Goal: Task Accomplishment & Management: Use online tool/utility

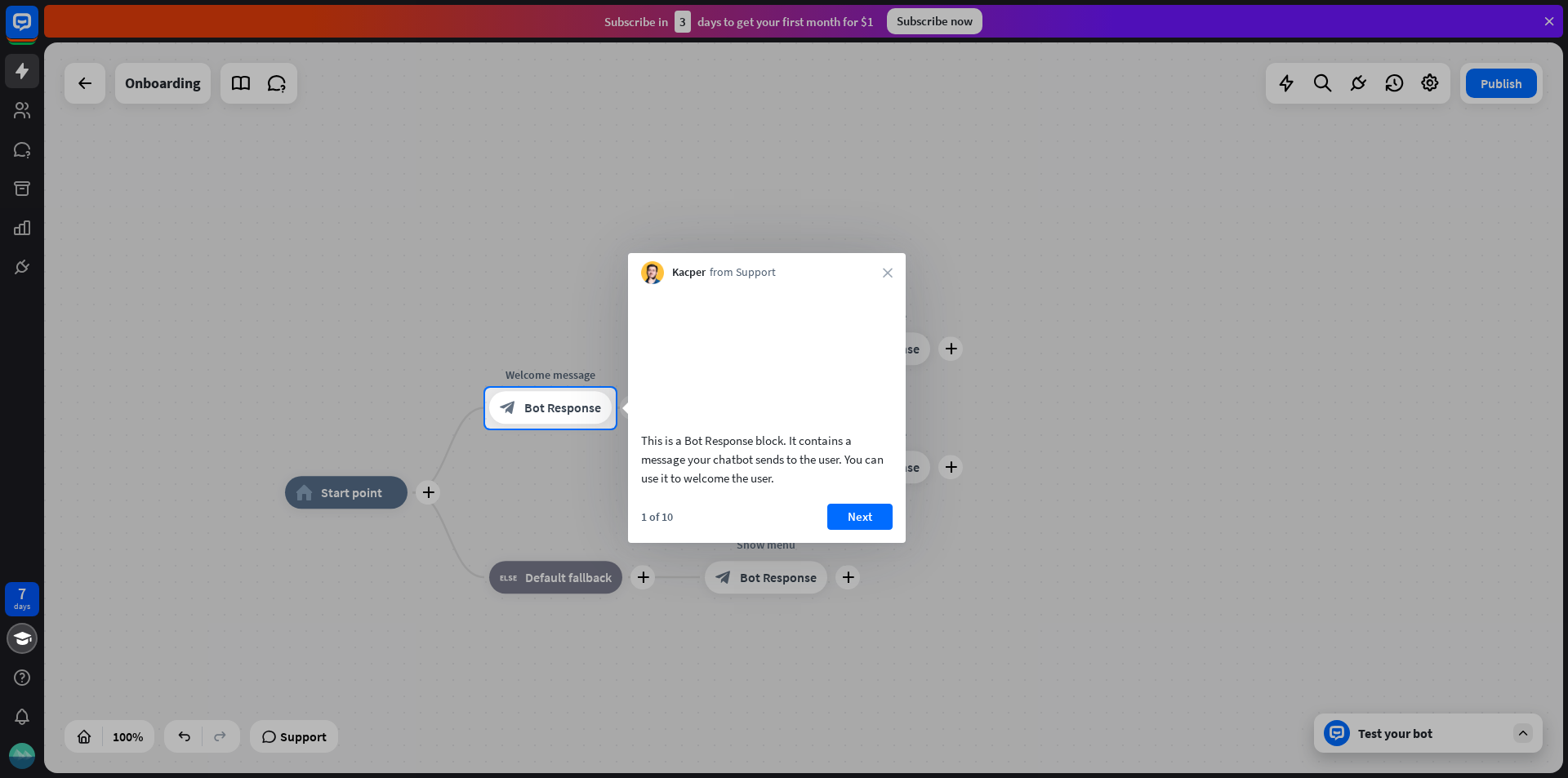
click at [882, 523] on div "This is a Bot Response block. It contains a message your chatbot sends to the u…" at bounding box center [767, 414] width 278 height 259
click at [882, 530] on button "Next" at bounding box center [859, 516] width 65 height 26
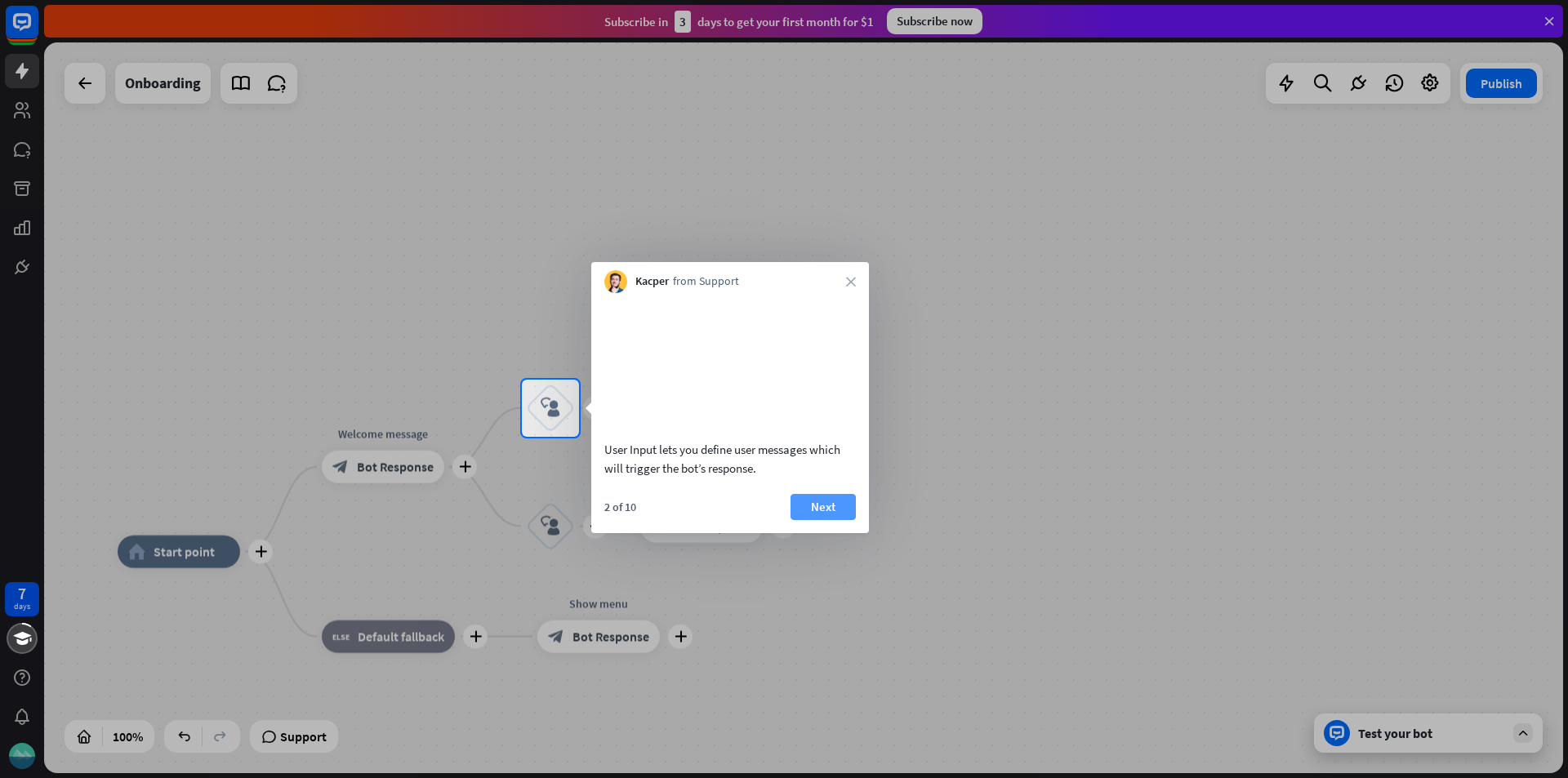
click at [846, 520] on button "Next" at bounding box center [822, 506] width 65 height 26
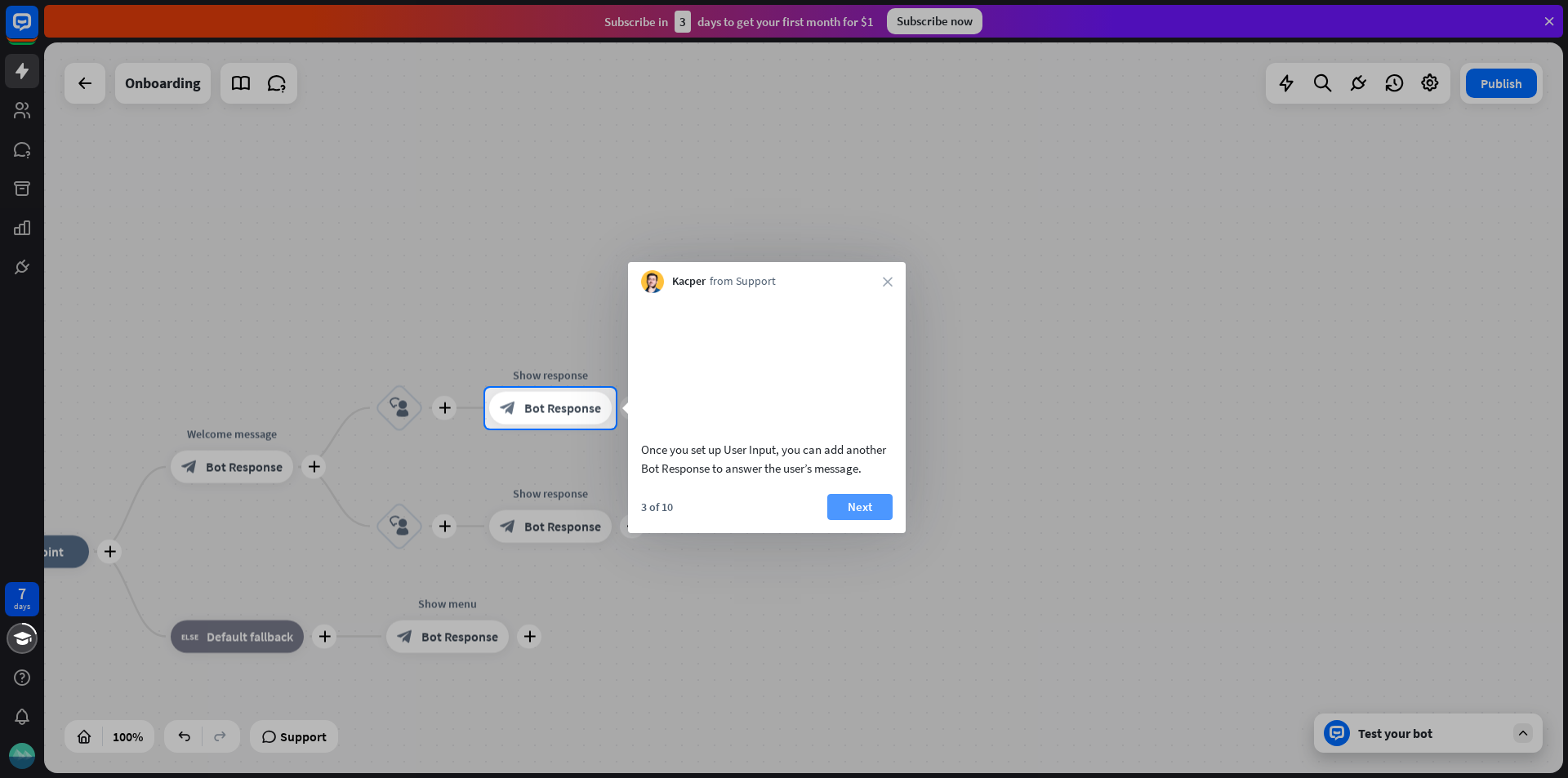
click at [855, 520] on button "Next" at bounding box center [859, 506] width 65 height 26
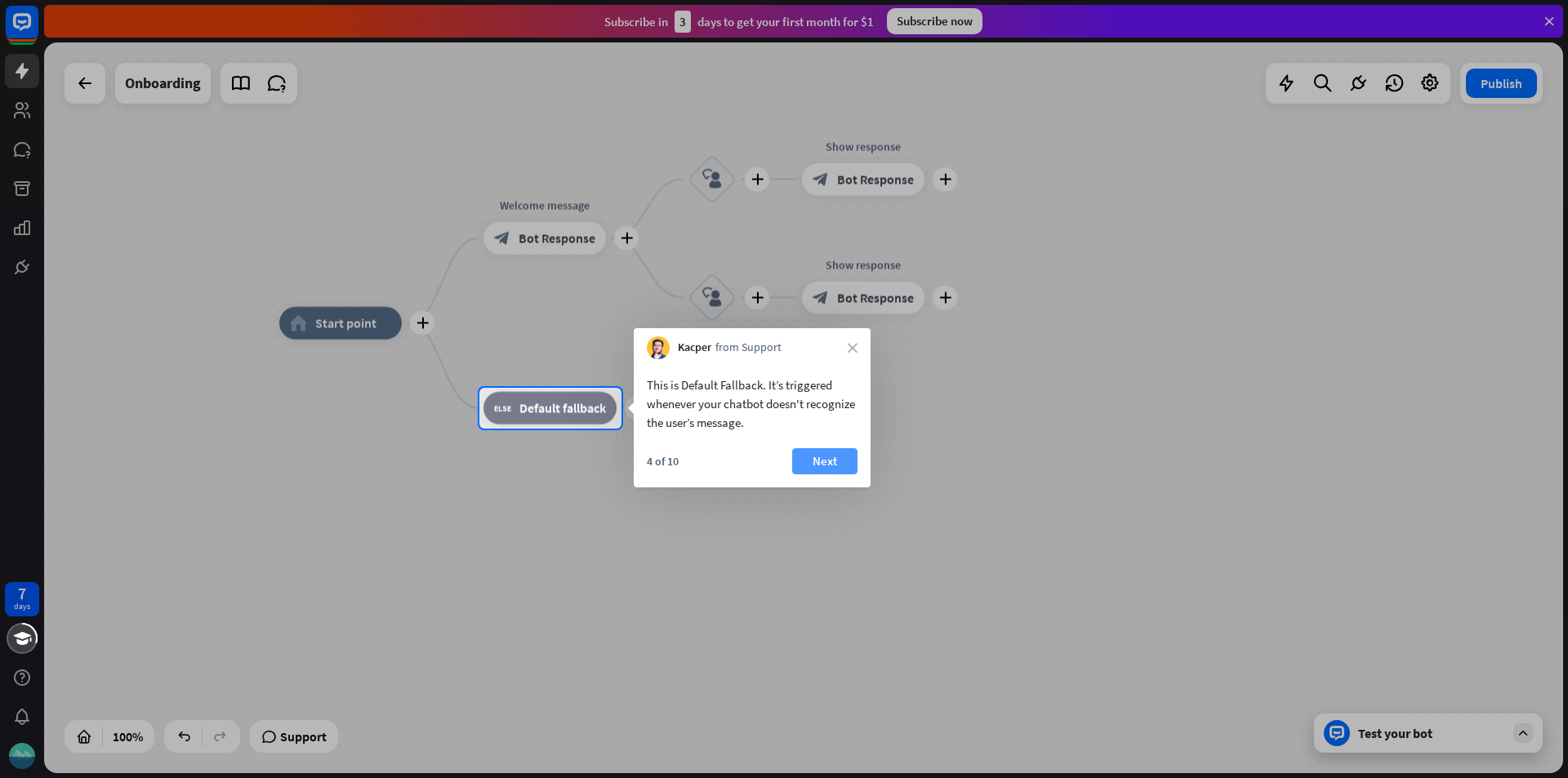
click at [816, 472] on button "Next" at bounding box center [824, 461] width 65 height 26
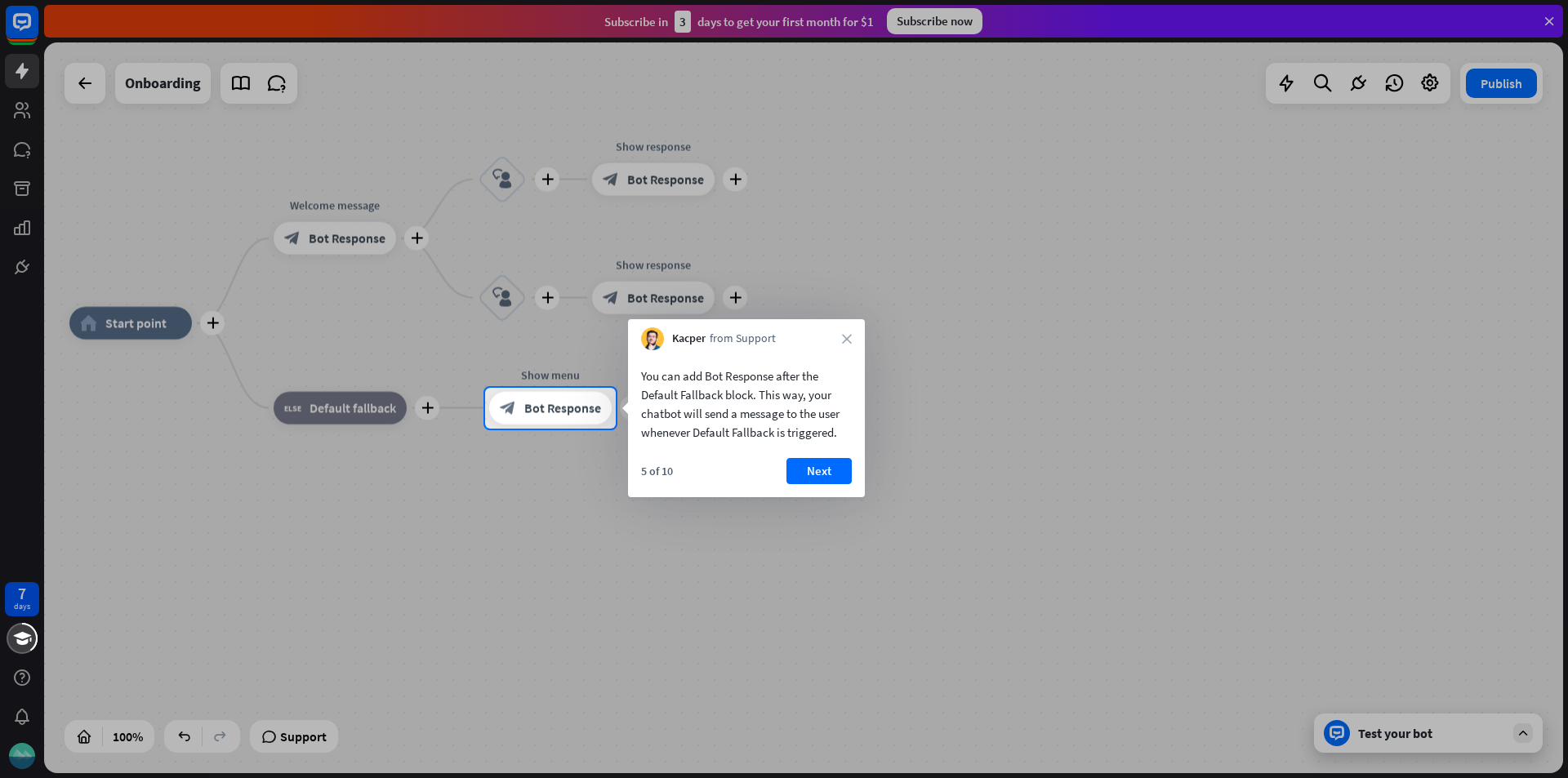
click at [851, 333] on div "Kacper from Support close" at bounding box center [747, 334] width 237 height 31
click at [841, 337] on div "Kacper from Support close" at bounding box center [747, 334] width 237 height 31
click at [845, 338] on icon "close" at bounding box center [846, 339] width 10 height 10
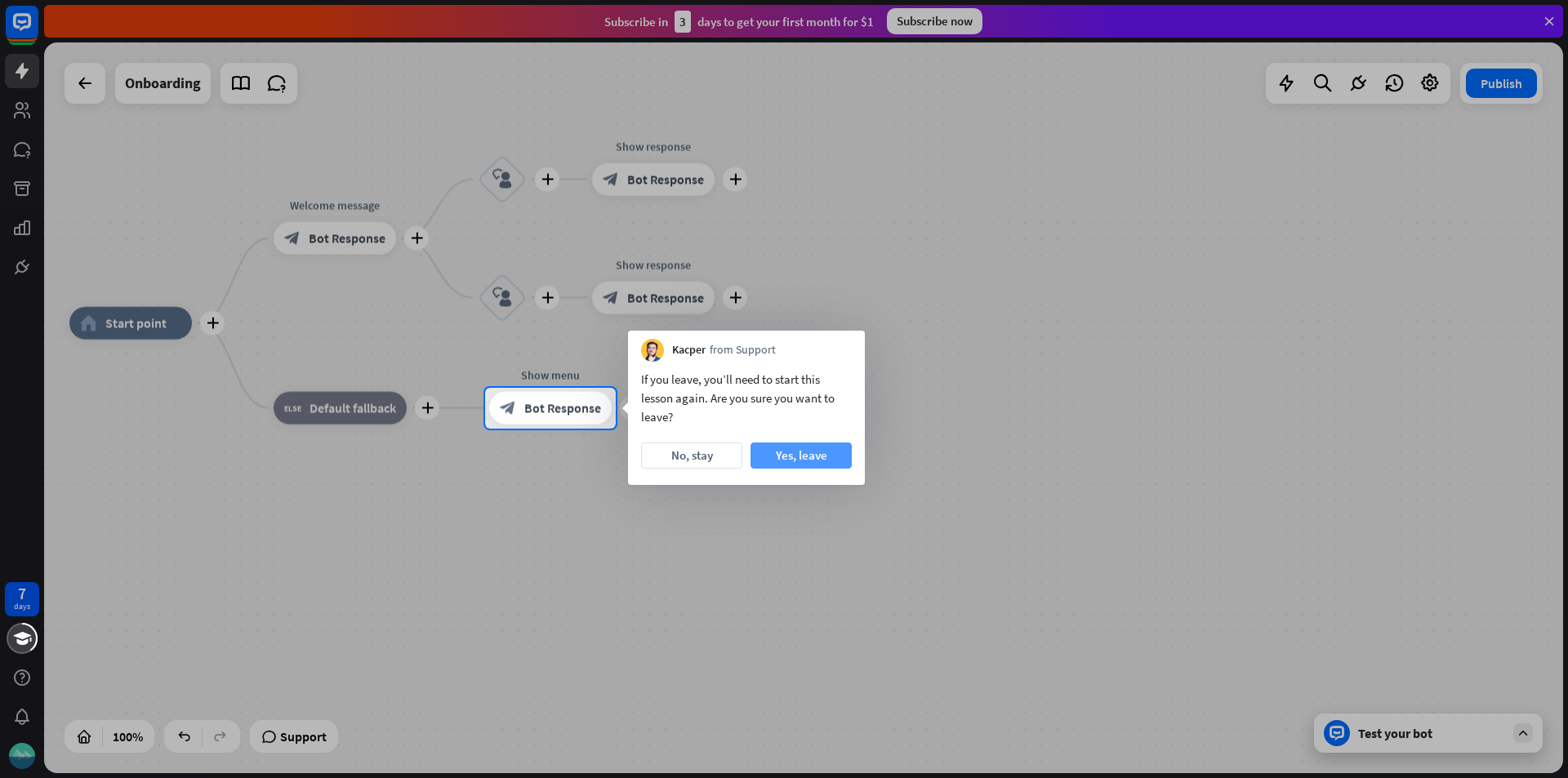
click at [770, 460] on button "Yes, leave" at bounding box center [801, 455] width 102 height 26
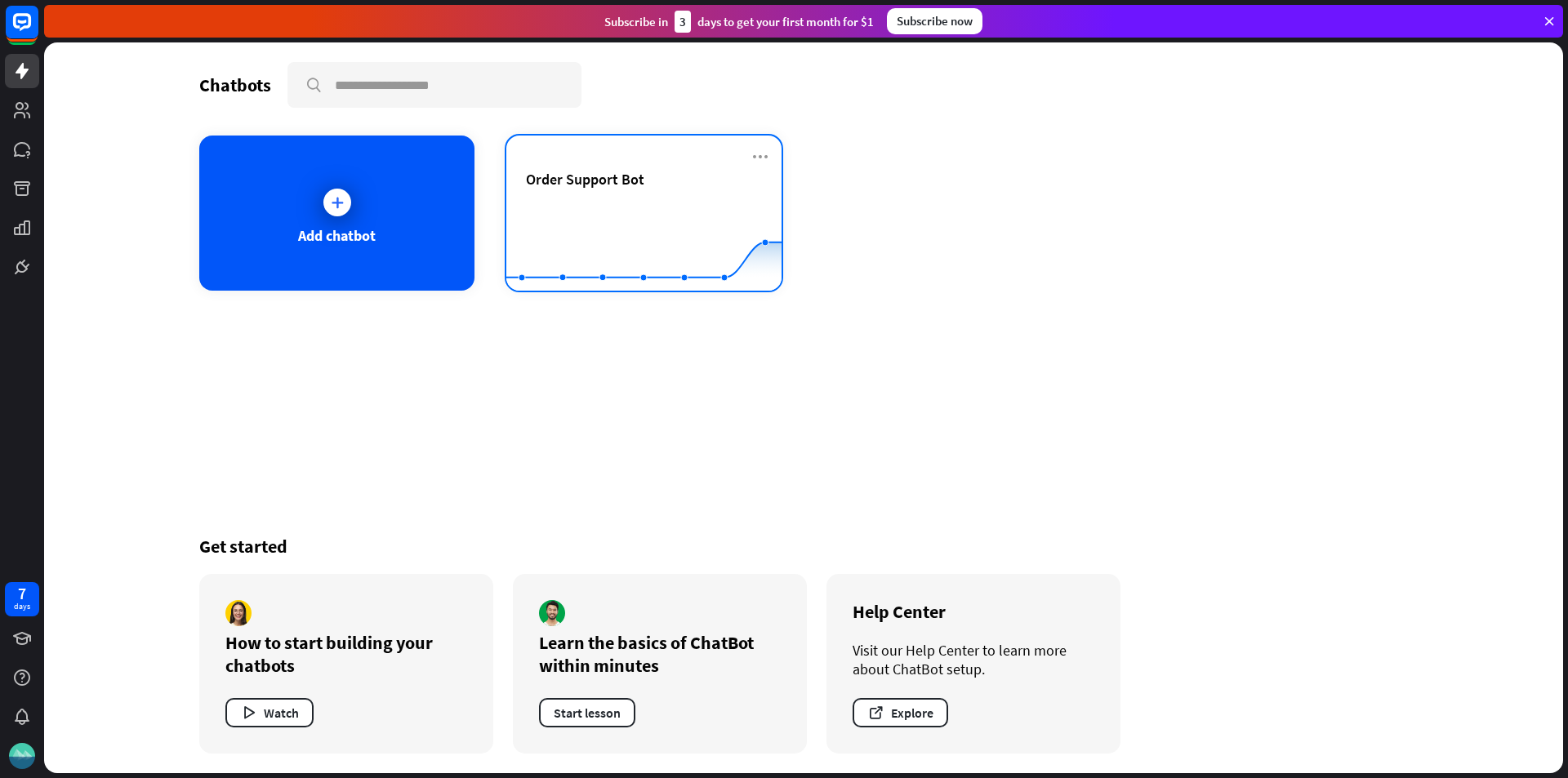
click at [613, 206] on icon "Created with Highcharts 10.1.0 0 1 2" at bounding box center [643, 250] width 275 height 102
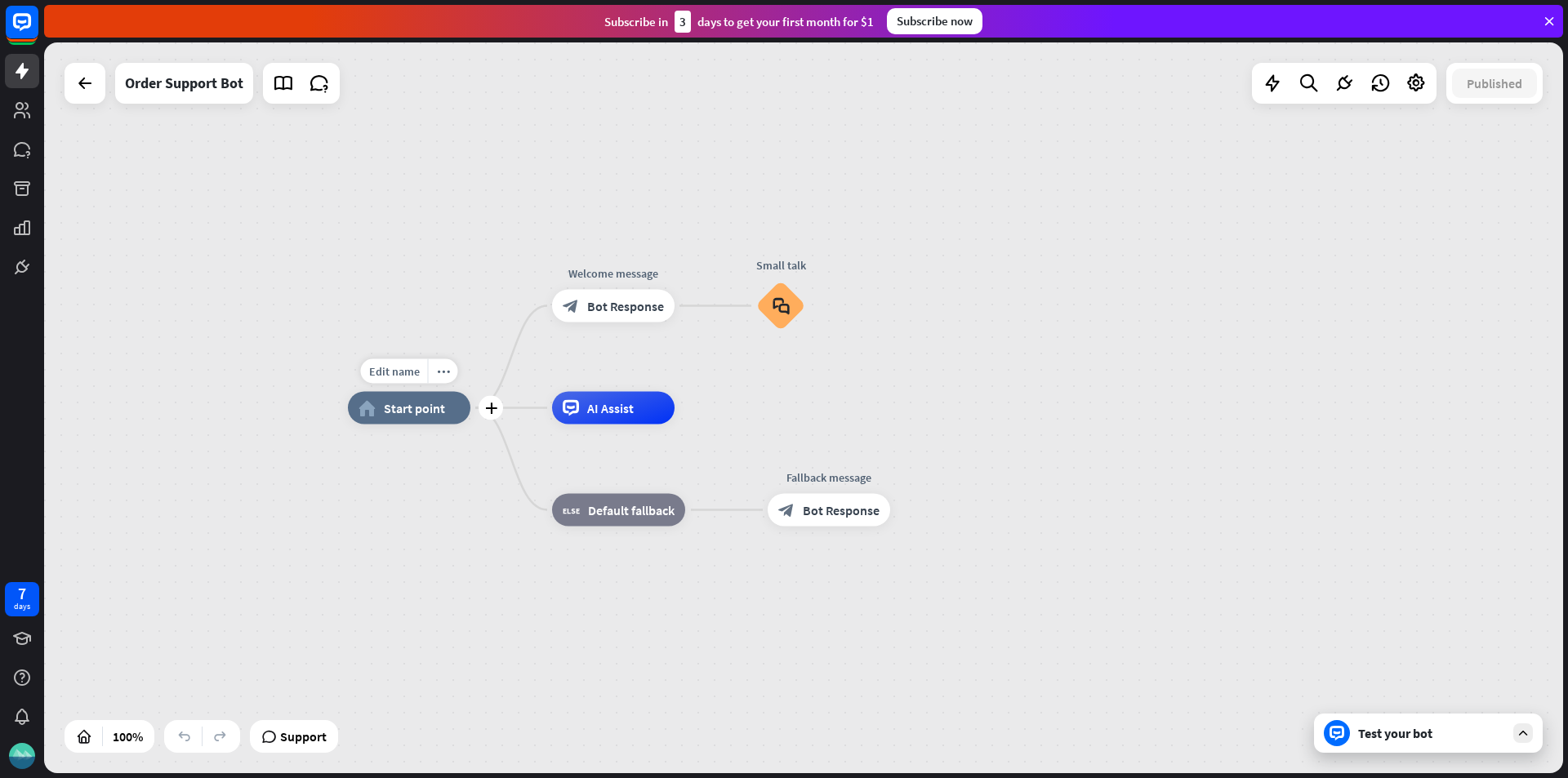
click at [435, 422] on div "home_2 Start point" at bounding box center [408, 408] width 122 height 33
click at [1440, 735] on div "Test your bot" at bounding box center [1431, 733] width 147 height 16
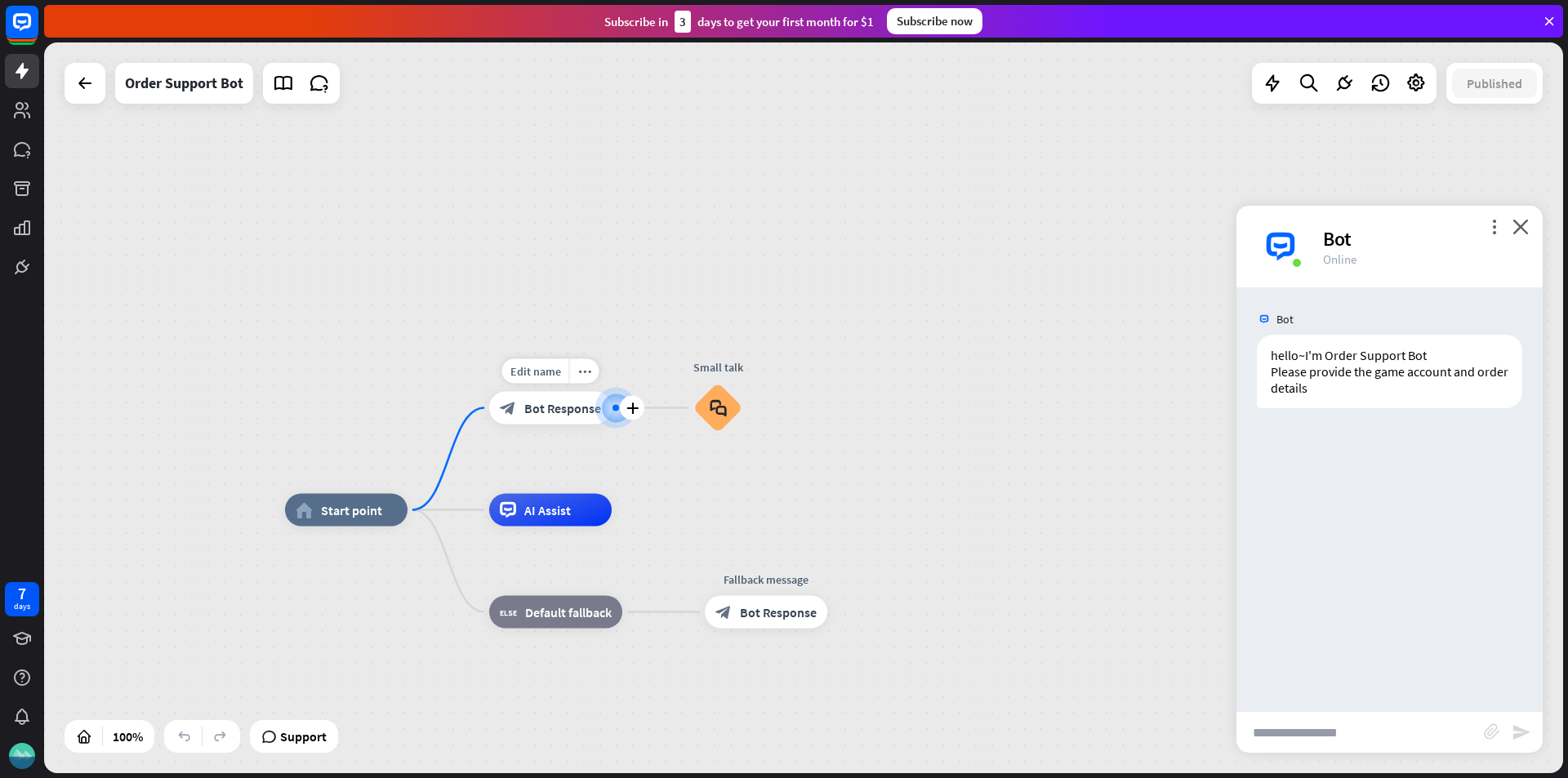
click at [535, 416] on div "block_bot_response Bot Response" at bounding box center [550, 408] width 122 height 33
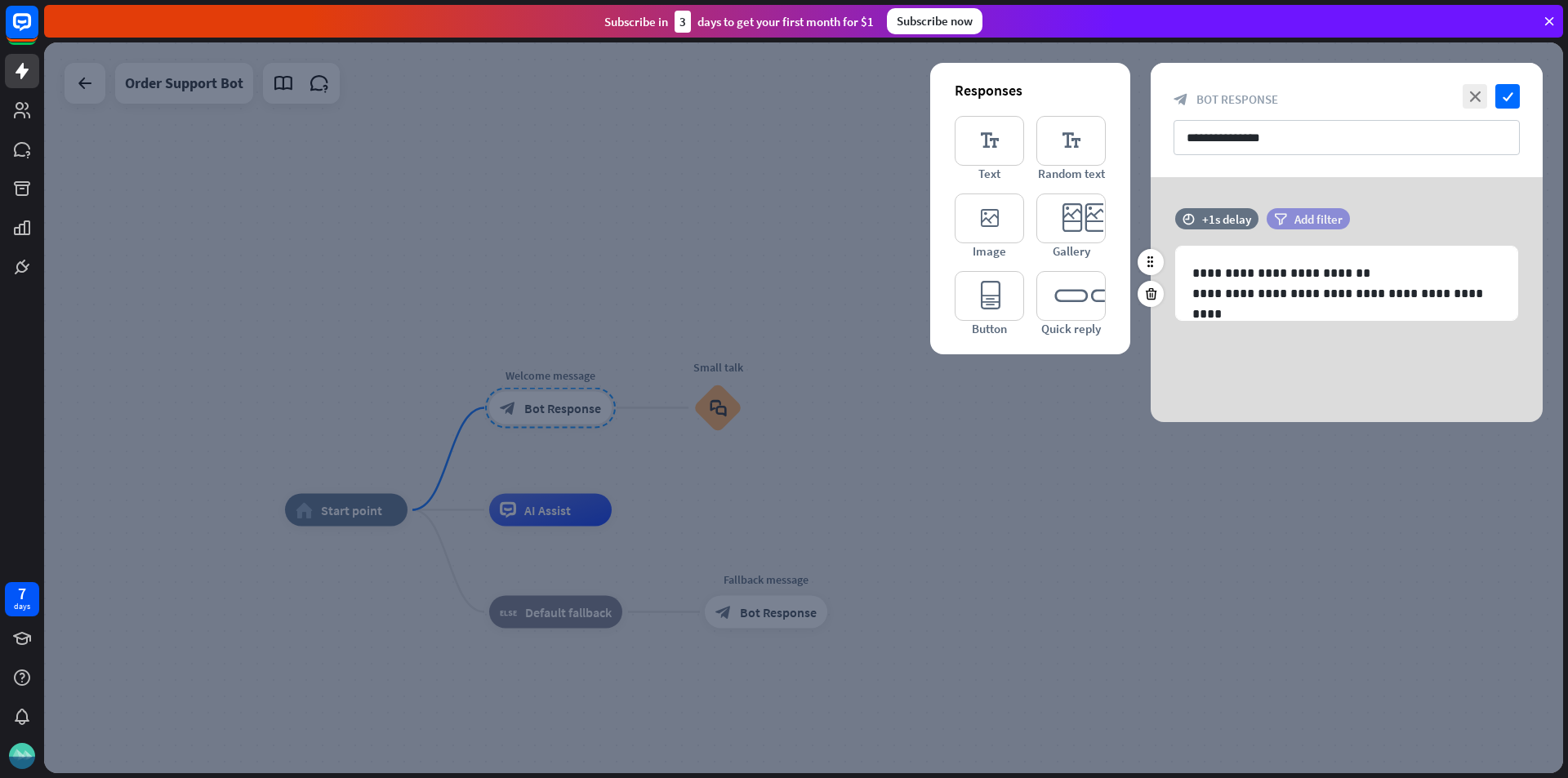
click at [1304, 223] on span "Add filter" at bounding box center [1319, 218] width 48 height 15
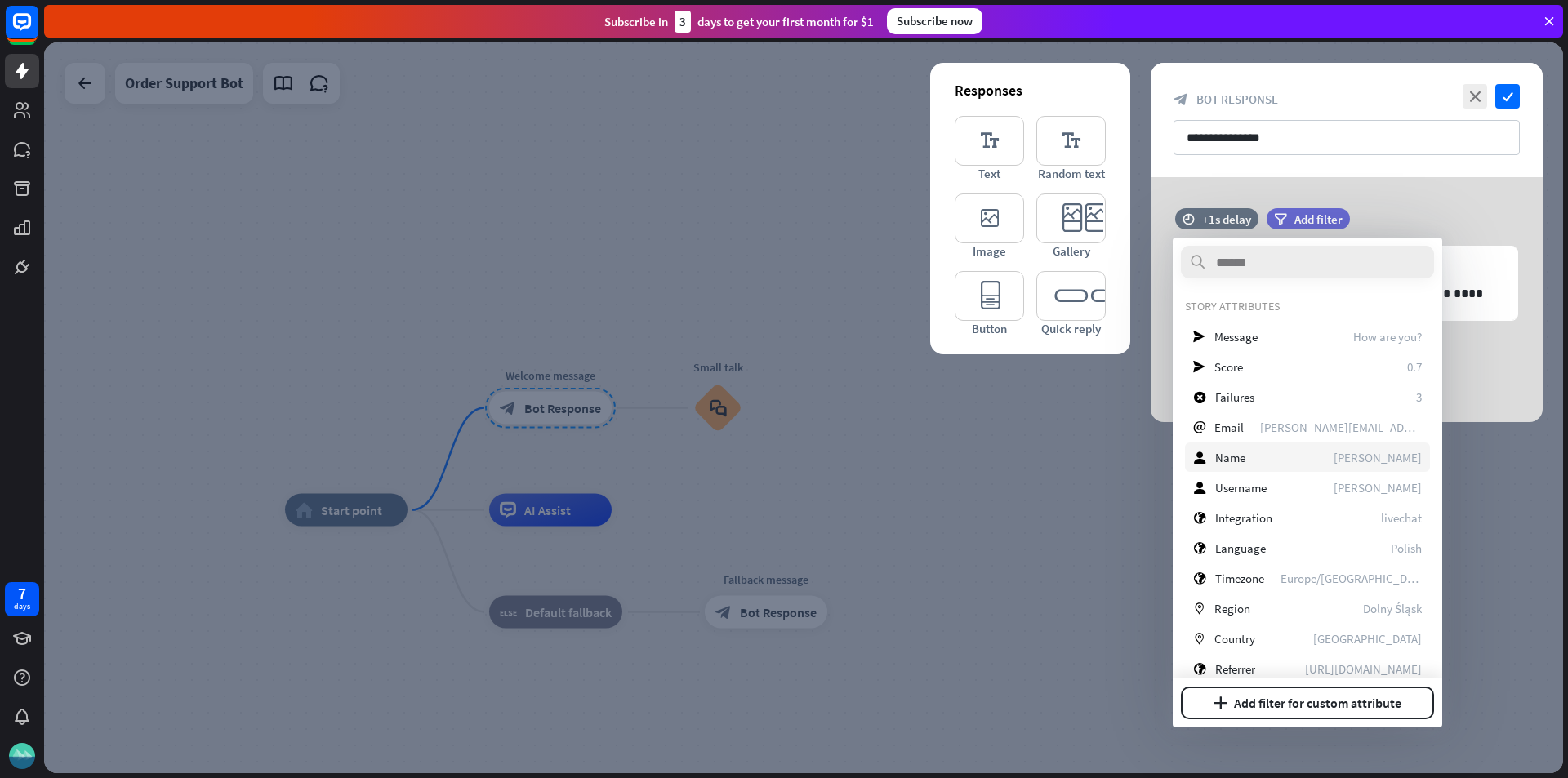
click at [1303, 450] on div "user Name [PERSON_NAME]" at bounding box center [1307, 457] width 245 height 29
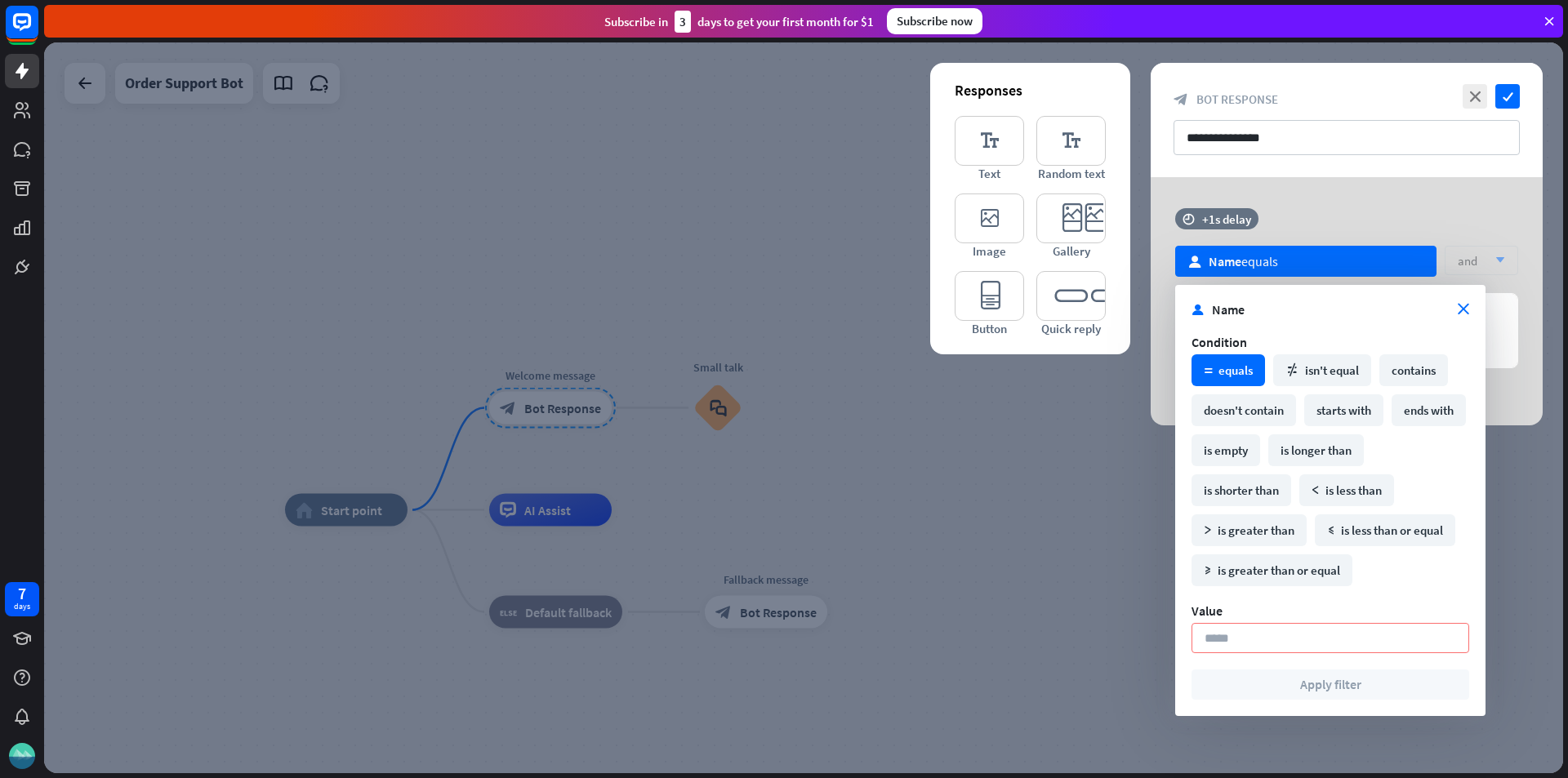
click at [1461, 315] on section "user Name close" at bounding box center [1330, 309] width 278 height 16
click at [1462, 311] on icon "close" at bounding box center [1463, 309] width 12 height 12
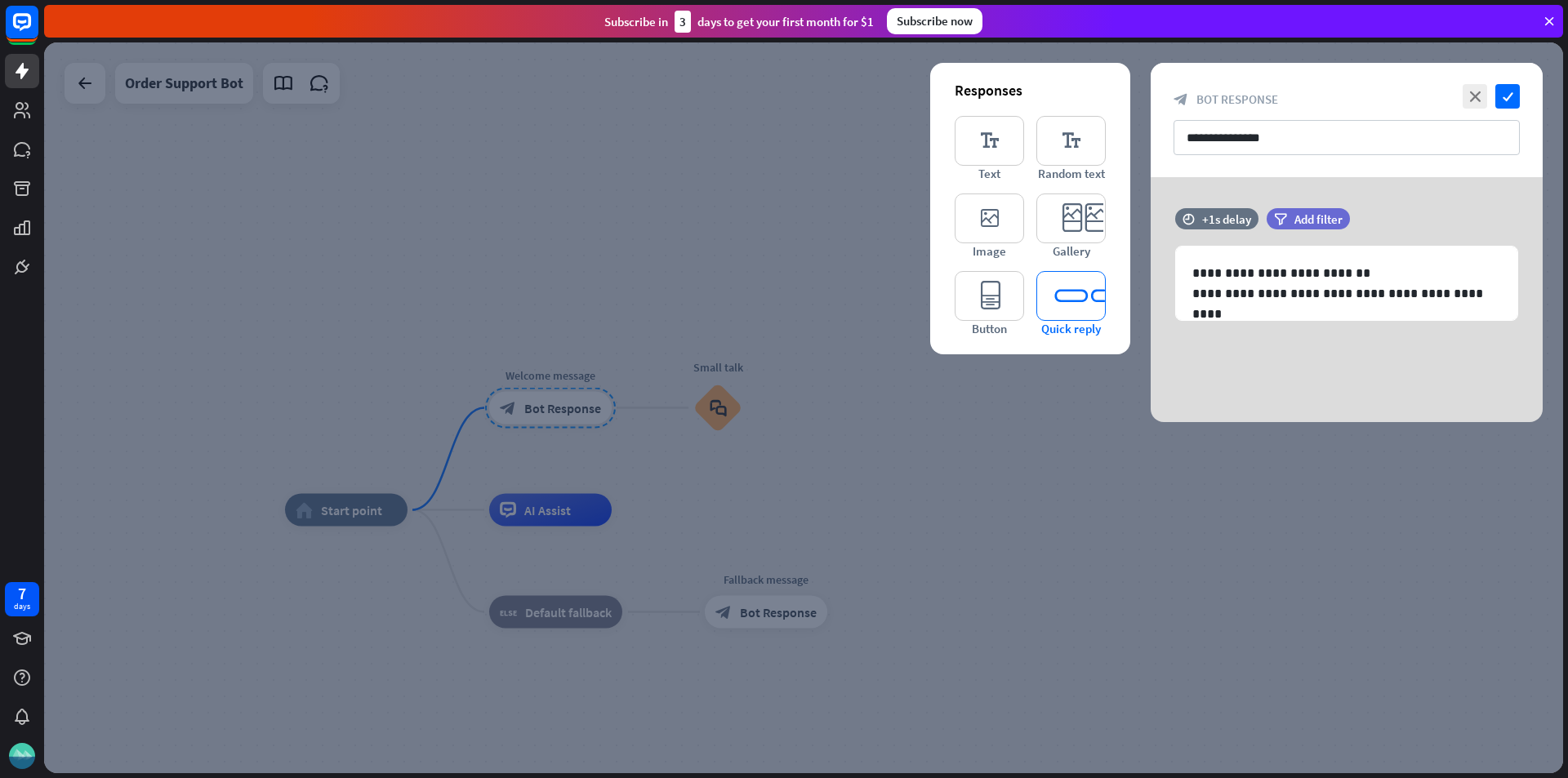
click at [1090, 299] on icon "editor_quick_replies" at bounding box center [1071, 296] width 69 height 50
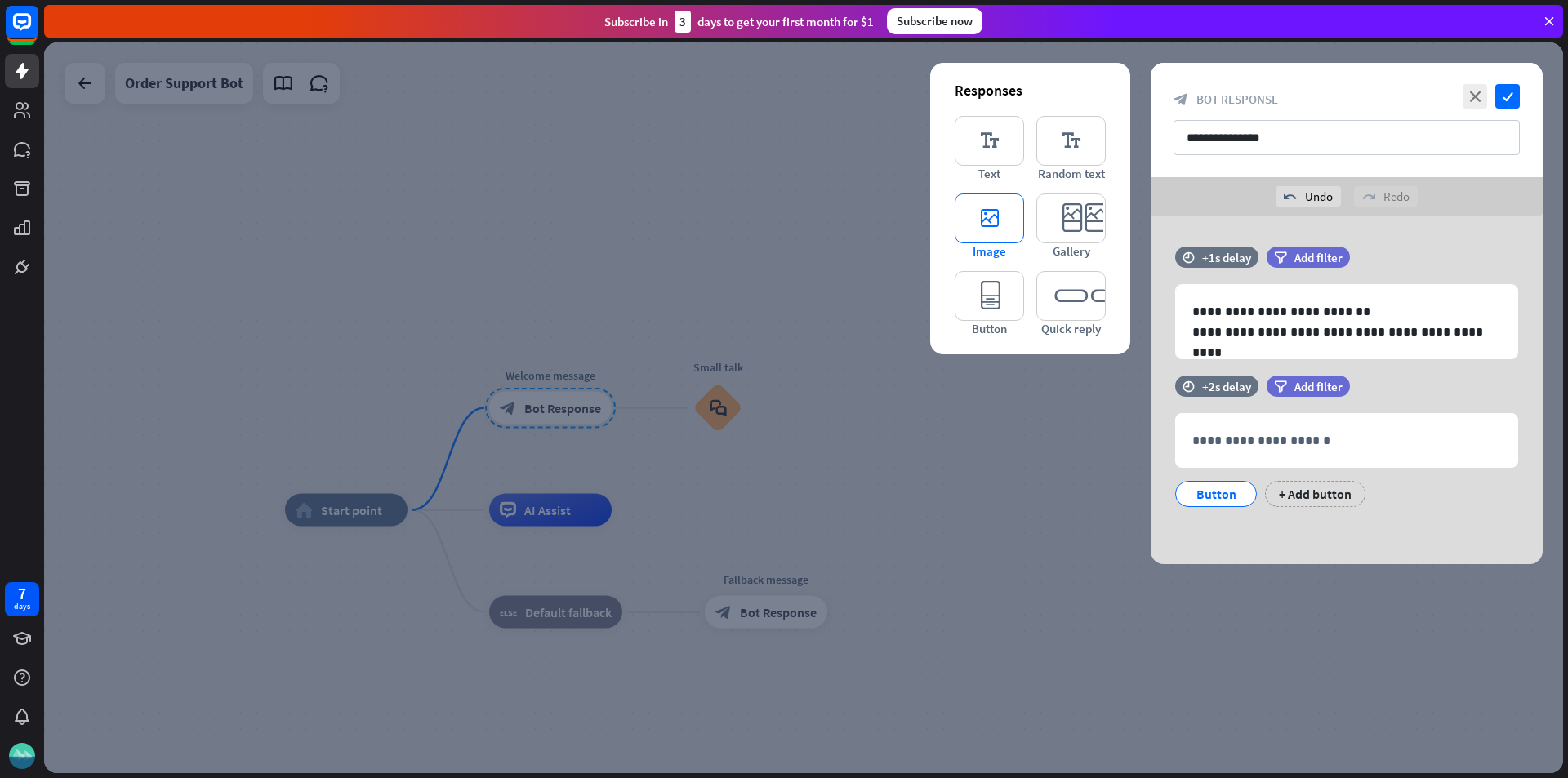
click at [982, 222] on icon "editor_image" at bounding box center [989, 218] width 69 height 50
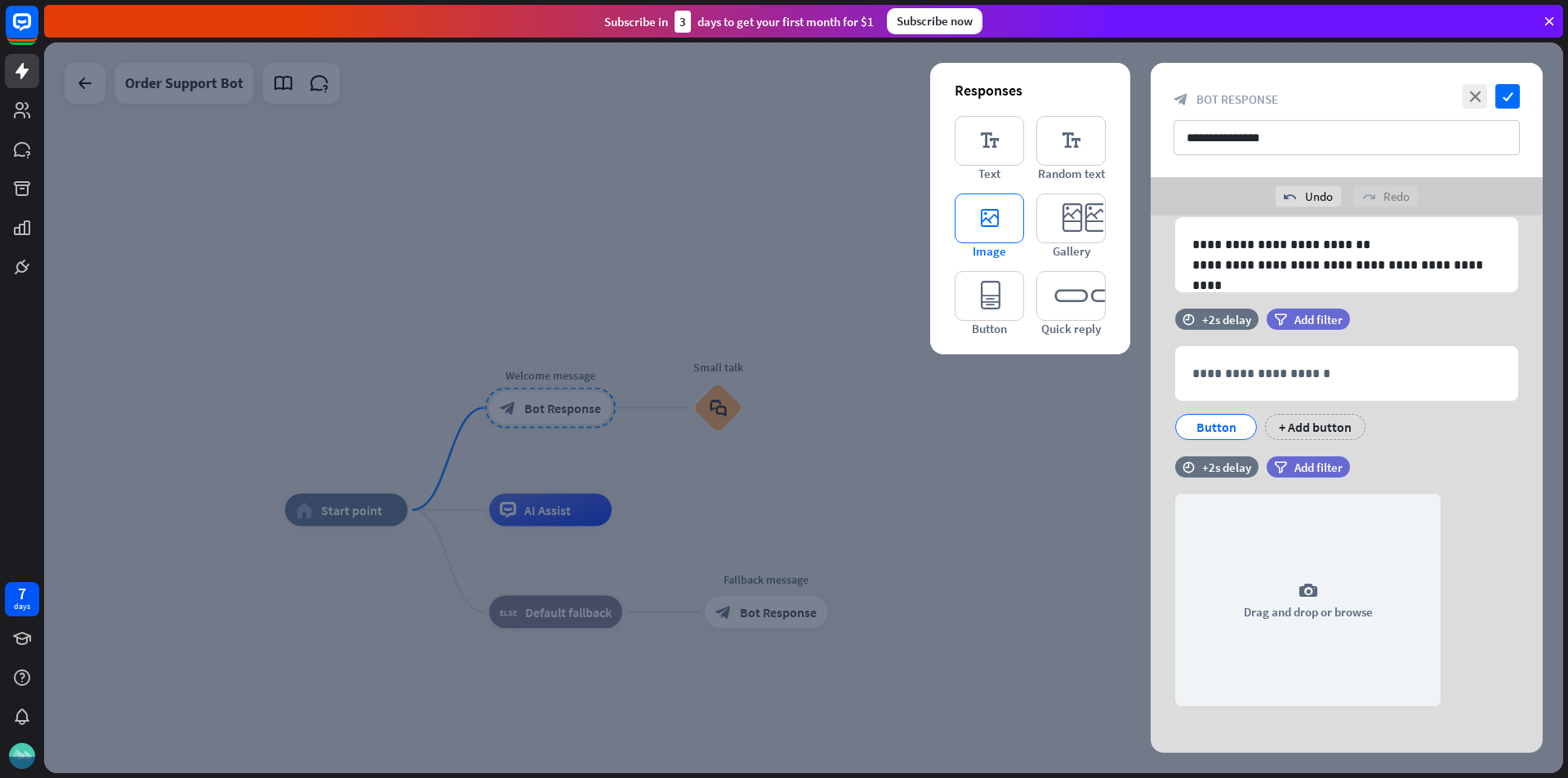
scroll to position [78, 0]
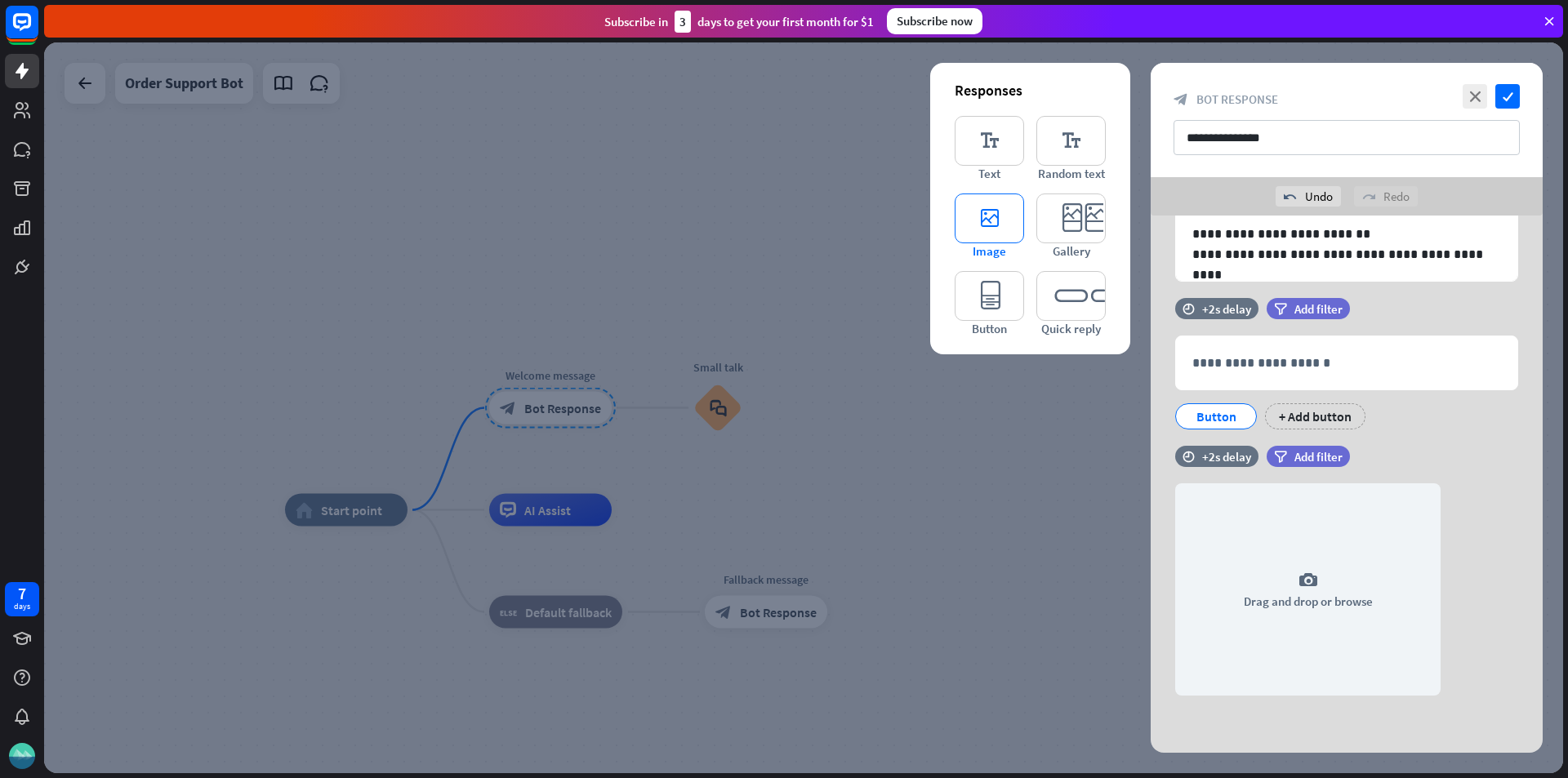
click at [982, 222] on icon "editor_image" at bounding box center [989, 218] width 69 height 50
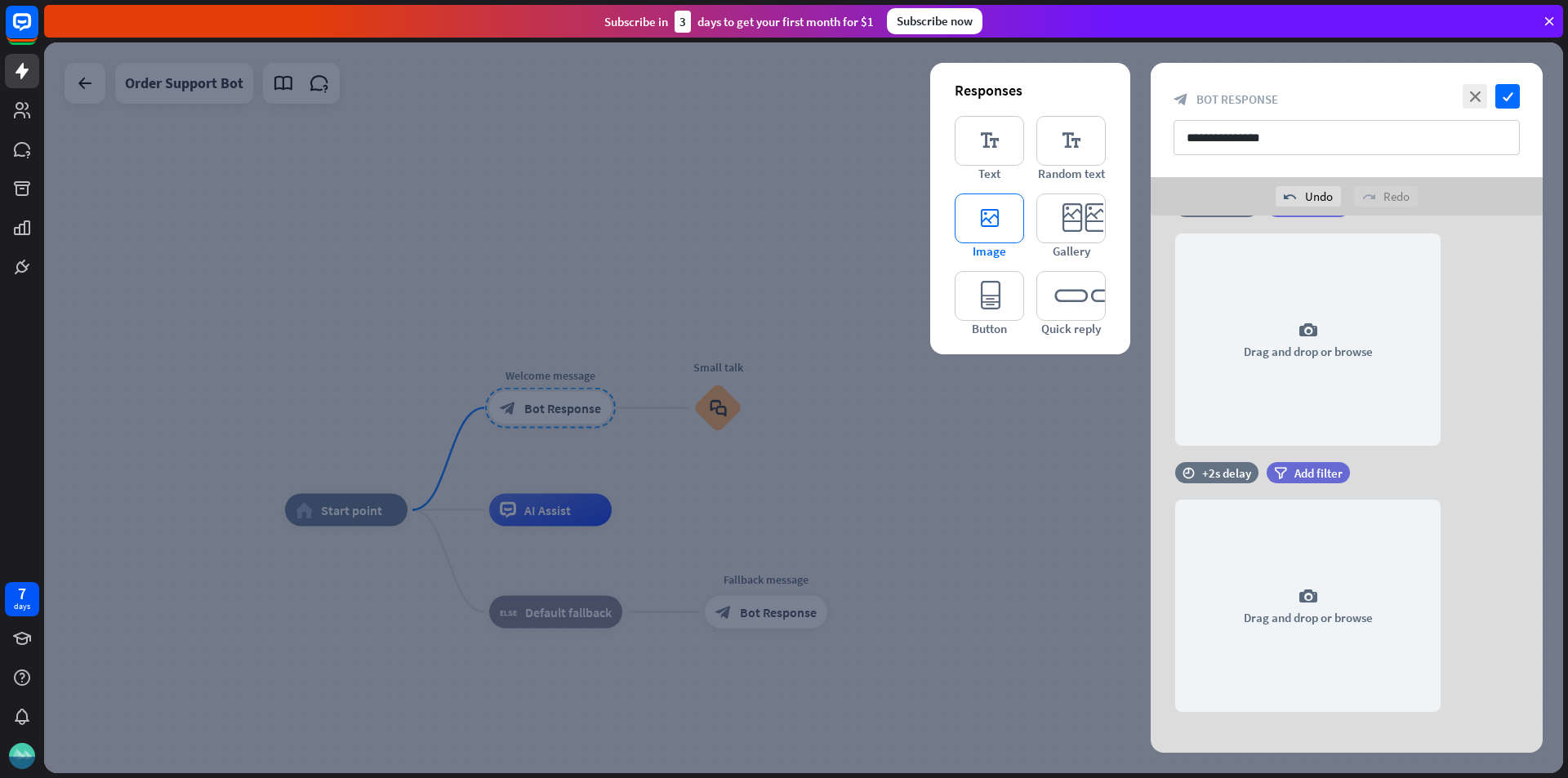
scroll to position [344, 0]
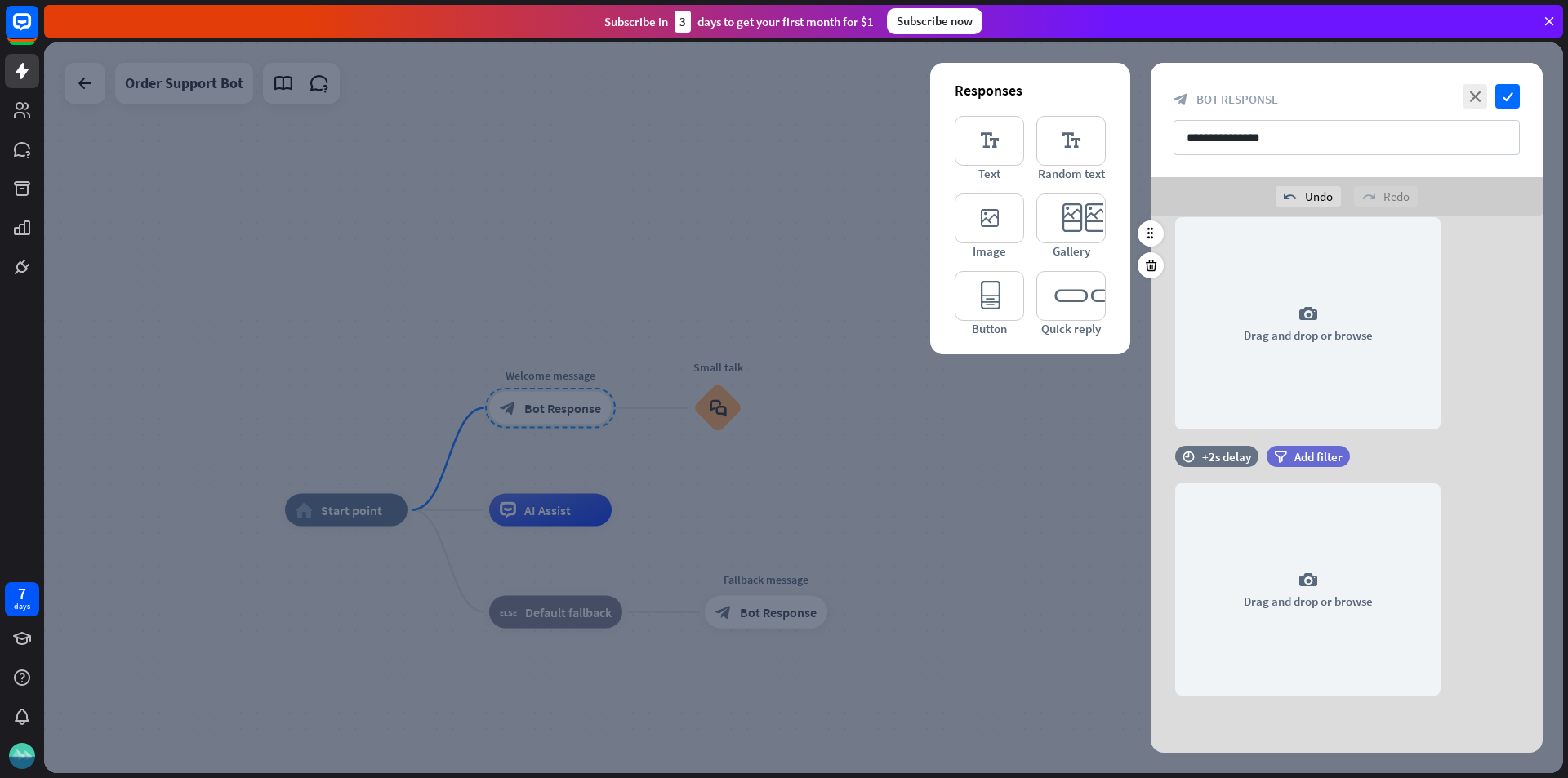
drag, startPoint x: 1384, startPoint y: 513, endPoint x: 1441, endPoint y: 445, distance: 88.7
drag, startPoint x: 1441, startPoint y: 445, endPoint x: 1320, endPoint y: 457, distance: 121.6
click at [1320, 457] on span "Add filter" at bounding box center [1319, 456] width 48 height 15
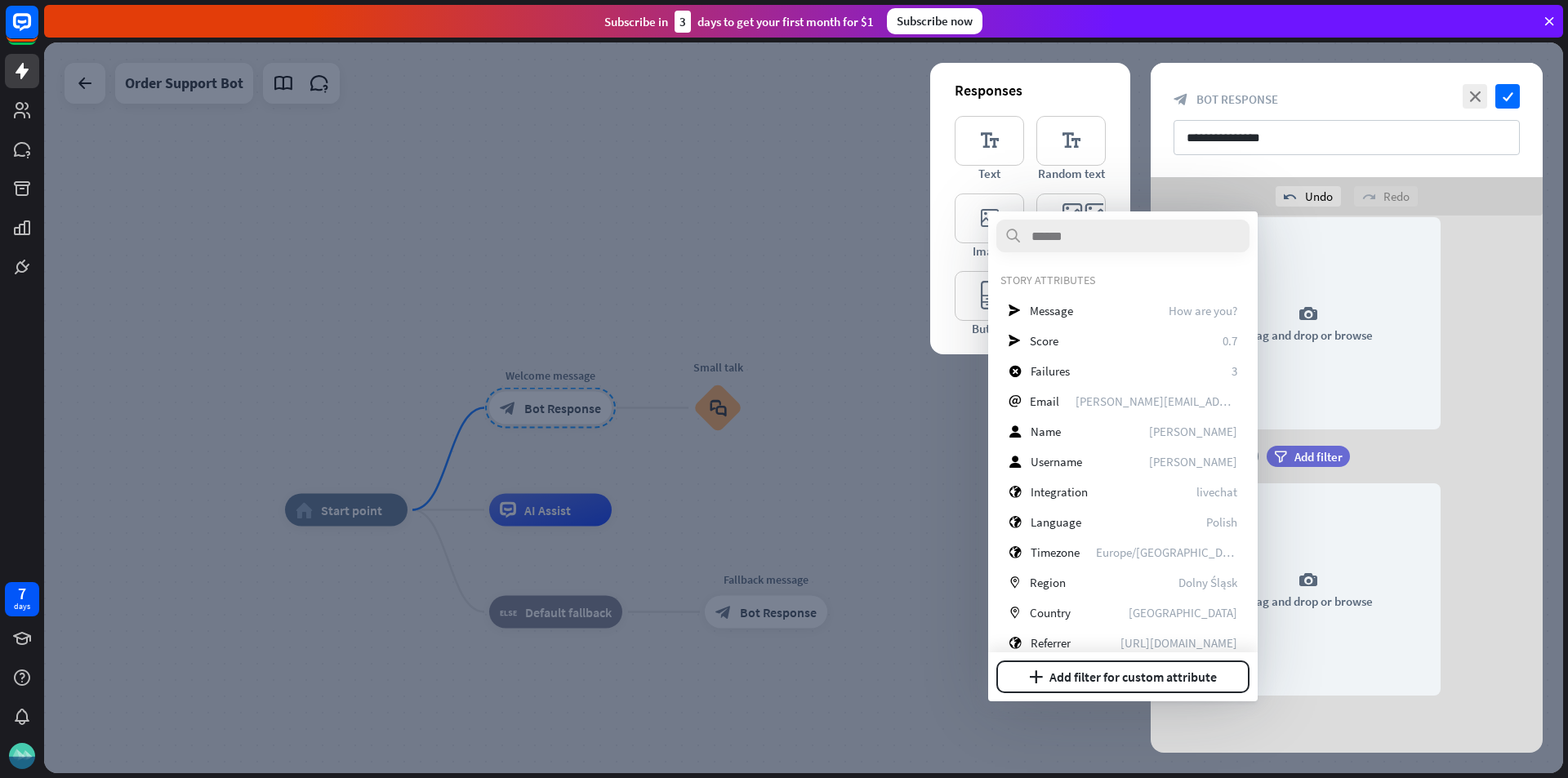
click at [1421, 451] on div "filter Add filter" at bounding box center [1348, 456] width 165 height 21
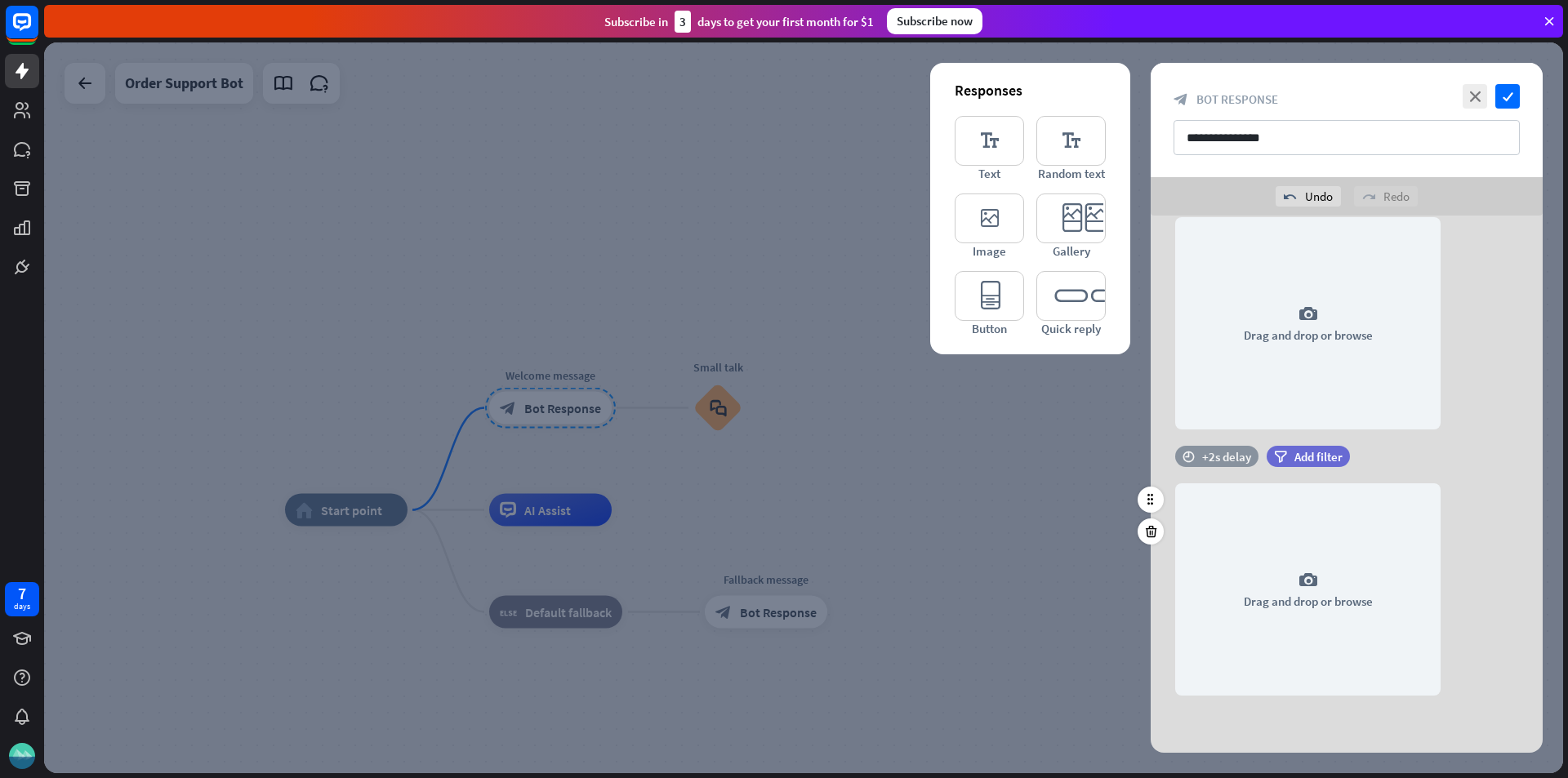
click at [1229, 456] on div "+2s delay" at bounding box center [1226, 456] width 49 height 15
click at [1489, 374] on div "camera Drag and drop or browse" at bounding box center [1346, 323] width 392 height 212
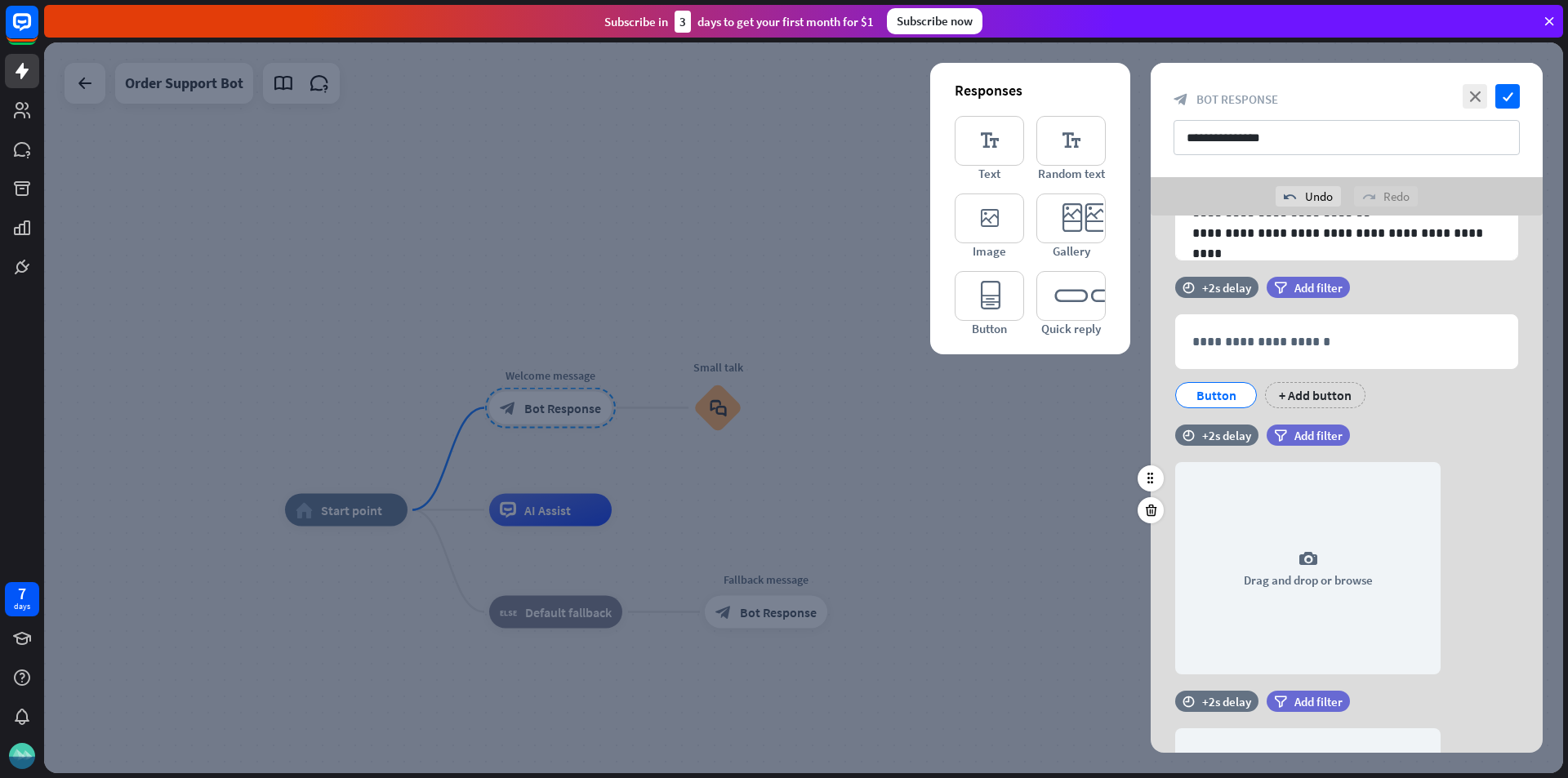
scroll to position [0, 0]
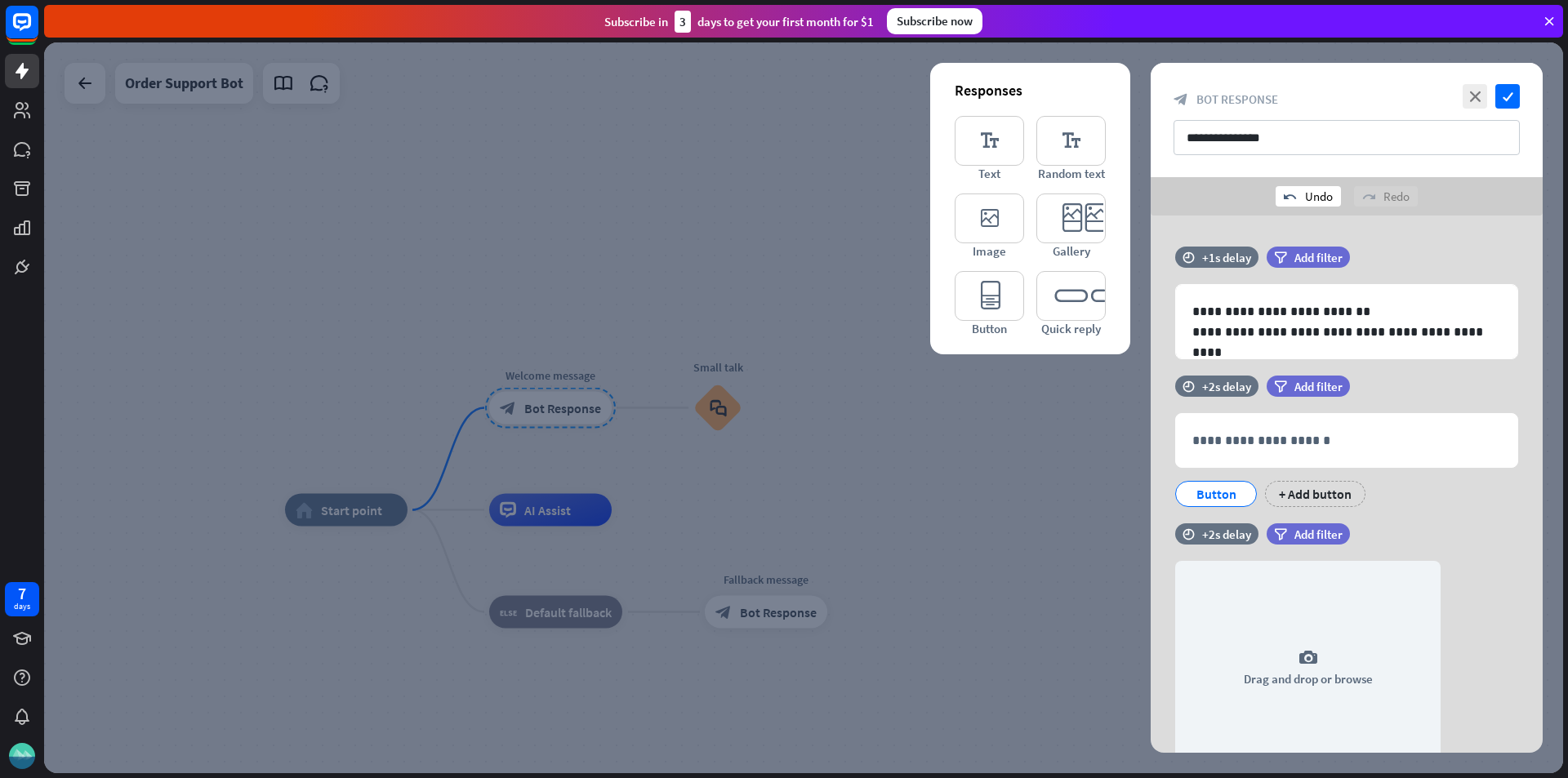
click at [1309, 193] on div "undo Undo" at bounding box center [1307, 196] width 65 height 20
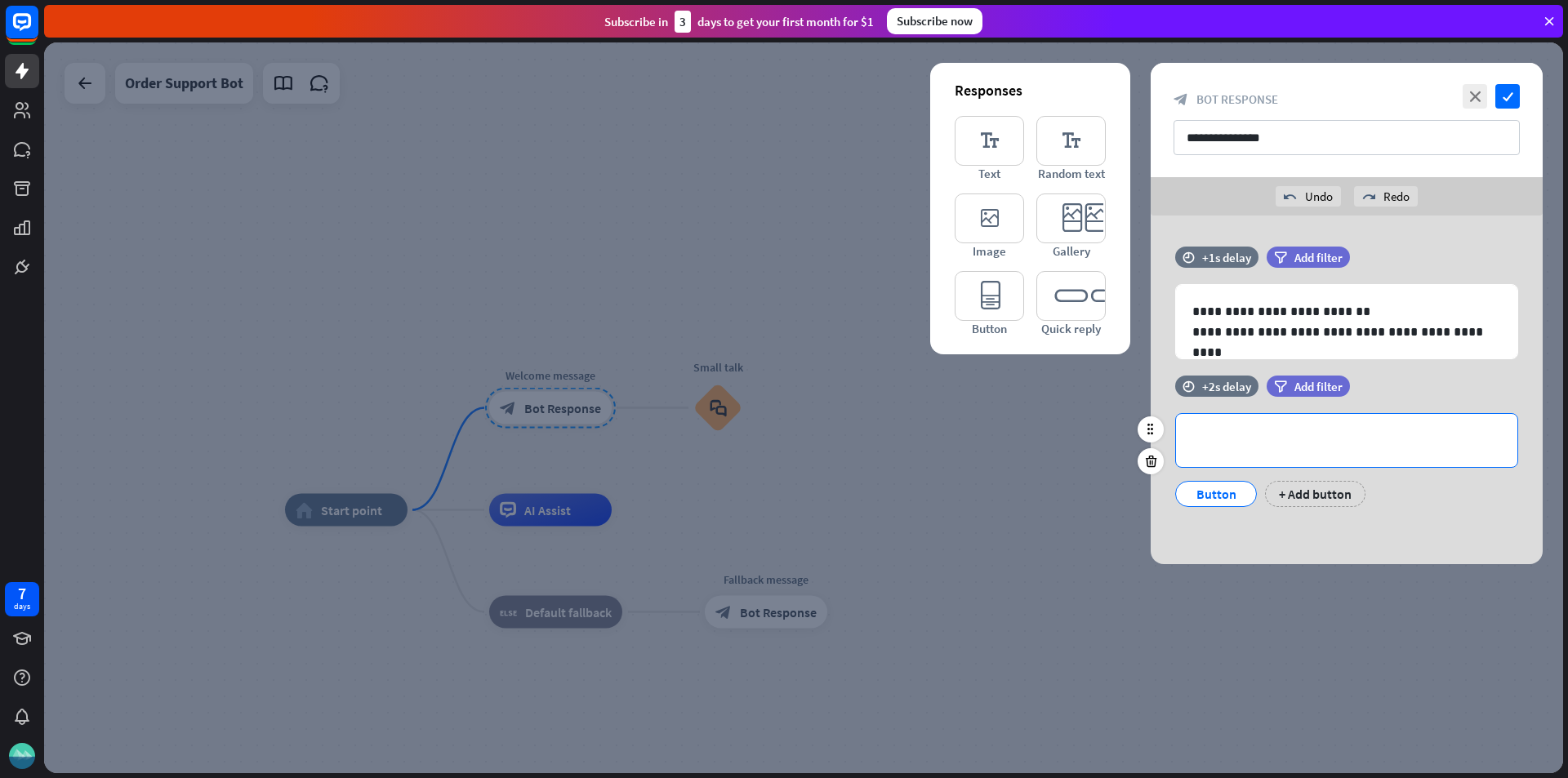
click at [1292, 434] on p "**********" at bounding box center [1346, 440] width 308 height 20
click at [1302, 199] on div "undo Undo" at bounding box center [1307, 196] width 65 height 20
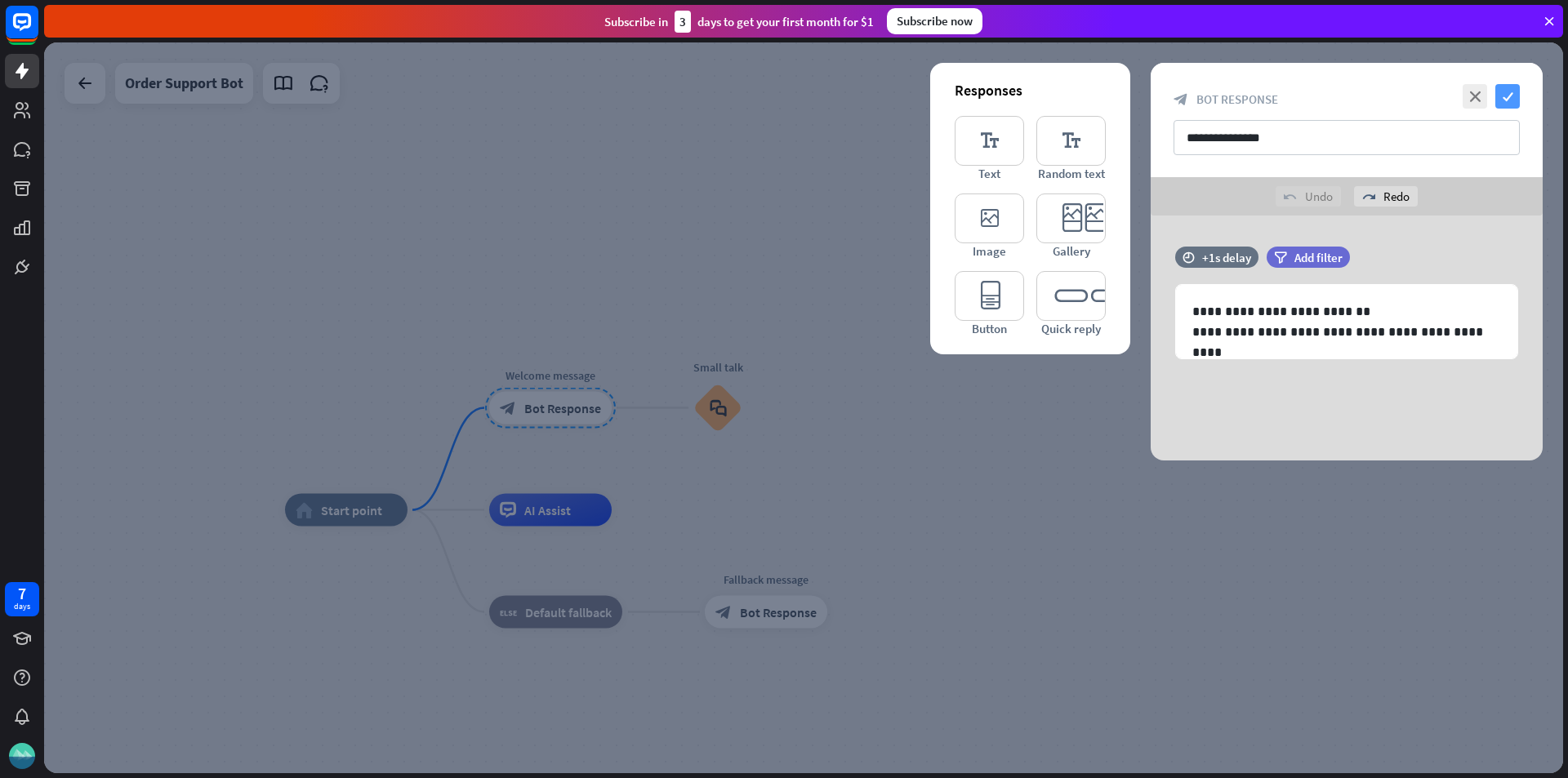
click at [1519, 93] on icon "check" at bounding box center [1507, 95] width 24 height 24
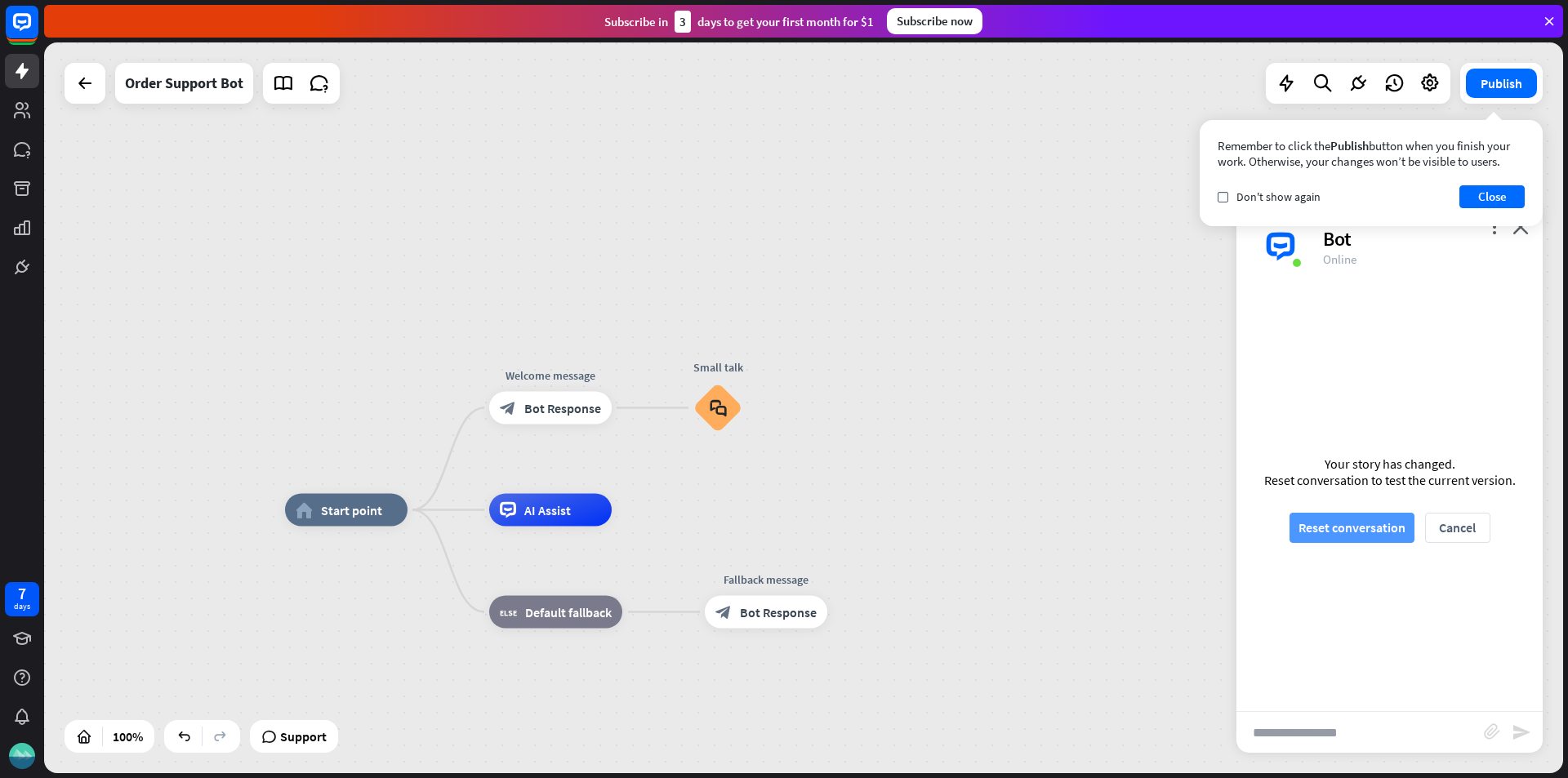
click at [1381, 535] on button "Reset conversation" at bounding box center [1352, 528] width 125 height 30
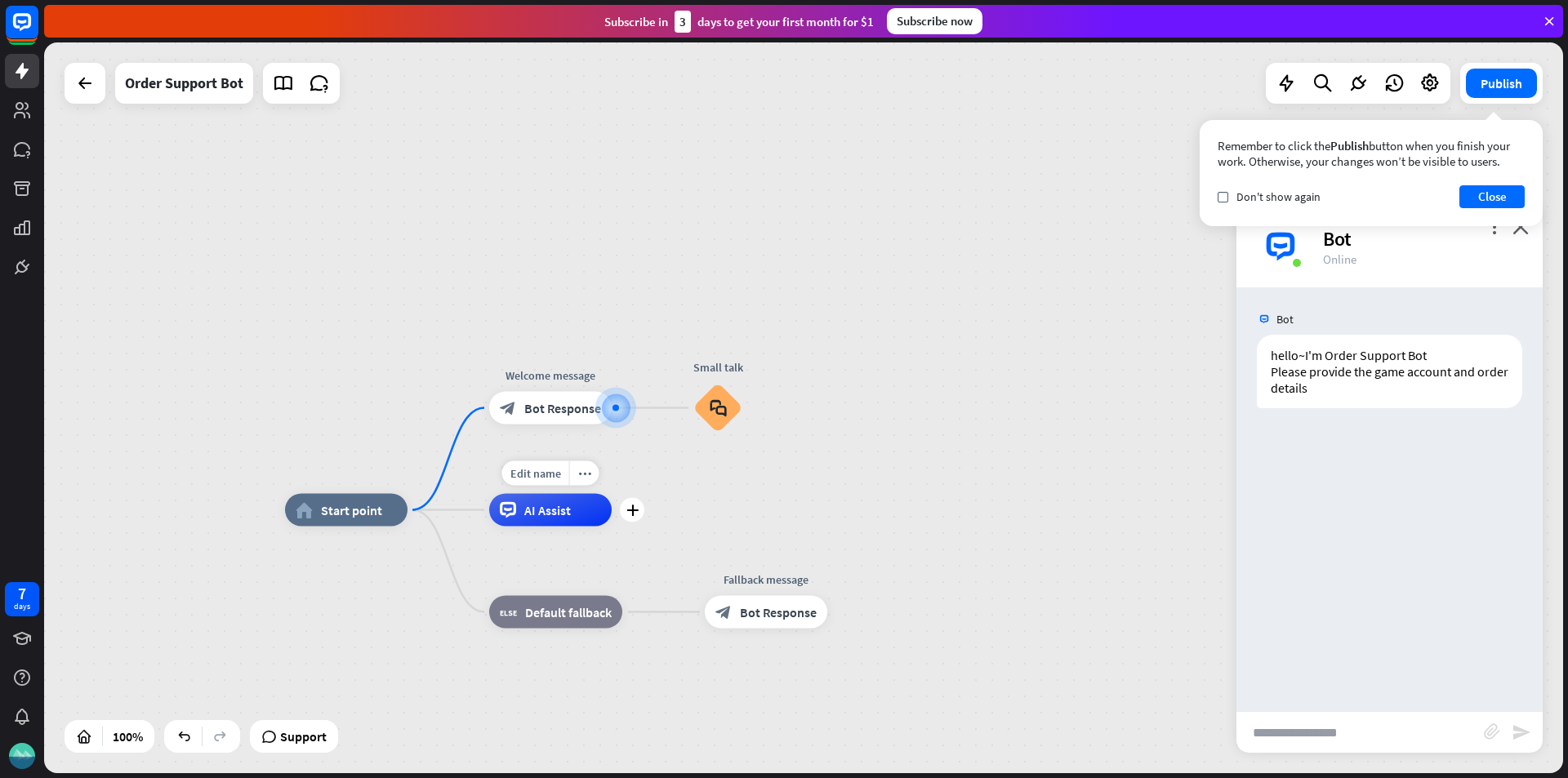
click at [540, 520] on div "AI Assist" at bounding box center [550, 510] width 122 height 33
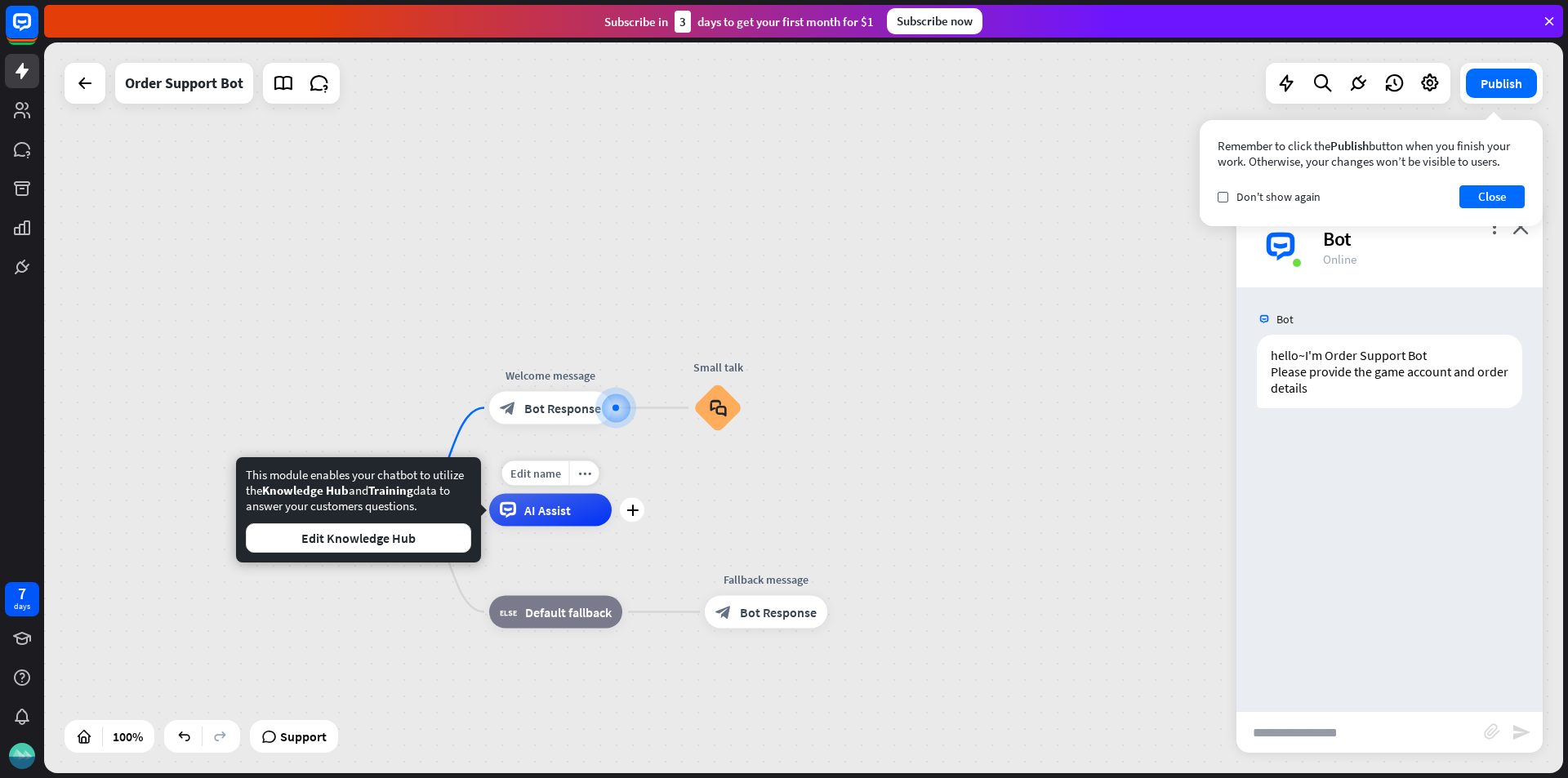
click at [510, 511] on icon at bounding box center [507, 510] width 8 height 4
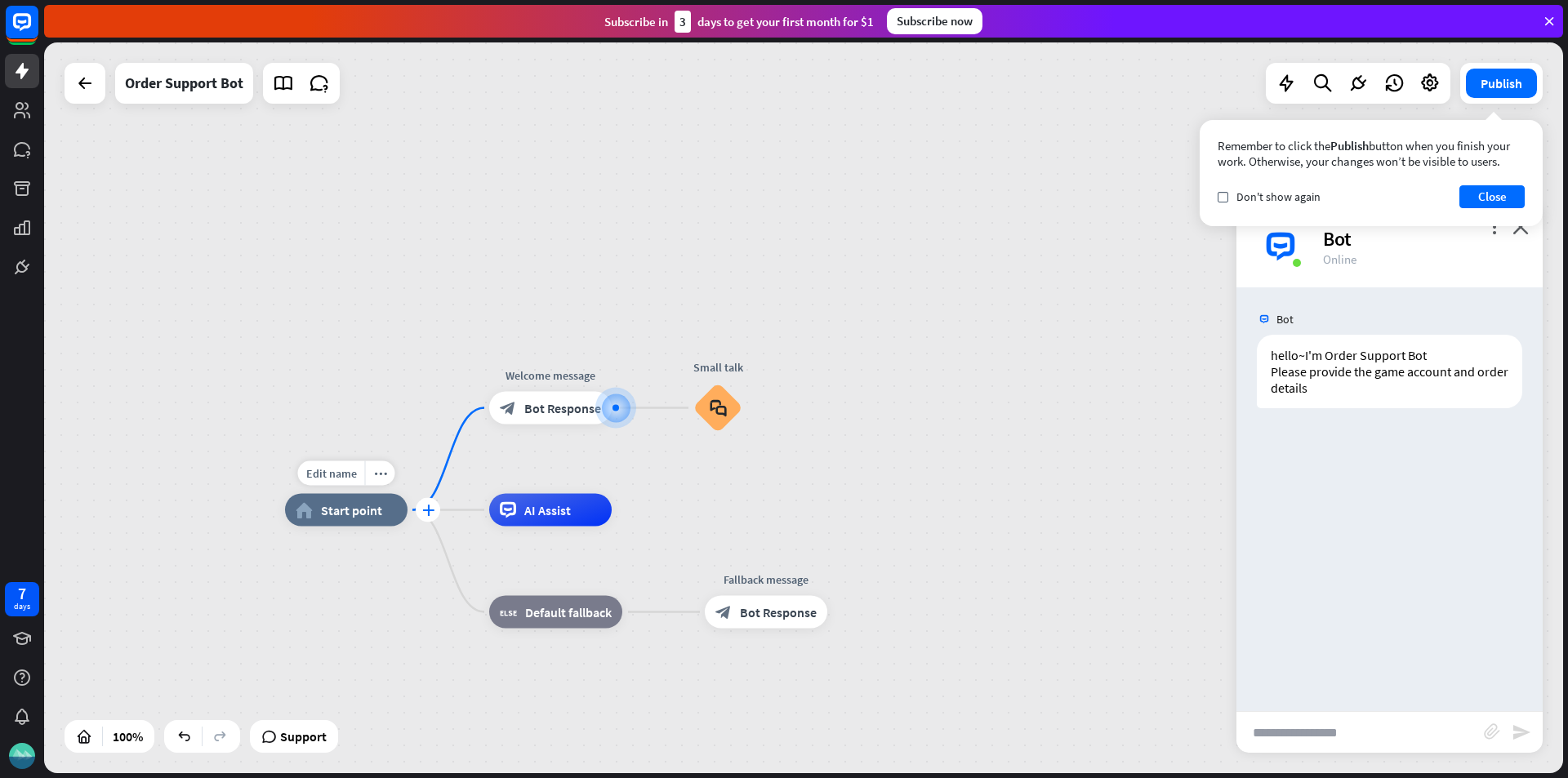
click at [424, 514] on icon "plus" at bounding box center [429, 510] width 12 height 12
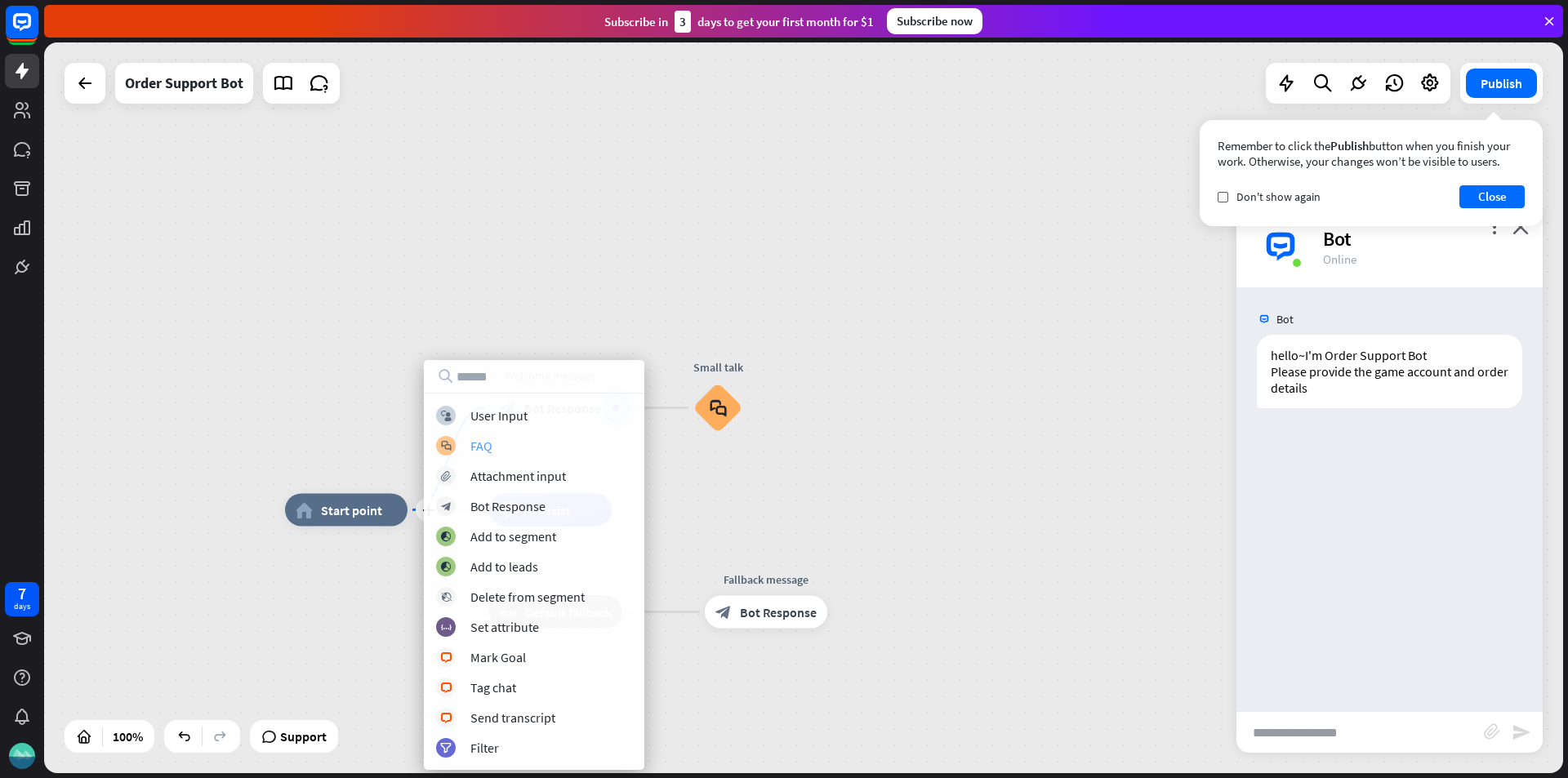
click at [487, 454] on div "FAQ" at bounding box center [481, 446] width 22 height 16
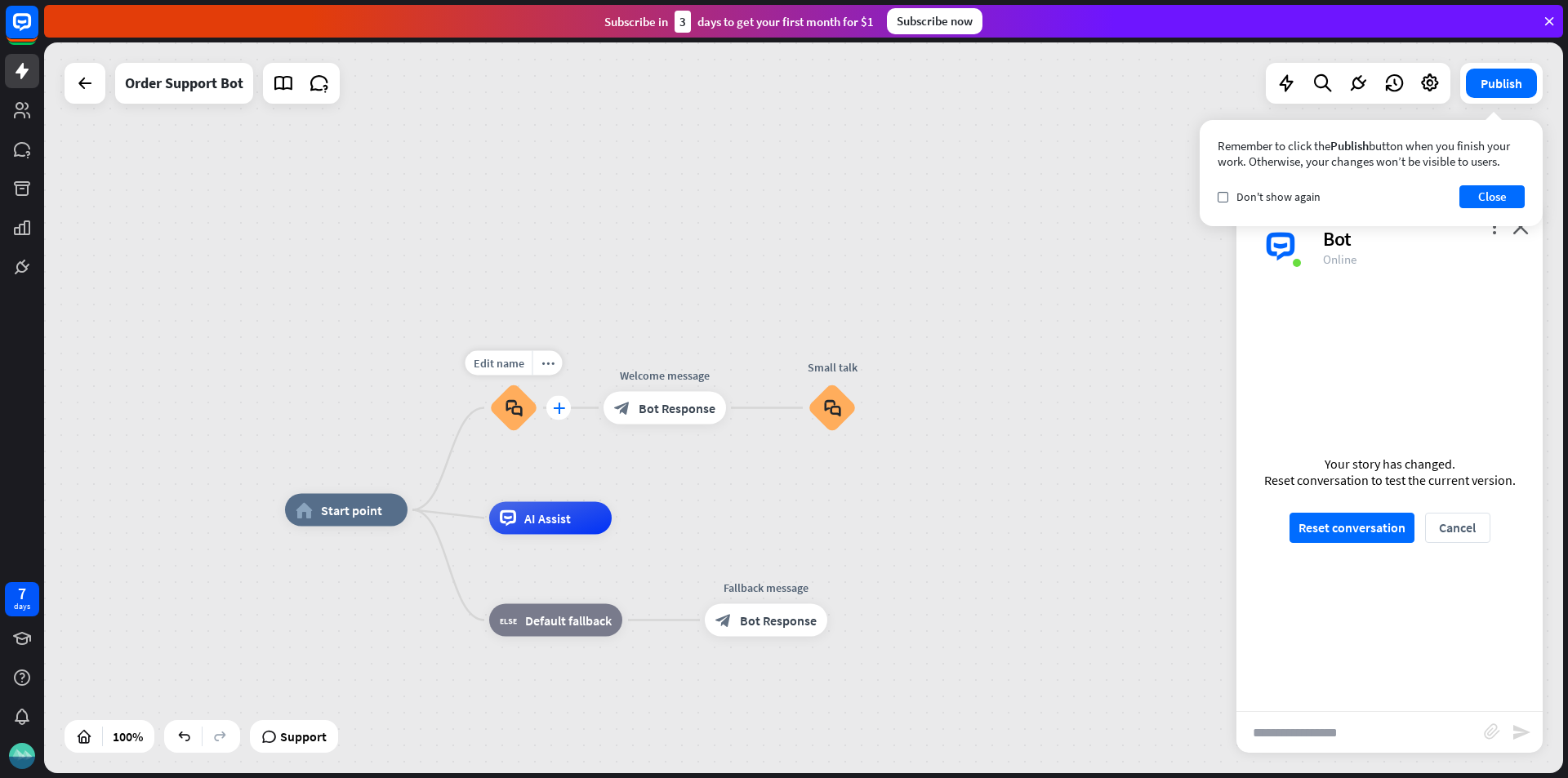
click at [563, 408] on icon "plus" at bounding box center [559, 408] width 12 height 12
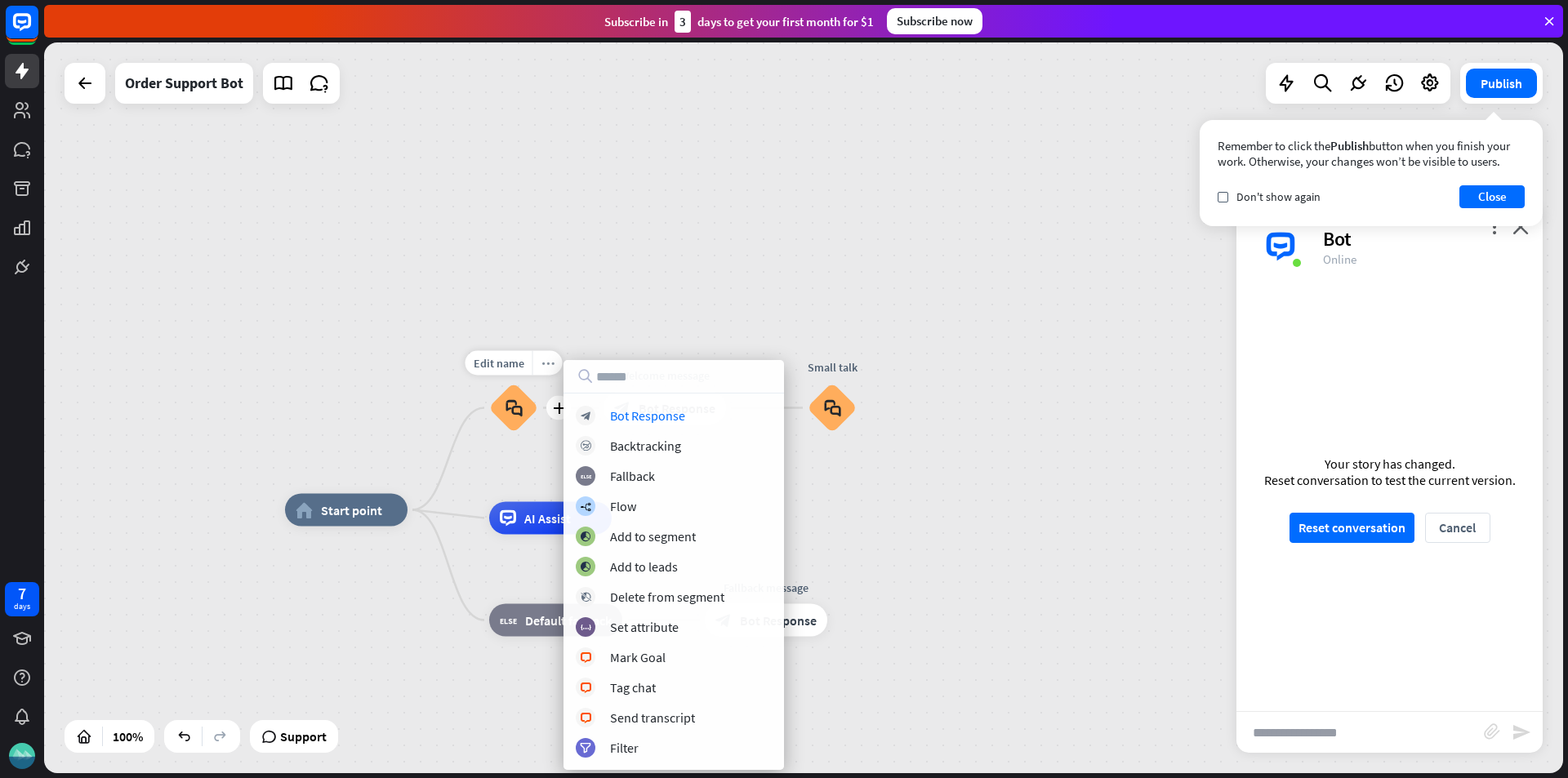
click at [543, 374] on div "more_horiz" at bounding box center [548, 363] width 30 height 24
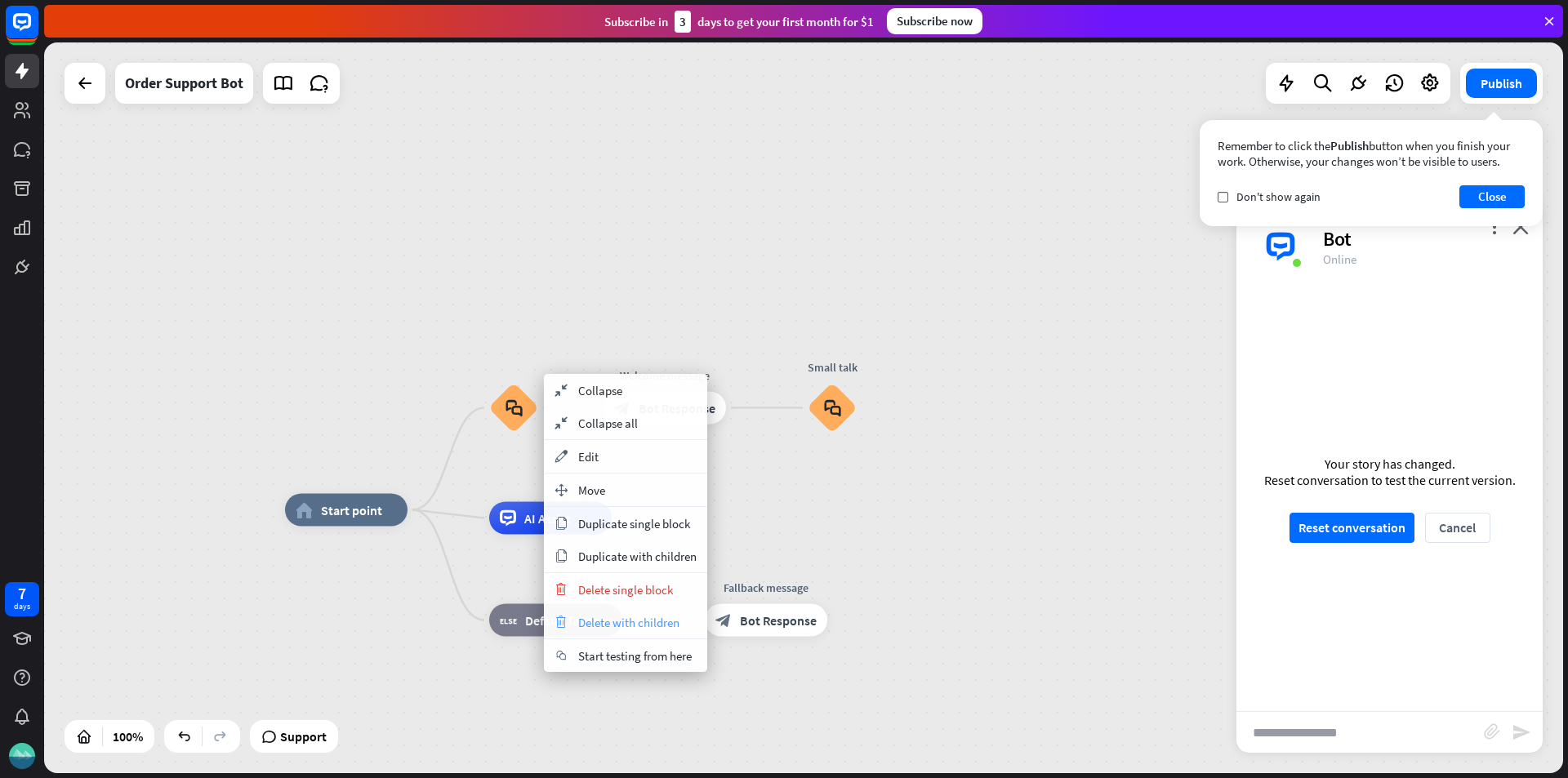
click at [638, 624] on span "Delete with children" at bounding box center [629, 622] width 102 height 15
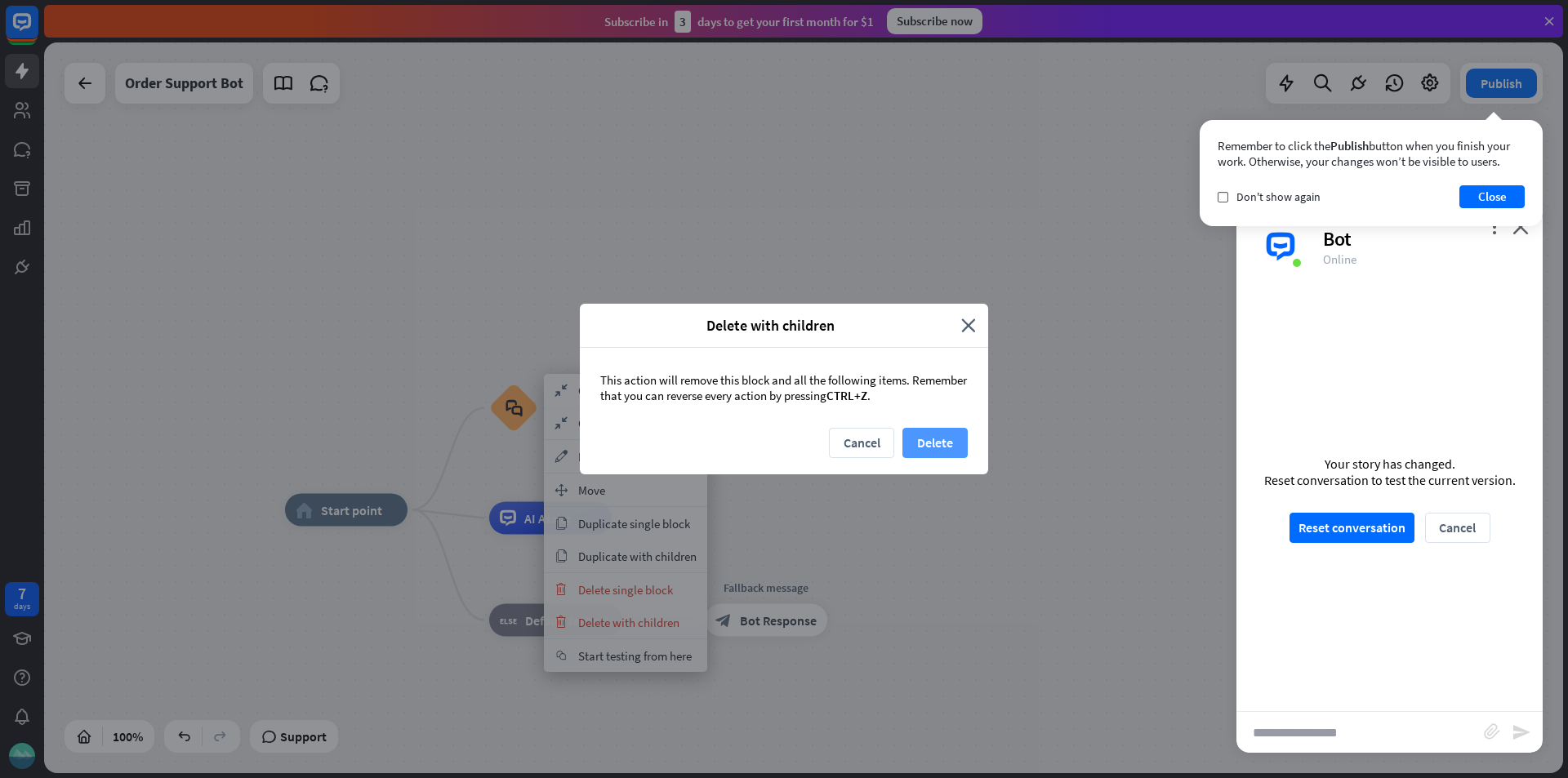
click at [934, 447] on button "Delete" at bounding box center [935, 443] width 65 height 30
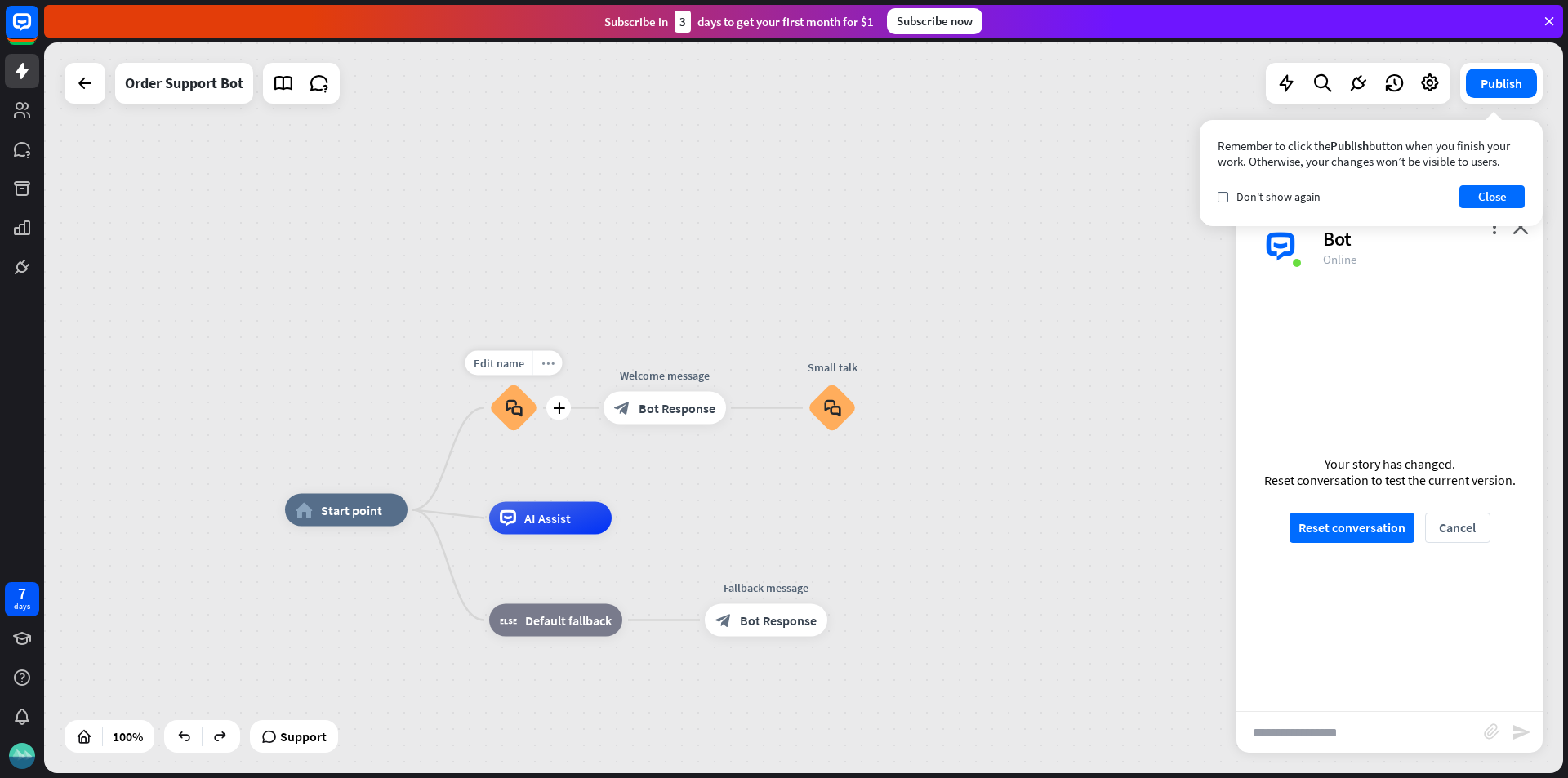
click at [543, 375] on div "more_horiz" at bounding box center [548, 363] width 30 height 24
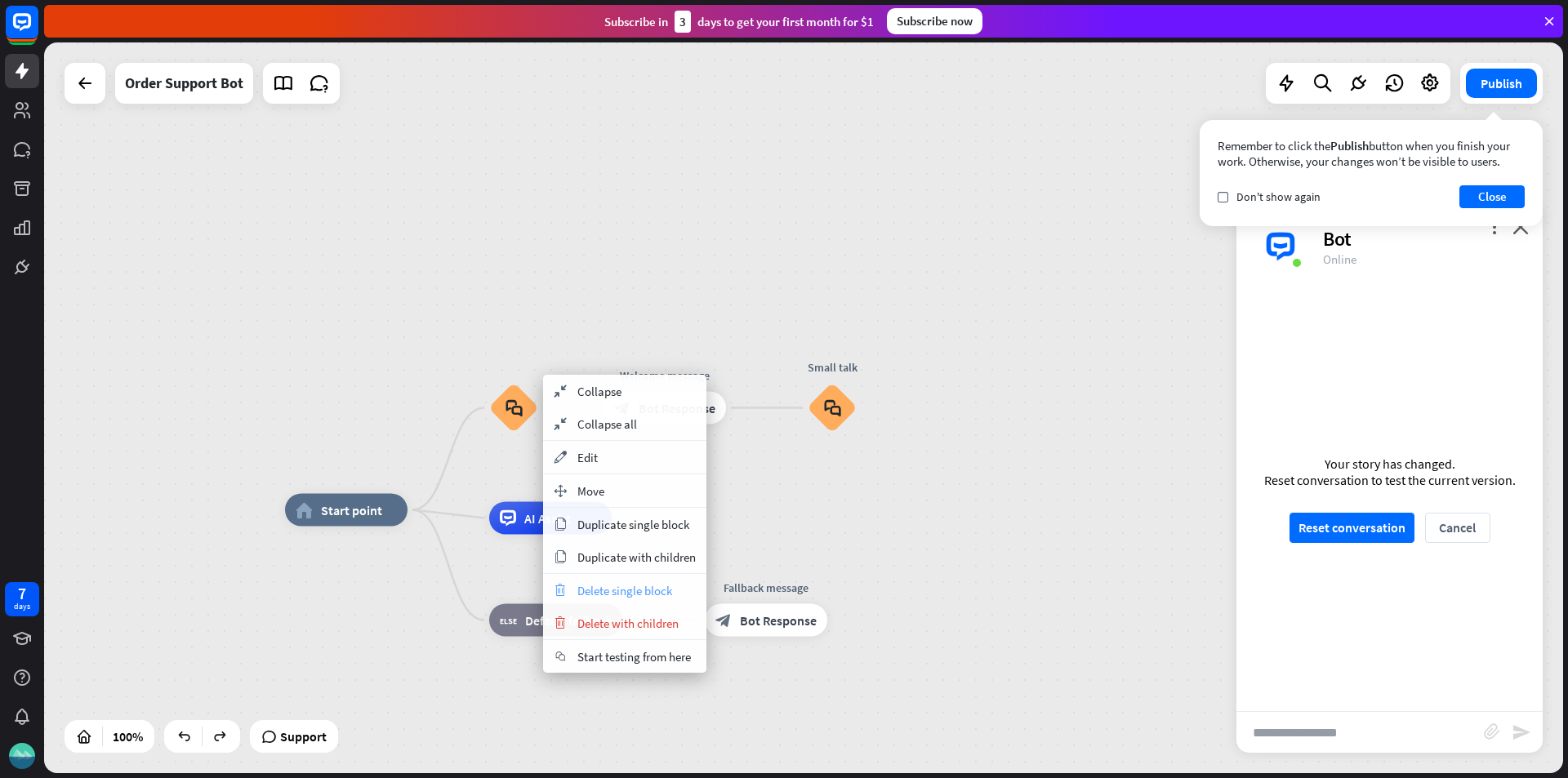
click at [632, 596] on span "Delete single block" at bounding box center [625, 590] width 94 height 15
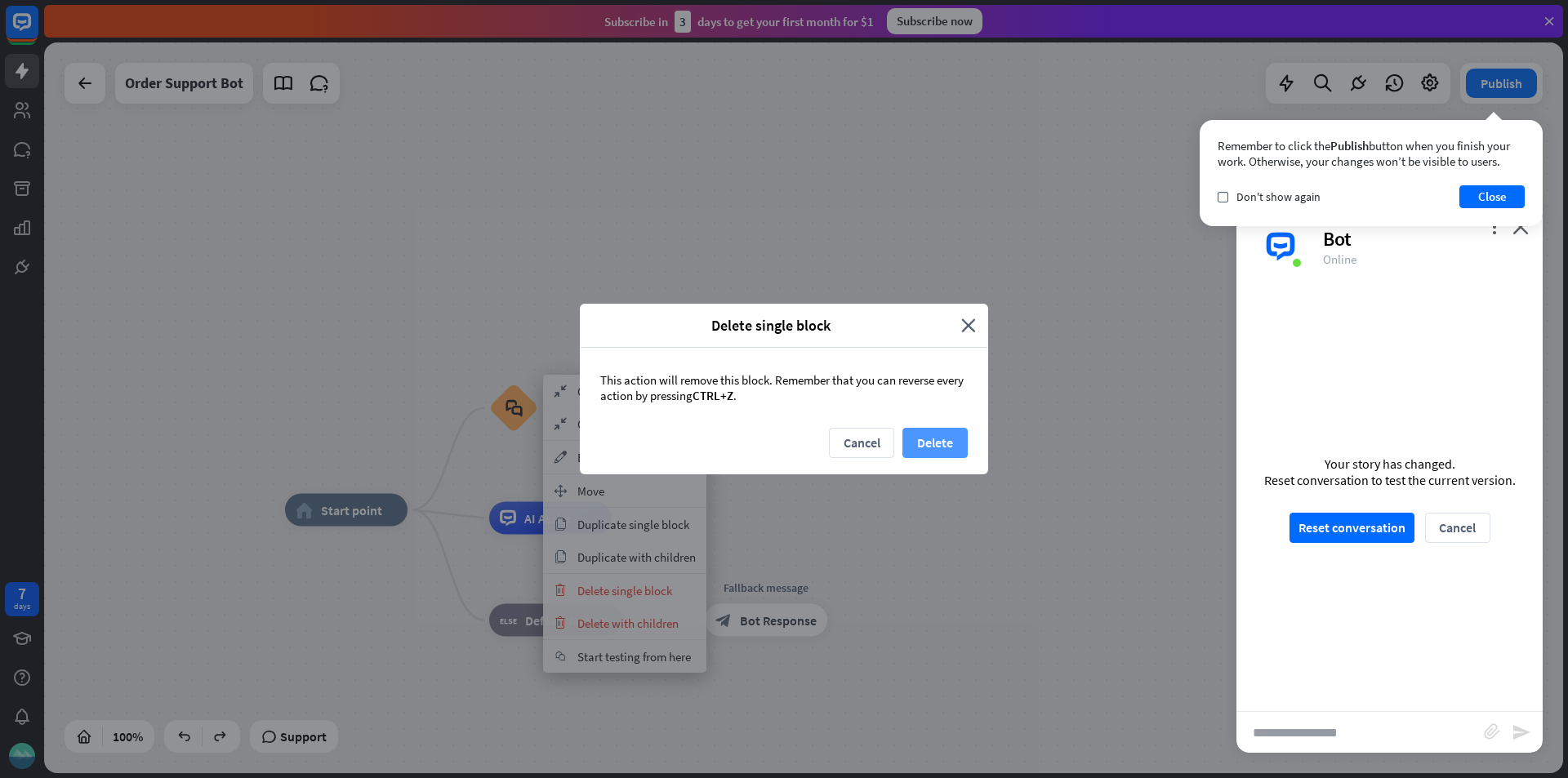
click at [930, 443] on button "Delete" at bounding box center [935, 443] width 65 height 30
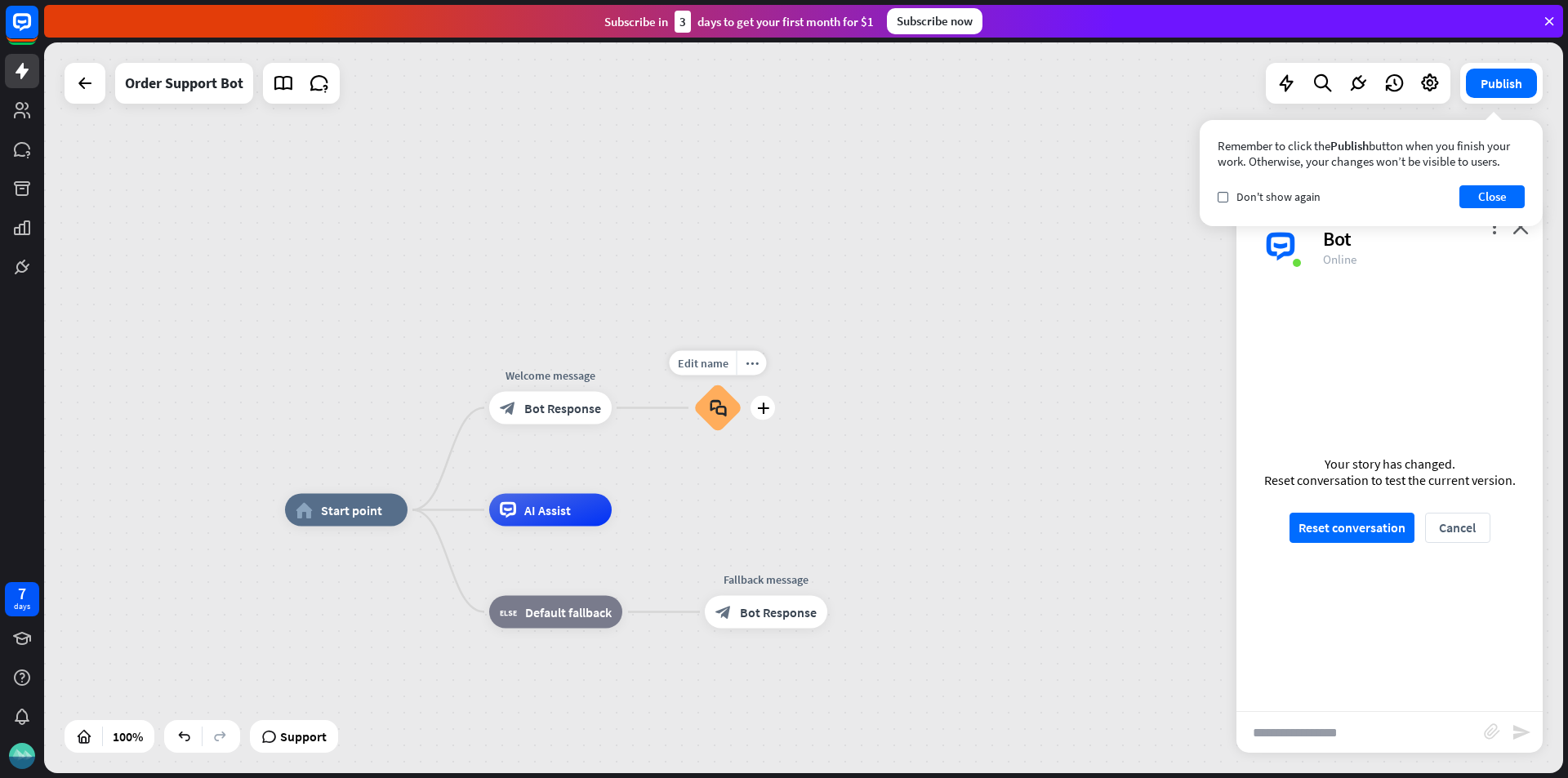
click at [734, 412] on div "block_faq" at bounding box center [717, 408] width 49 height 49
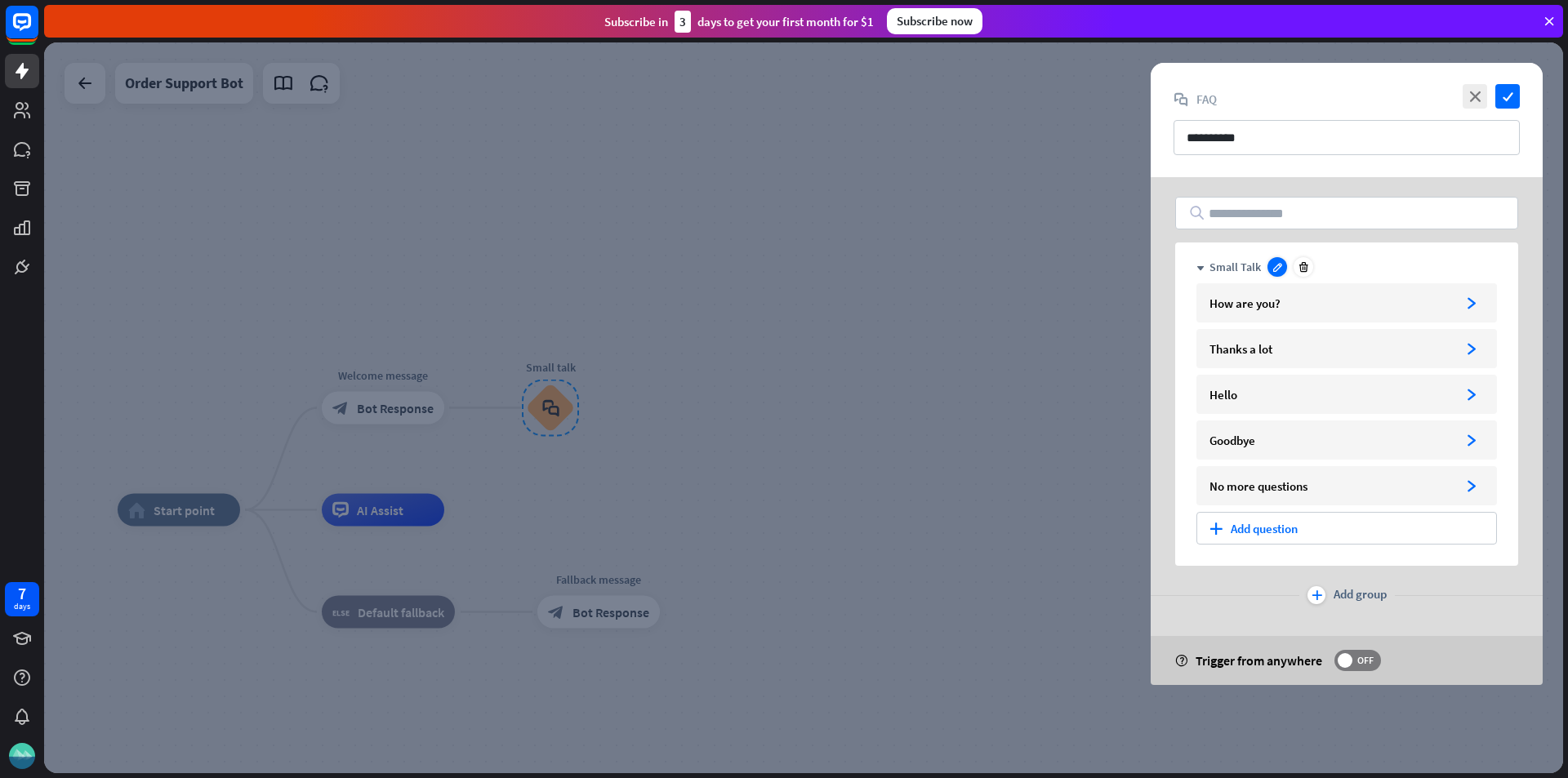
click at [1278, 269] on icon at bounding box center [1278, 267] width 12 height 12
click at [1377, 303] on div "How are you?" at bounding box center [1329, 303] width 241 height 15
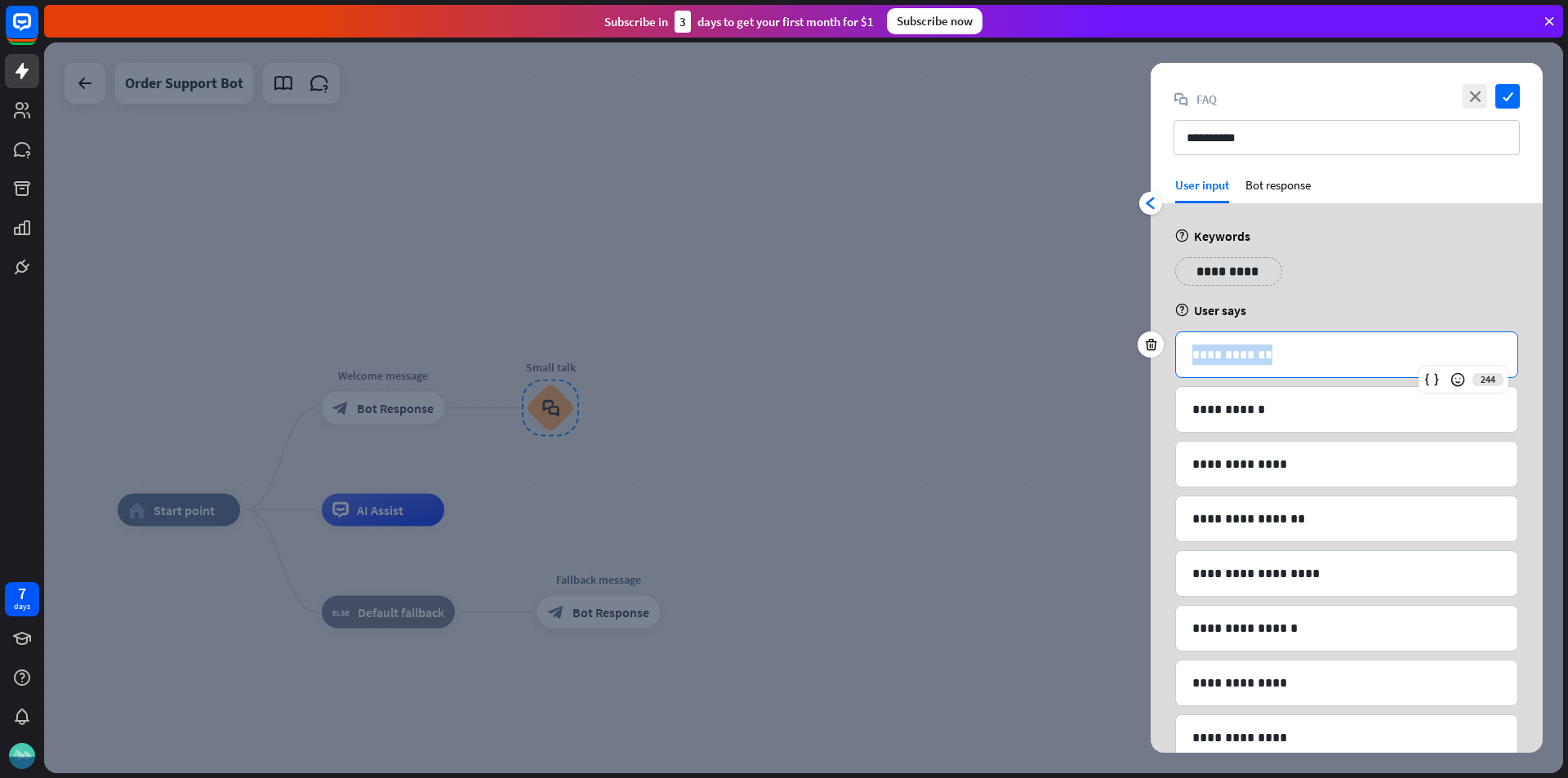
drag, startPoint x: 1277, startPoint y: 360, endPoint x: 1176, endPoint y: 356, distance: 101.1
click at [1176, 356] on div "**********" at bounding box center [1346, 355] width 341 height 45
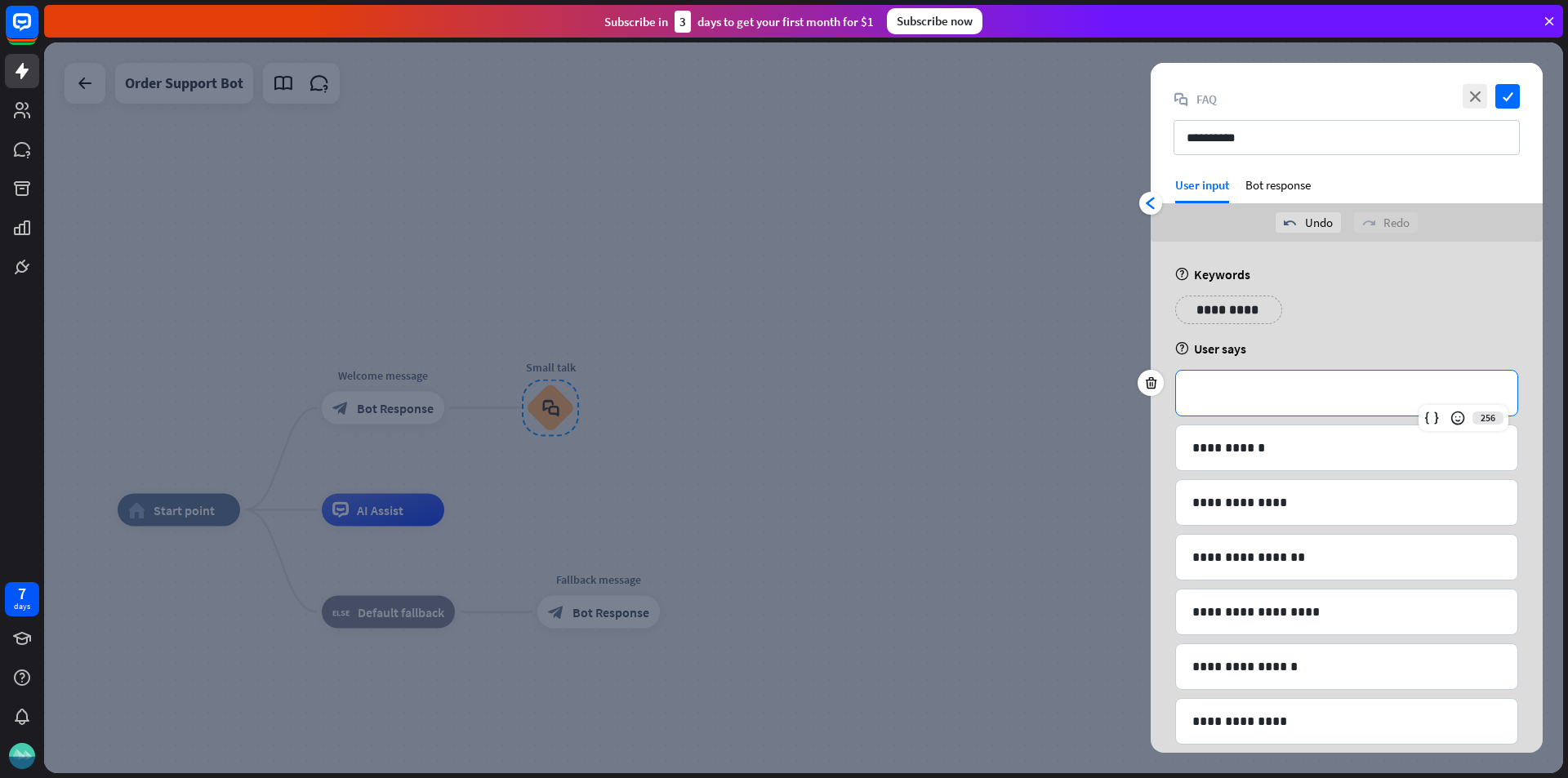
click at [1282, 389] on p "**********" at bounding box center [1346, 393] width 308 height 20
drag, startPoint x: 1263, startPoint y: 447, endPoint x: 1161, endPoint y: 459, distance: 102.7
click at [1212, 451] on p "**********" at bounding box center [1346, 447] width 308 height 20
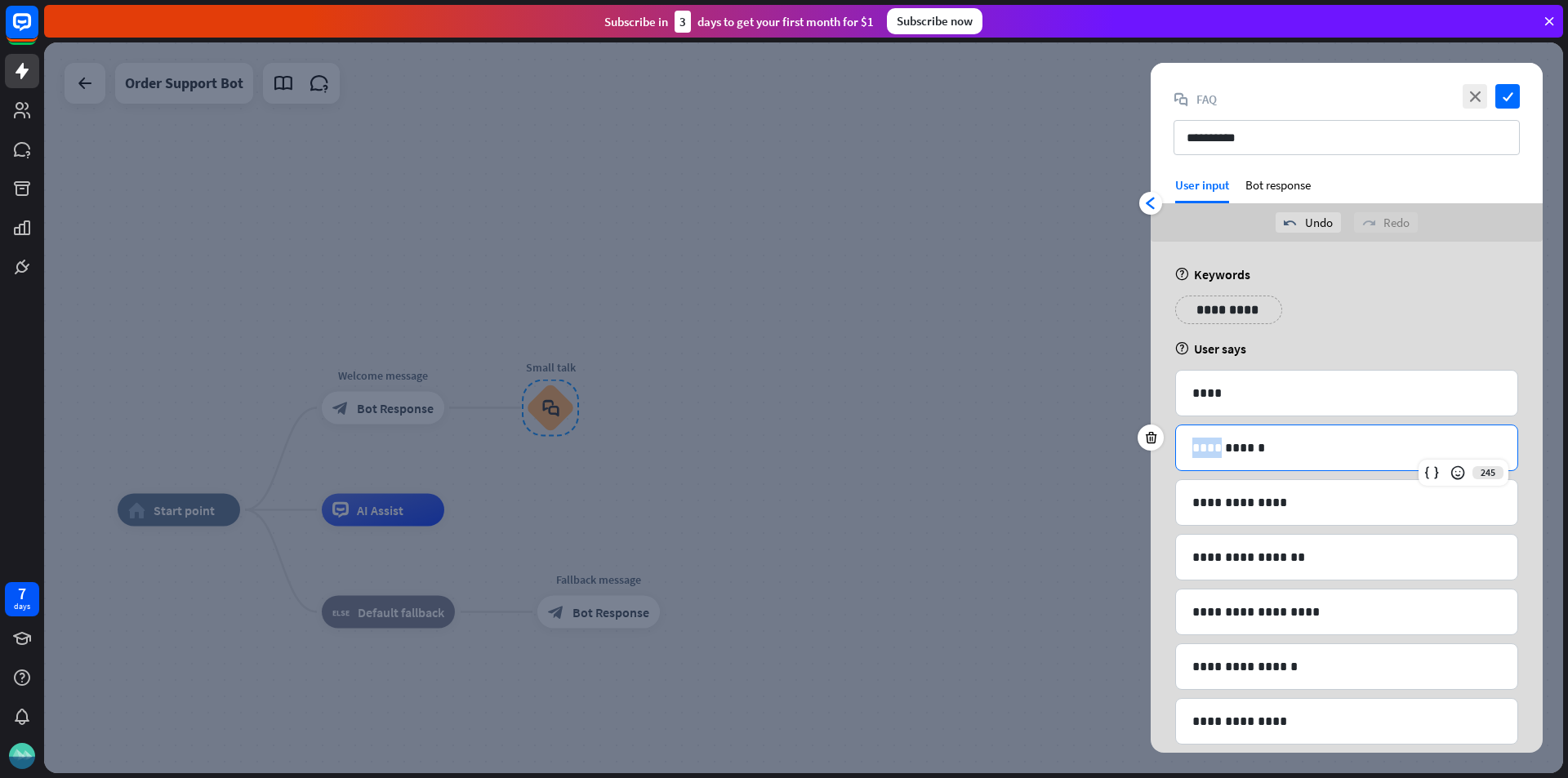
click at [1212, 451] on p "**********" at bounding box center [1346, 447] width 308 height 20
click at [1257, 510] on p "**********" at bounding box center [1346, 503] width 308 height 20
click at [1221, 273] on div "help Keywords" at bounding box center [1346, 274] width 343 height 16
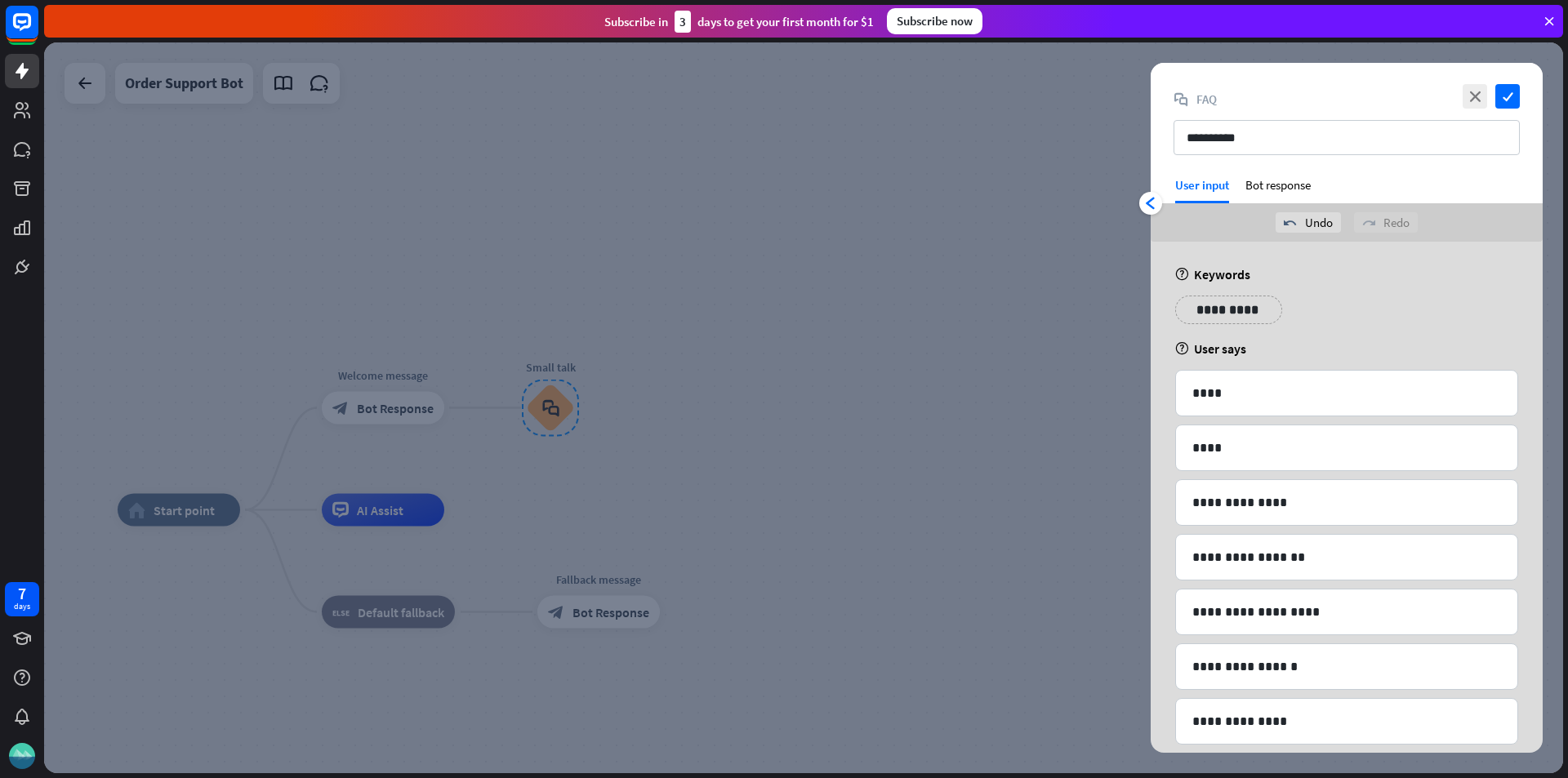
click at [1221, 273] on div "help Keywords" at bounding box center [1346, 274] width 343 height 16
drag, startPoint x: 1254, startPoint y: 269, endPoint x: 1245, endPoint y: 272, distance: 9.5
click at [1245, 272] on div "help Keywords" at bounding box center [1346, 274] width 343 height 16
copy div "Keywords"
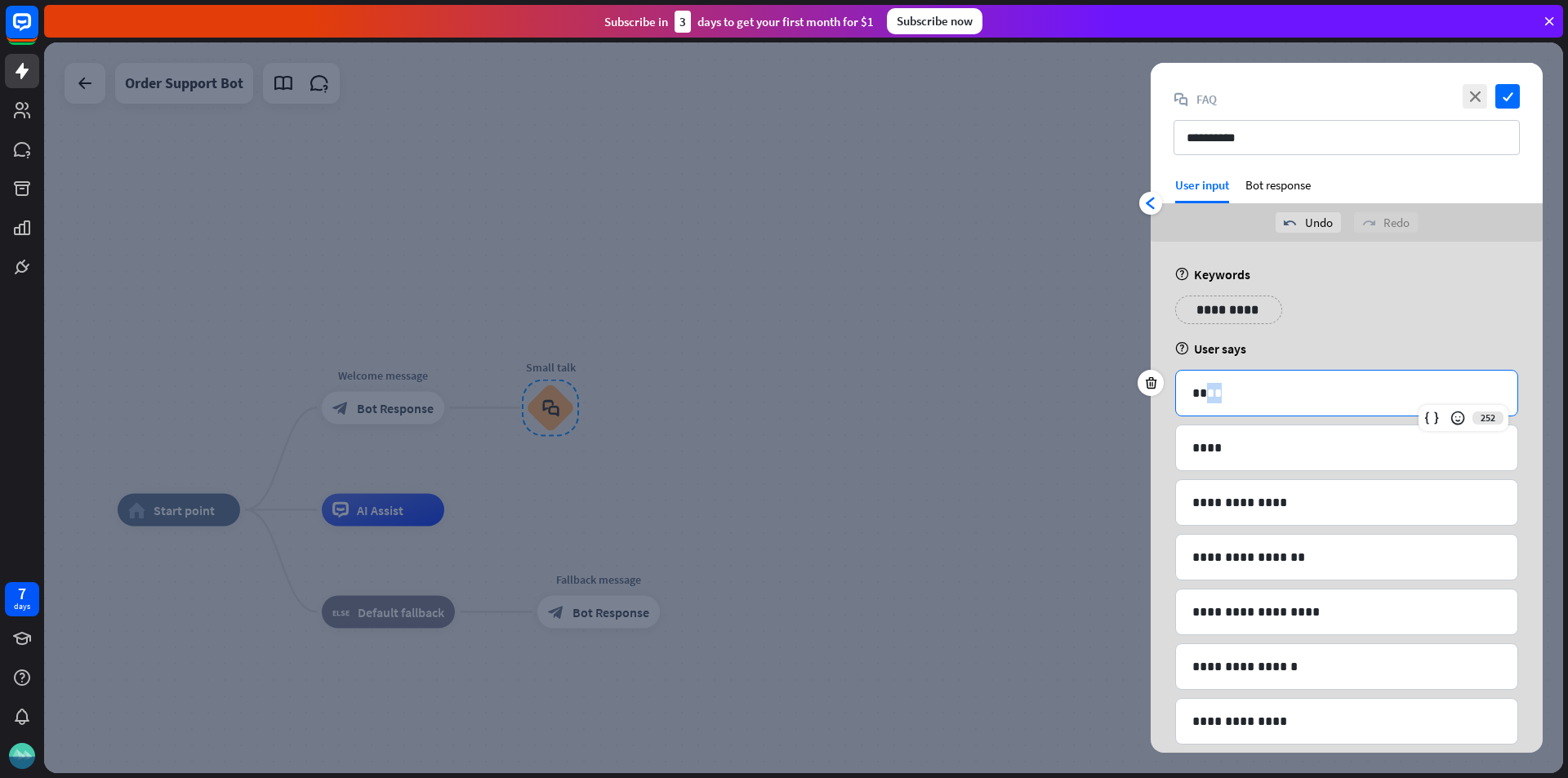
click at [1217, 389] on p "****" at bounding box center [1346, 393] width 308 height 20
click at [1249, 446] on p "****" at bounding box center [1346, 447] width 308 height 20
drag, startPoint x: 1274, startPoint y: 501, endPoint x: 1189, endPoint y: 497, distance: 85.1
click at [1189, 497] on div "**********" at bounding box center [1346, 503] width 341 height 45
drag, startPoint x: 1230, startPoint y: 385, endPoint x: 1222, endPoint y: 383, distance: 8.2
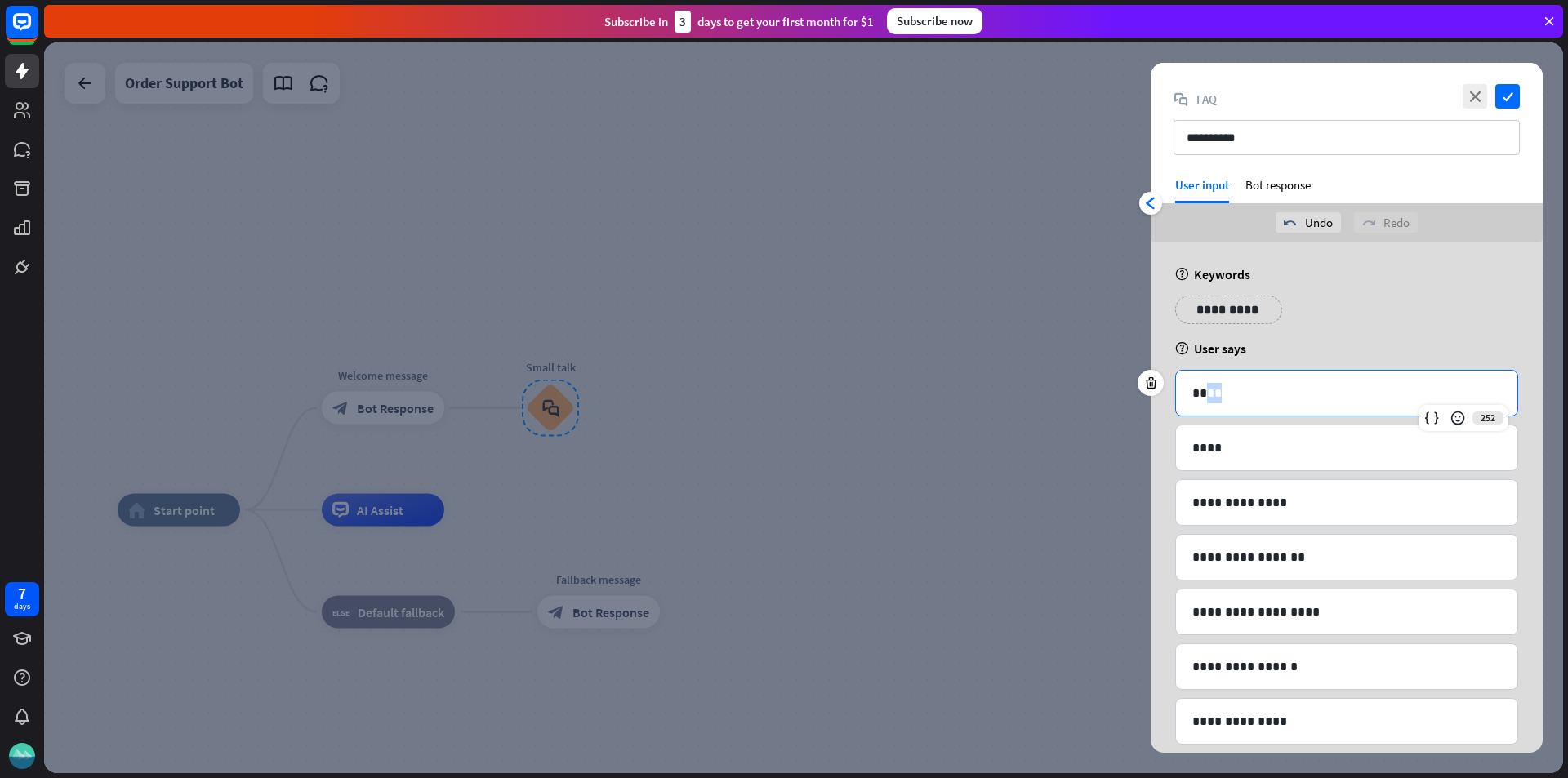
click at [1222, 383] on p "****" at bounding box center [1346, 393] width 308 height 20
click at [1275, 512] on p "**********" at bounding box center [1346, 503] width 308 height 20
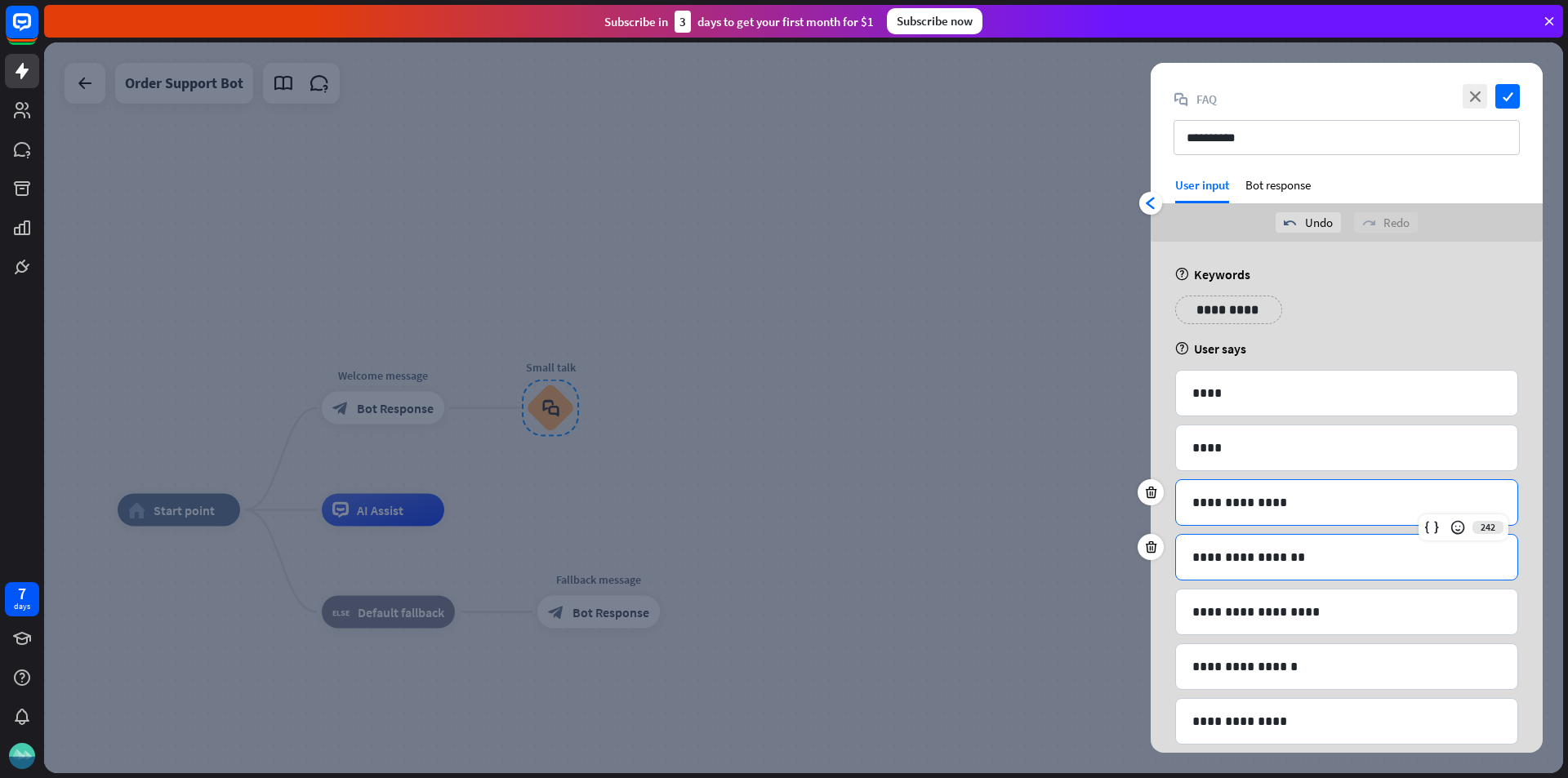
click at [1286, 550] on p "**********" at bounding box center [1346, 557] width 308 height 20
click at [1271, 499] on p "**********" at bounding box center [1346, 503] width 308 height 20
drag, startPoint x: 1280, startPoint y: 499, endPoint x: 1193, endPoint y: 504, distance: 87.1
click at [1193, 504] on p "**********" at bounding box center [1346, 503] width 308 height 20
click at [1376, 225] on div "redo Redo" at bounding box center [1384, 222] width 63 height 20
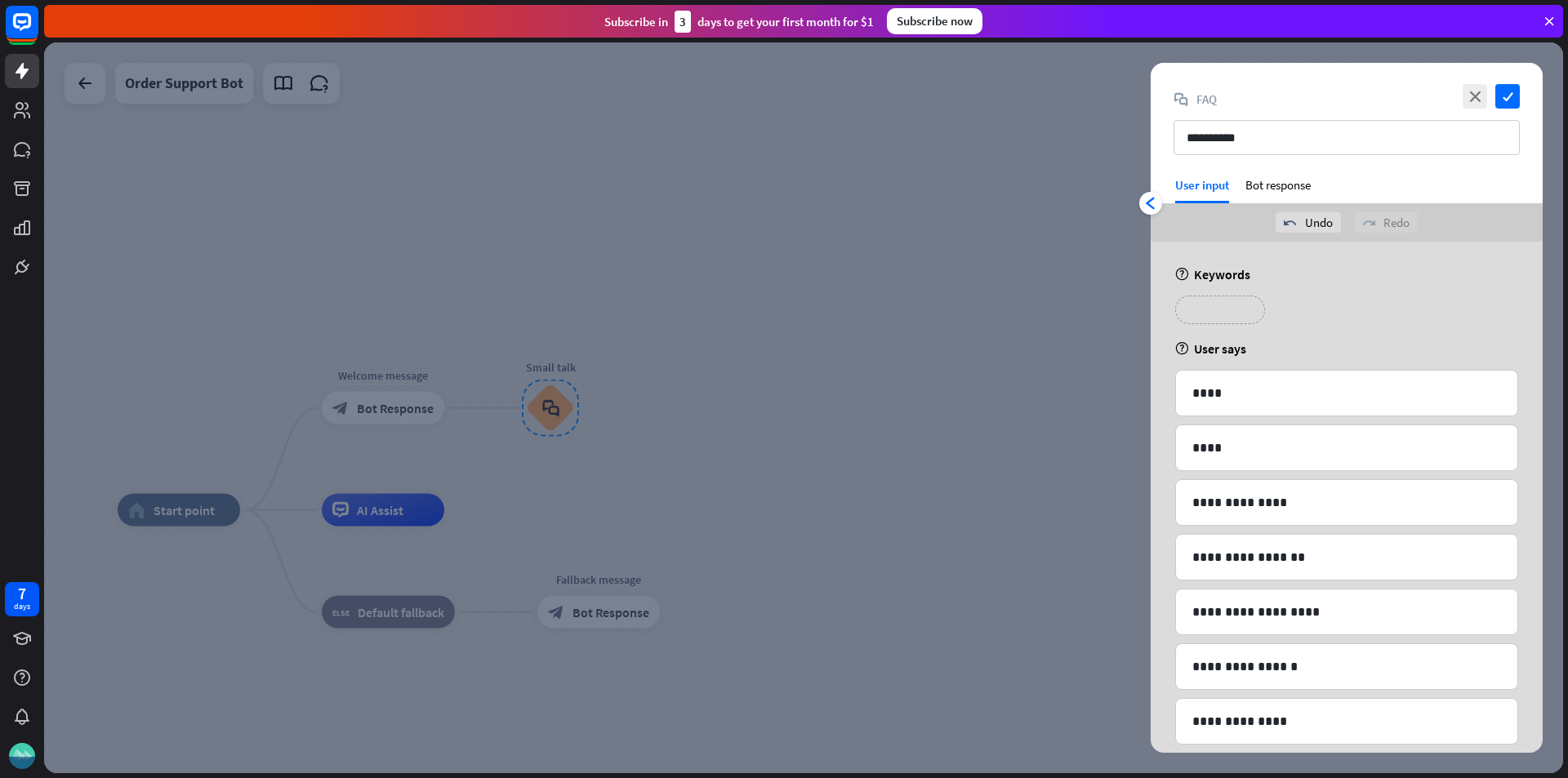
click at [1236, 307] on p "**********" at bounding box center [1220, 309] width 65 height 20
click at [1343, 305] on p "**********" at bounding box center [1327, 309] width 83 height 20
click at [1263, 355] on div "help User says" at bounding box center [1346, 348] width 343 height 16
click at [1287, 188] on div "Bot response" at bounding box center [1278, 190] width 65 height 26
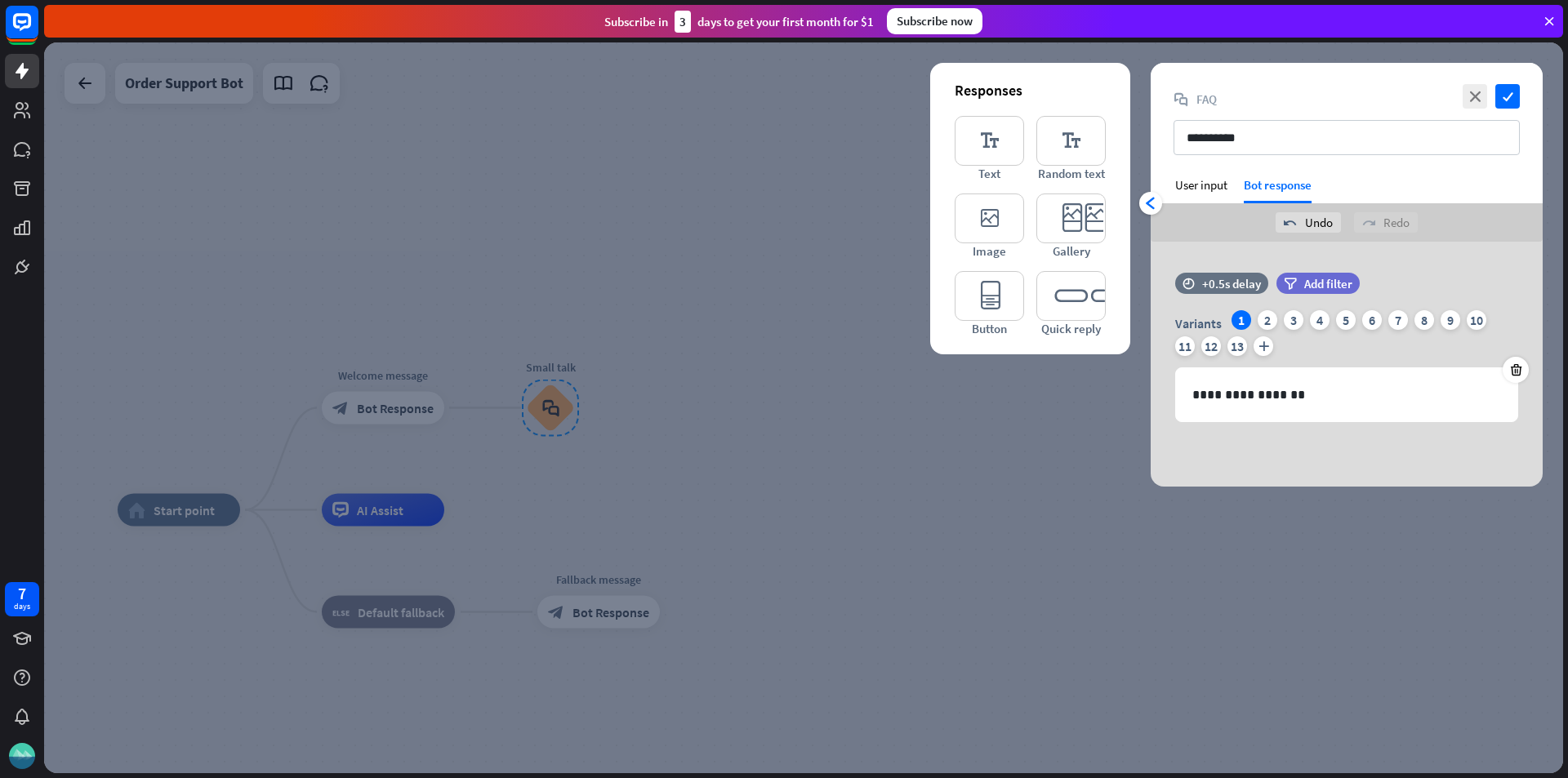
copy div "Bot response"
drag, startPoint x: 1326, startPoint y: 185, endPoint x: 1243, endPoint y: 188, distance: 83.1
click at [1243, 188] on div "arrowhead_left User input Bot response" at bounding box center [1346, 190] width 392 height 26
click at [1297, 395] on p "**********" at bounding box center [1346, 395] width 308 height 20
click at [1201, 187] on div "User input" at bounding box center [1201, 184] width 53 height 15
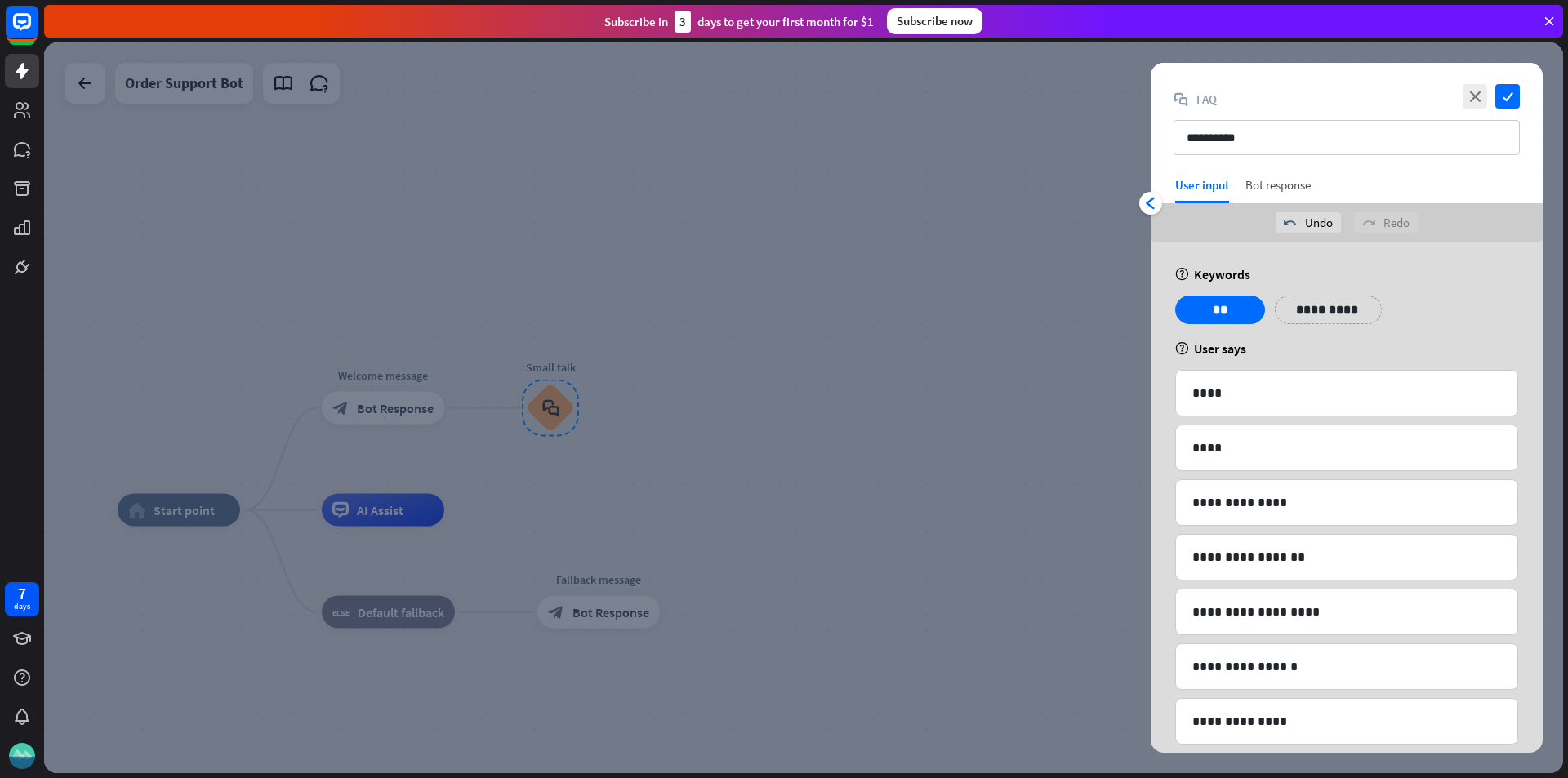
click at [1261, 181] on div "Bot response" at bounding box center [1278, 190] width 65 height 26
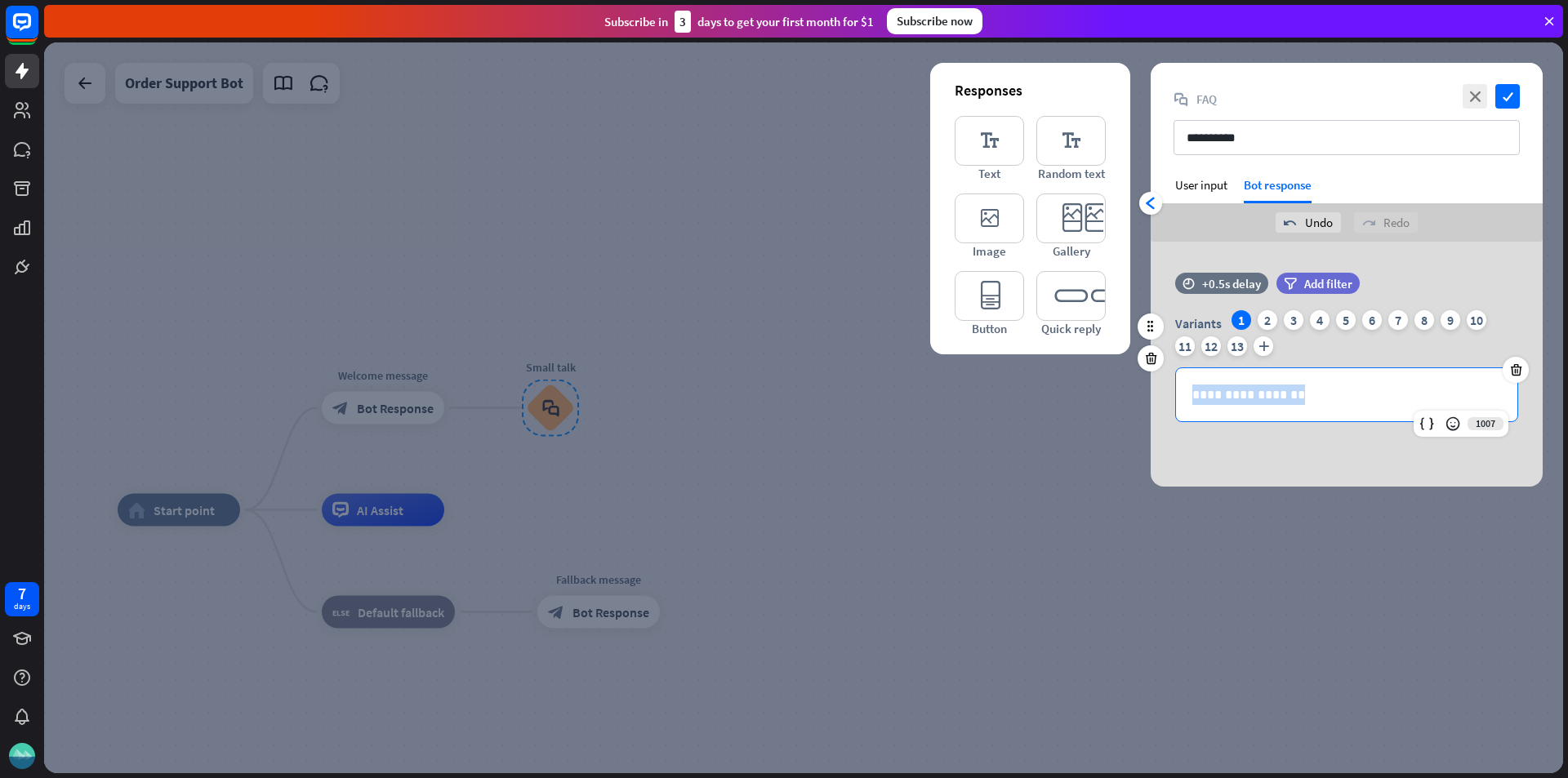
drag, startPoint x: 1297, startPoint y: 403, endPoint x: 1172, endPoint y: 398, distance: 125.1
click at [1172, 398] on div "**********" at bounding box center [1346, 366] width 392 height 112
click at [1273, 323] on div "2" at bounding box center [1267, 320] width 20 height 20
click at [1236, 322] on div "1" at bounding box center [1241, 320] width 20 height 20
click at [1372, 389] on p "**********" at bounding box center [1346, 395] width 308 height 20
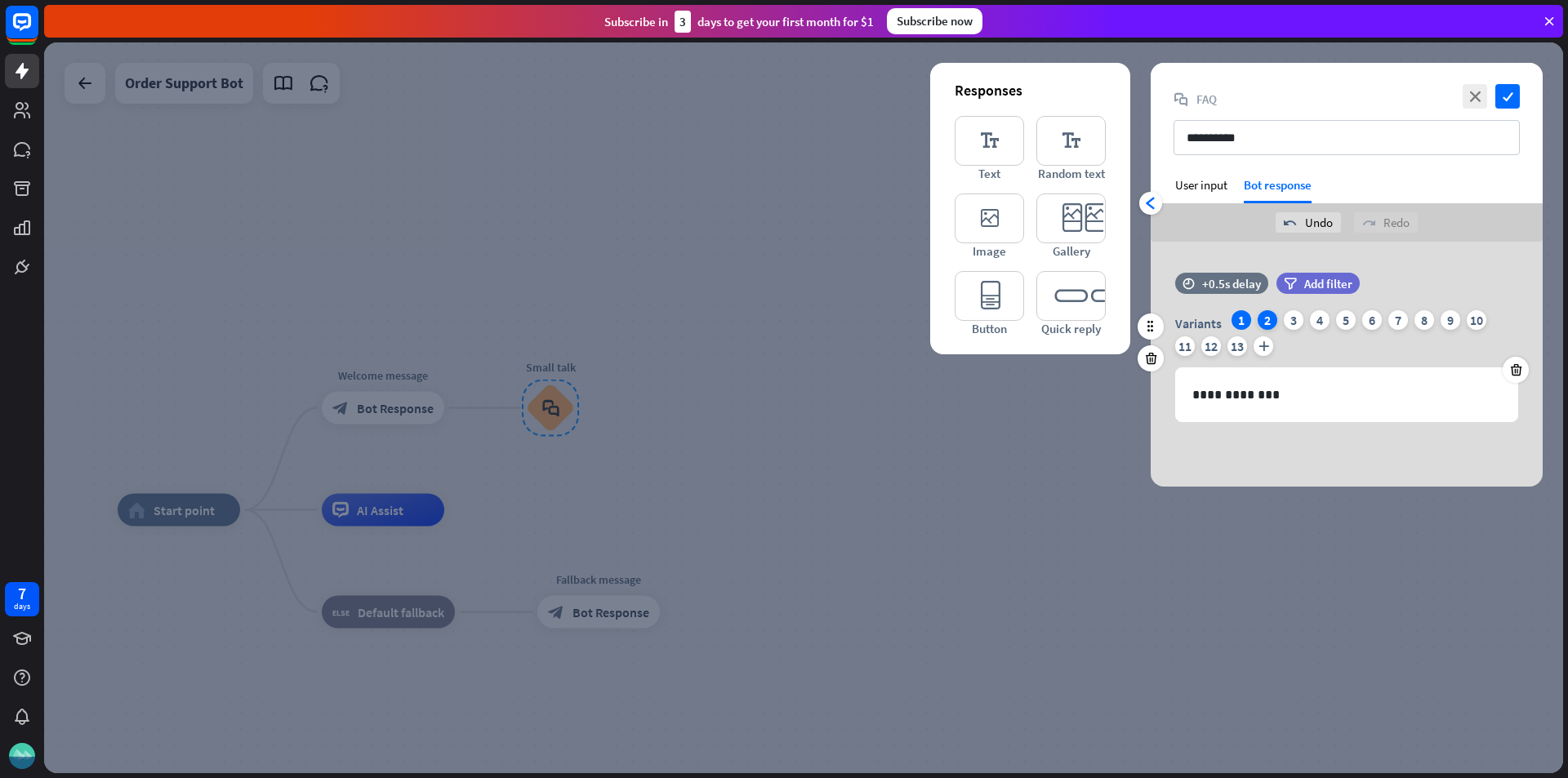
click at [1271, 315] on div "2" at bounding box center [1267, 320] width 20 height 20
click at [1291, 321] on div "3" at bounding box center [1294, 320] width 20 height 20
click at [1306, 318] on div "Variants 1 2 3 4 5 6 7 8 9 10 11 12 13 plus" at bounding box center [1346, 336] width 343 height 53
click at [1322, 318] on div "4" at bounding box center [1319, 320] width 20 height 20
click at [1338, 318] on div "5" at bounding box center [1345, 320] width 20 height 20
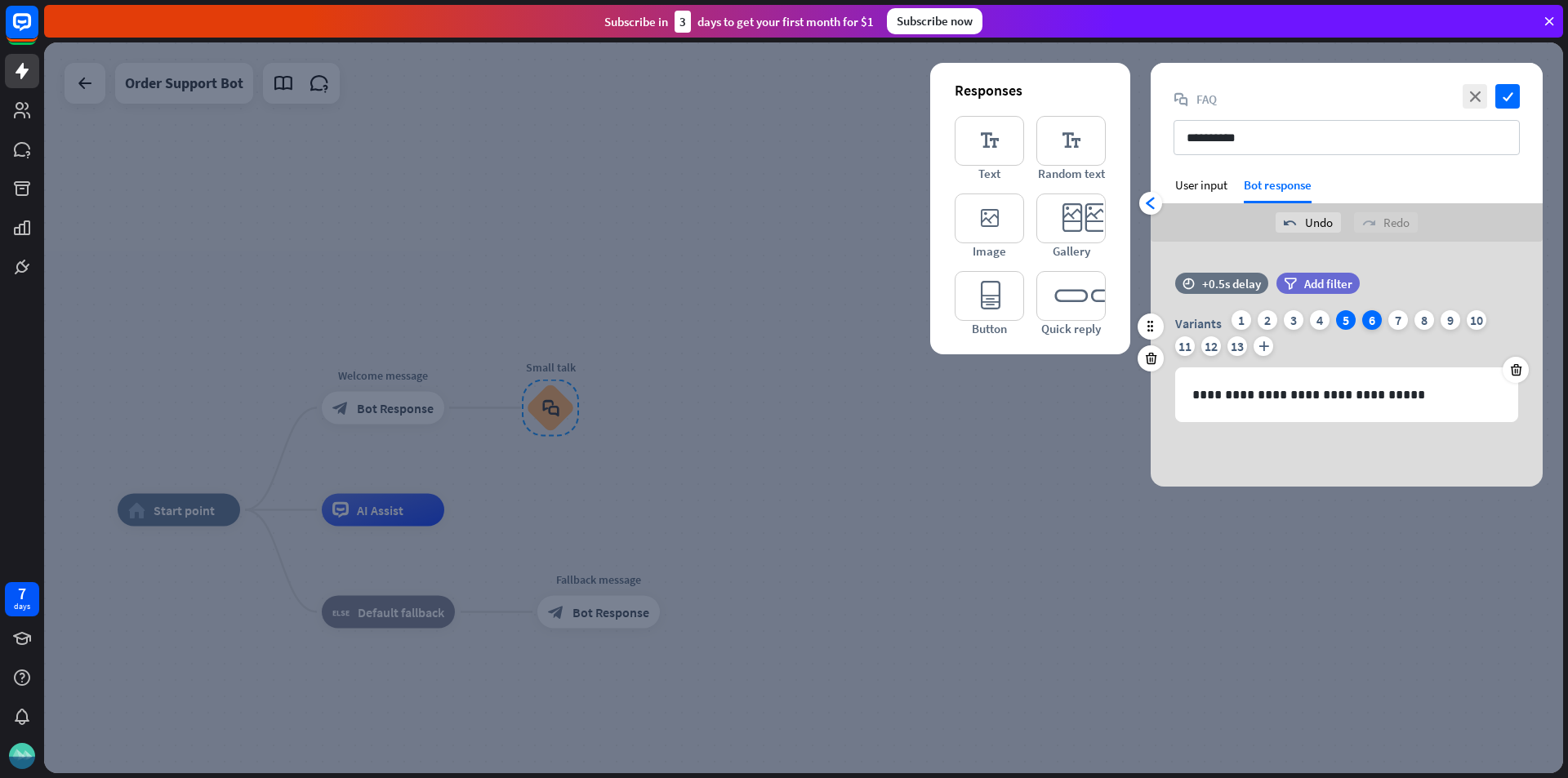
click at [1370, 317] on div "6" at bounding box center [1372, 320] width 20 height 20
click at [1241, 314] on div "1" at bounding box center [1241, 320] width 20 height 20
click at [1509, 97] on icon "check" at bounding box center [1507, 95] width 24 height 24
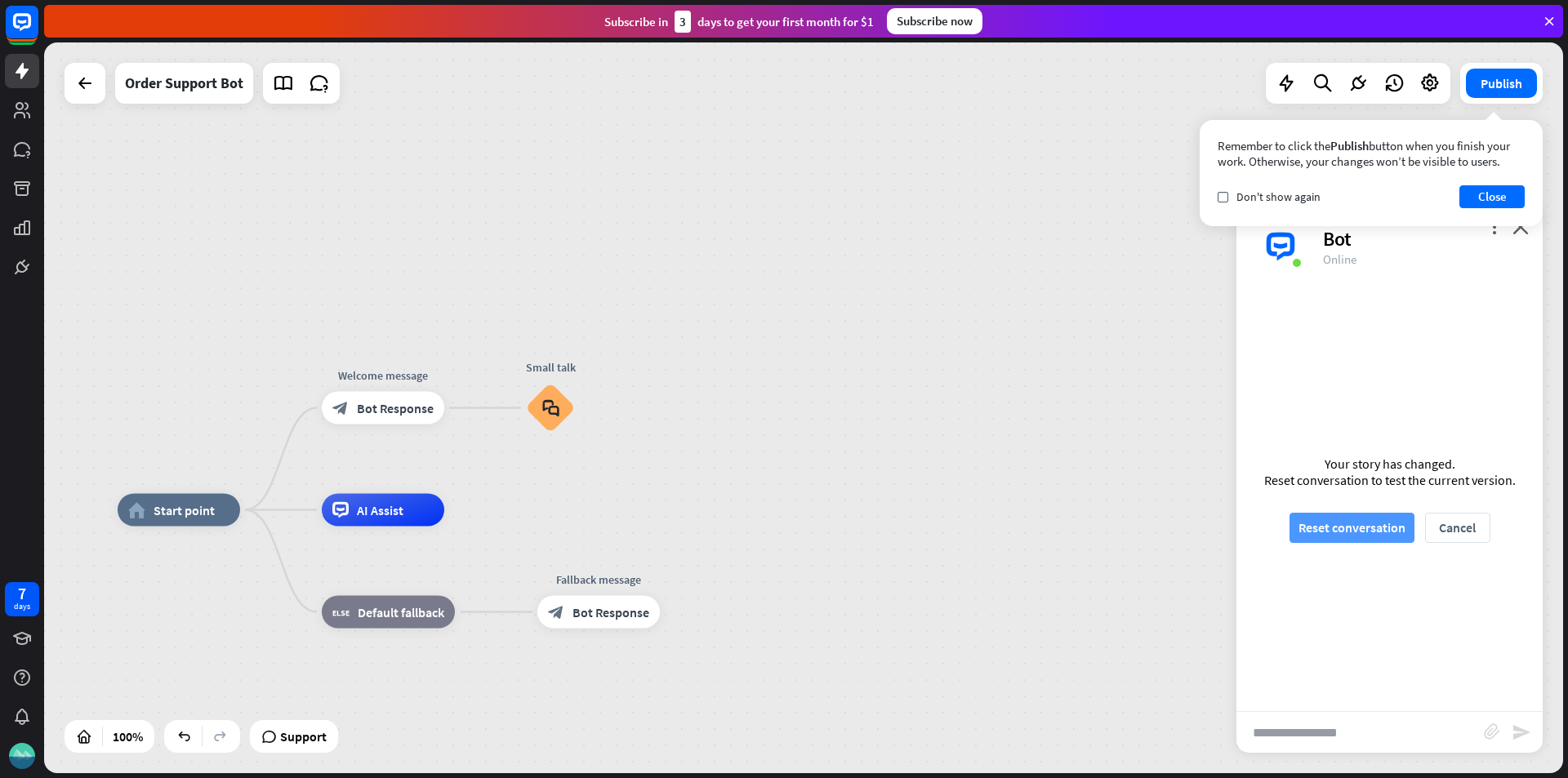
click at [1360, 536] on button "Reset conversation" at bounding box center [1352, 528] width 125 height 30
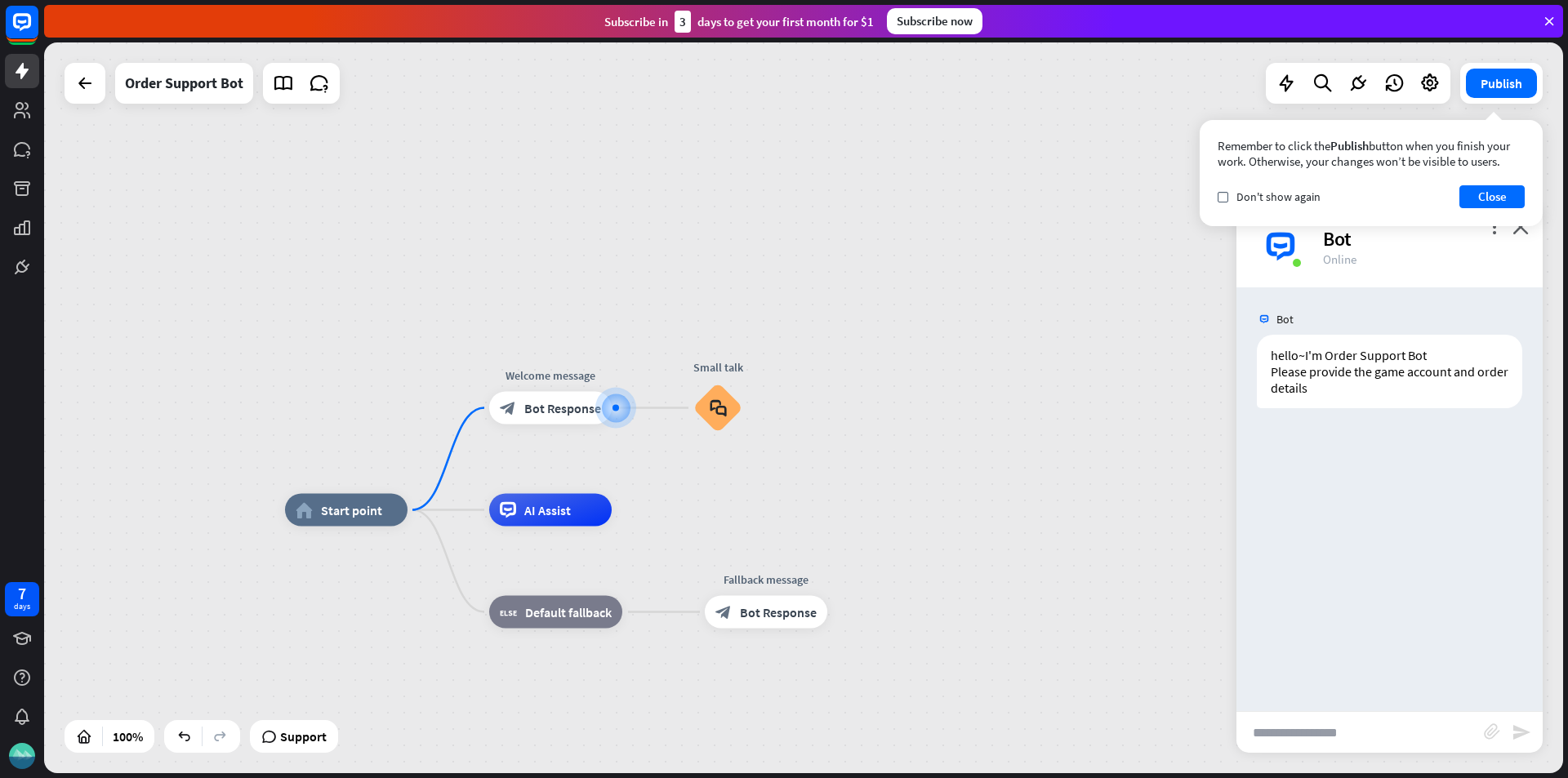
click at [1331, 725] on input "text" at bounding box center [1360, 733] width 248 height 41
type input "****"
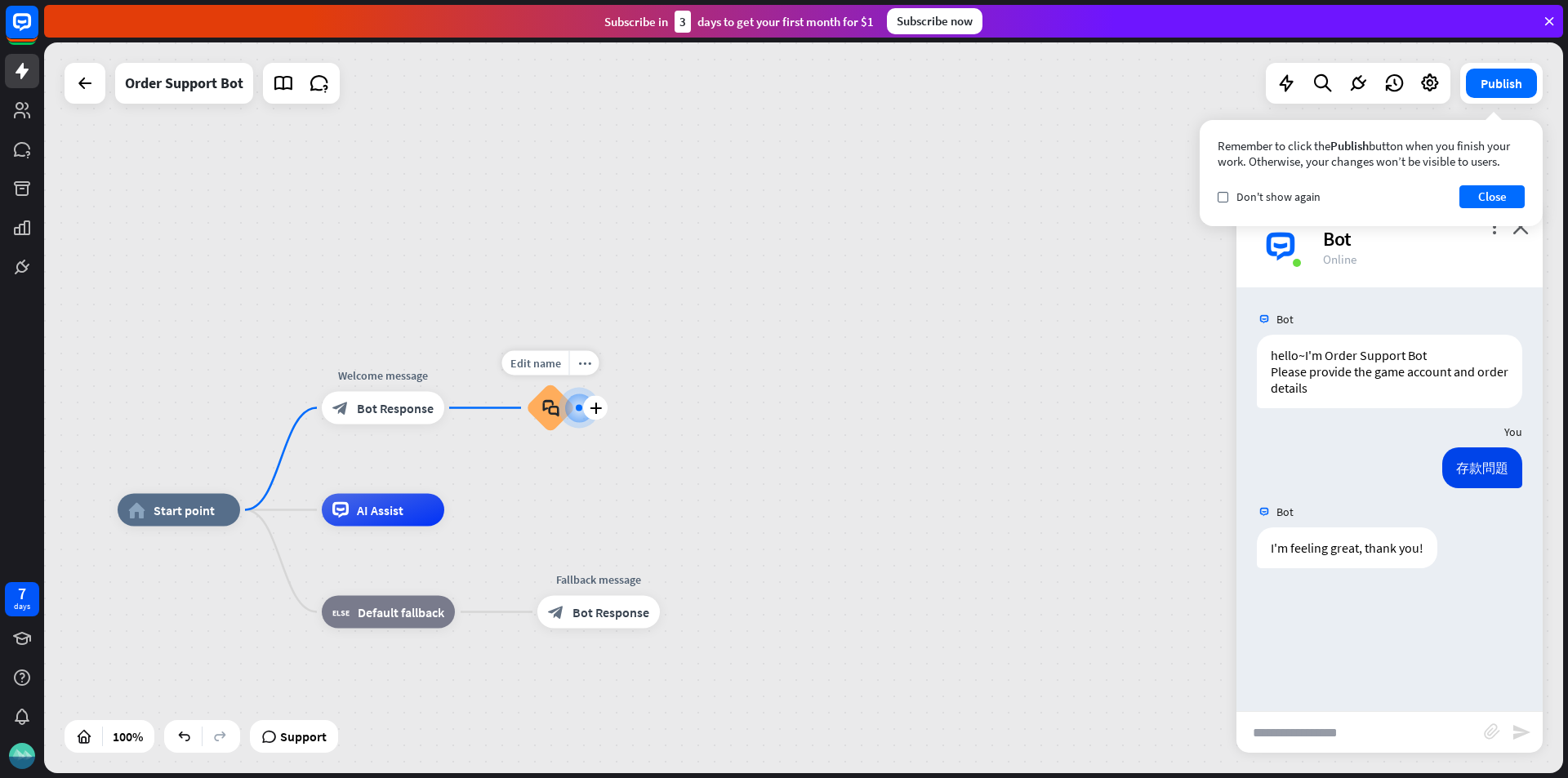
click at [548, 405] on icon "block_faq" at bounding box center [551, 408] width 17 height 18
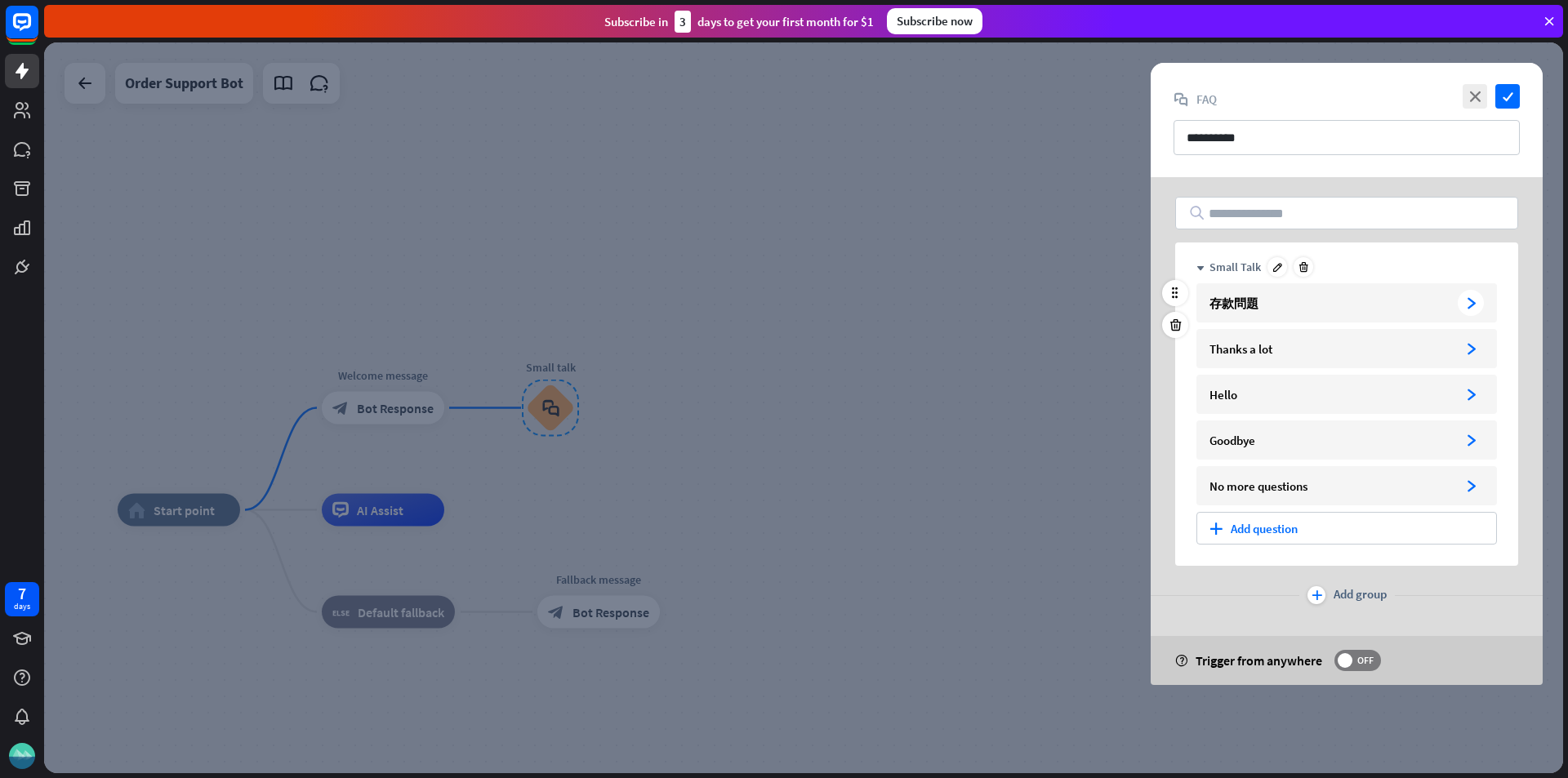
click at [1411, 303] on div "存款問題" at bounding box center [1329, 303] width 241 height 15
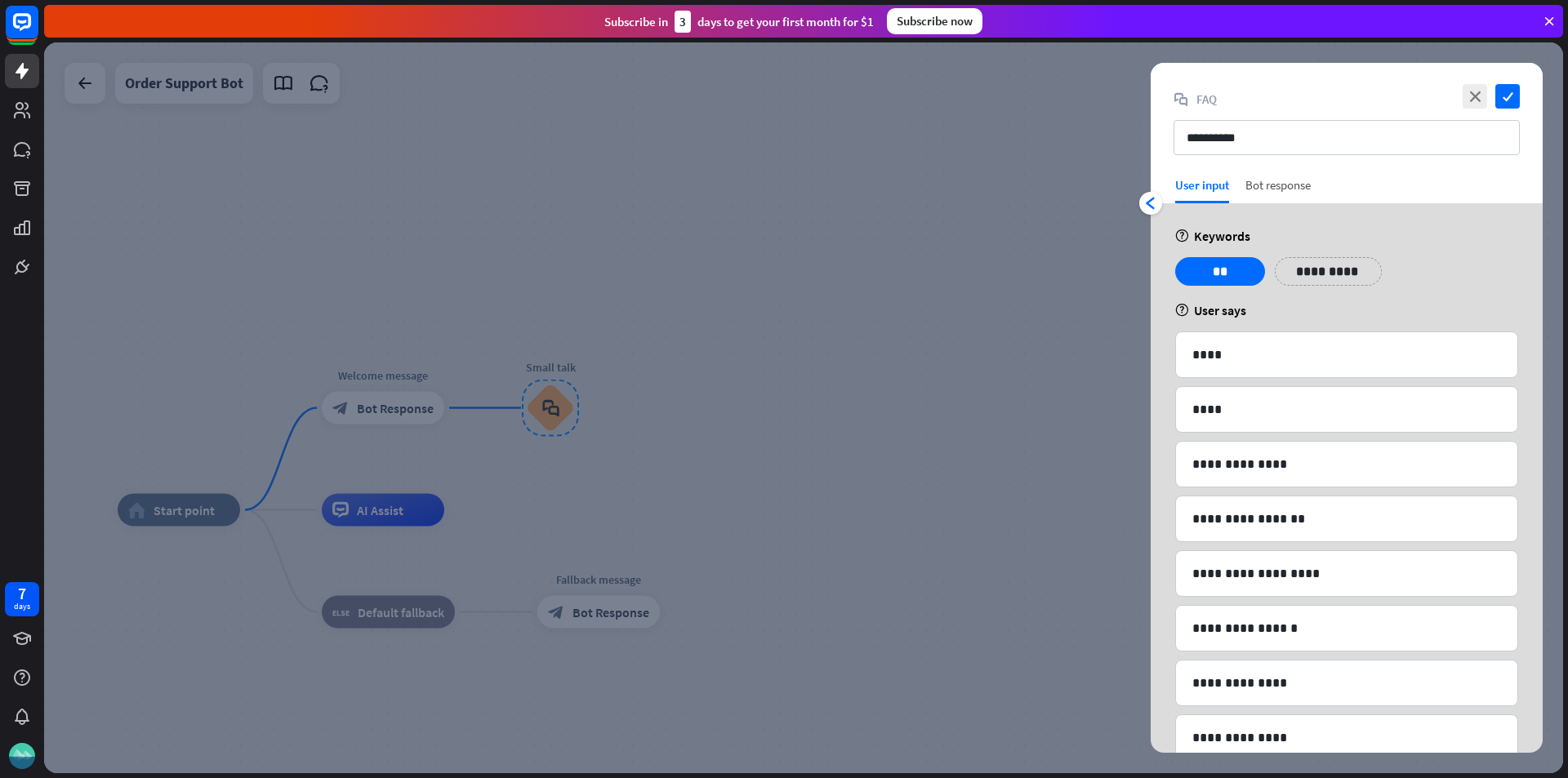
click at [1272, 191] on div "Bot response" at bounding box center [1278, 190] width 65 height 26
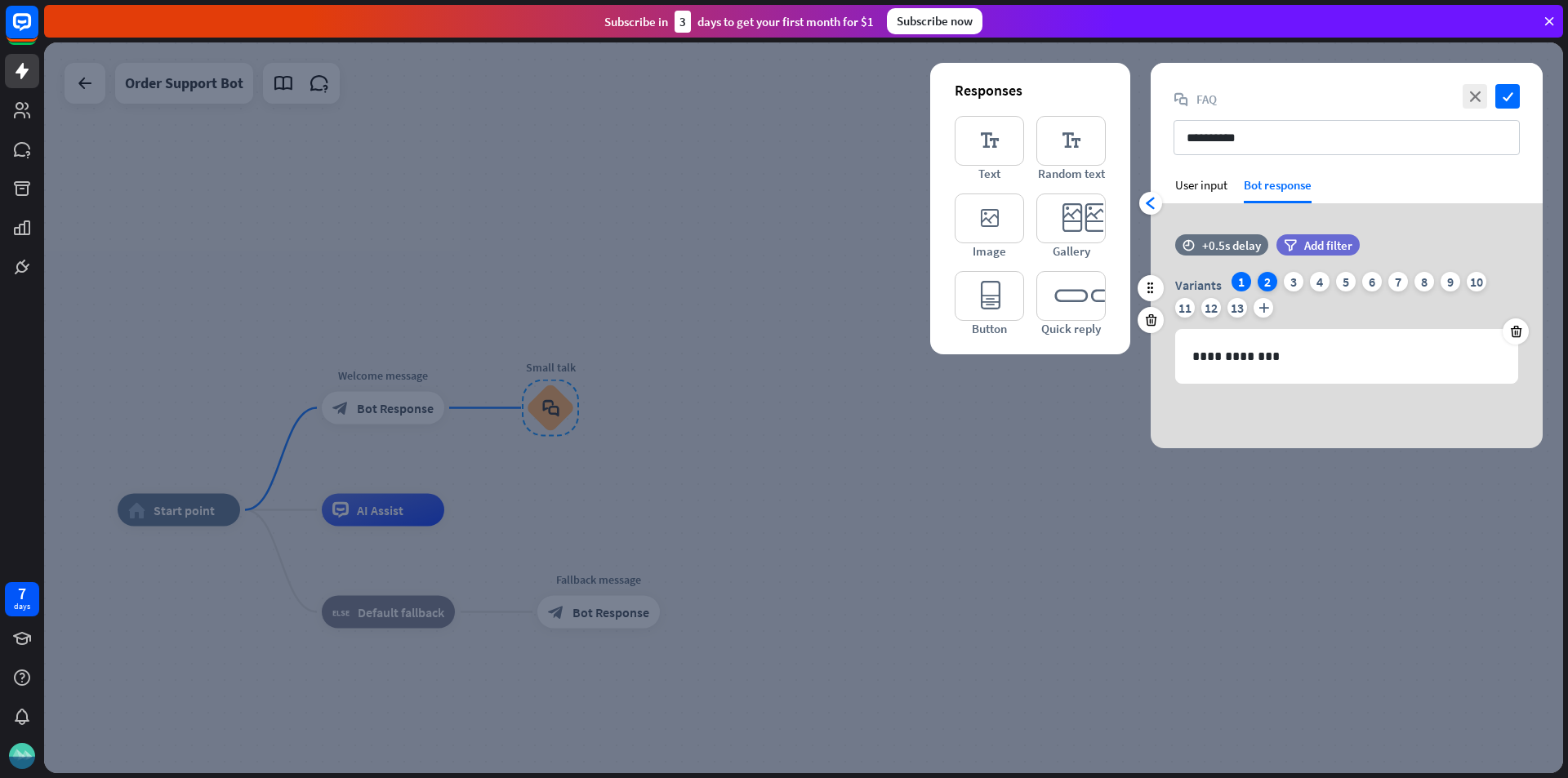
click at [1266, 287] on div "2" at bounding box center [1267, 282] width 20 height 20
drag, startPoint x: 1266, startPoint y: 287, endPoint x: 1427, endPoint y: 233, distance: 169.8
click at [1427, 233] on div "**********" at bounding box center [1346, 325] width 392 height 245
click at [1515, 325] on icon at bounding box center [1515, 332] width 15 height 14
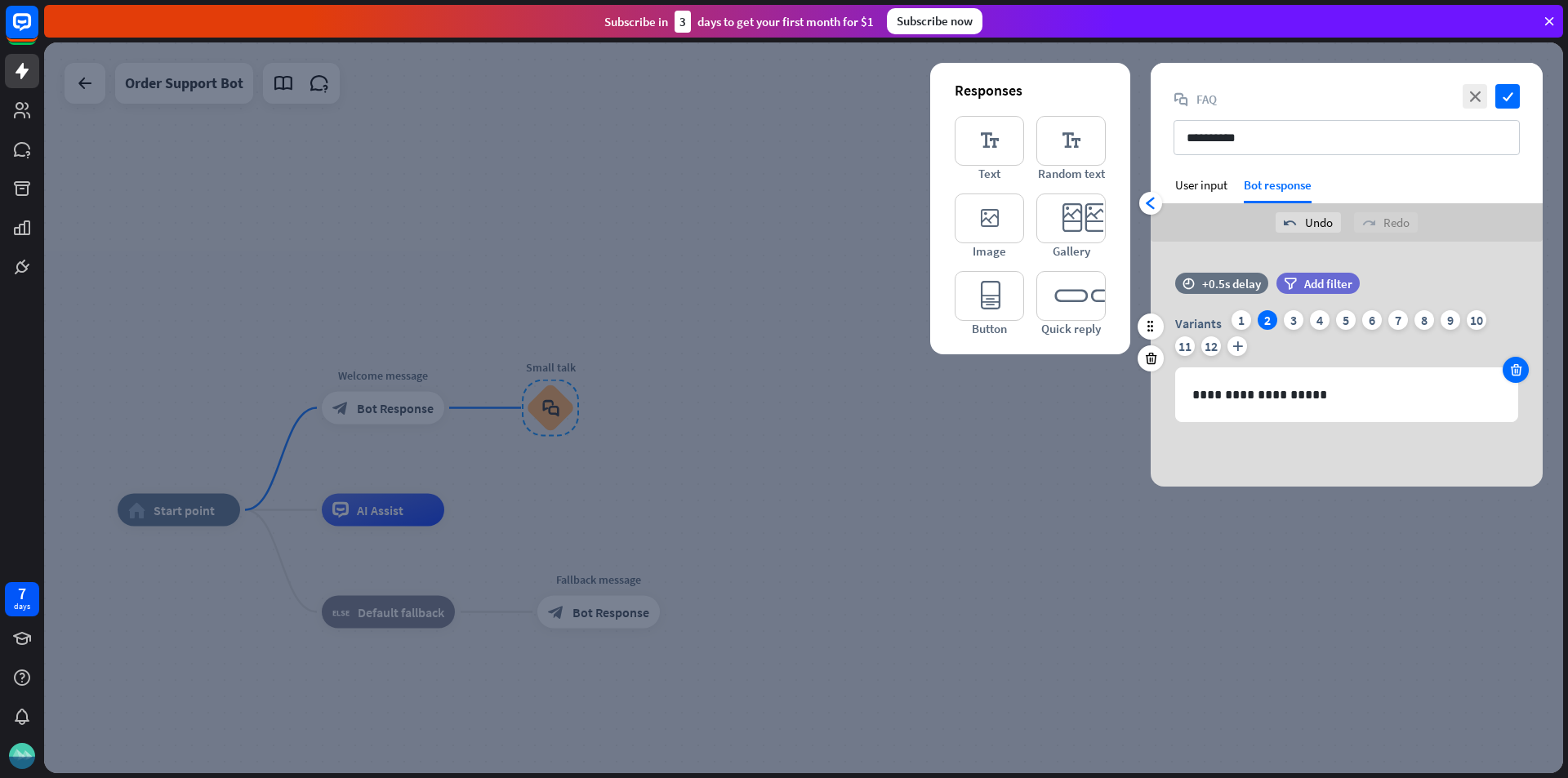
click at [1517, 373] on icon at bounding box center [1515, 370] width 15 height 14
click at [1517, 373] on div "**********" at bounding box center [1346, 394] width 343 height 54
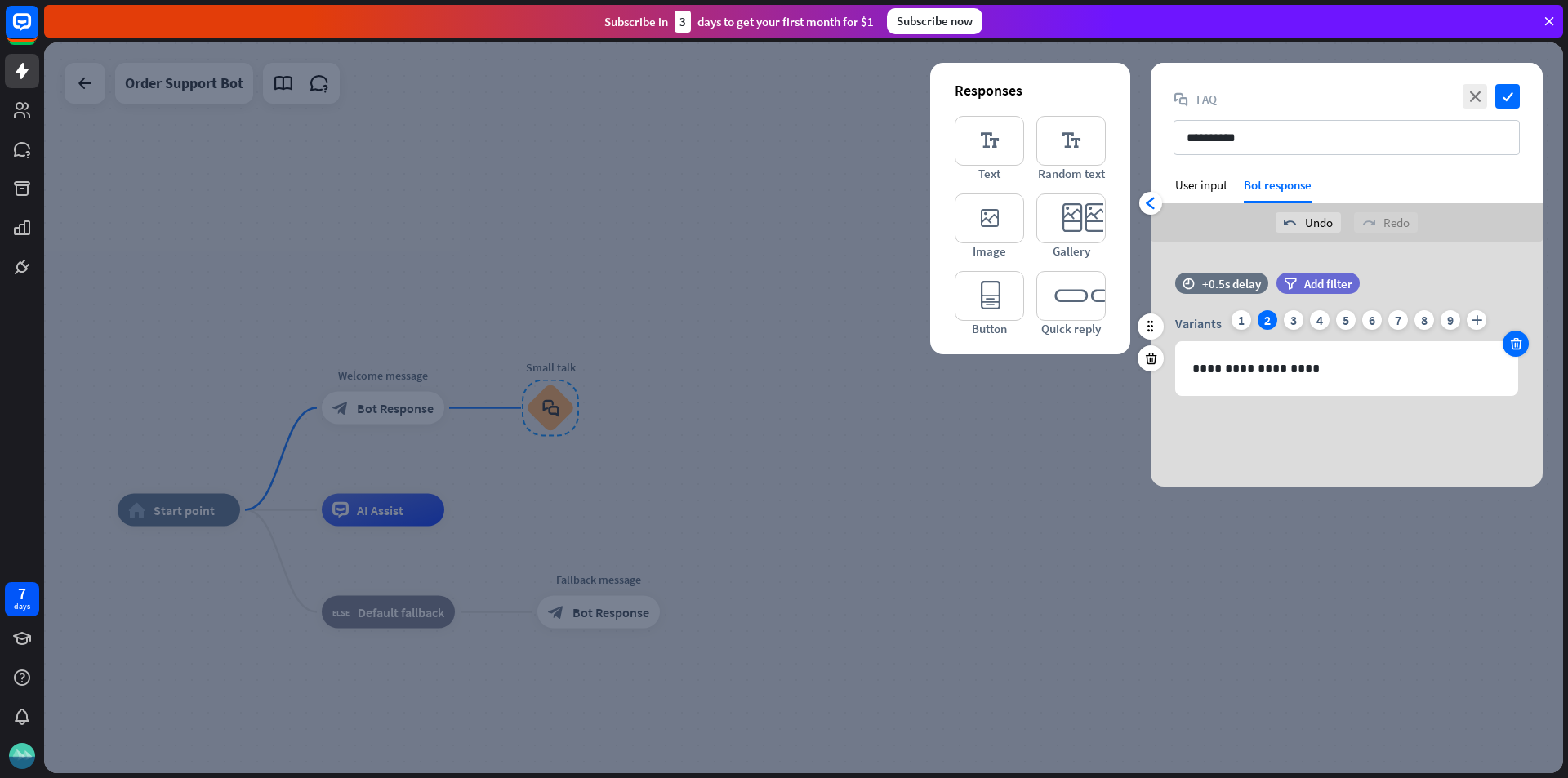
click at [1517, 373] on div "**********" at bounding box center [1346, 368] width 343 height 54
click at [1515, 347] on icon at bounding box center [1515, 344] width 15 height 14
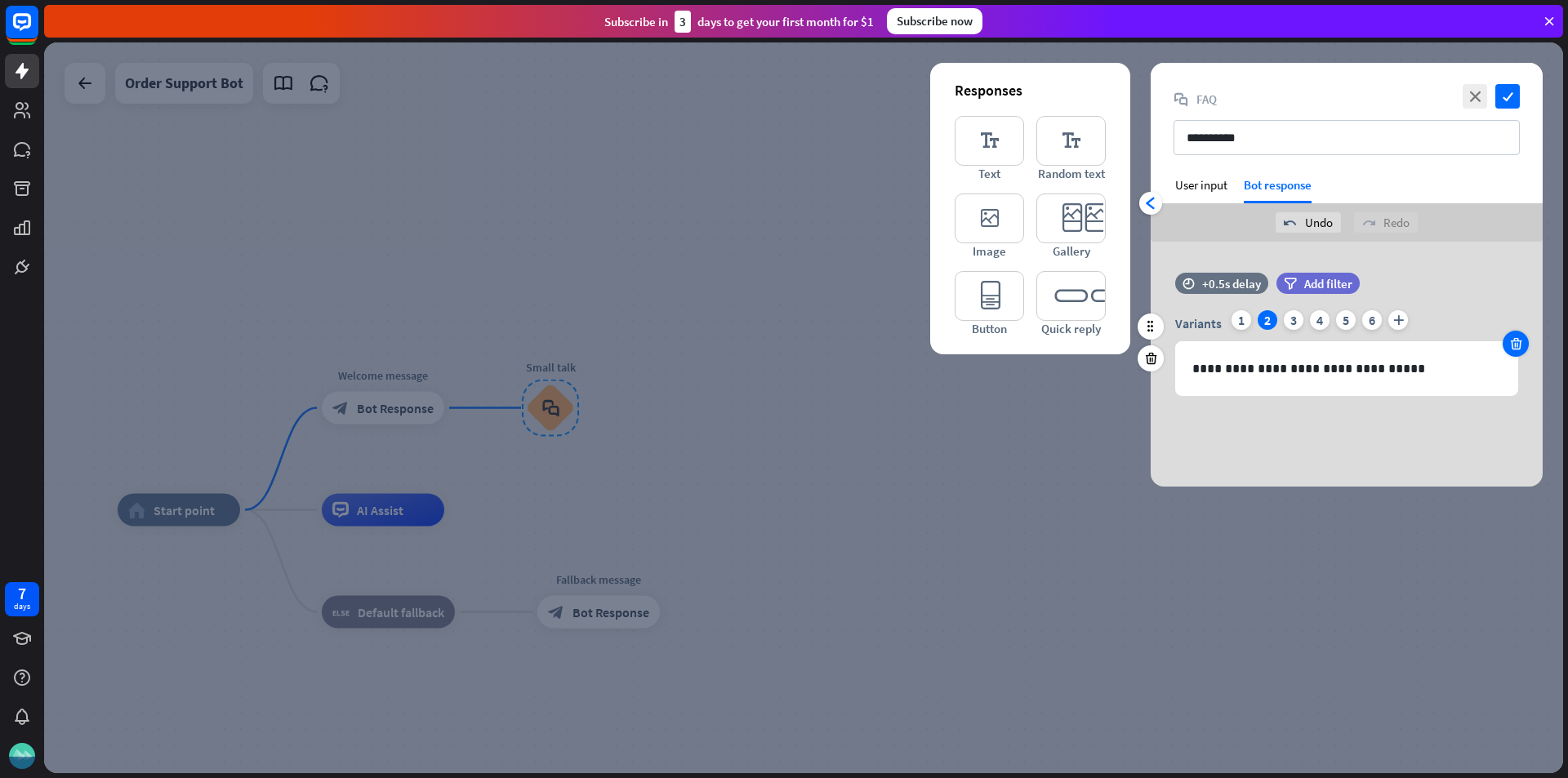
click at [1515, 347] on icon at bounding box center [1515, 344] width 15 height 14
click at [1509, 99] on icon "check" at bounding box center [1507, 95] width 24 height 24
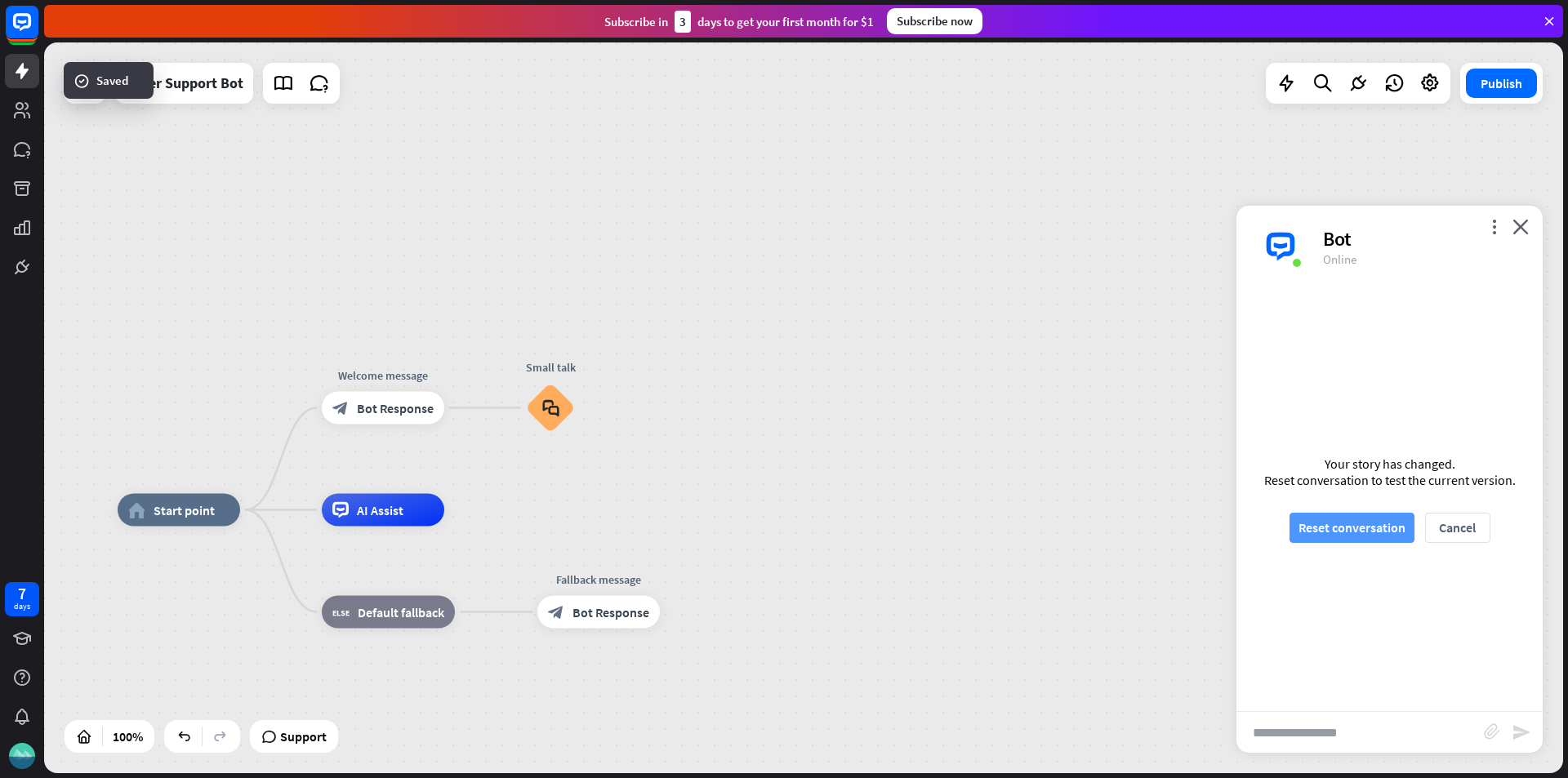
click at [1351, 543] on button "Reset conversation" at bounding box center [1352, 528] width 125 height 30
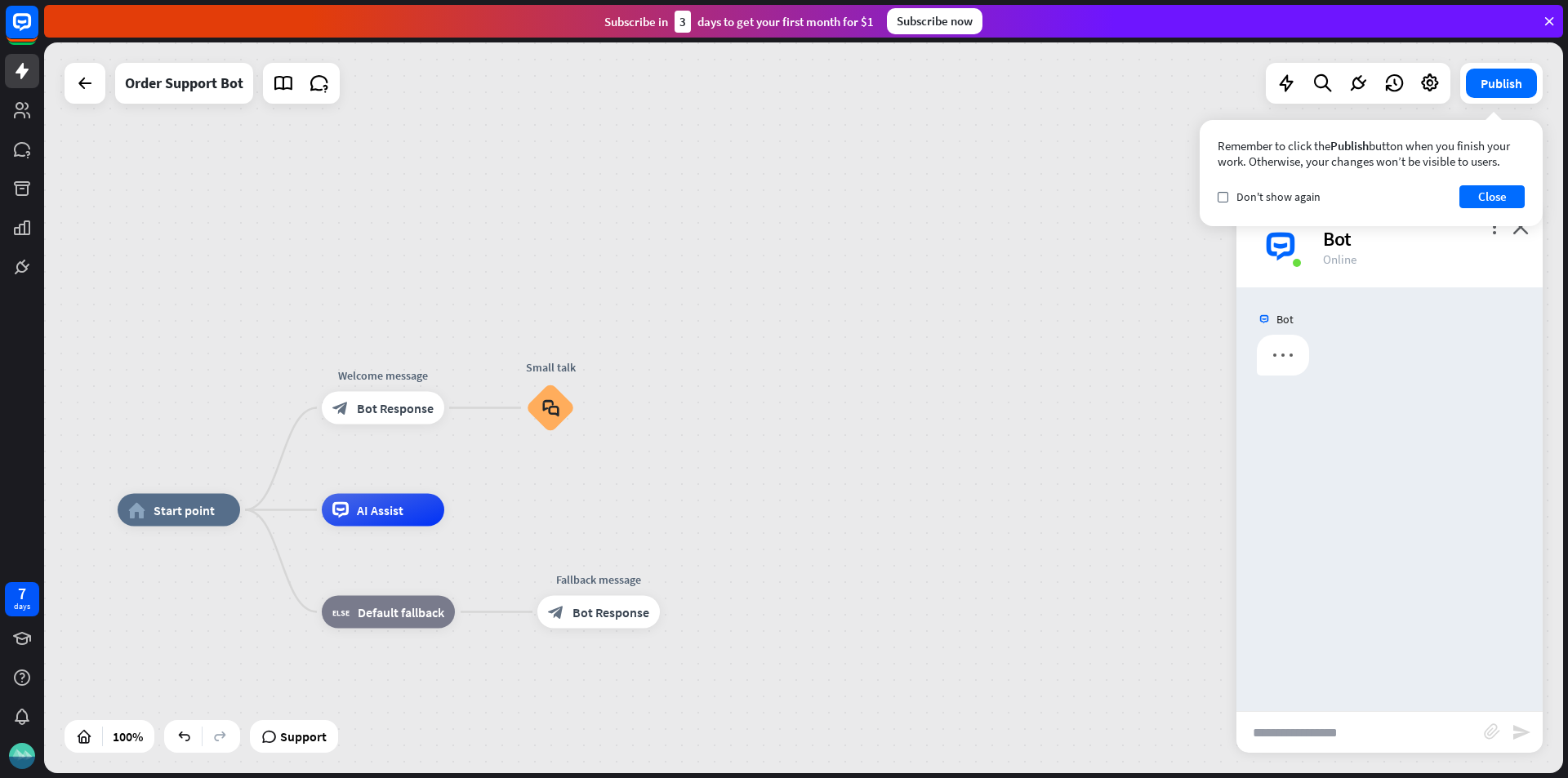
click at [1343, 725] on input "text" at bounding box center [1360, 733] width 248 height 41
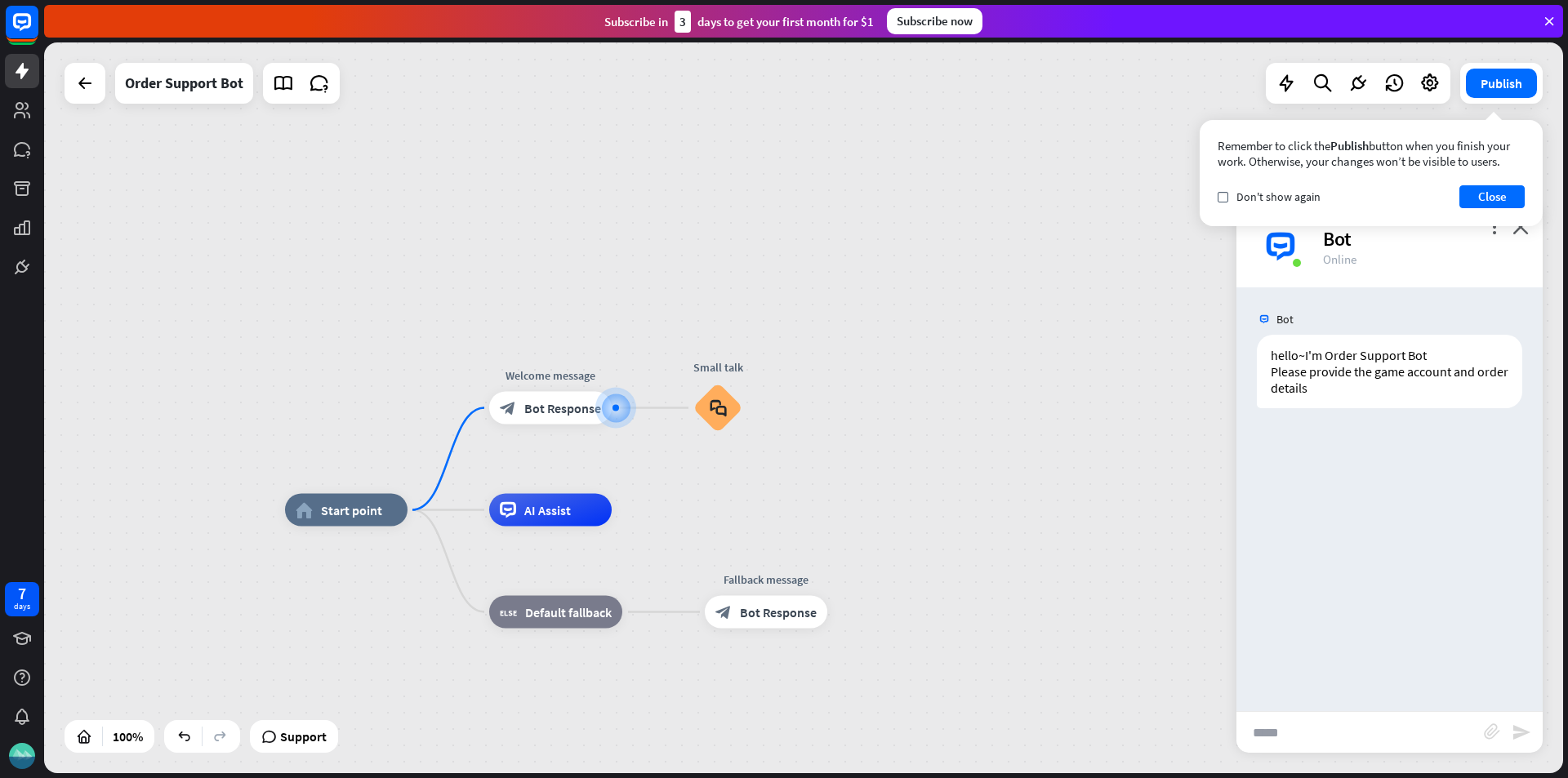
type input "****"
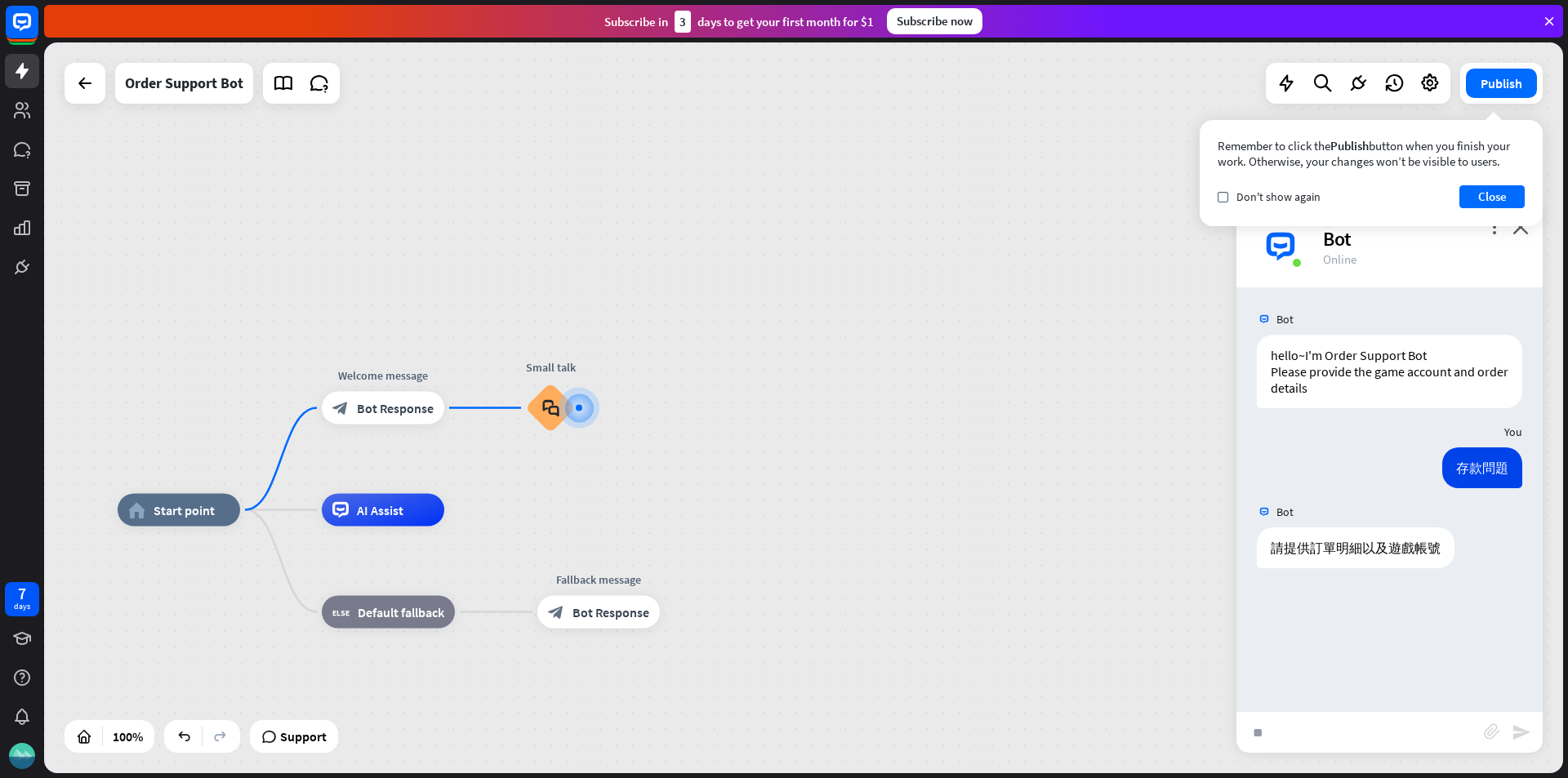
type input "*"
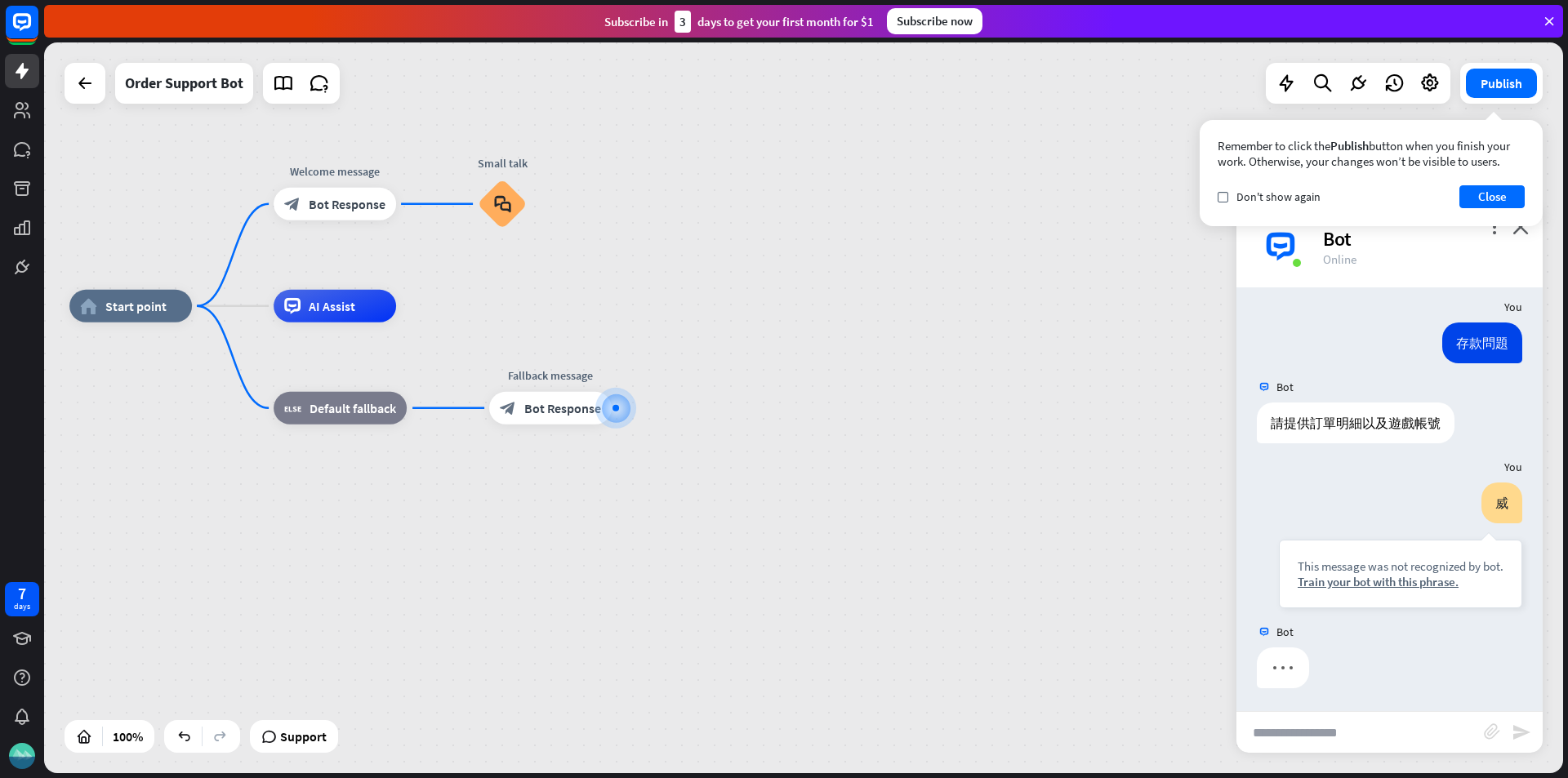
scroll to position [127, 0]
click at [1365, 666] on div "Do you mind sharing more details?" at bounding box center [1365, 667] width 218 height 41
copy div "Do you mind sharing more details?"
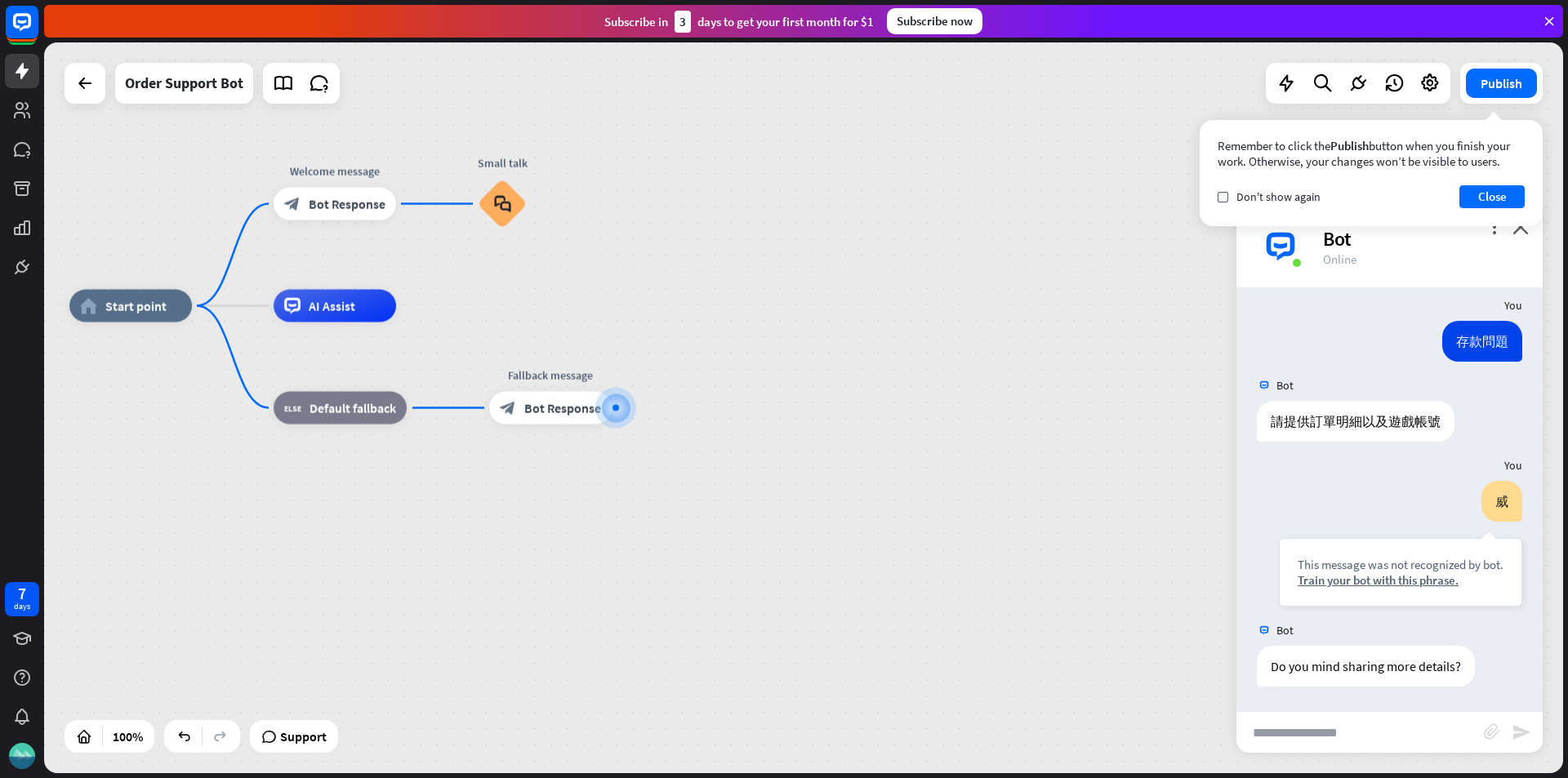
click at [1363, 722] on input "text" at bounding box center [1360, 733] width 248 height 41
type input "**"
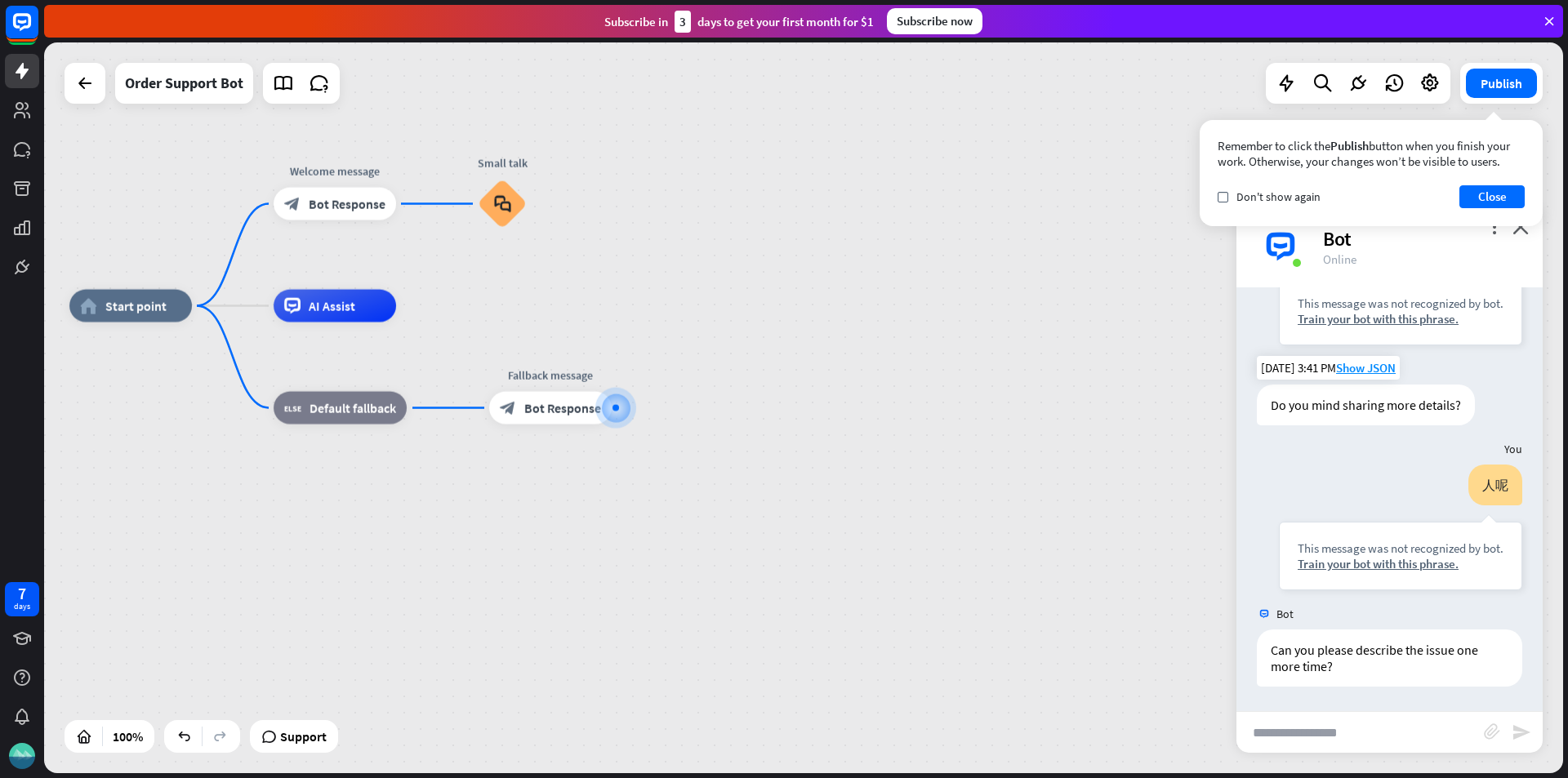
scroll to position [388, 0]
drag, startPoint x: 1366, startPoint y: 669, endPoint x: 1272, endPoint y: 644, distance: 97.3
click at [1272, 644] on div "Can you please describe the issue one more time?" at bounding box center [1389, 659] width 265 height 57
copy div "Can you please describe the issue one more time?"
click at [1369, 738] on input "text" at bounding box center [1360, 733] width 248 height 41
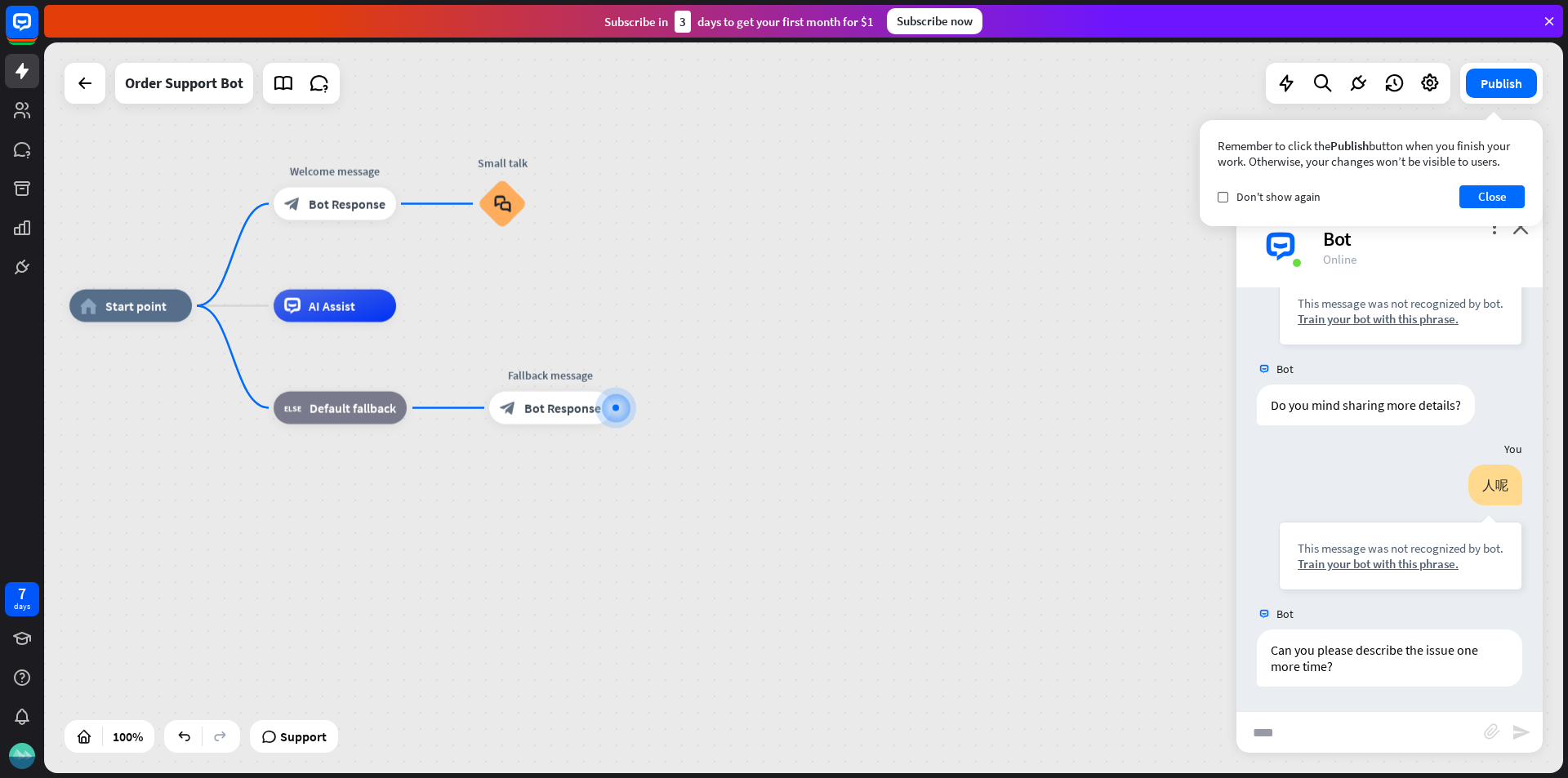
type input "**"
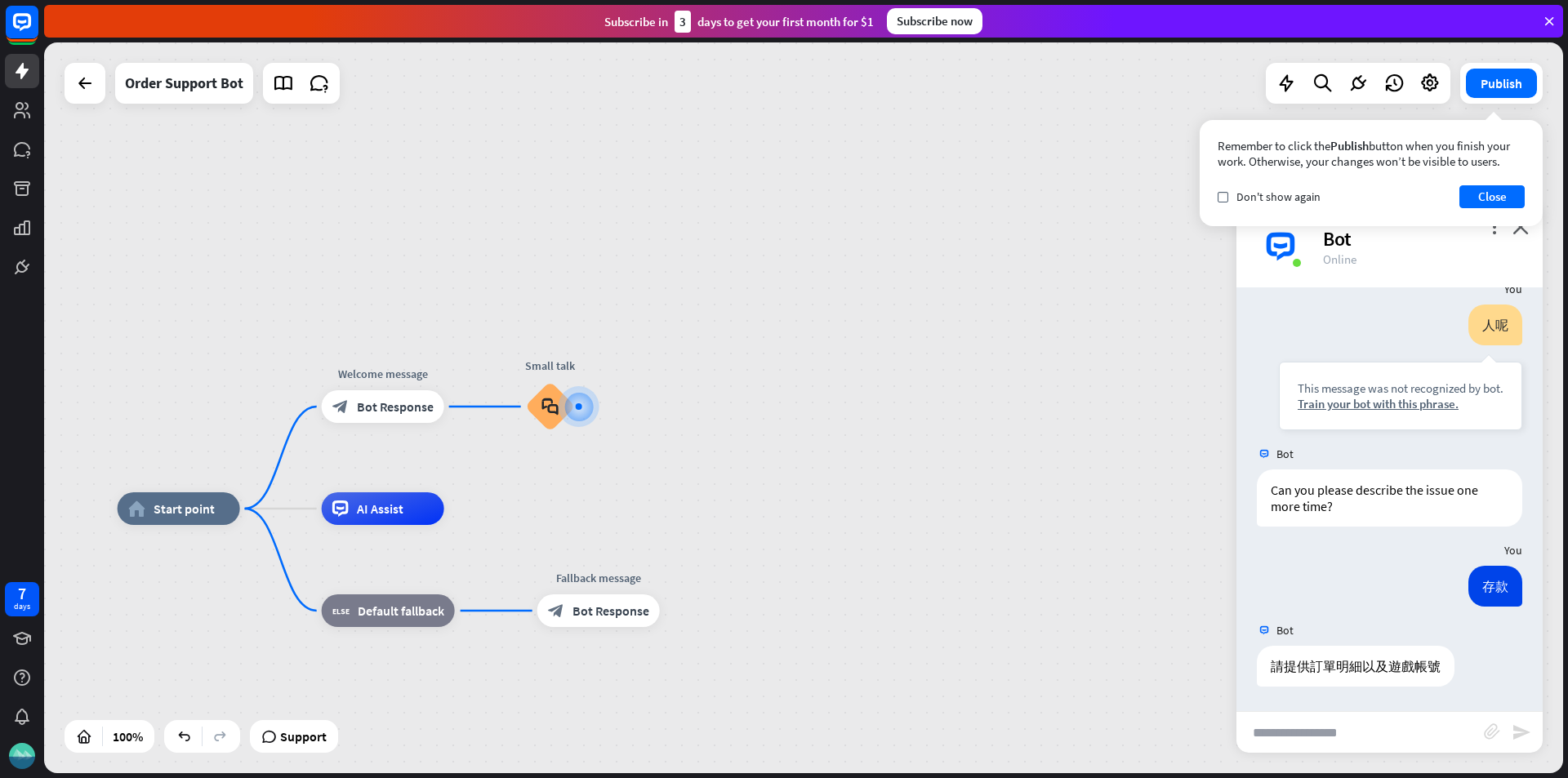
scroll to position [548, 0]
type input "**"
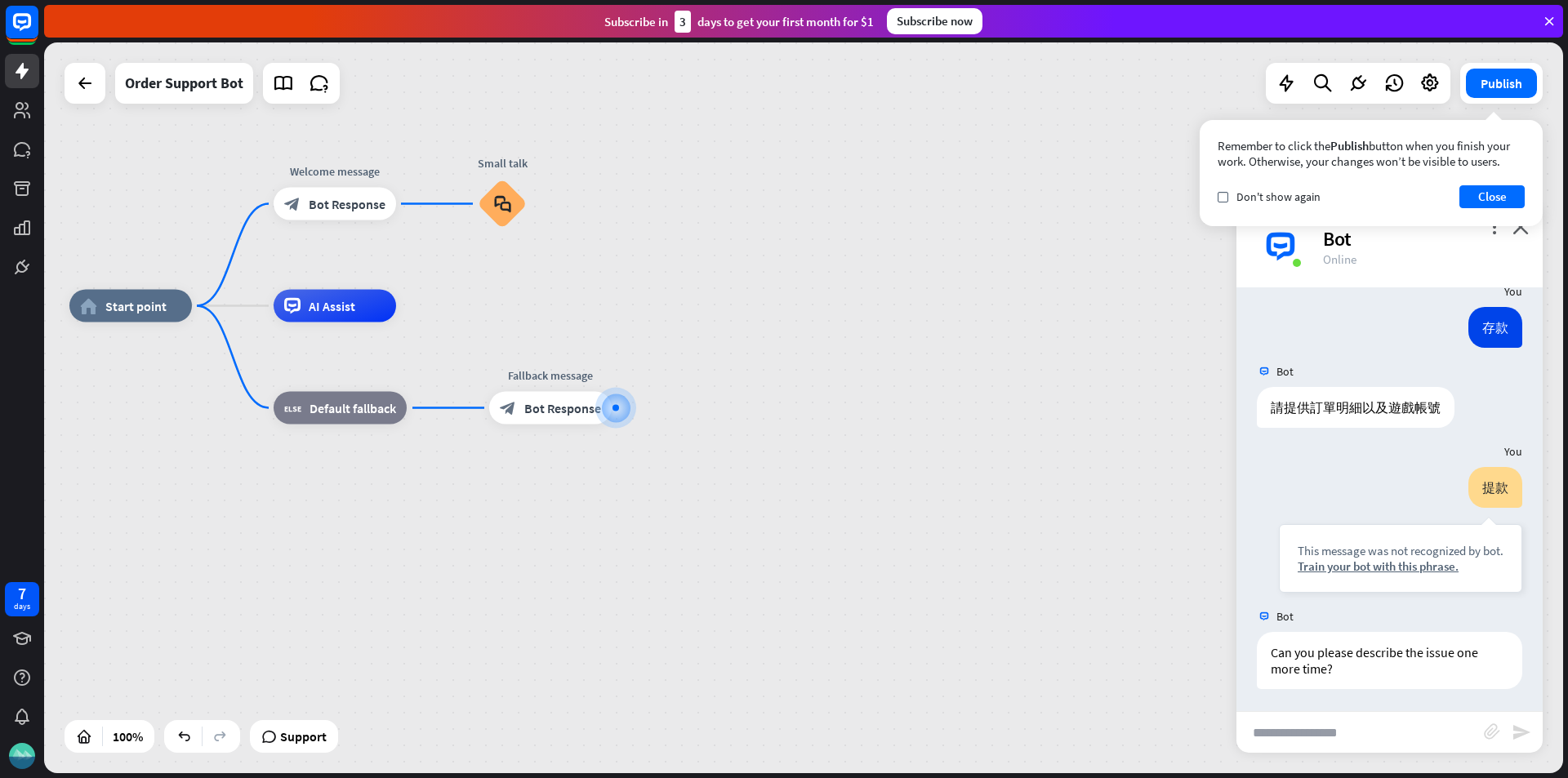
scroll to position [809, 0]
type input "**"
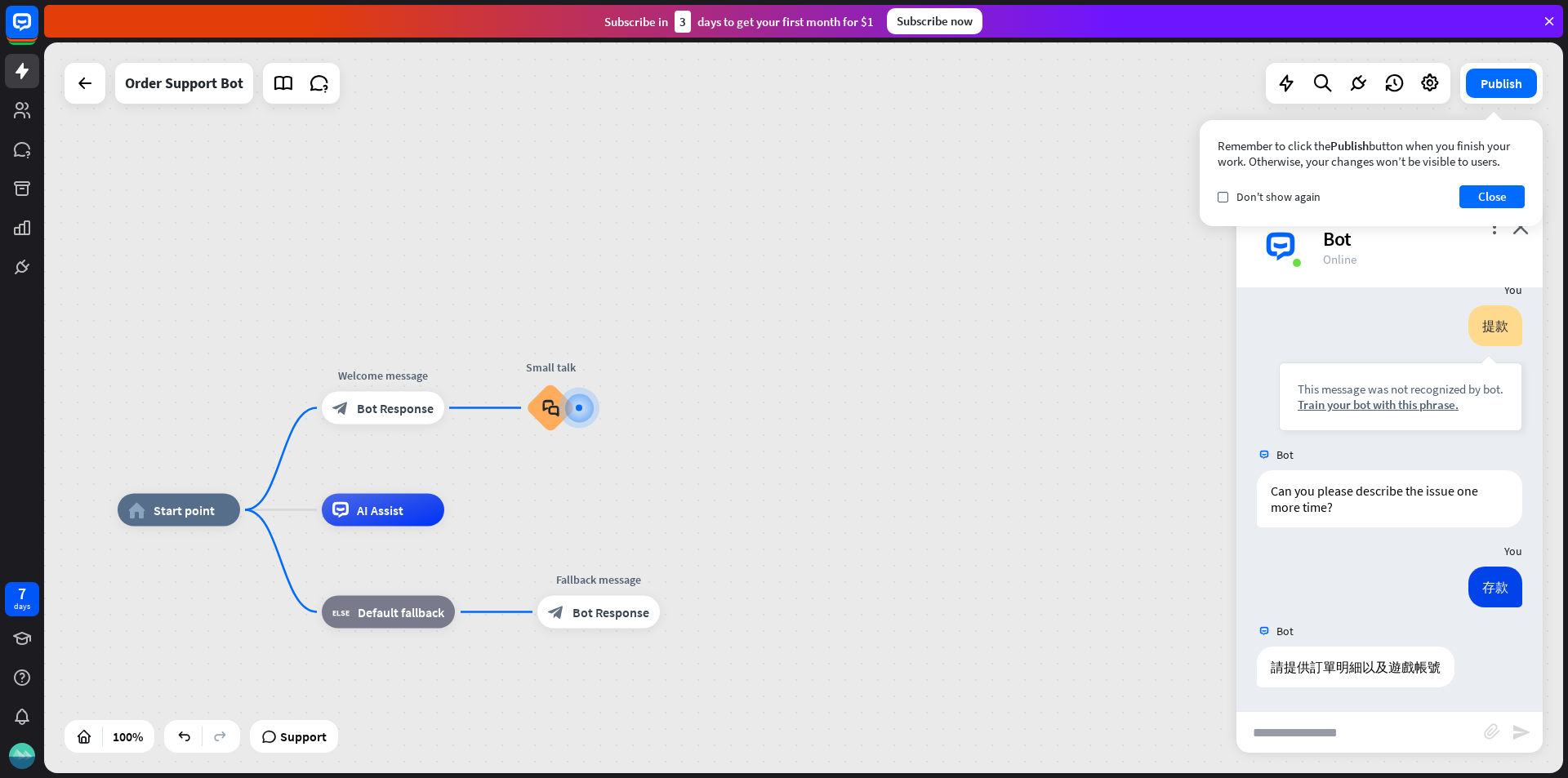
scroll to position [970, 0]
type input "**"
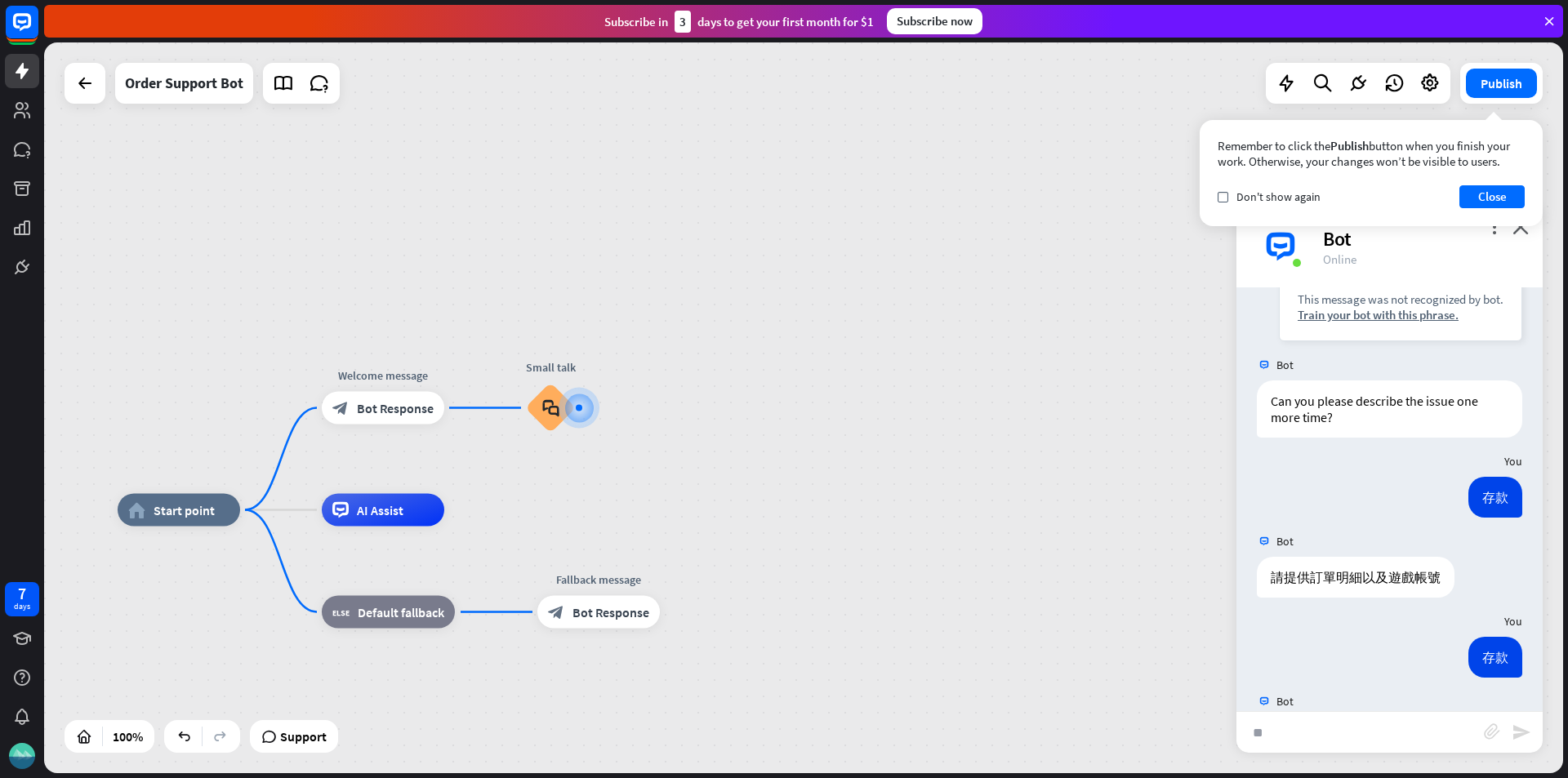
scroll to position [1129, 0]
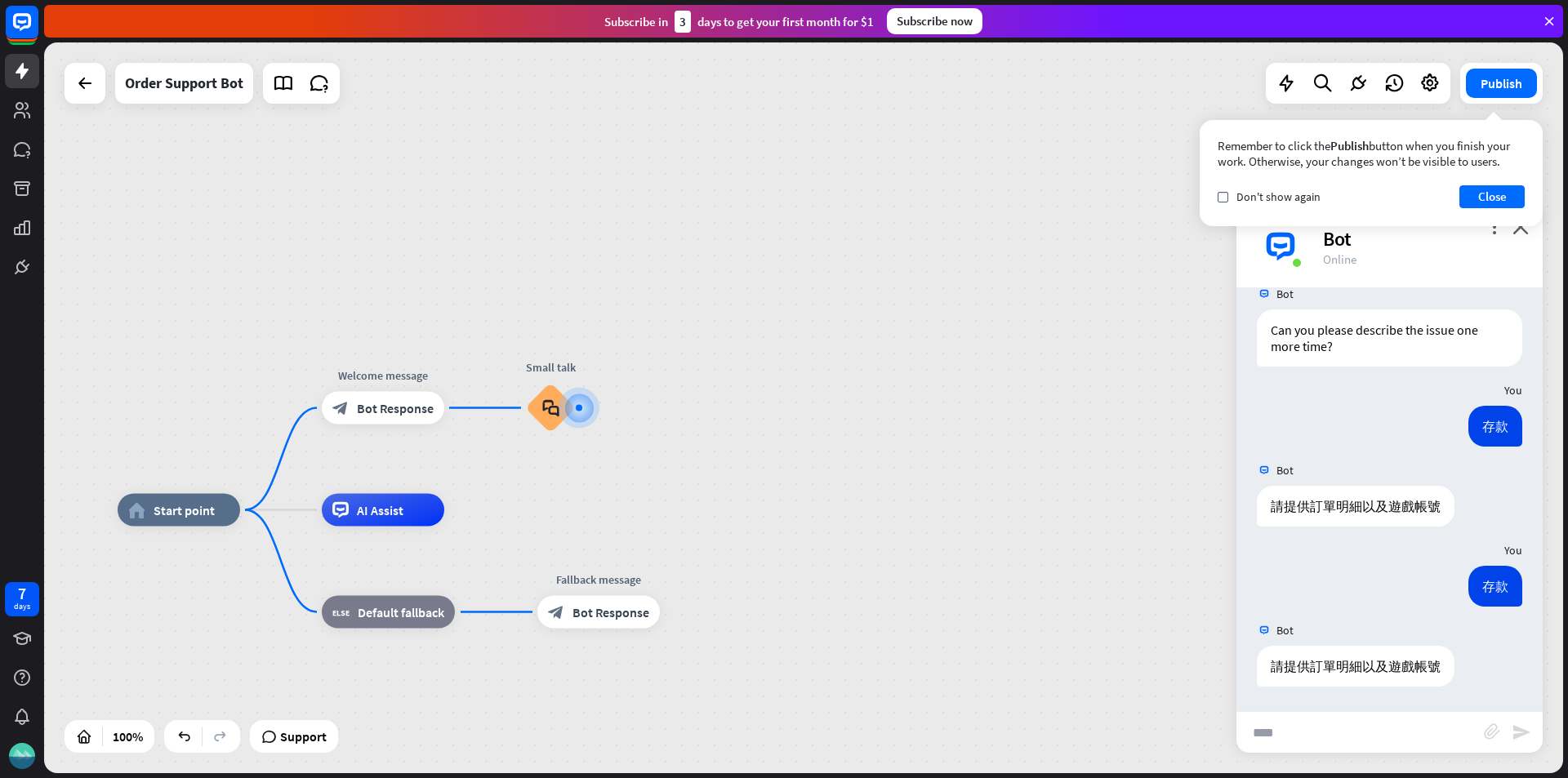
type input "**"
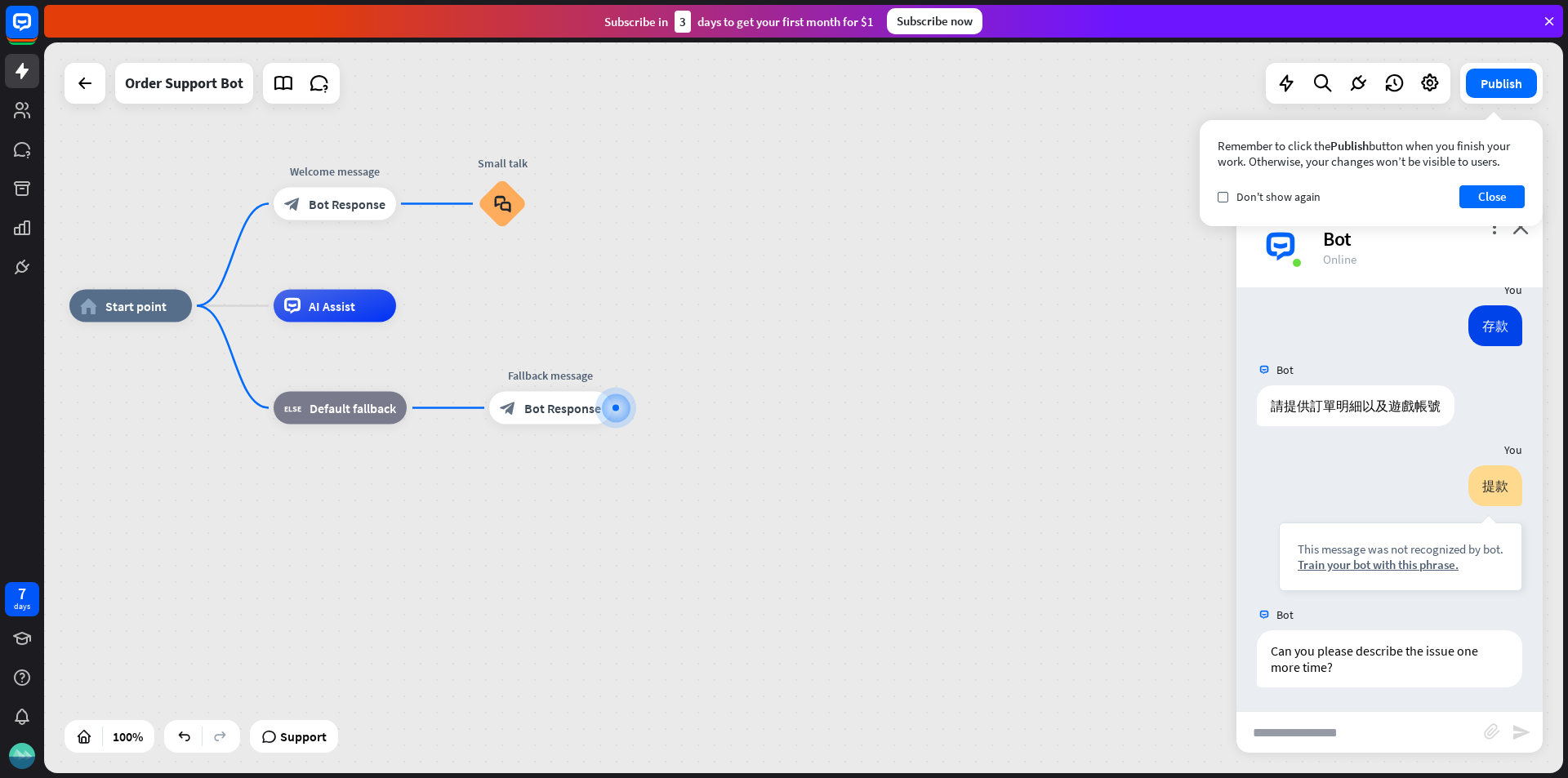
scroll to position [1391, 0]
click at [554, 405] on span "Bot Response" at bounding box center [562, 408] width 77 height 16
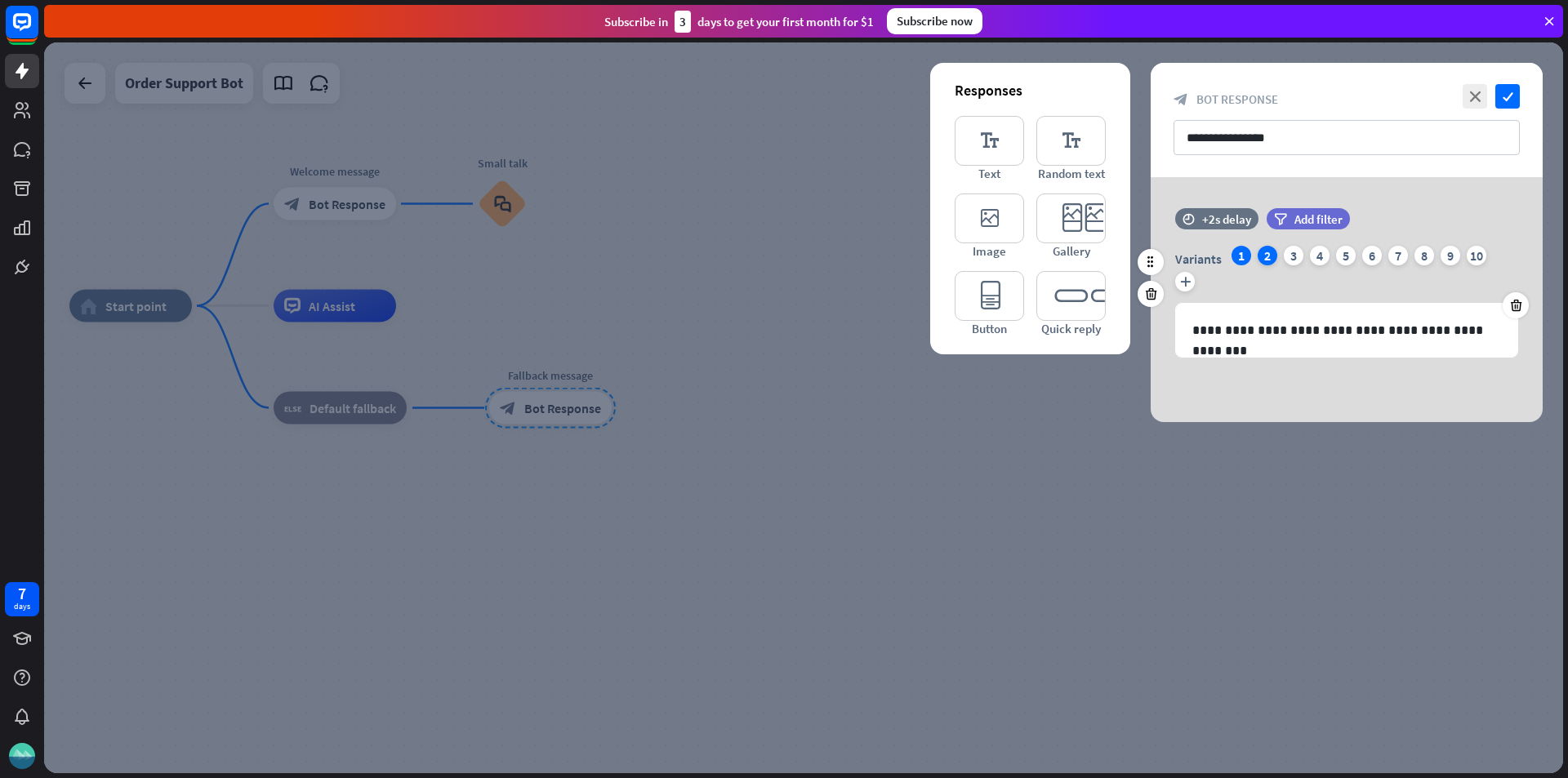
click at [1262, 258] on div "2" at bounding box center [1267, 256] width 20 height 20
click at [1289, 258] on div "3" at bounding box center [1294, 256] width 20 height 20
click at [1327, 258] on div "4" at bounding box center [1319, 256] width 20 height 20
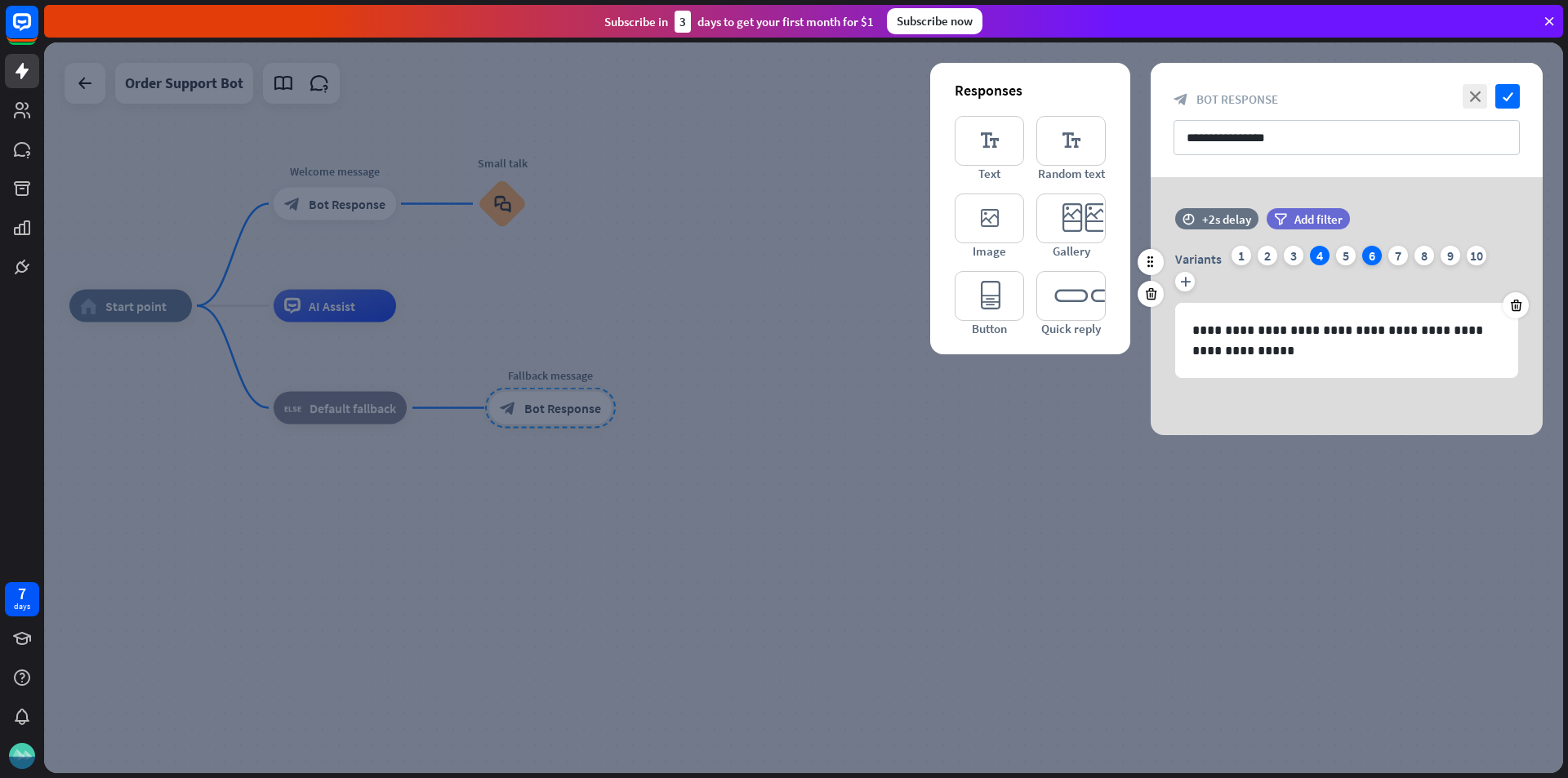
click at [1368, 259] on div "6" at bounding box center [1372, 256] width 20 height 20
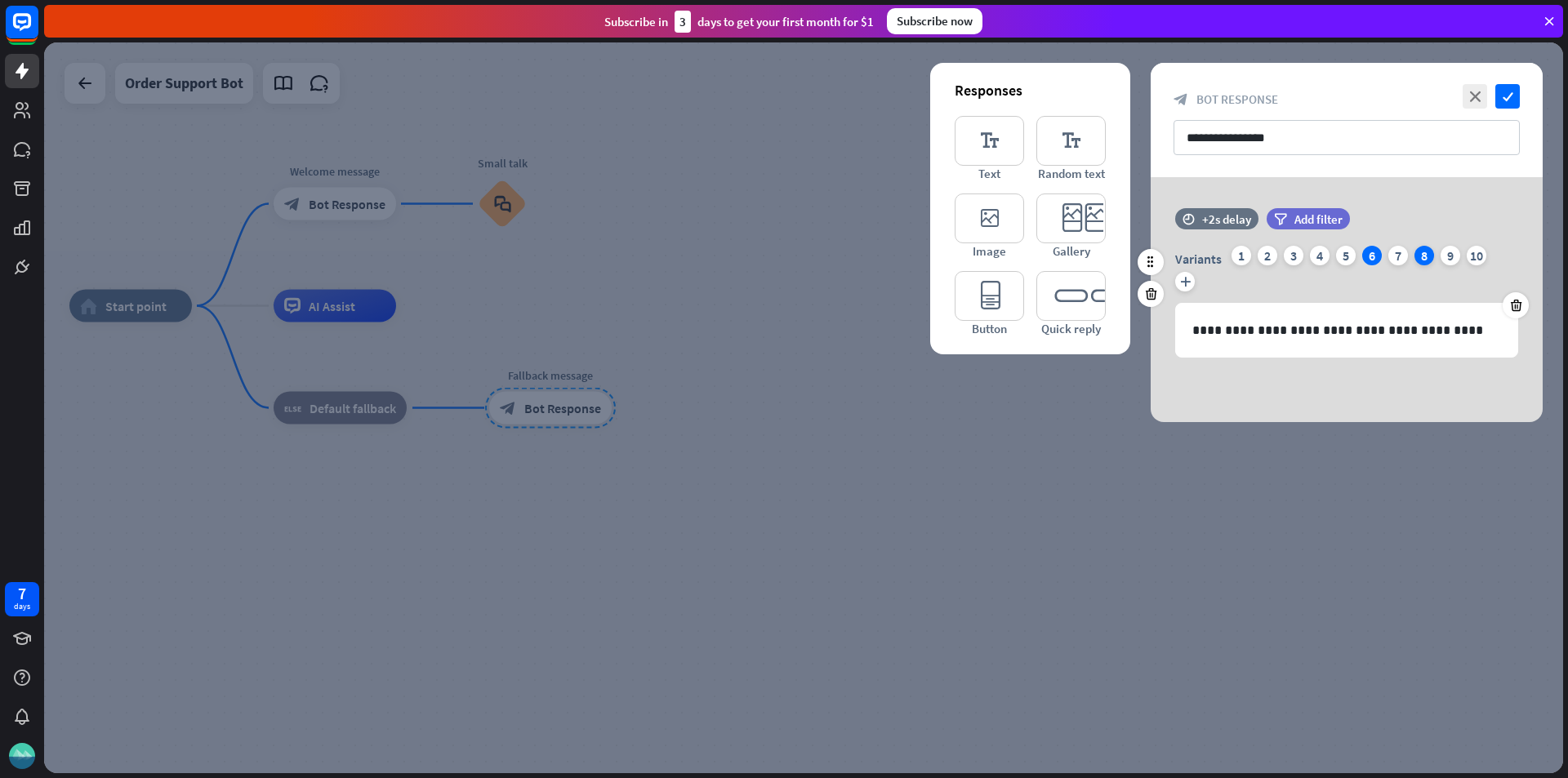
click at [1414, 259] on div "8" at bounding box center [1424, 256] width 20 height 20
click at [1473, 256] on div "10" at bounding box center [1476, 256] width 20 height 20
click at [1269, 253] on div "2" at bounding box center [1267, 256] width 20 height 20
click at [1517, 301] on icon at bounding box center [1515, 306] width 15 height 14
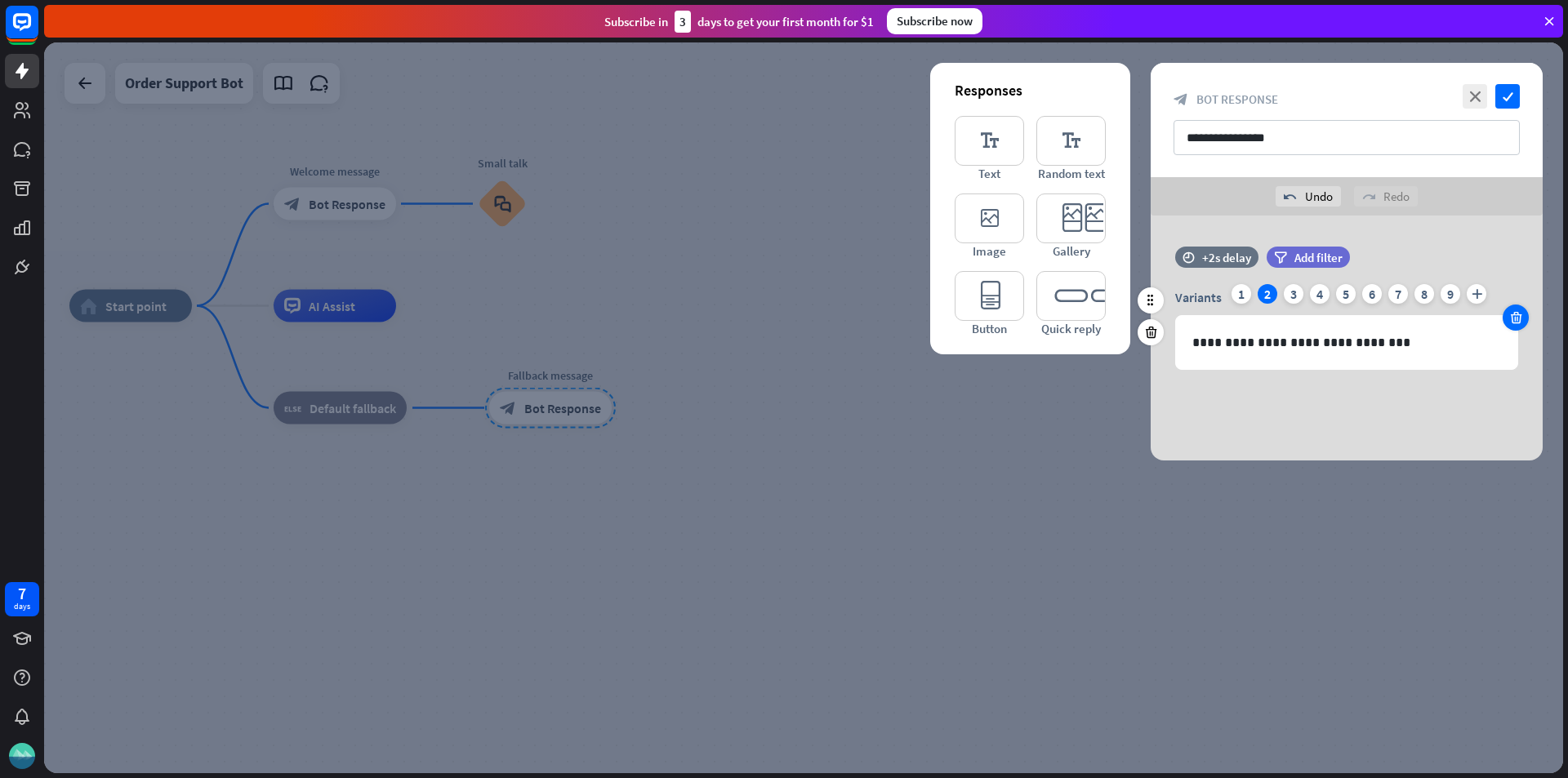
click at [1517, 301] on div "Variants 1 2 3 4 5 6 7 8 9 plus" at bounding box center [1346, 297] width 343 height 26
click at [1509, 315] on div at bounding box center [1515, 317] width 26 height 26
click at [1515, 319] on icon at bounding box center [1515, 317] width 15 height 14
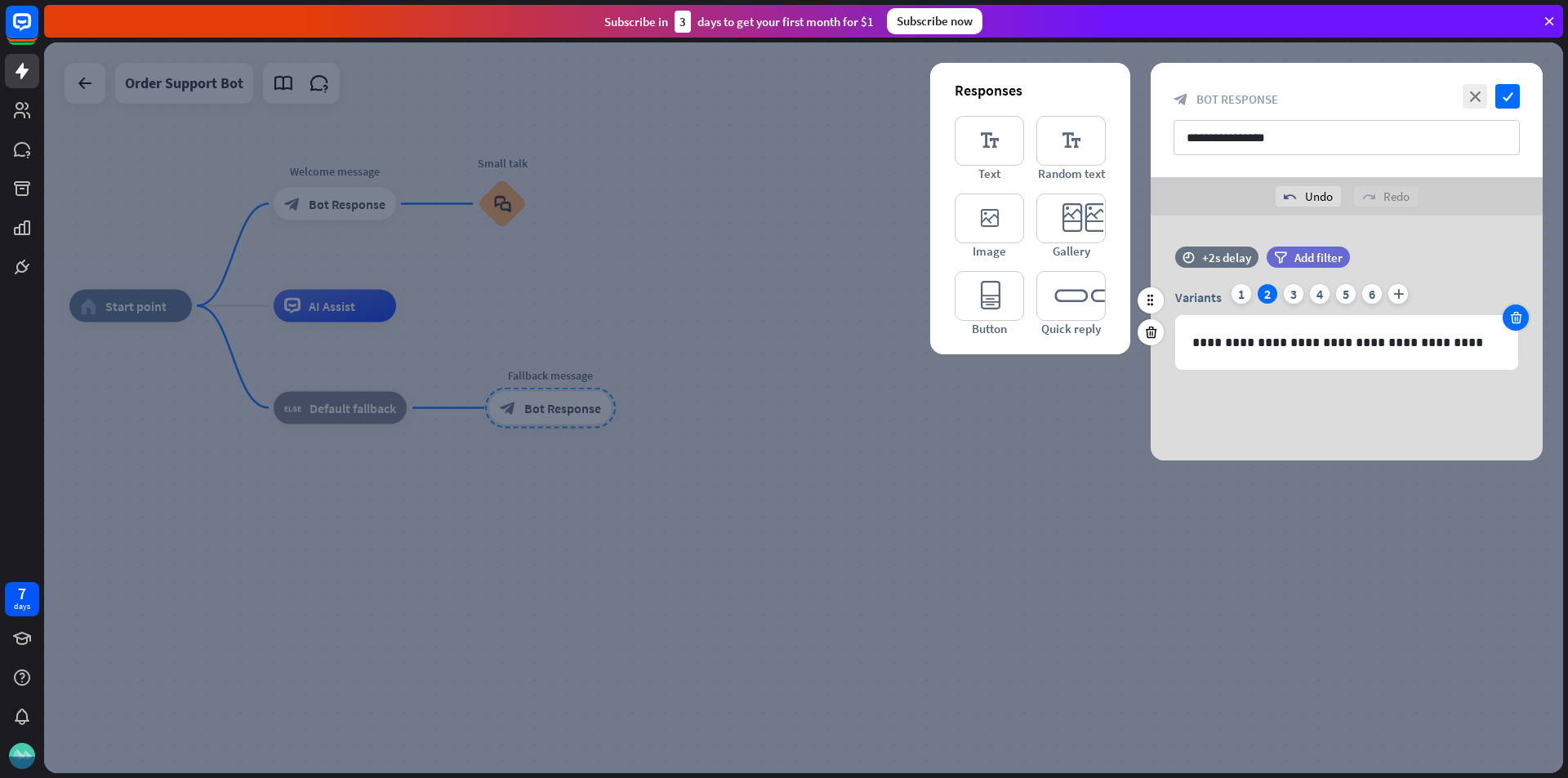
click at [1515, 319] on icon at bounding box center [1515, 317] width 15 height 14
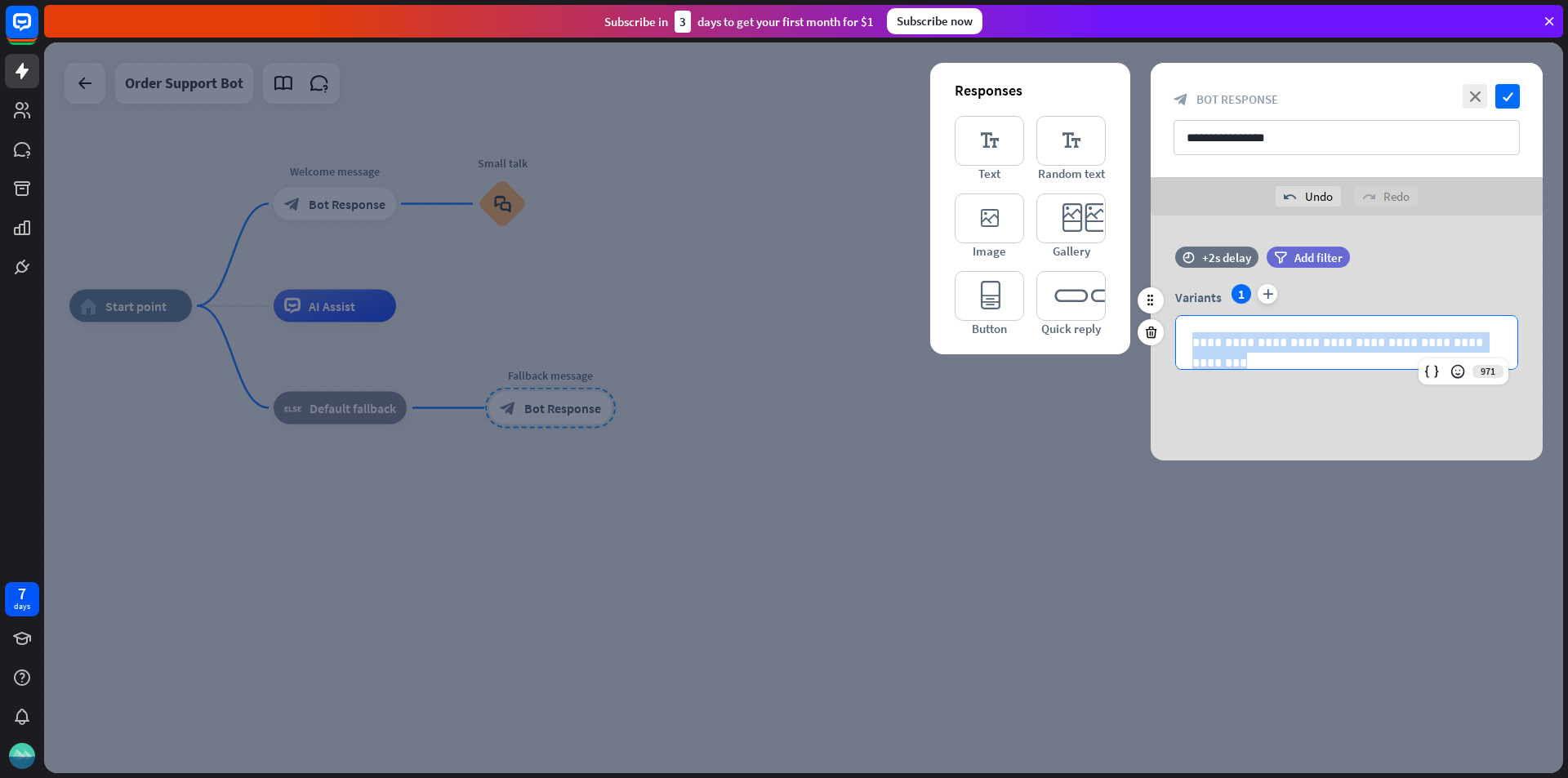
drag, startPoint x: 1473, startPoint y: 339, endPoint x: 1188, endPoint y: 341, distance: 285.0
click at [1188, 341] on div "**********" at bounding box center [1346, 343] width 341 height 53
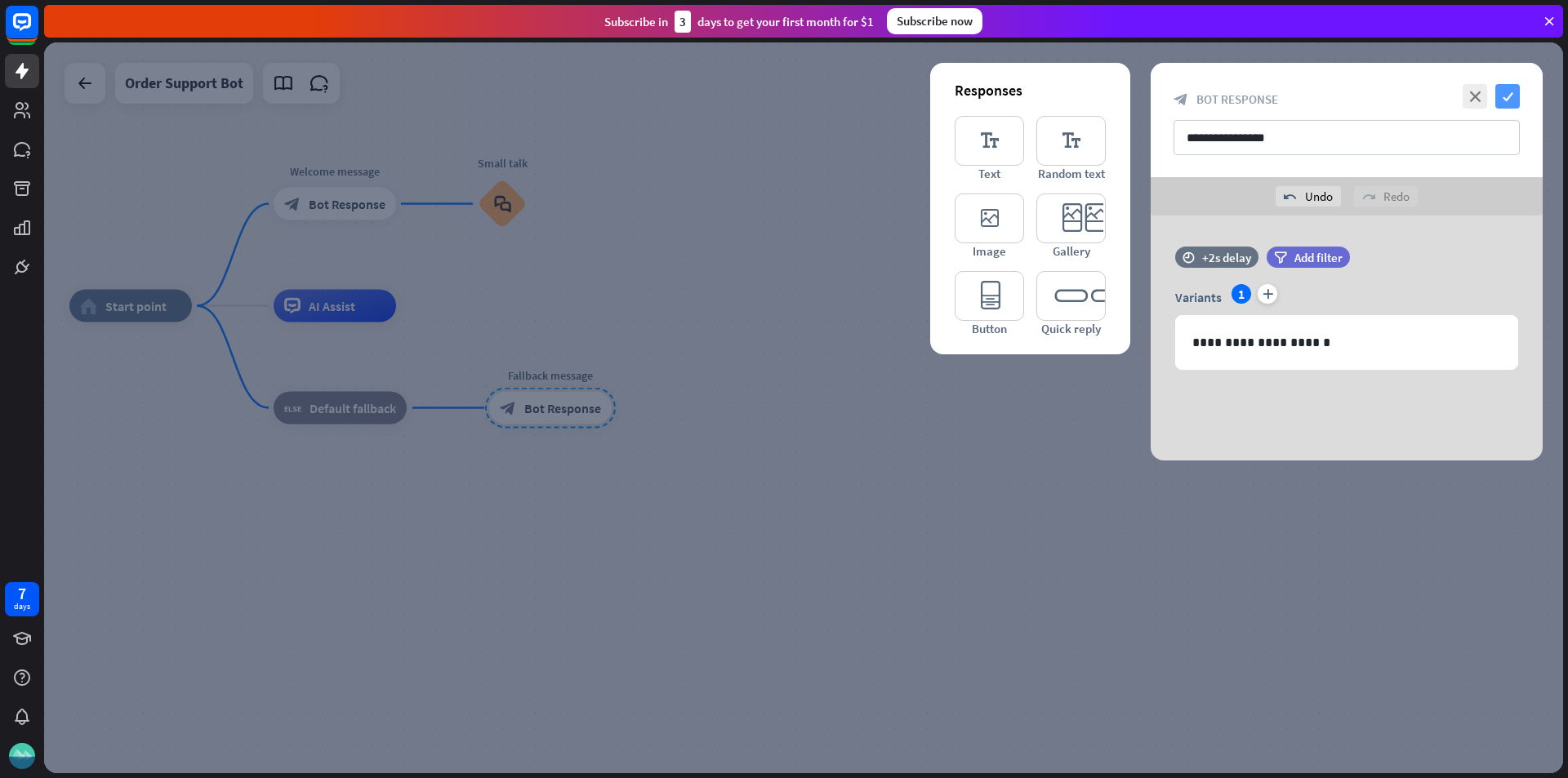
click at [1510, 102] on icon "check" at bounding box center [1507, 95] width 24 height 24
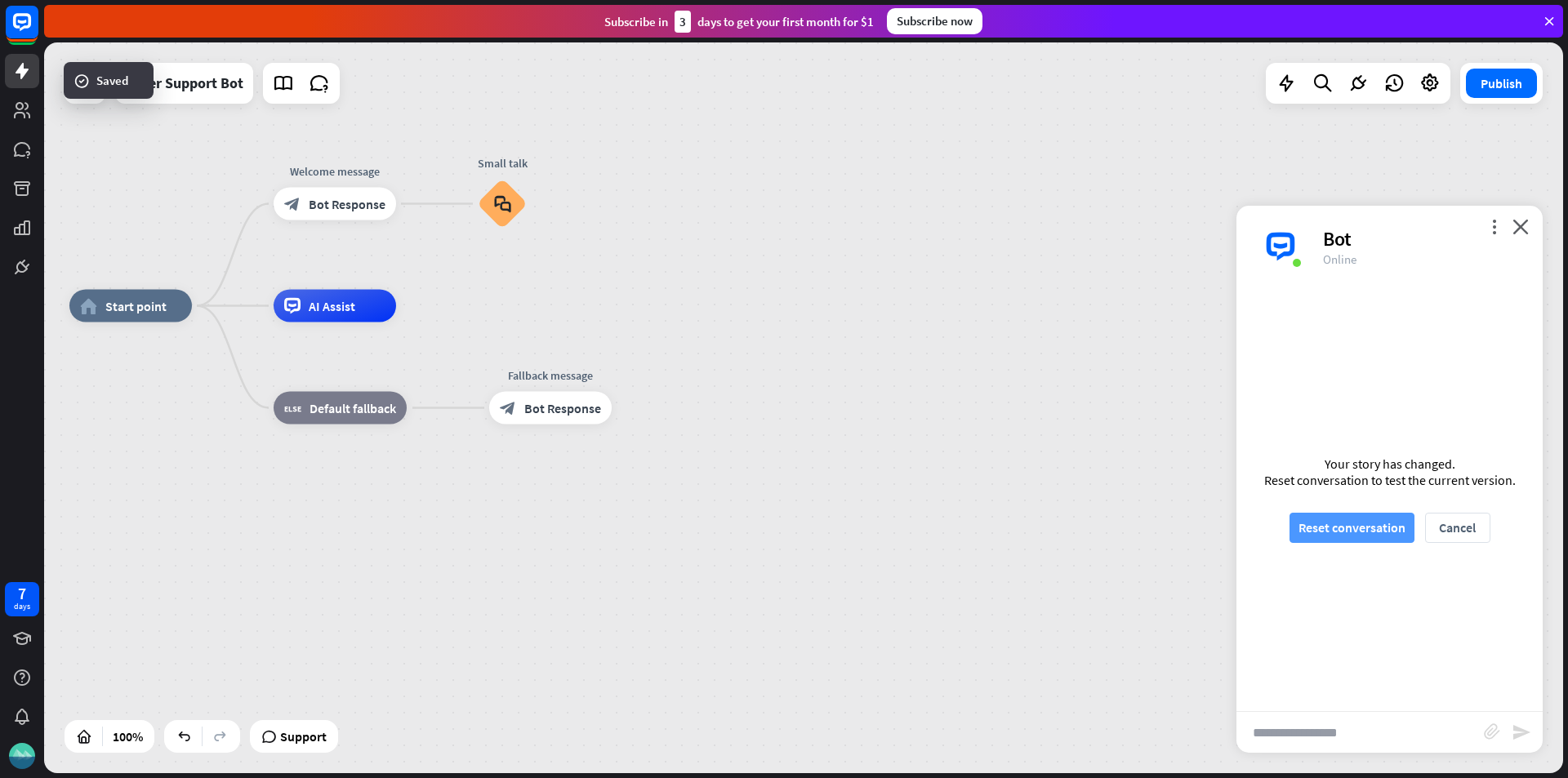
click at [1355, 536] on button "Reset conversation" at bounding box center [1352, 528] width 125 height 30
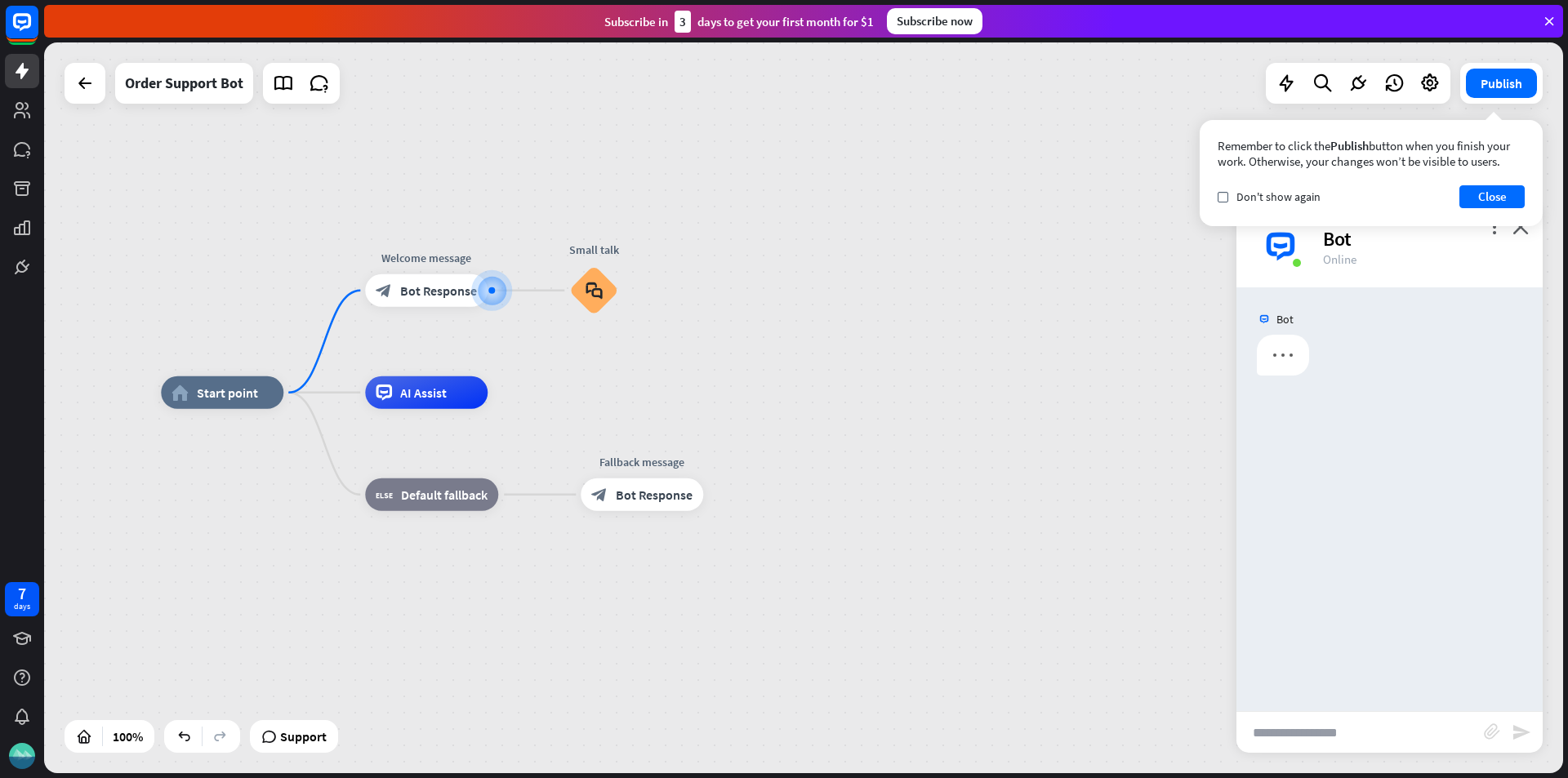
click at [1311, 728] on input "text" at bounding box center [1360, 733] width 248 height 41
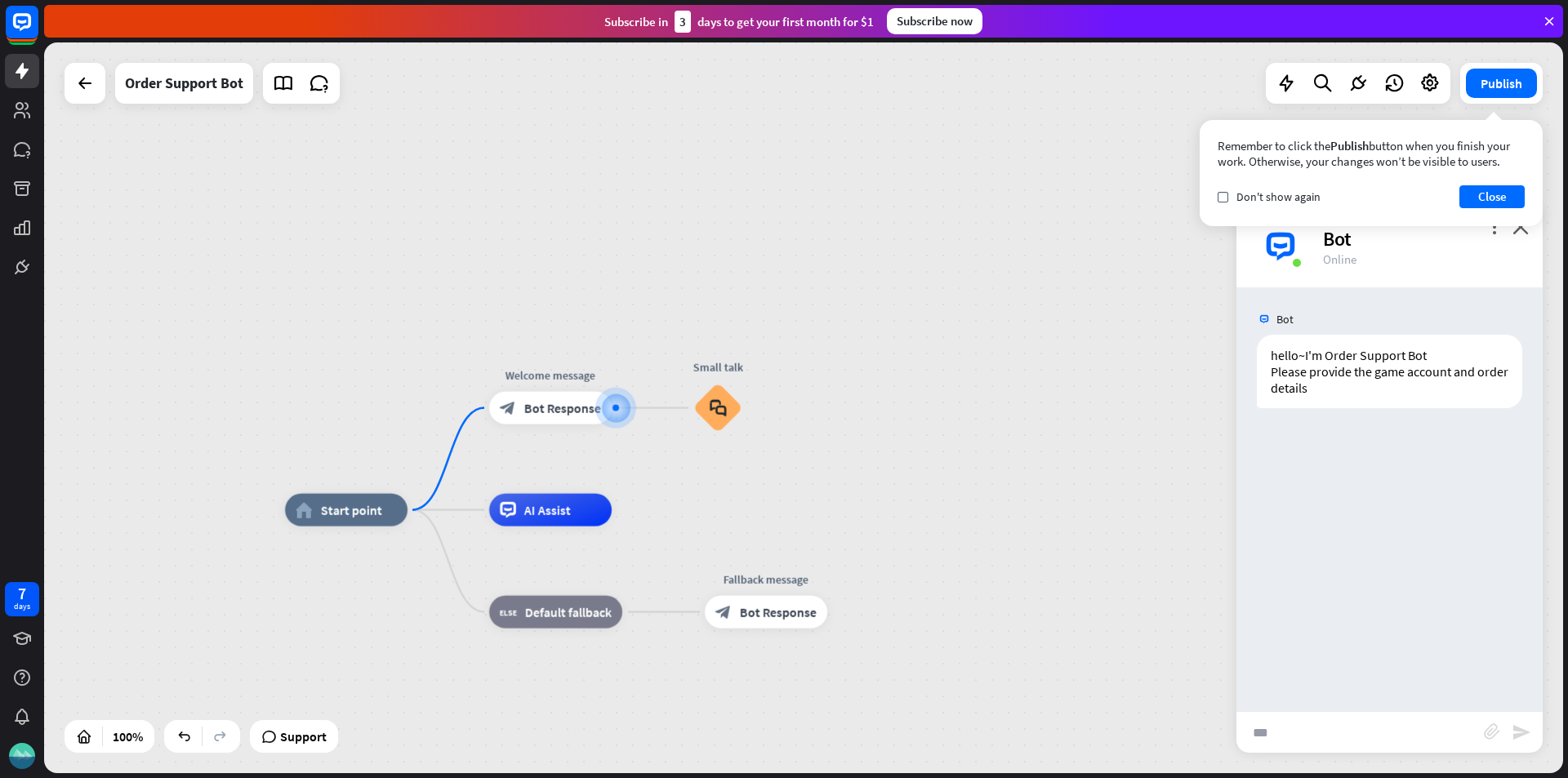
type input "**"
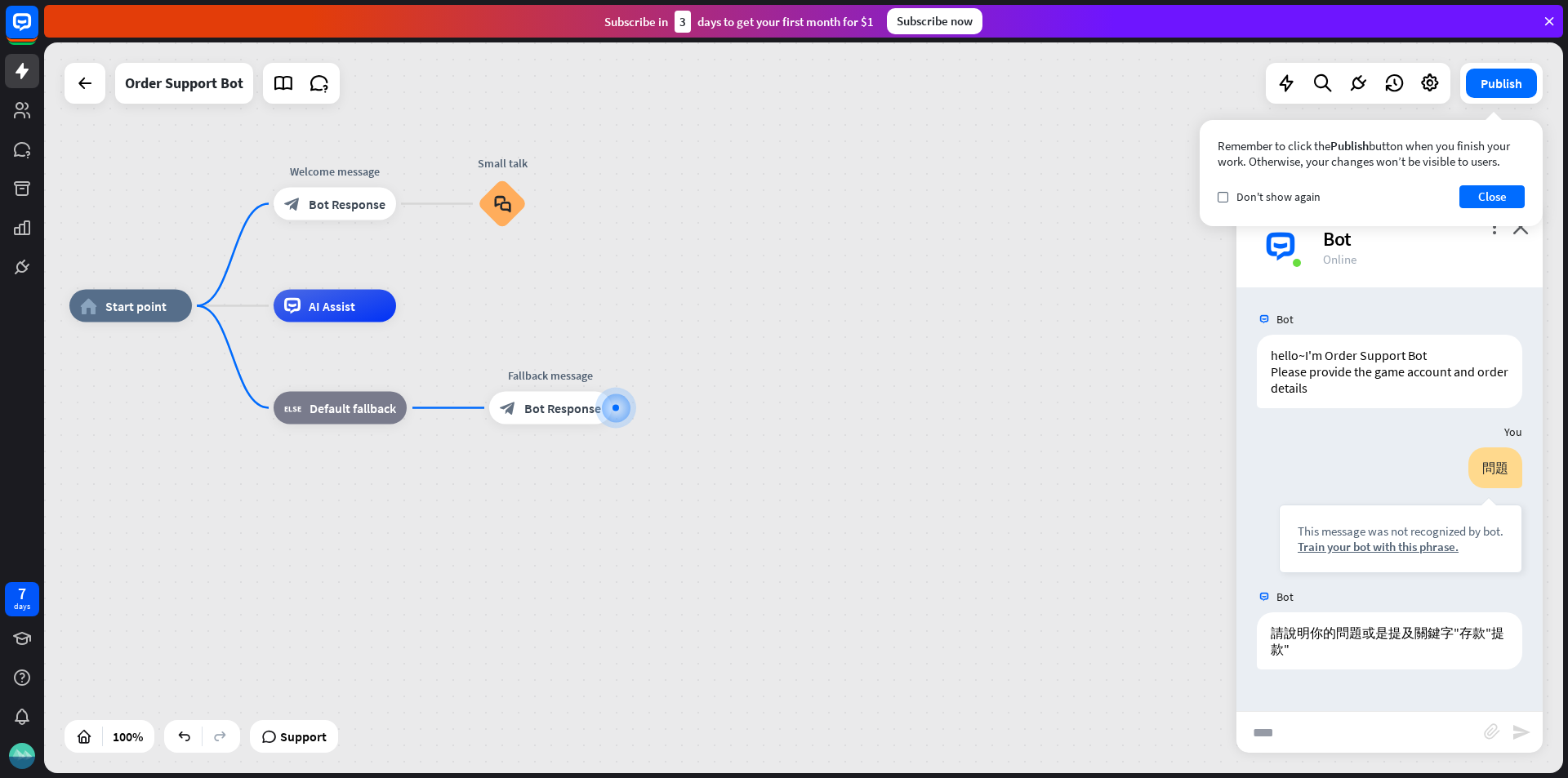
type input "**"
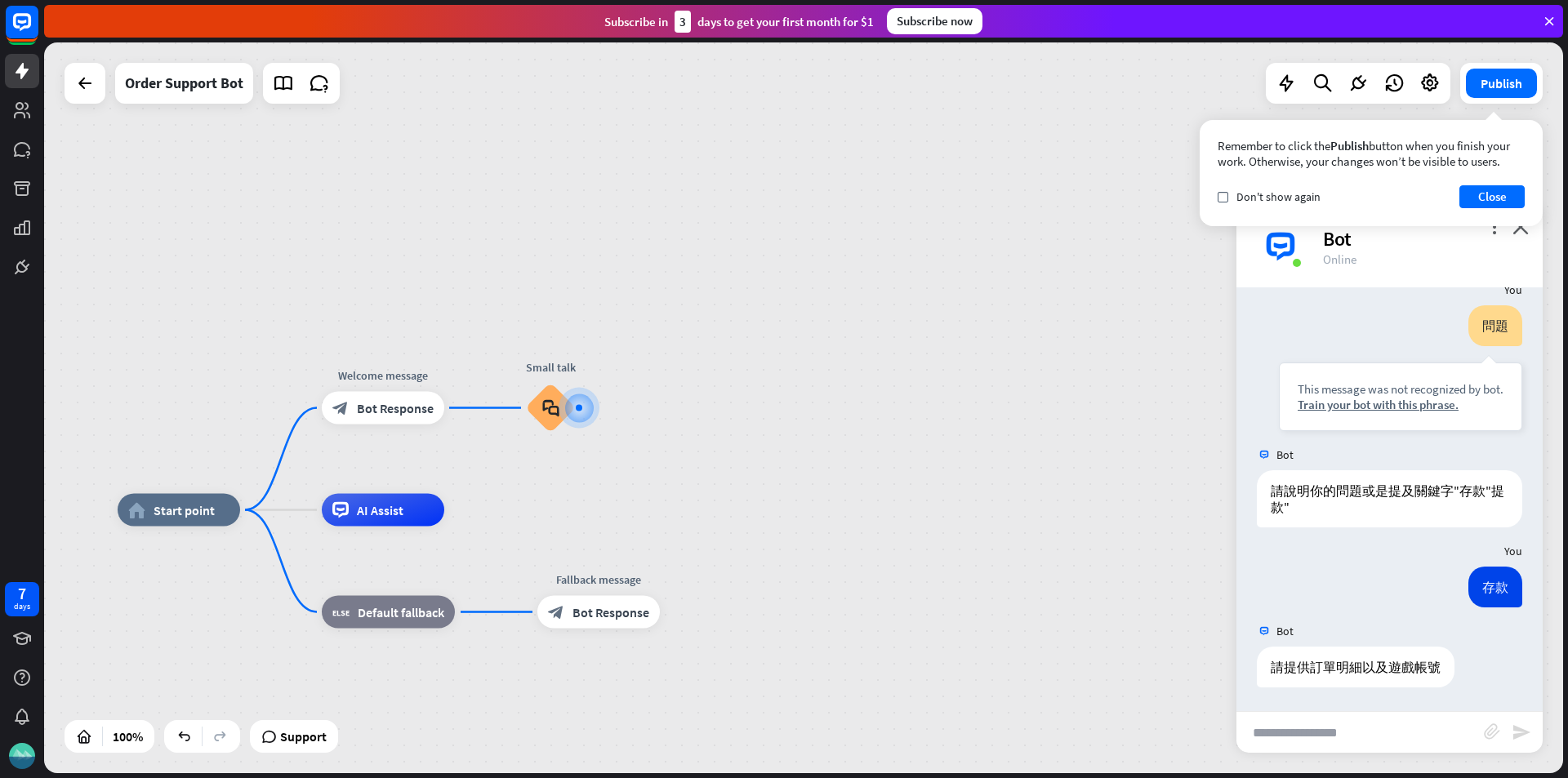
scroll to position [143, 0]
type input "*"
click at [413, 514] on div "AI Assist" at bounding box center [382, 510] width 122 height 33
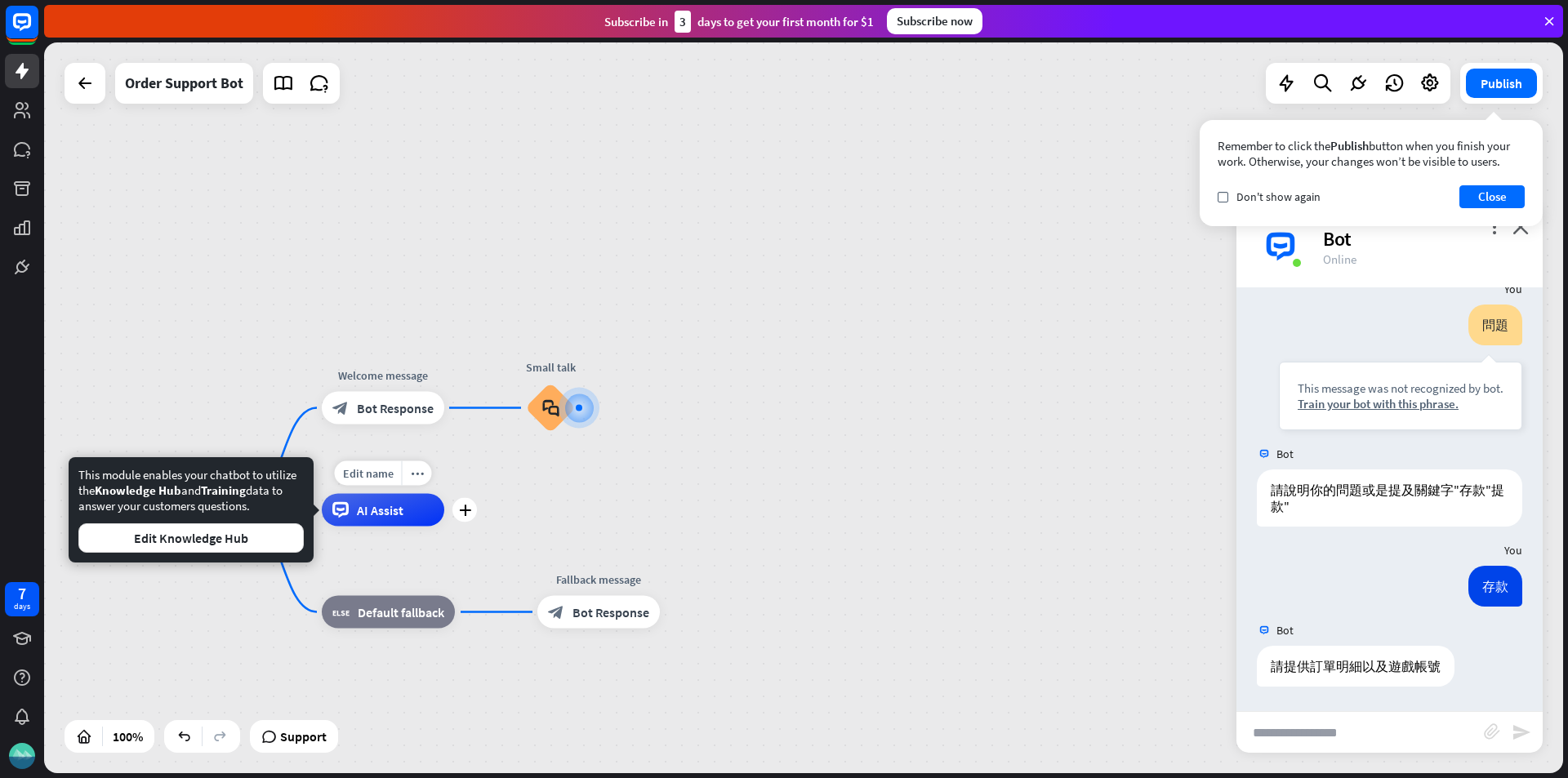
click at [329, 513] on div "AI Assist" at bounding box center [382, 510] width 122 height 33
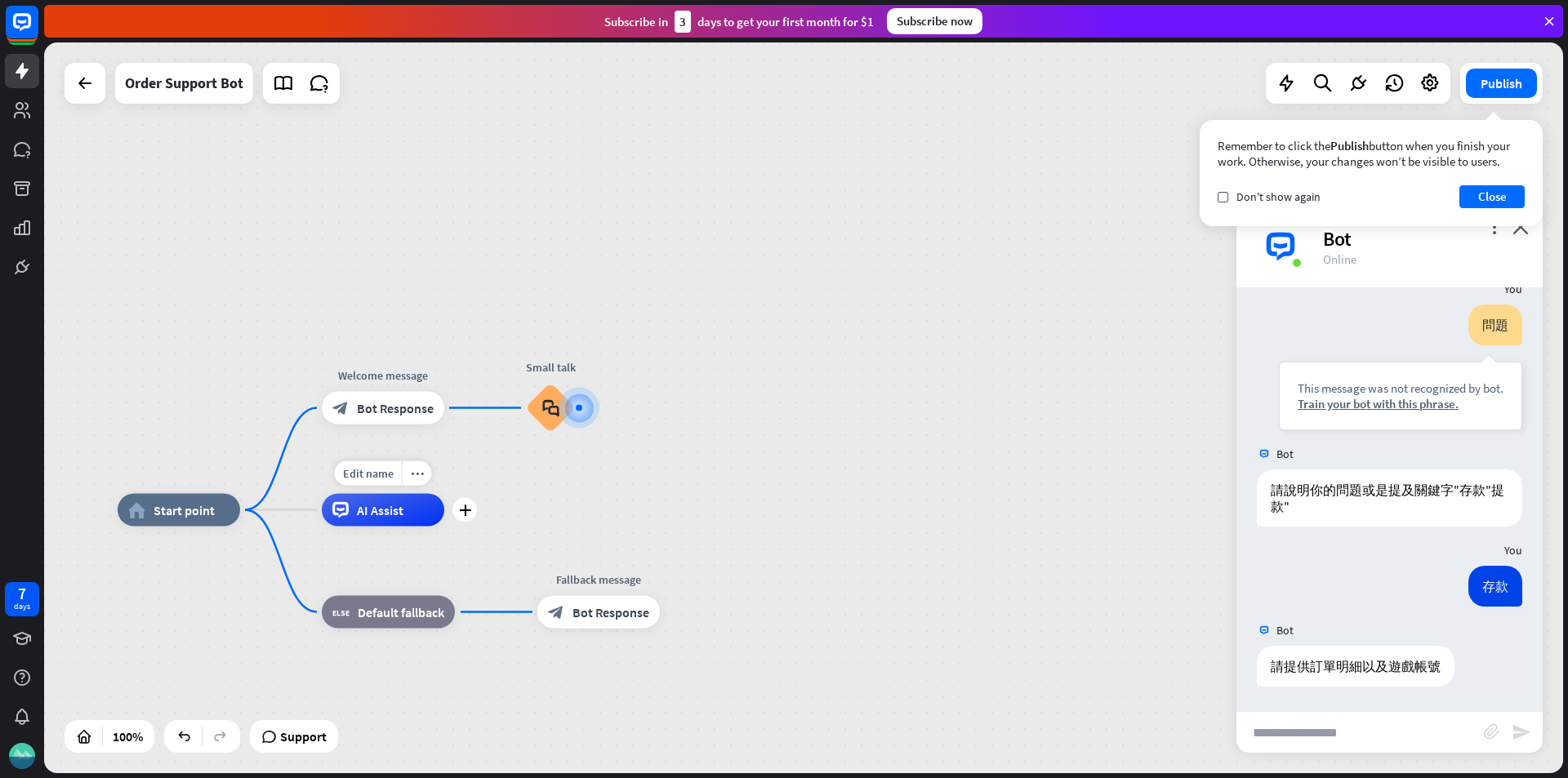
click at [362, 520] on div "AI Assist" at bounding box center [382, 510] width 122 height 33
click at [415, 483] on div "more_horiz" at bounding box center [417, 473] width 30 height 24
click at [459, 499] on span "Start testing from here" at bounding box center [506, 499] width 113 height 15
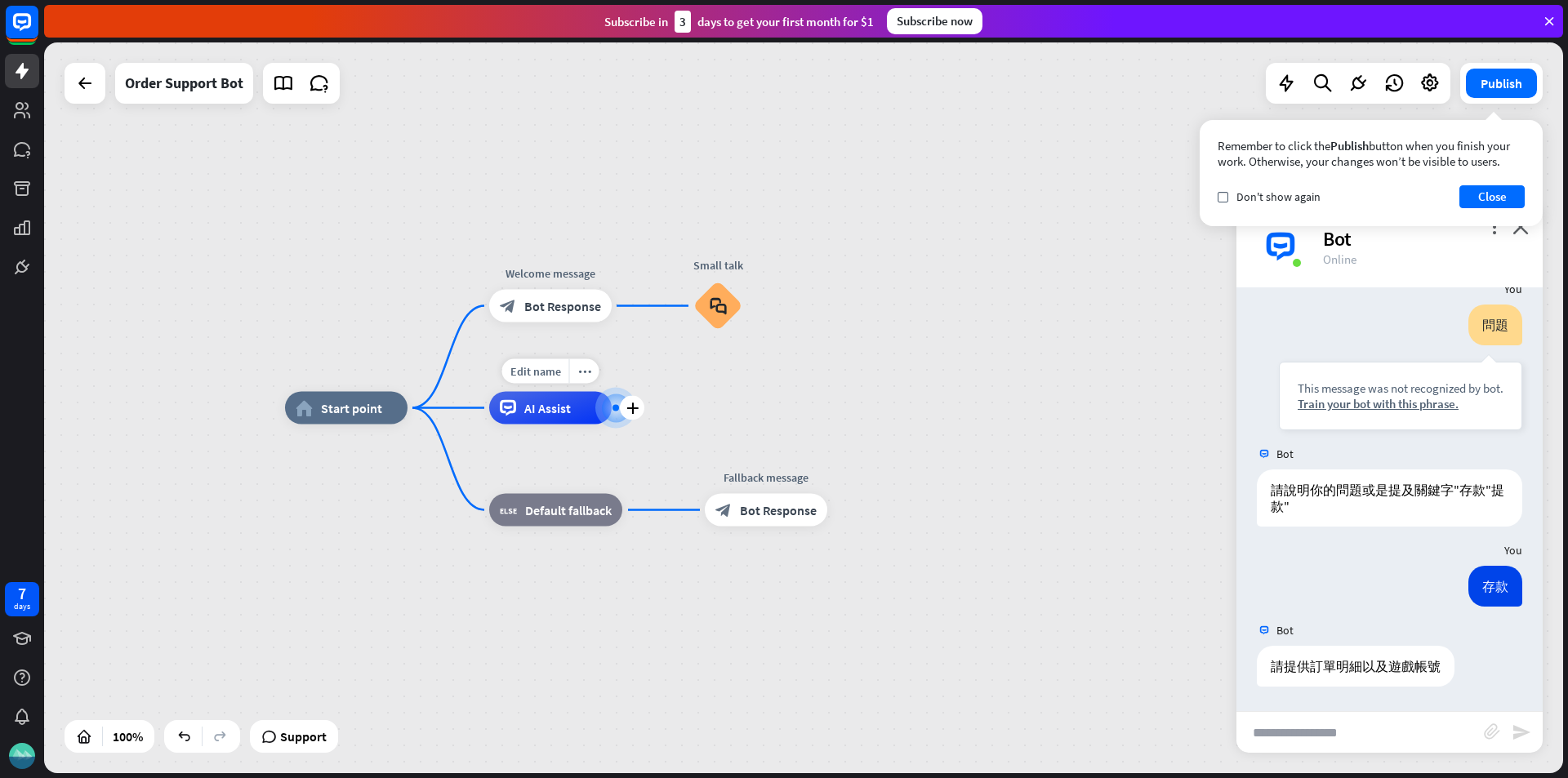
click at [513, 408] on icon at bounding box center [508, 408] width 16 height 16
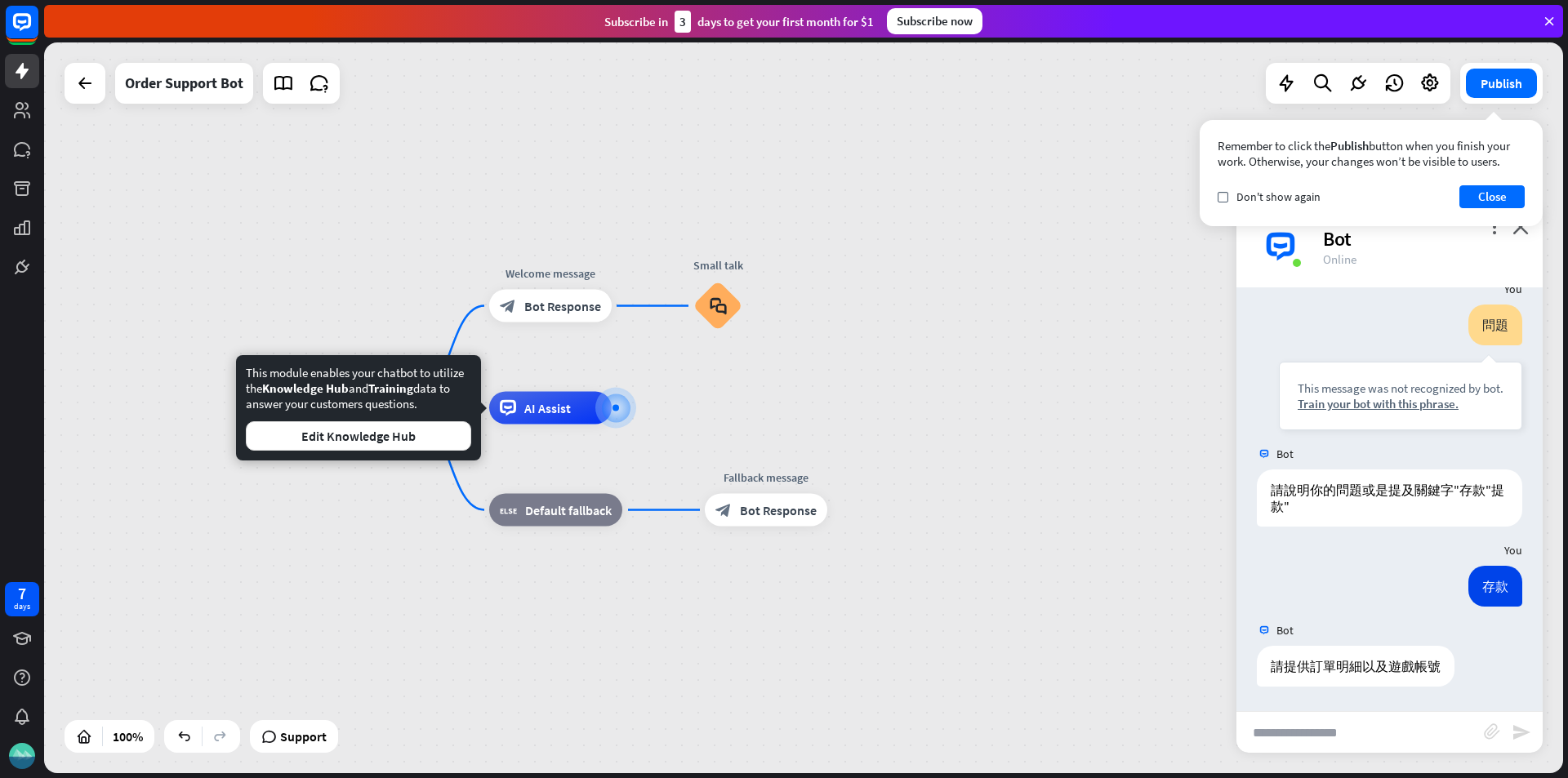
drag, startPoint x: 424, startPoint y: 406, endPoint x: 244, endPoint y: 376, distance: 182.5
click at [244, 376] on div "This module enables your chatbot to utilize the Knowledge Hub and Training data…" at bounding box center [358, 408] width 245 height 105
copy div "This module enables your chatbot to utilize the Knowledge Hub and Training data…"
click at [630, 413] on icon "plus" at bounding box center [633, 408] width 12 height 12
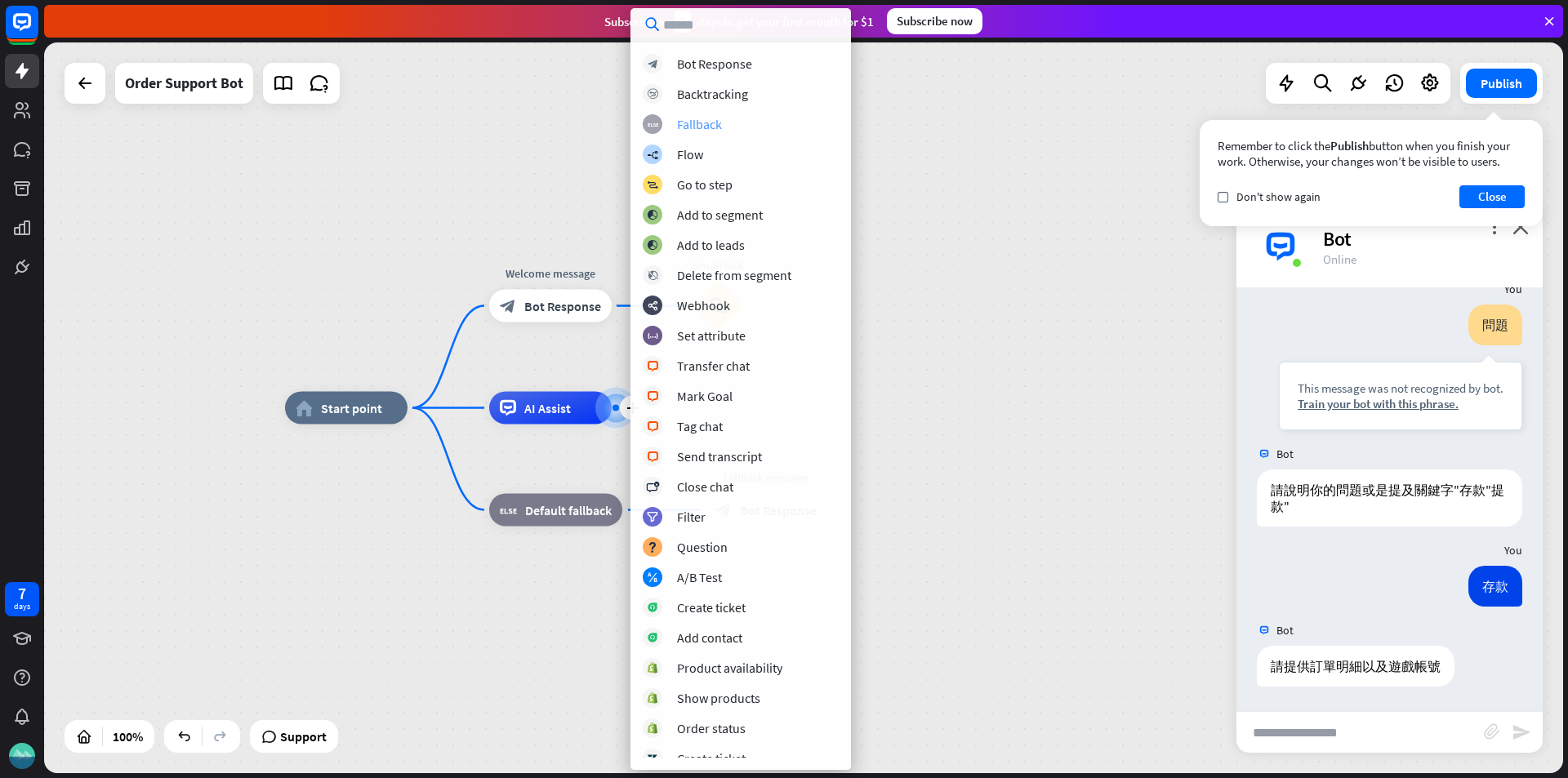
click at [756, 118] on div "block_fallback Fallback" at bounding box center [740, 124] width 196 height 20
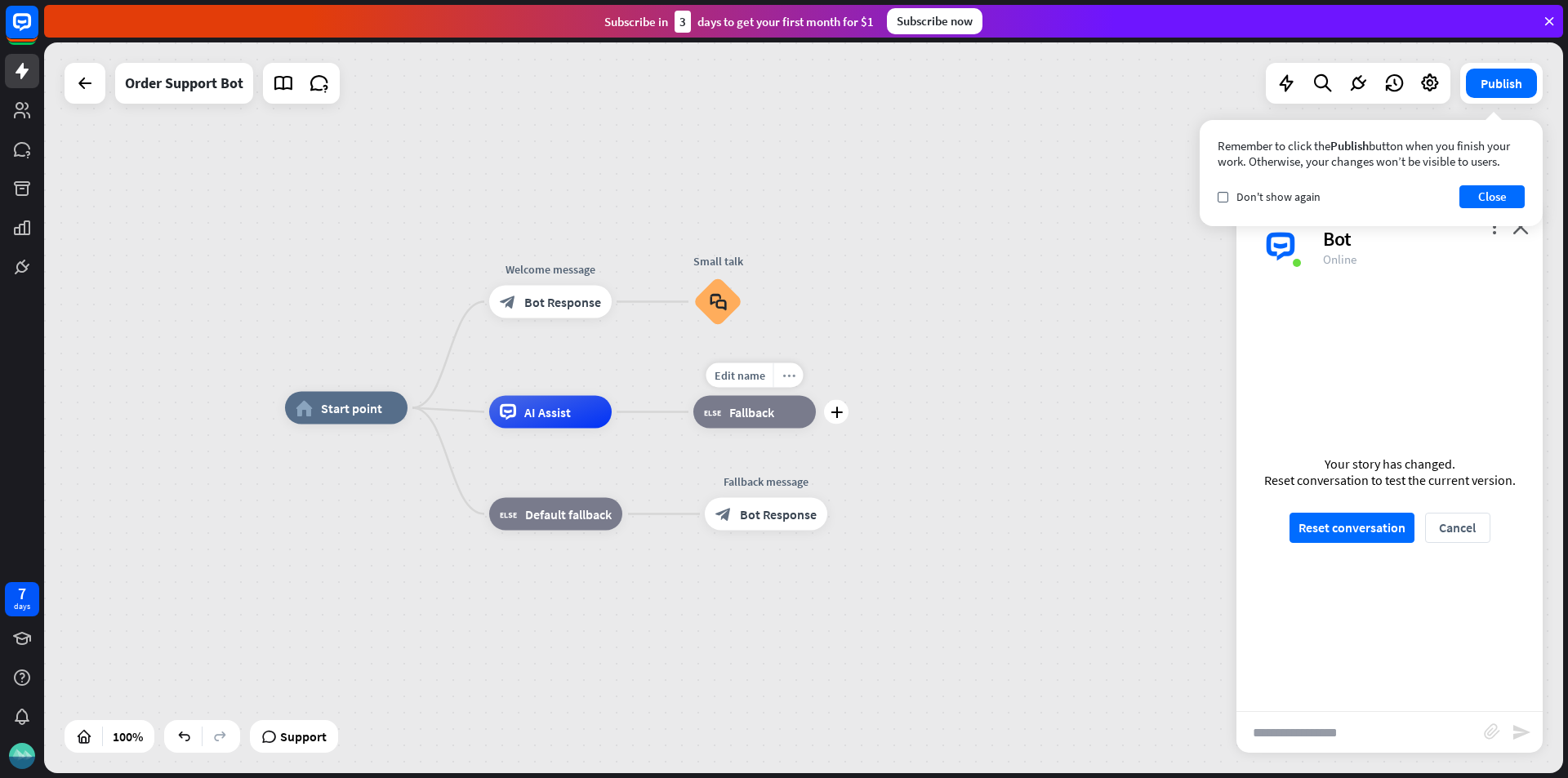
click at [794, 376] on icon "more_horiz" at bounding box center [788, 375] width 13 height 12
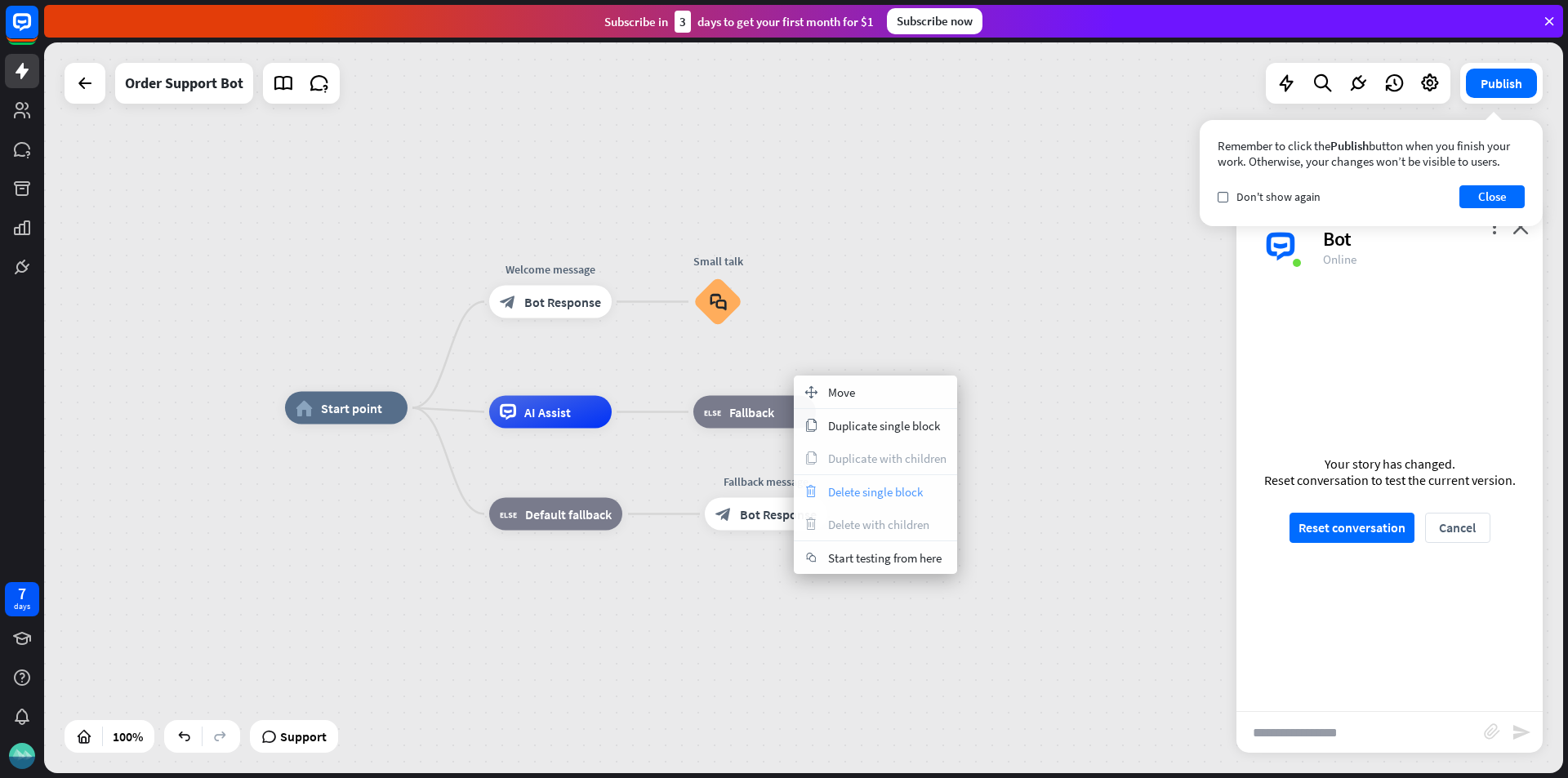
click at [837, 496] on span "Delete single block" at bounding box center [875, 491] width 94 height 15
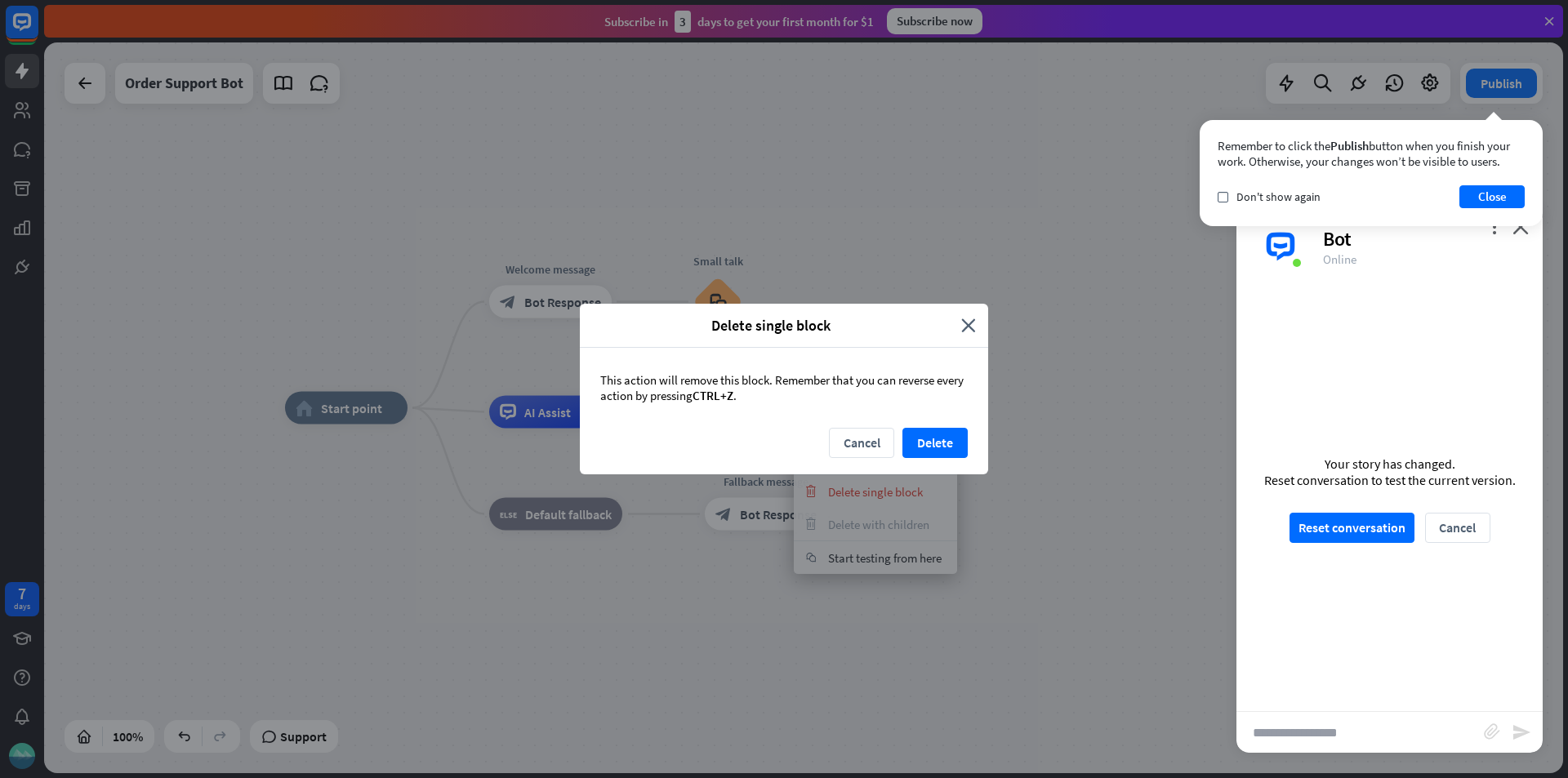
drag, startPoint x: 783, startPoint y: 395, endPoint x: 624, endPoint y: 387, distance: 159.2
click at [584, 369] on div "This action will remove this block. Remember that you can reverse every action …" at bounding box center [784, 388] width 408 height 80
click at [629, 388] on div "This action will remove this block. Remember that you can reverse every action …" at bounding box center [784, 388] width 408 height 80
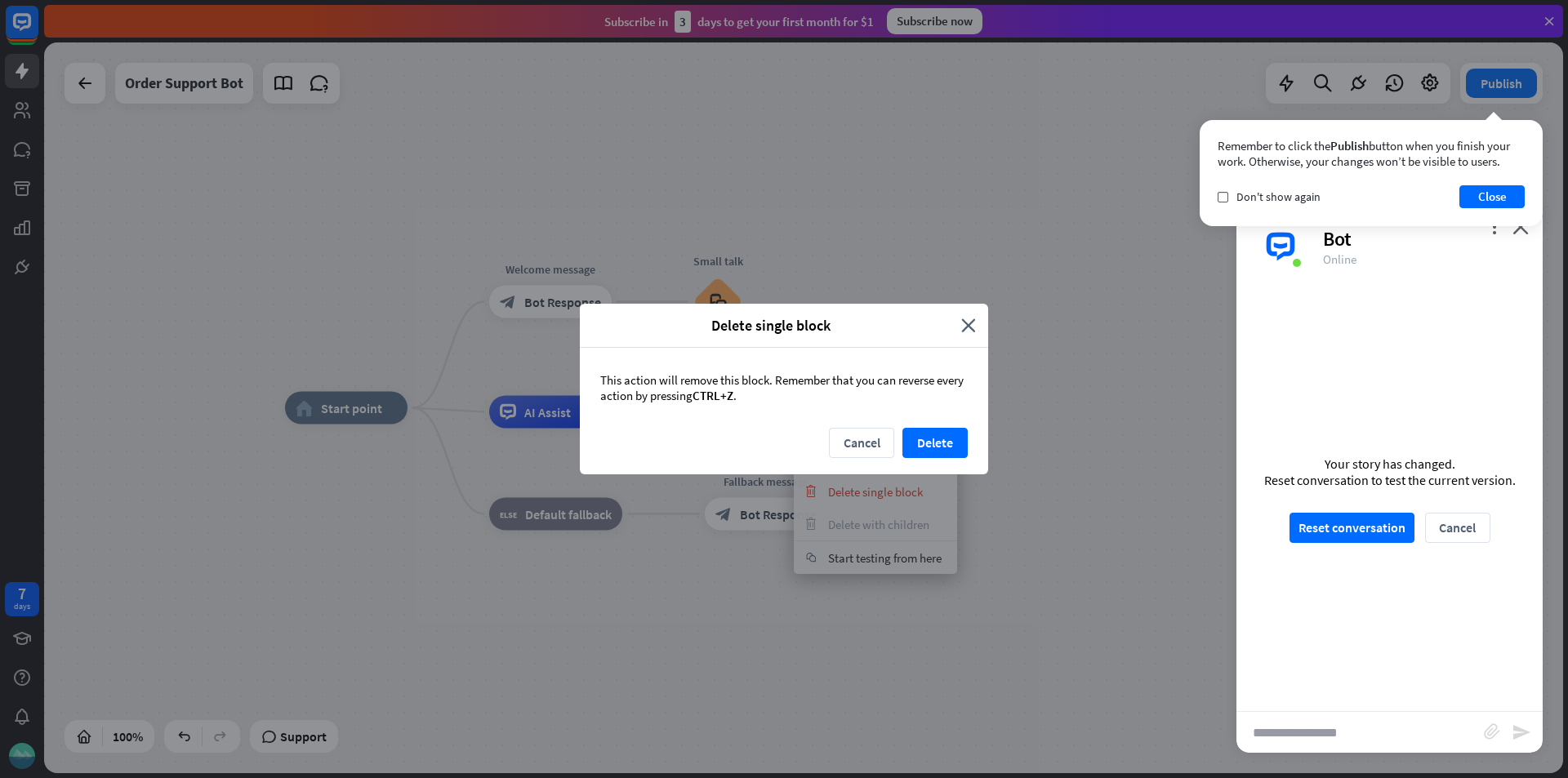
click at [663, 396] on div "This action will remove this block. Remember that you can reverse every action …" at bounding box center [784, 388] width 408 height 80
click at [936, 446] on button "Delete" at bounding box center [935, 443] width 65 height 30
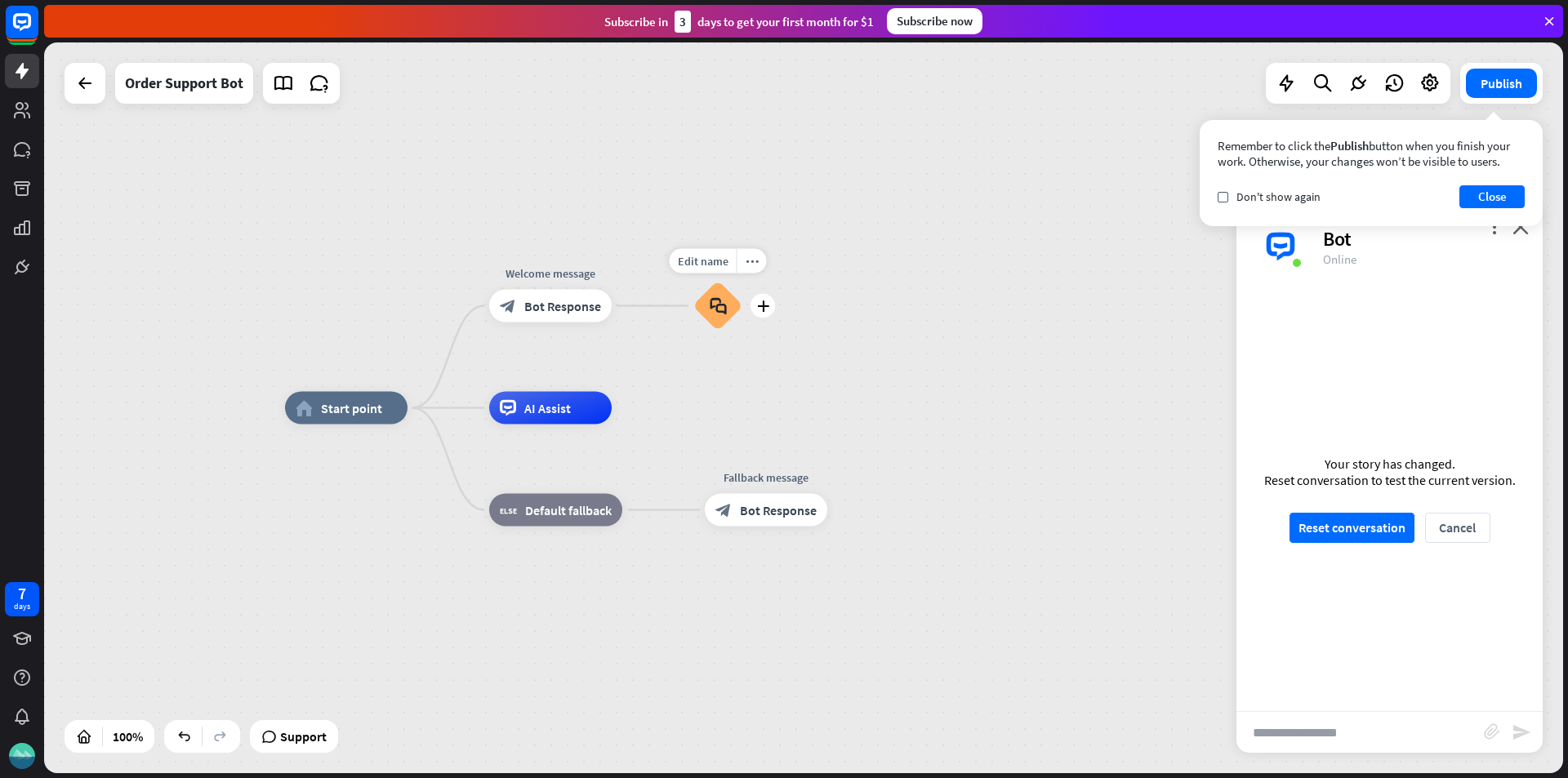
click at [729, 307] on div "block_faq" at bounding box center [717, 306] width 49 height 49
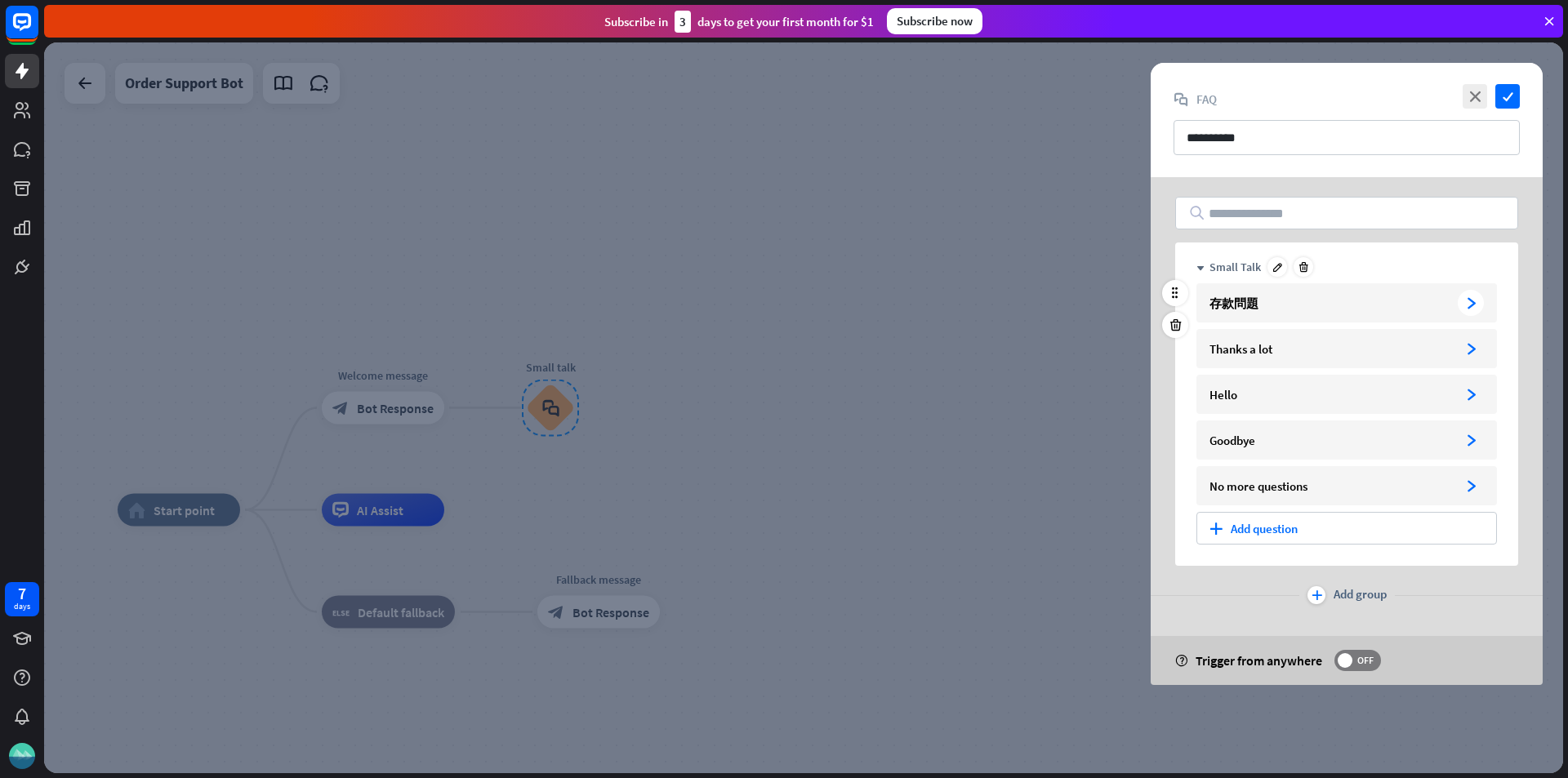
drag, startPoint x: 1304, startPoint y: 337, endPoint x: 1304, endPoint y: 311, distance: 26.0
click at [1304, 311] on div "存款問題 arrowhead_right Thanks a lot arrowhead_right Hello arrowhead_right Goodbye…" at bounding box center [1346, 397] width 300 height 229
click at [1316, 304] on div "存款問題" at bounding box center [1329, 303] width 241 height 15
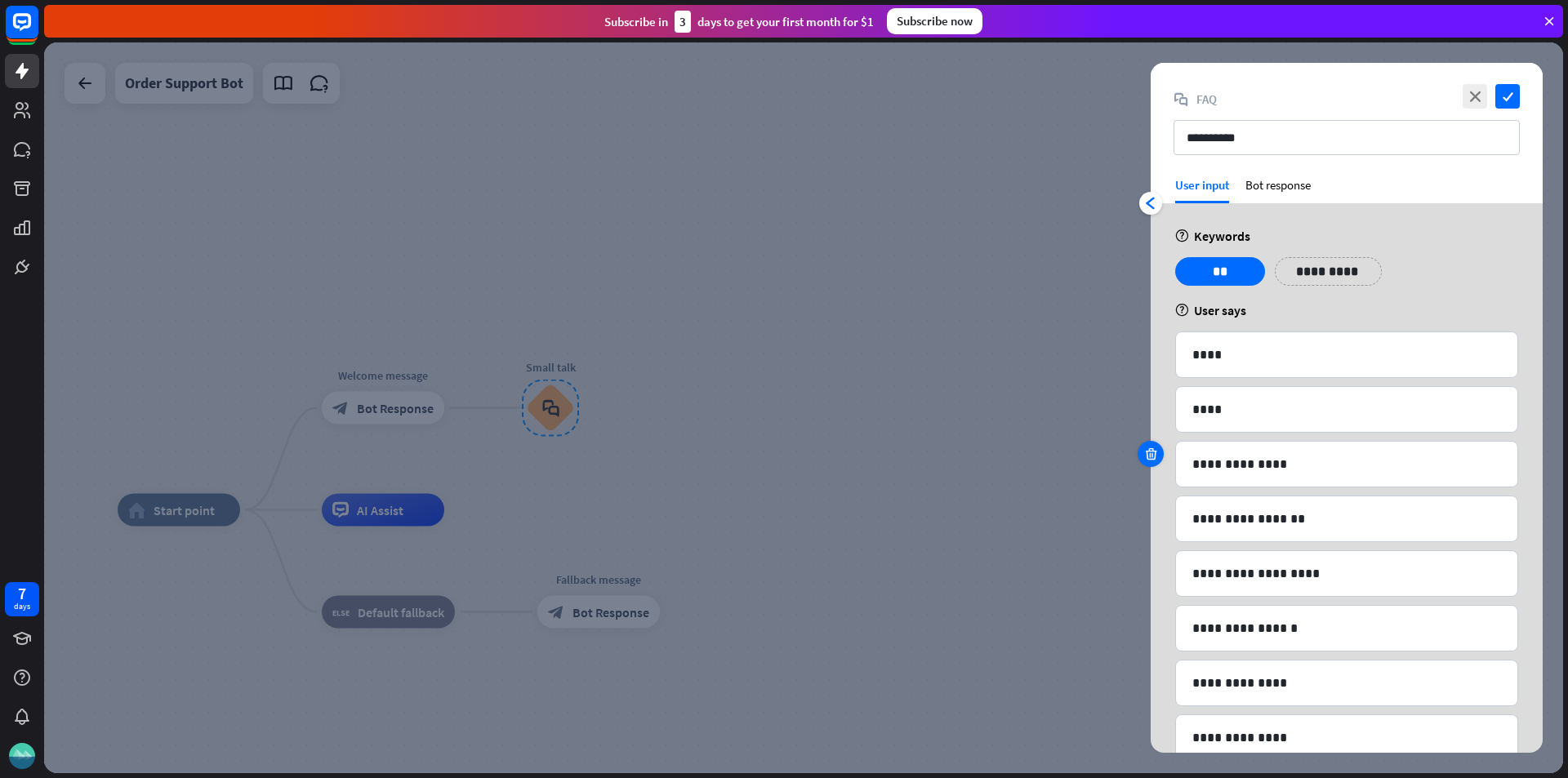
click at [1156, 463] on div at bounding box center [1150, 454] width 26 height 26
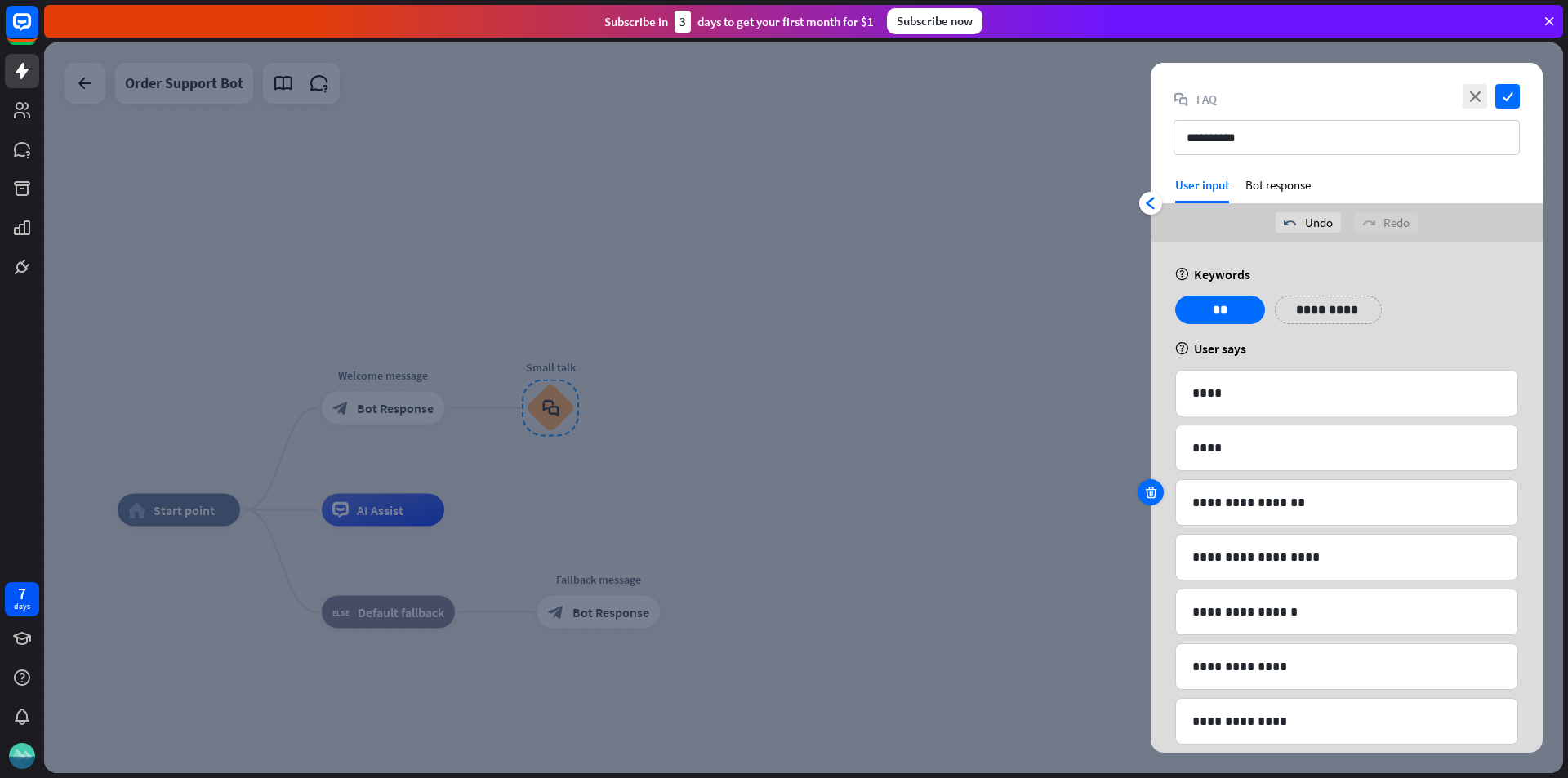
click at [1160, 490] on div at bounding box center [1150, 492] width 26 height 26
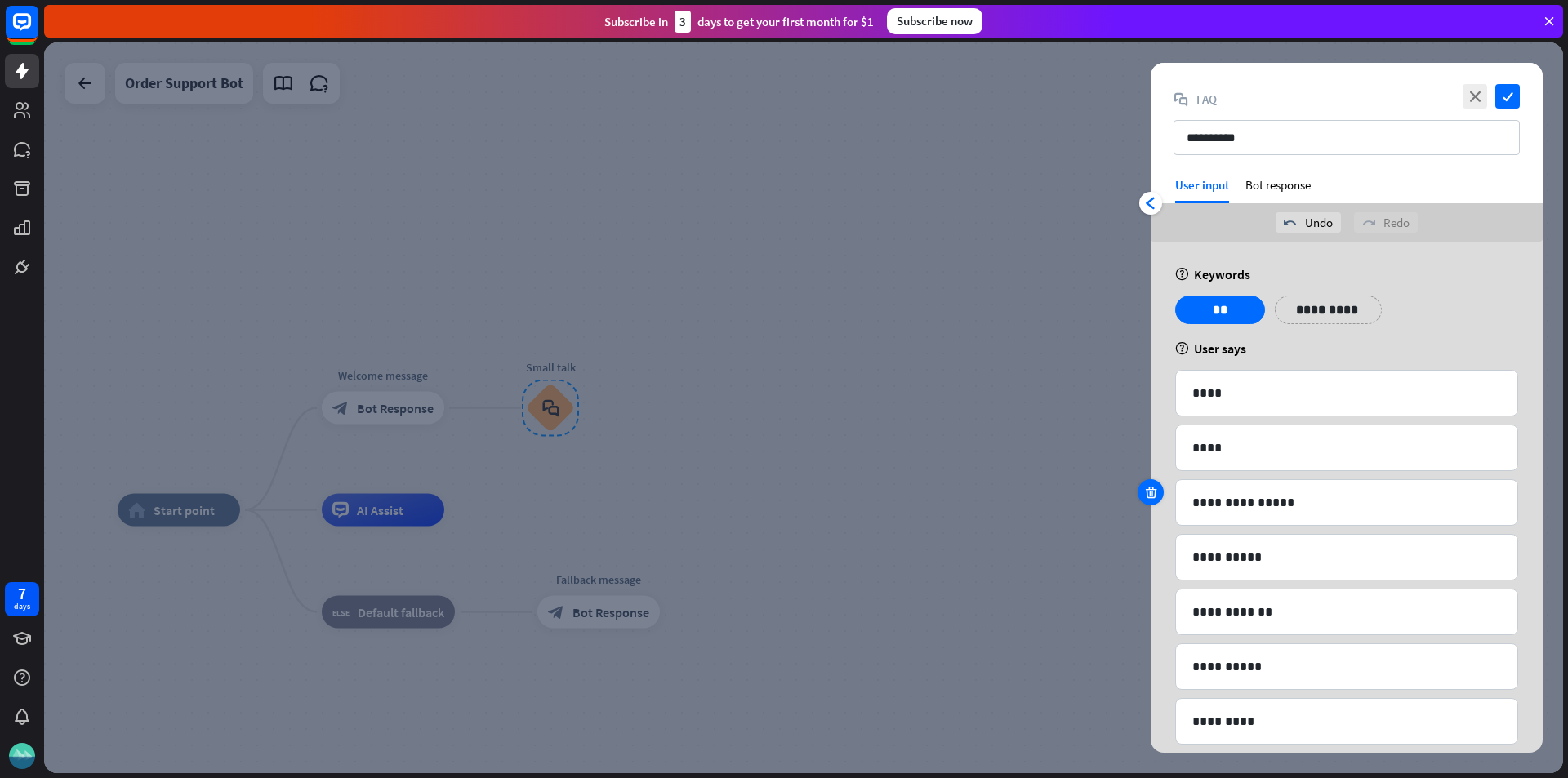
click at [1160, 490] on div at bounding box center [1150, 492] width 26 height 26
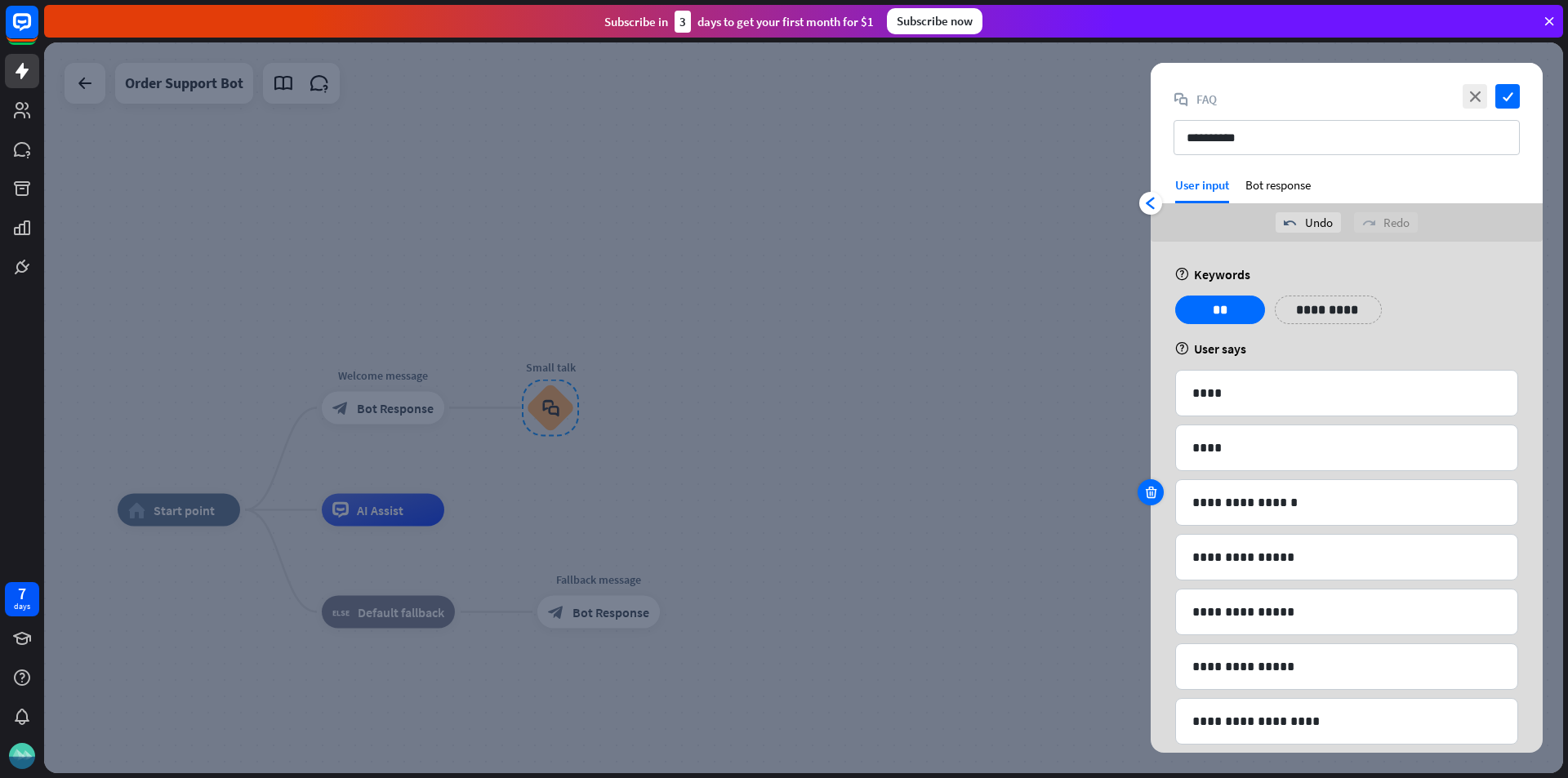
click at [1160, 490] on div at bounding box center [1150, 492] width 26 height 26
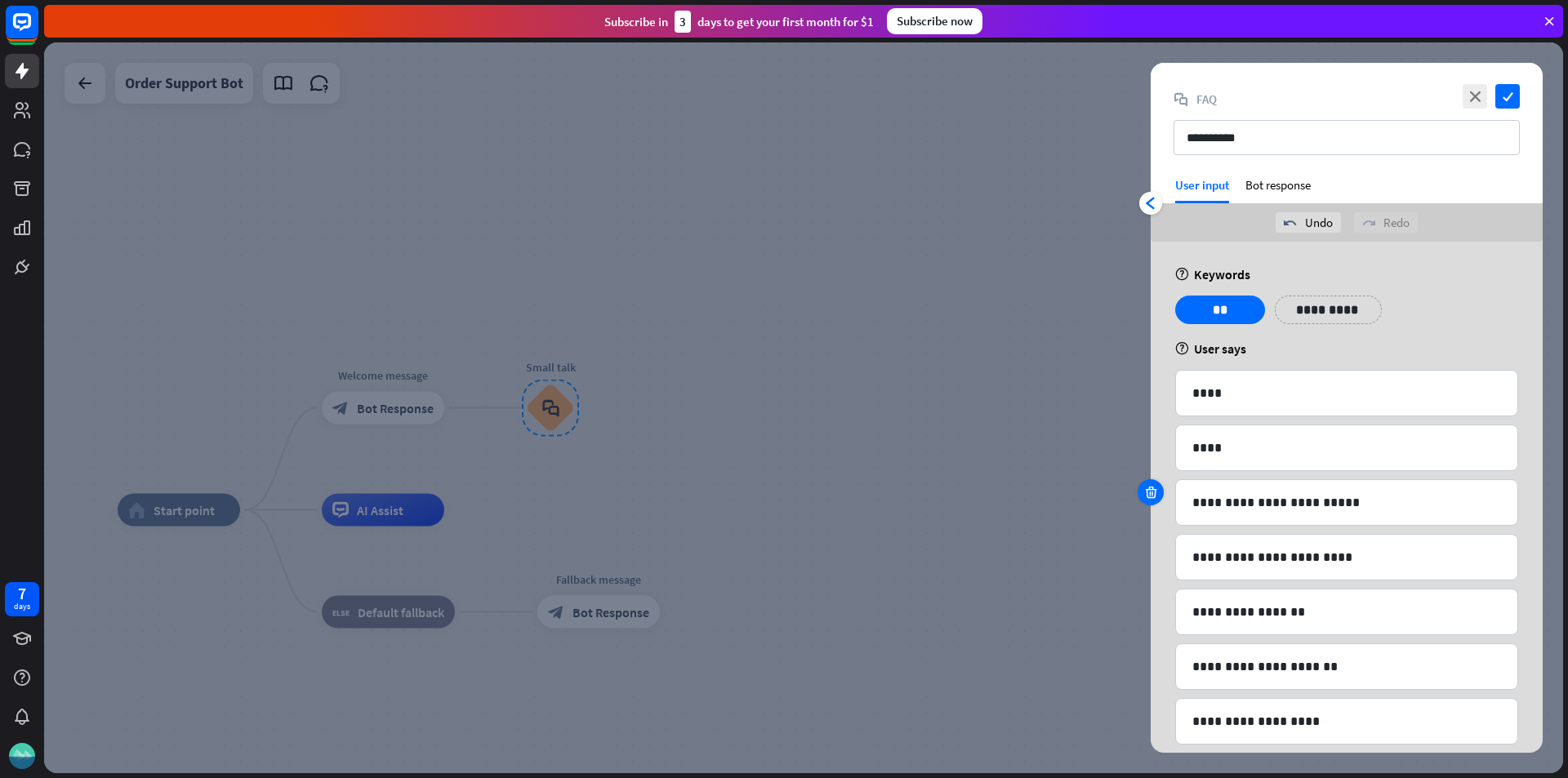
click at [1160, 490] on div at bounding box center [1150, 492] width 26 height 26
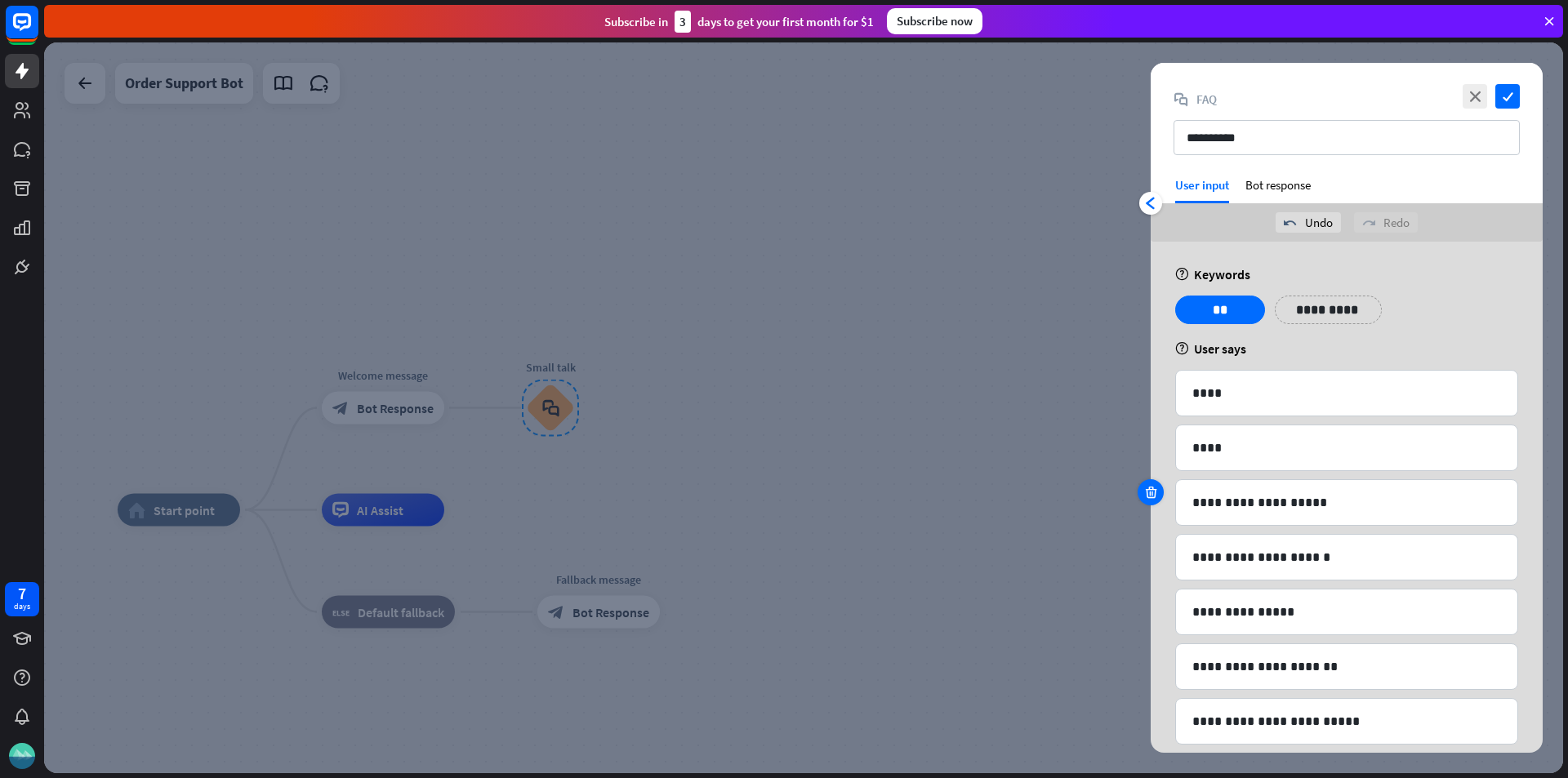
click at [1160, 490] on div at bounding box center [1150, 492] width 26 height 26
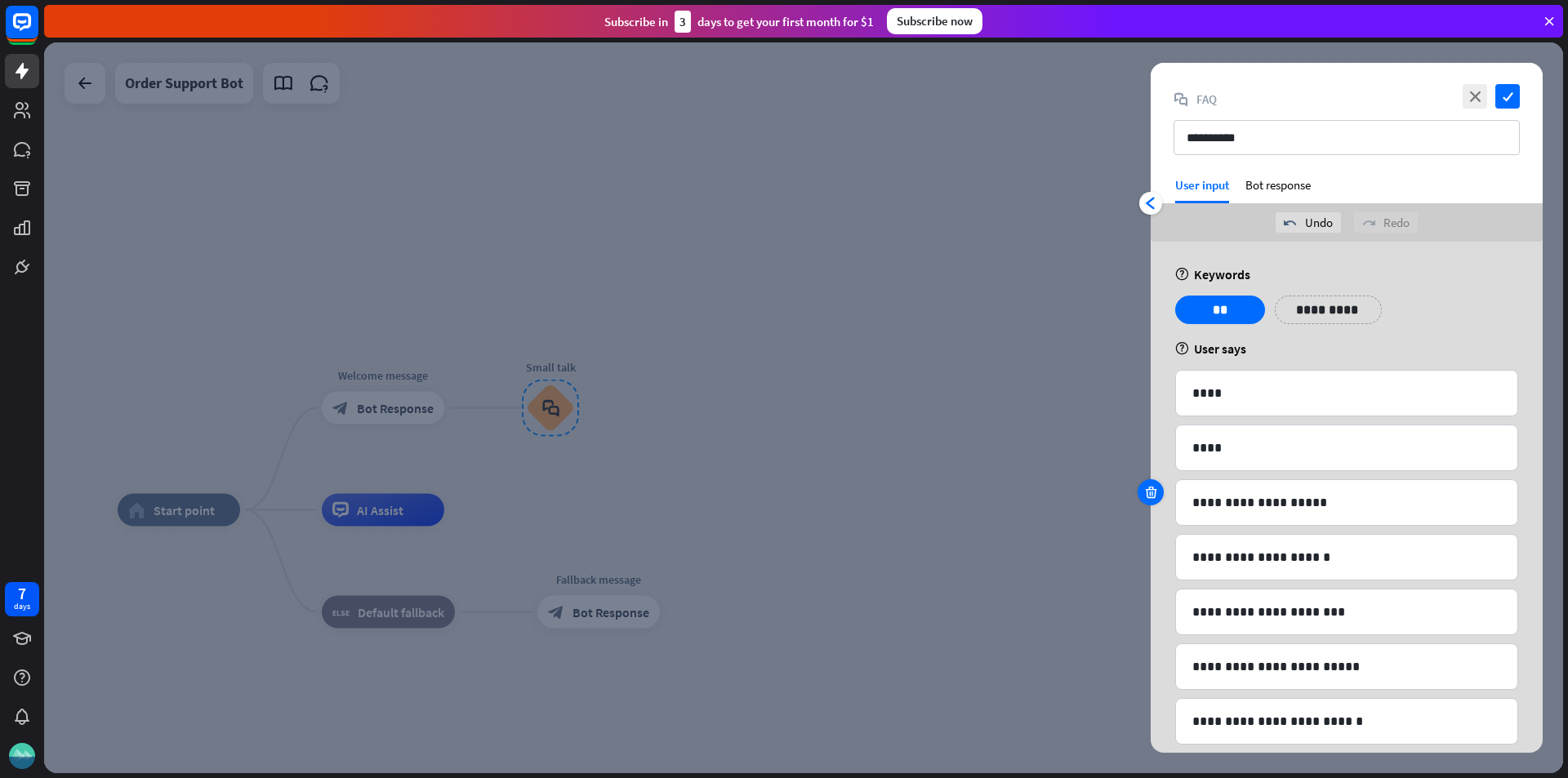
click at [1160, 490] on div at bounding box center [1150, 492] width 26 height 26
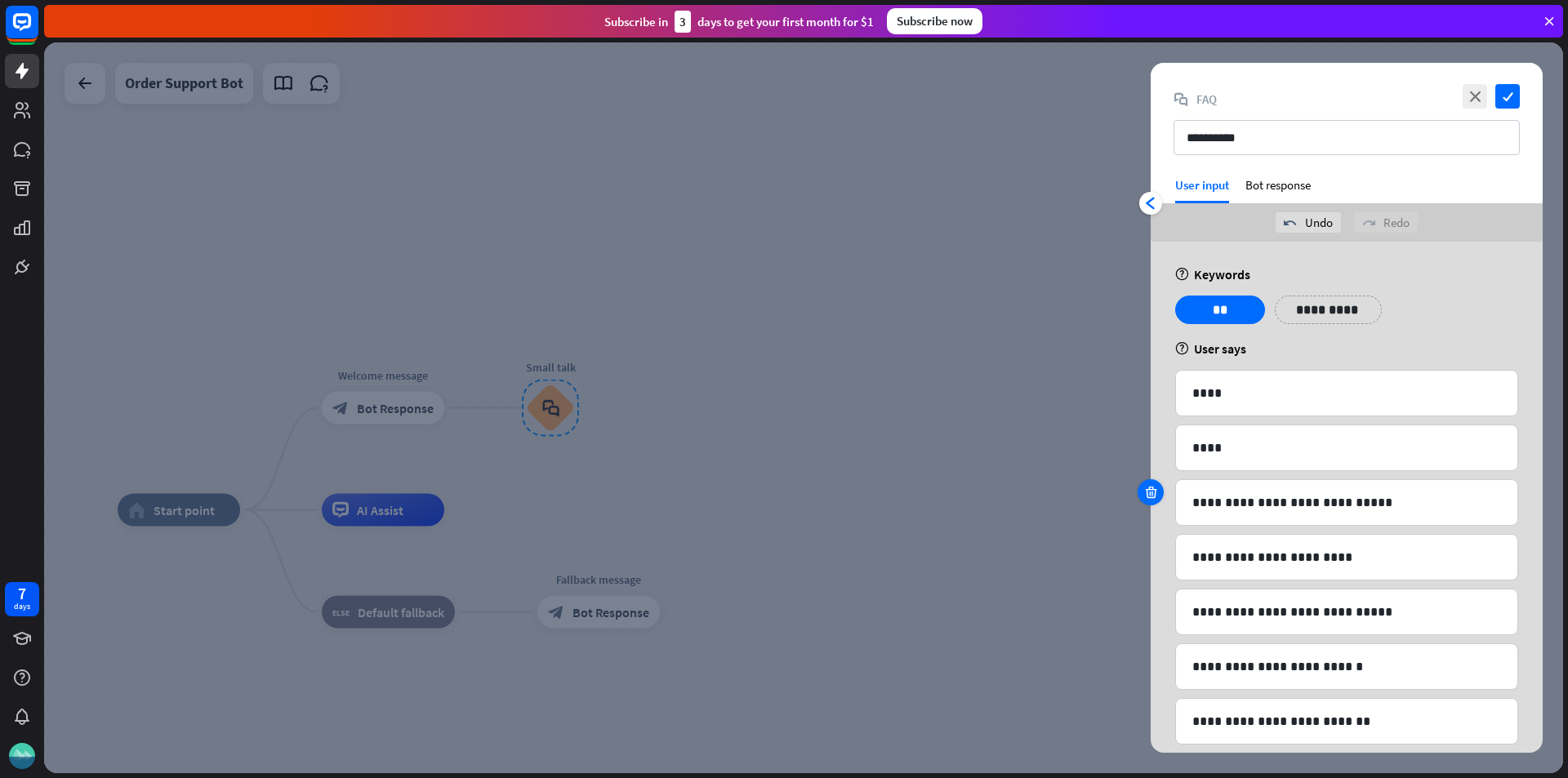
click at [1160, 490] on div at bounding box center [1150, 492] width 26 height 26
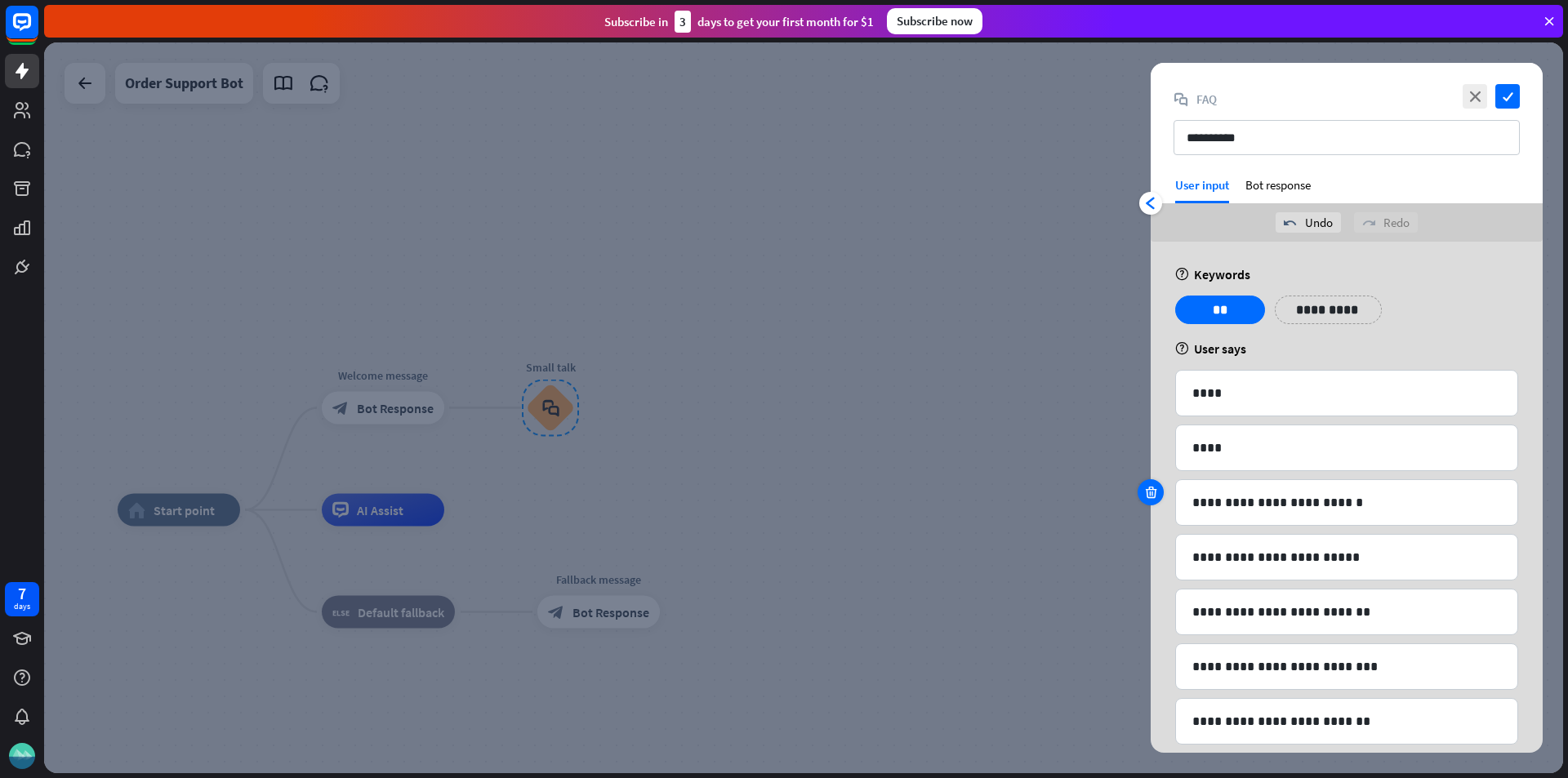
click at [1160, 490] on div at bounding box center [1150, 492] width 26 height 26
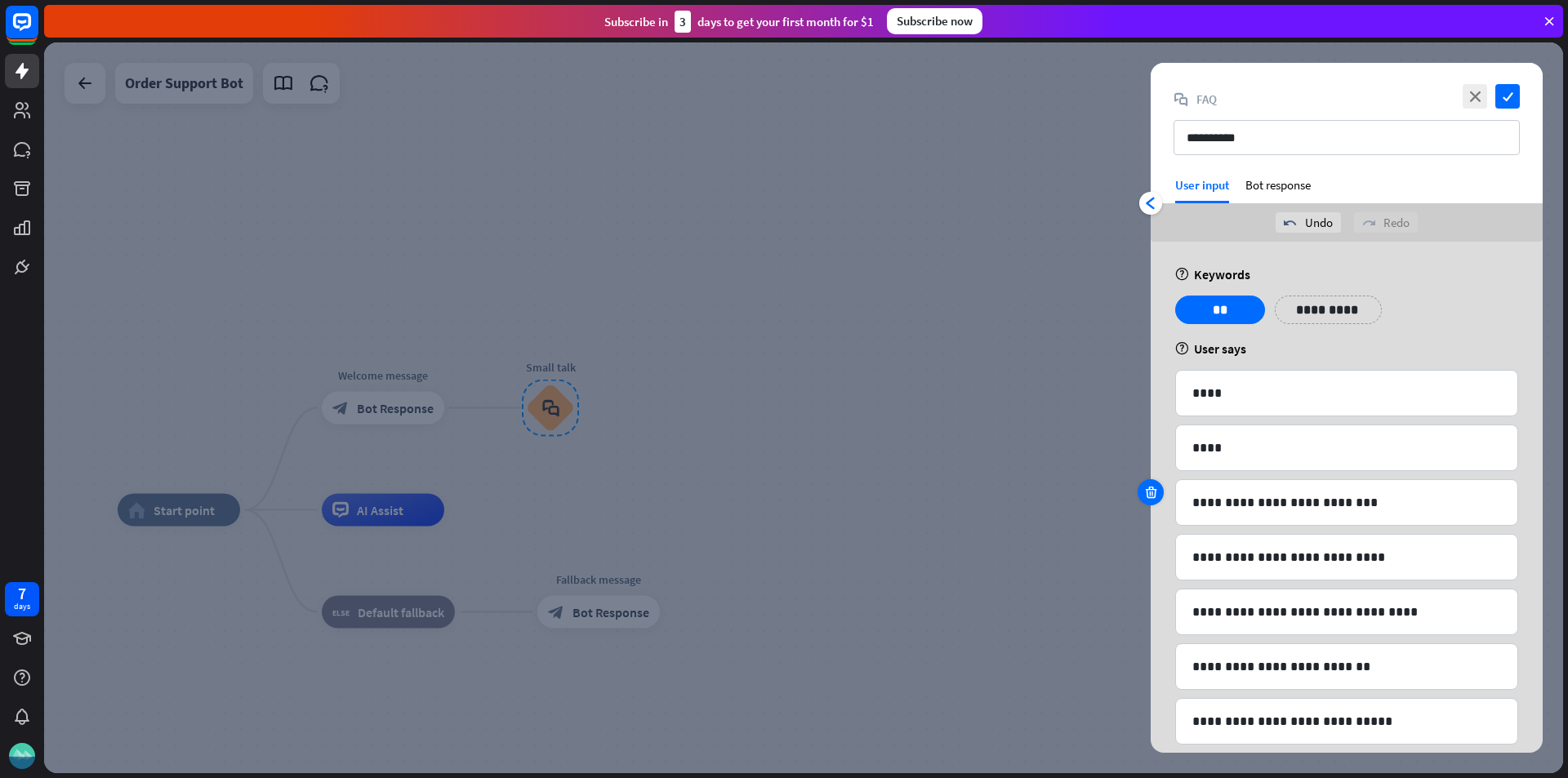
click at [1160, 490] on div at bounding box center [1150, 492] width 26 height 26
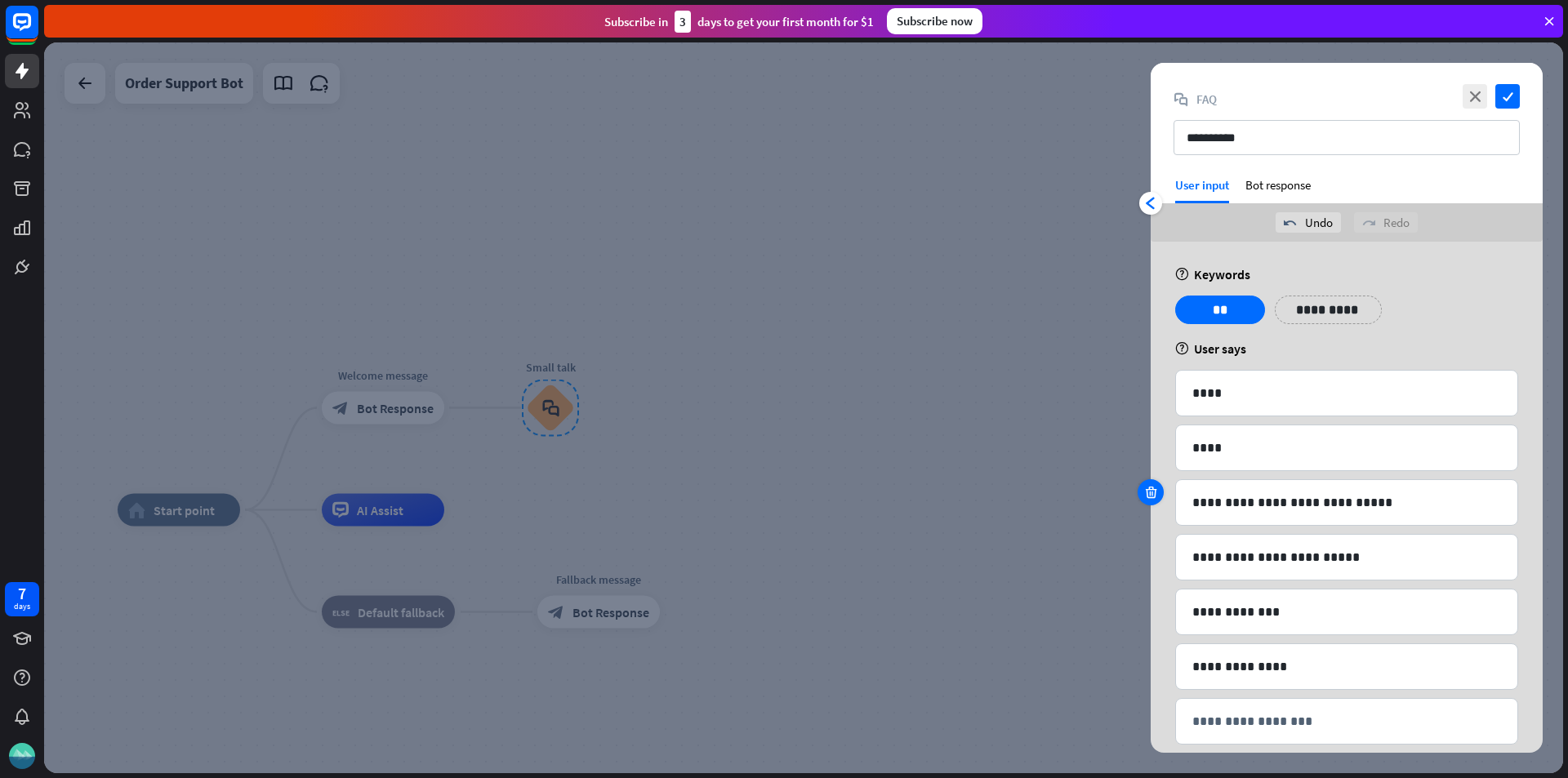
click at [1160, 490] on div at bounding box center [1150, 492] width 26 height 26
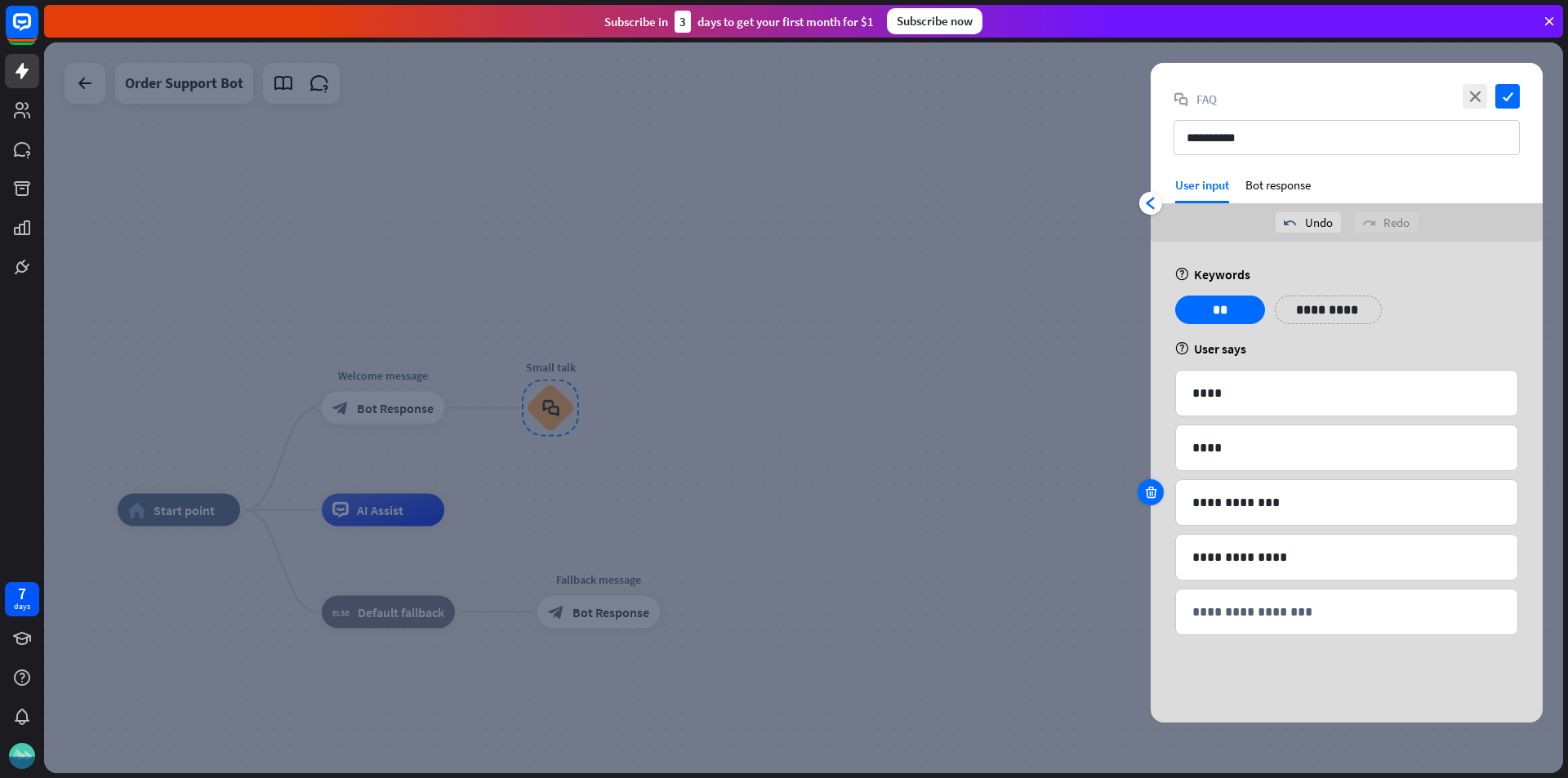
click at [1160, 490] on div at bounding box center [1150, 492] width 26 height 26
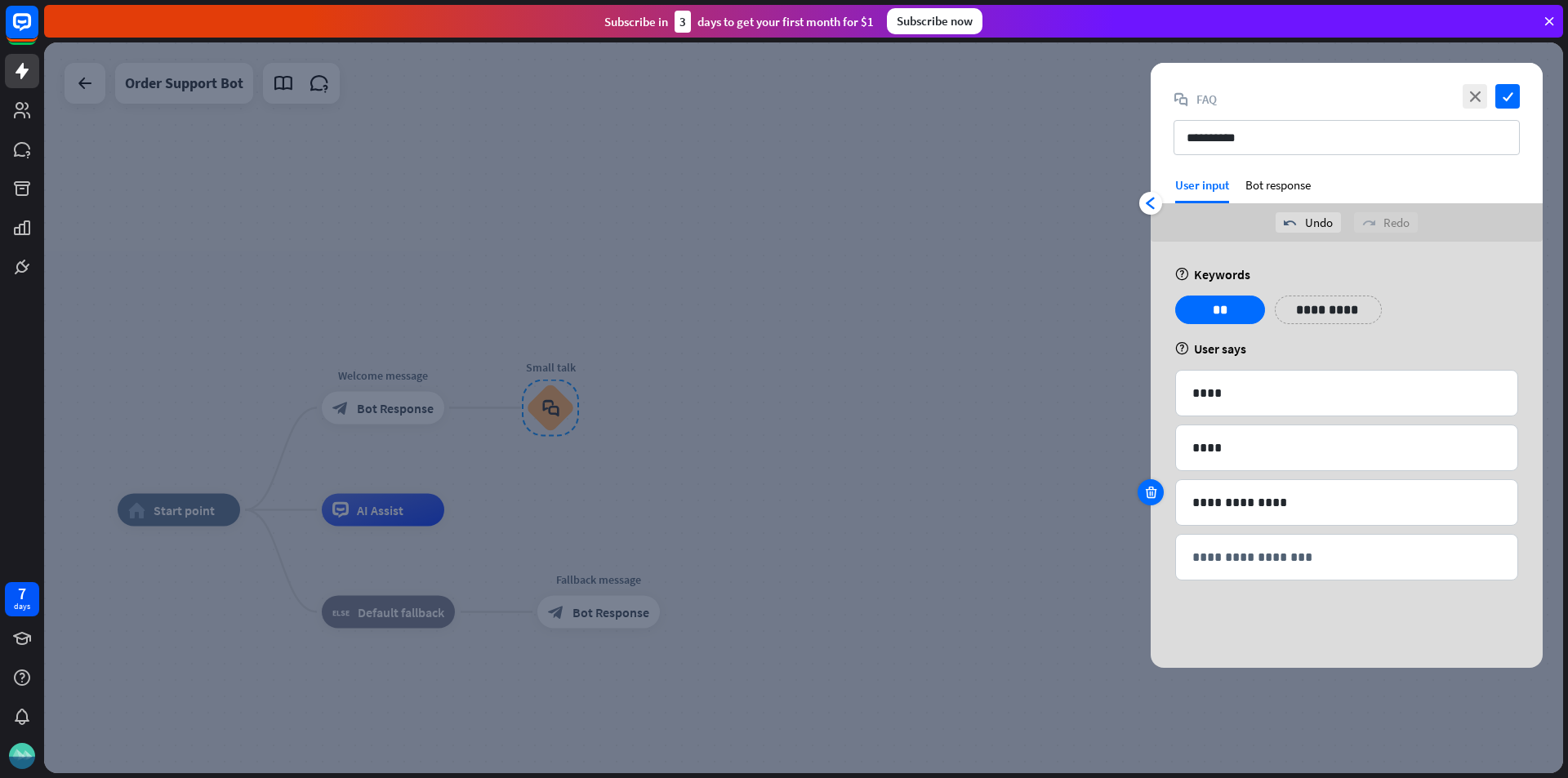
click at [1160, 490] on div at bounding box center [1150, 492] width 26 height 26
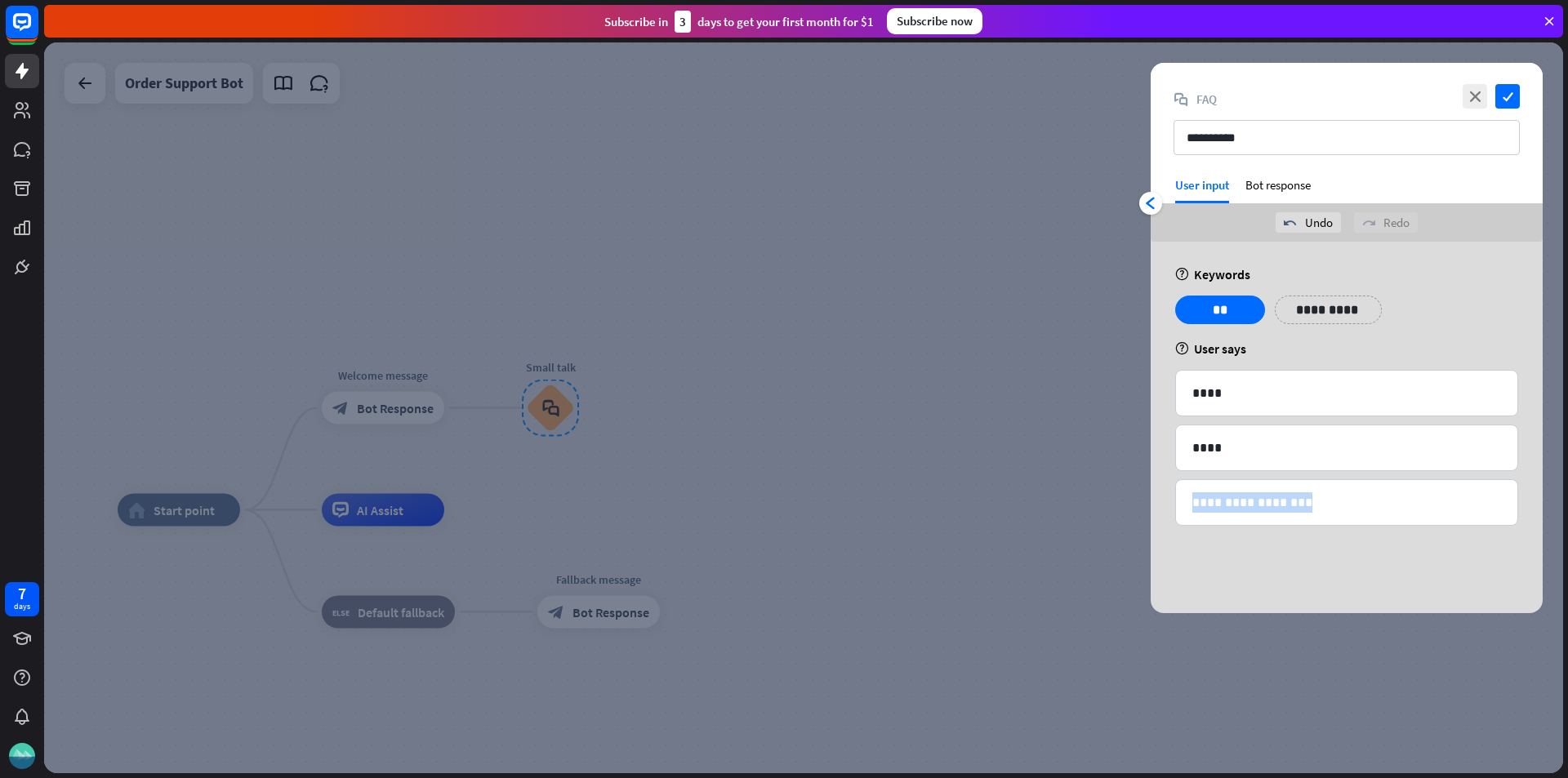
click at [1160, 490] on div "**********" at bounding box center [1346, 427] width 392 height 372
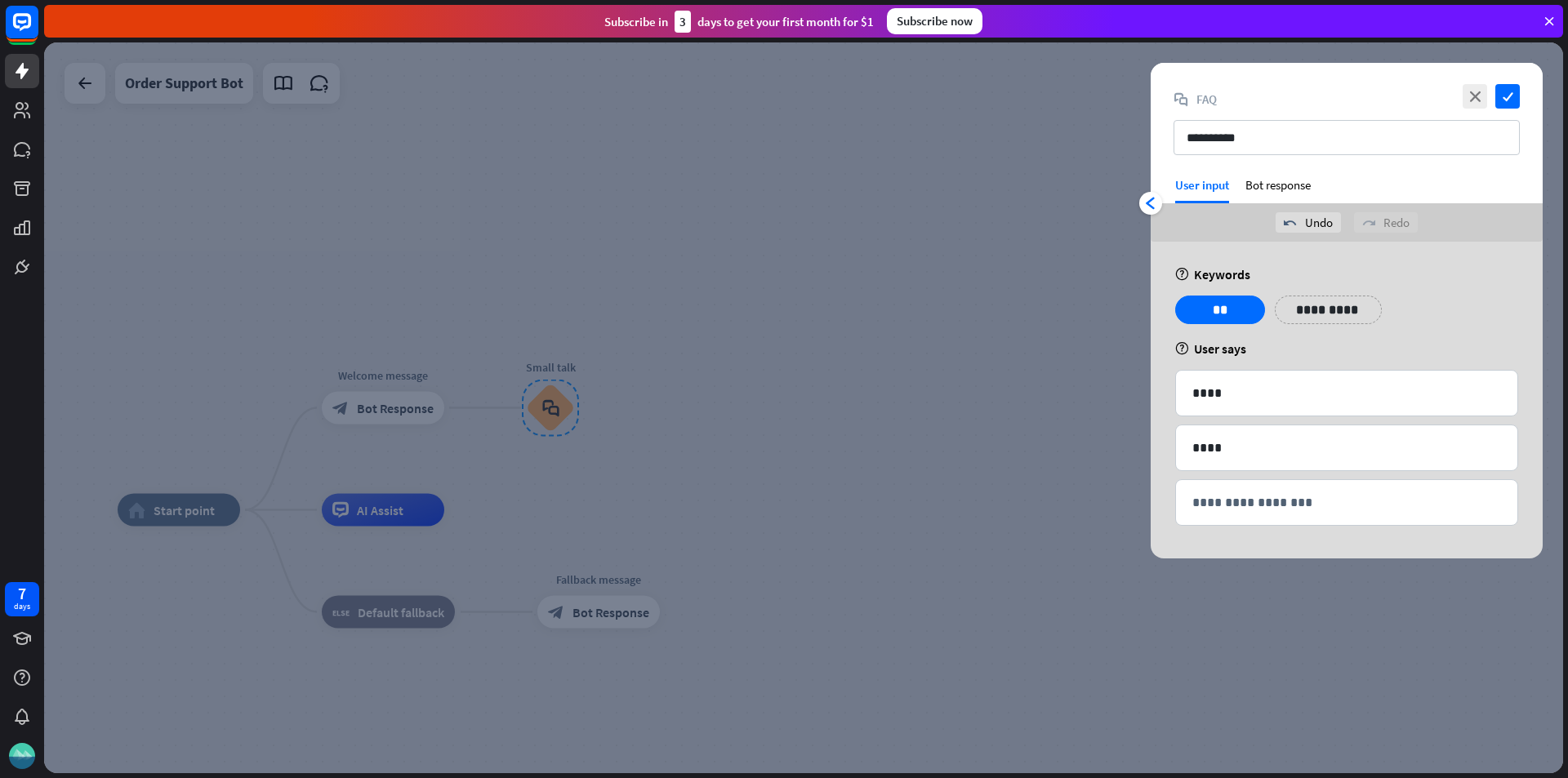
click at [1172, 512] on div "**********" at bounding box center [1346, 400] width 392 height 317
click at [1515, 106] on icon "check" at bounding box center [1507, 95] width 24 height 24
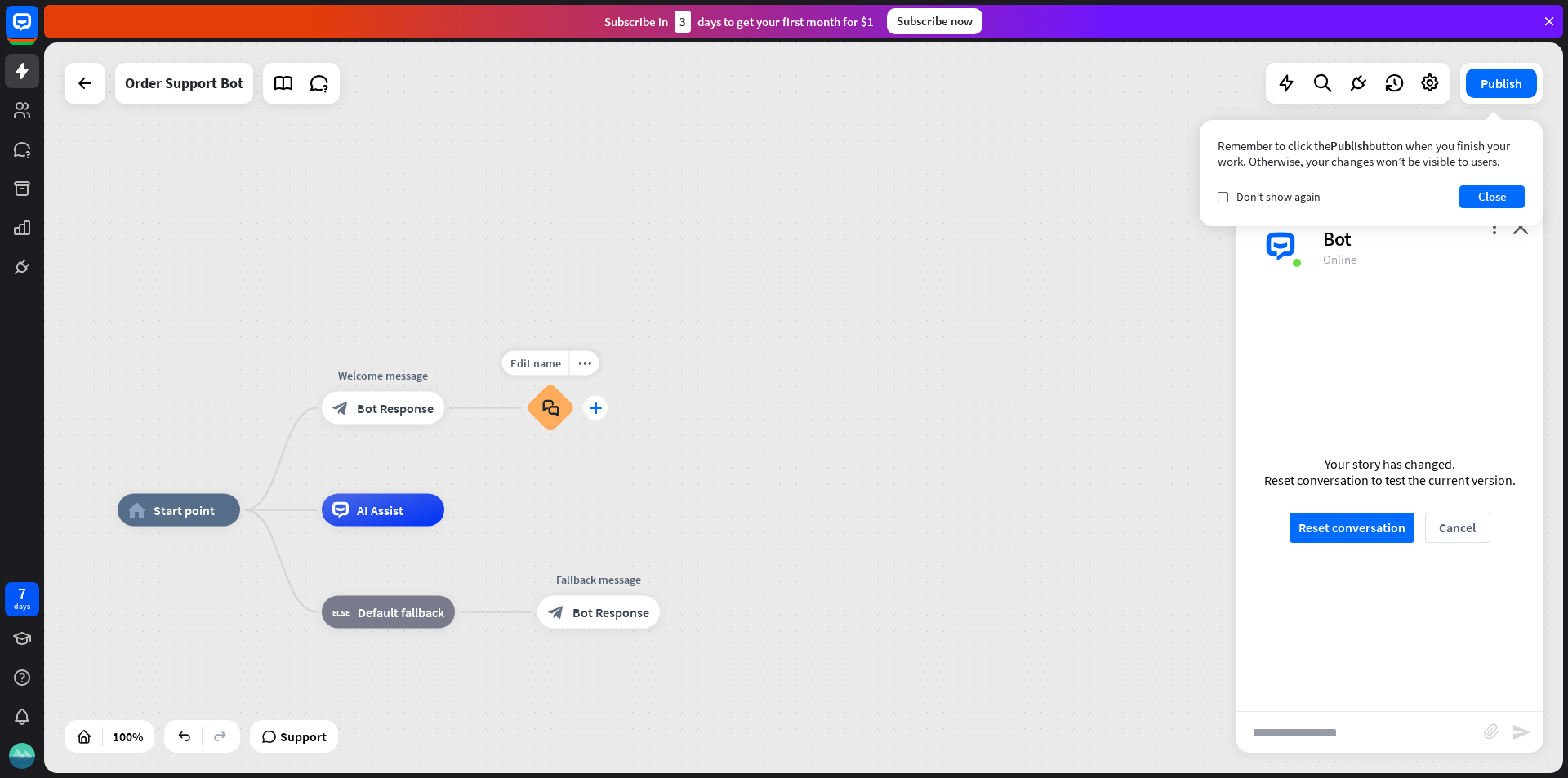
click at [594, 409] on icon "plus" at bounding box center [596, 408] width 12 height 12
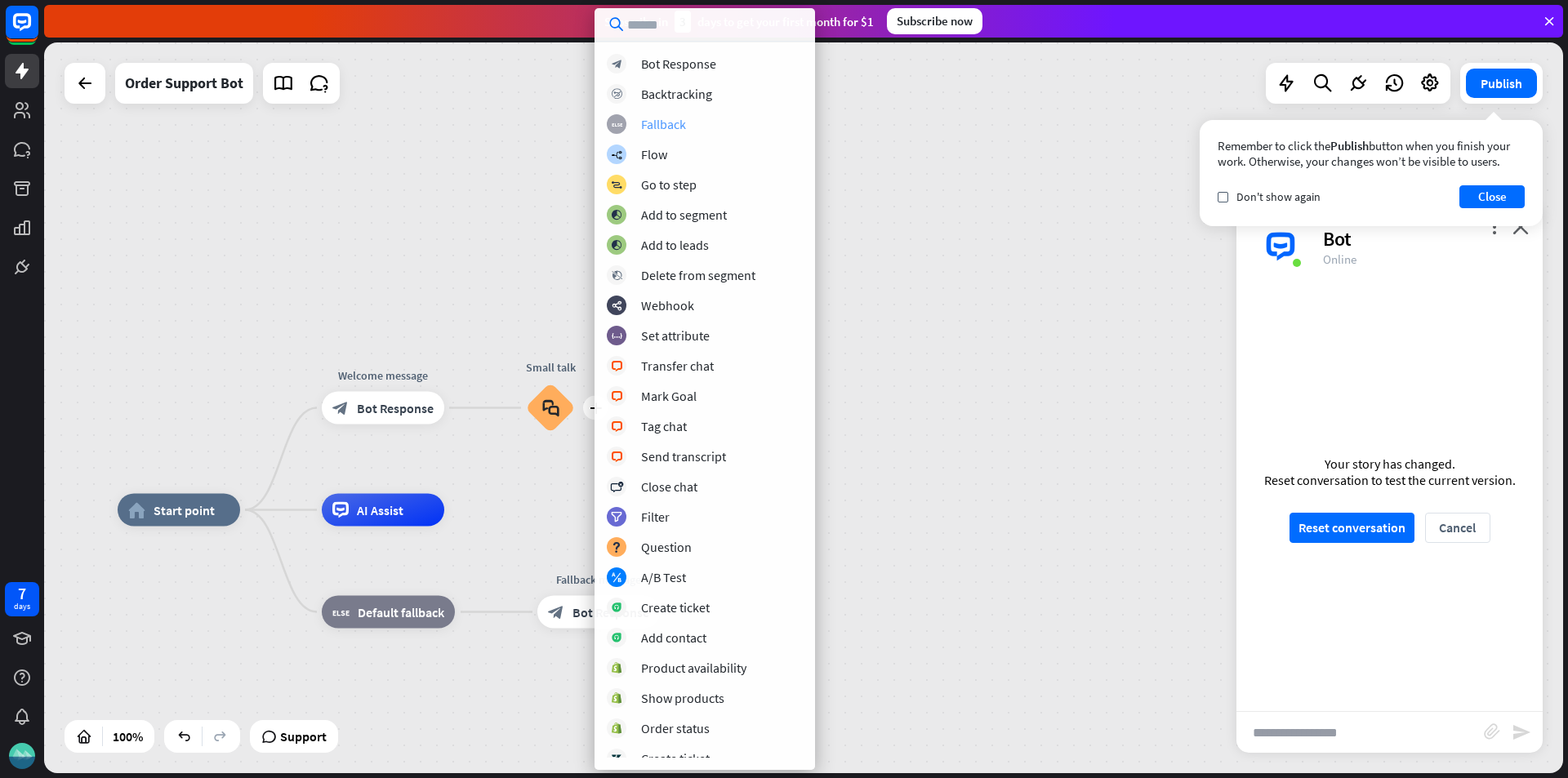
scroll to position [102, 0]
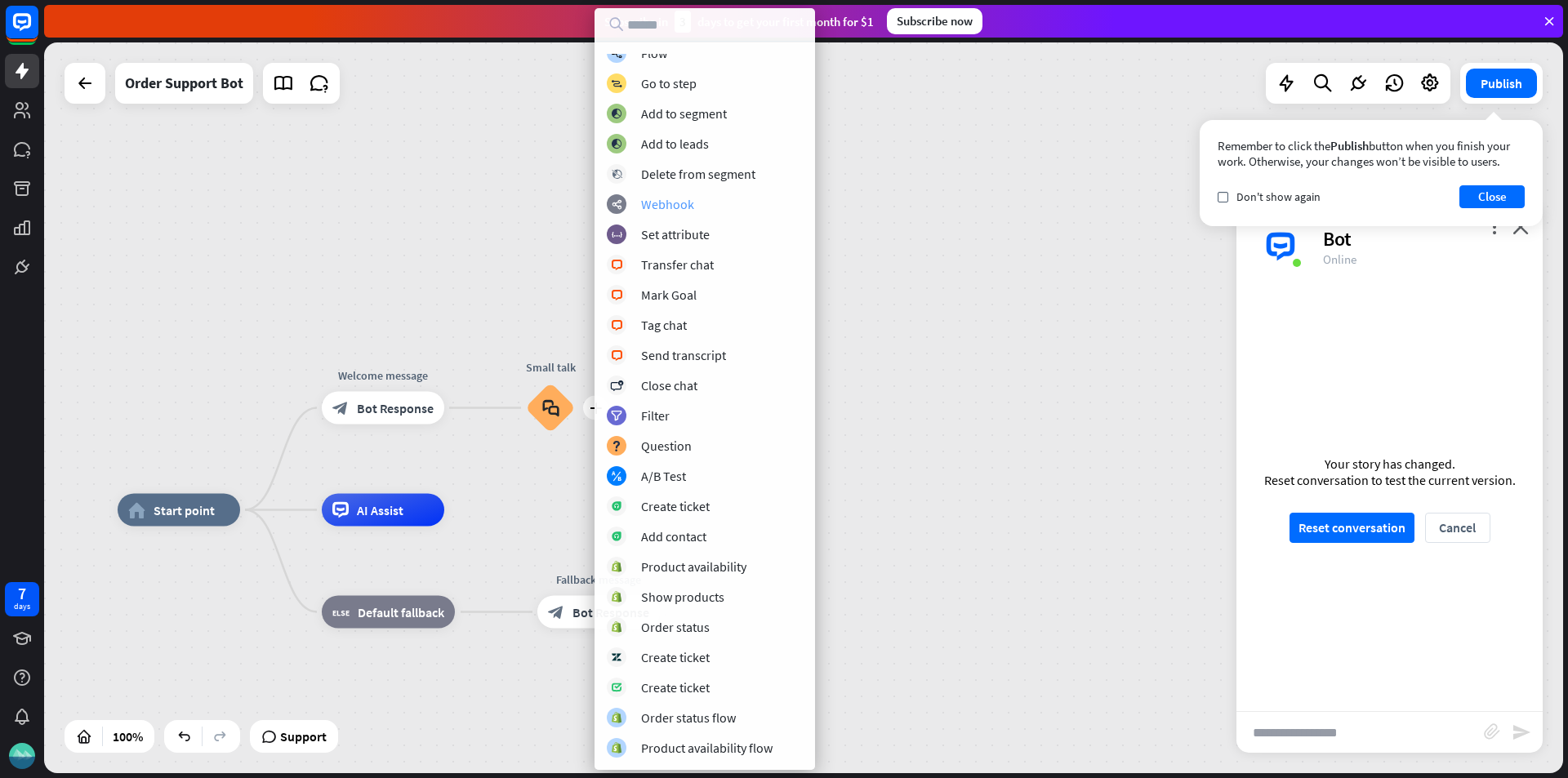
click at [680, 203] on div "Webhook" at bounding box center [667, 204] width 53 height 16
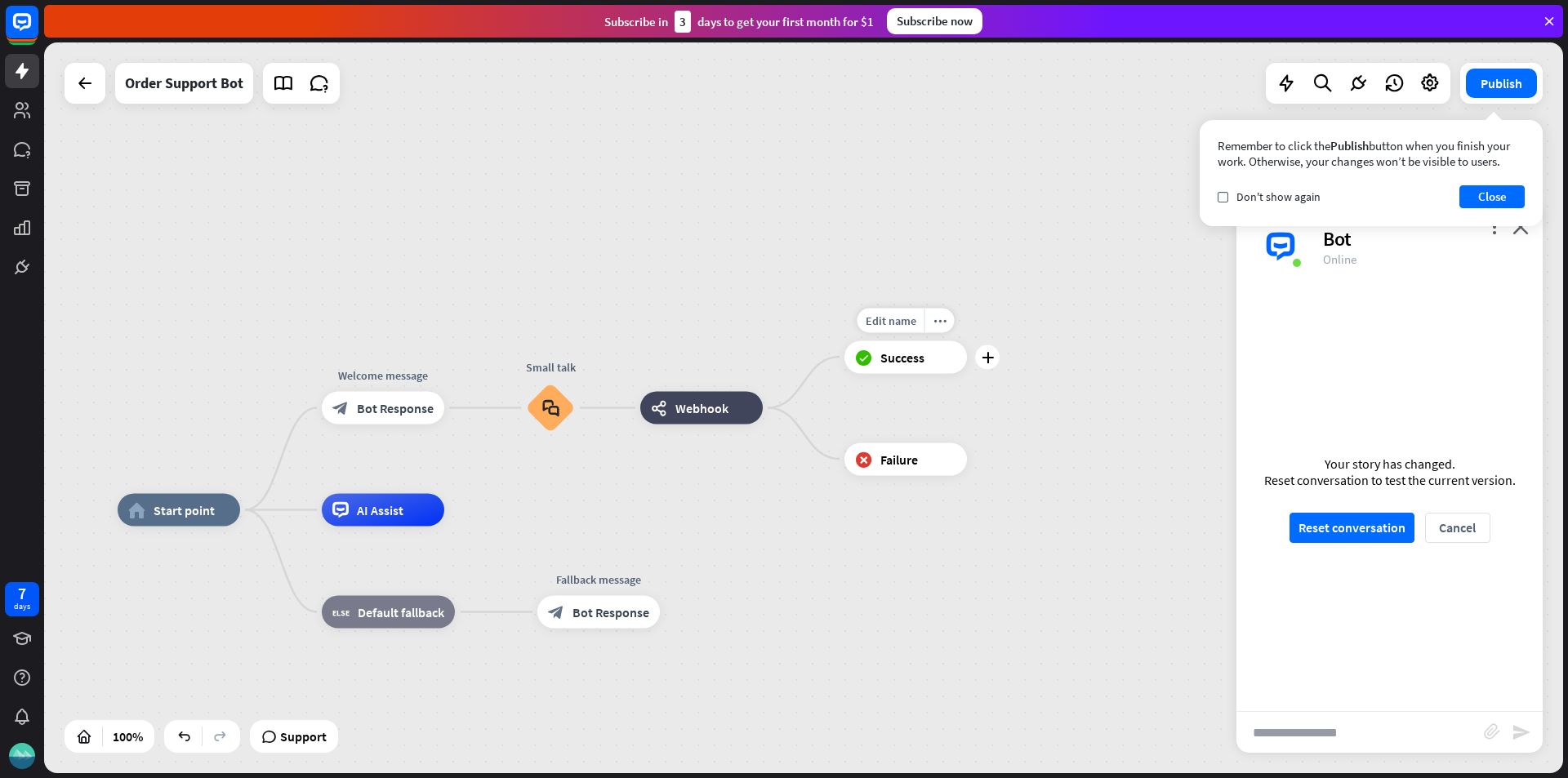
click at [916, 365] on span "Success" at bounding box center [902, 356] width 44 height 16
click at [908, 367] on div "block_success Success" at bounding box center [905, 356] width 122 height 33
click at [919, 362] on span "Success" at bounding box center [902, 356] width 44 height 16
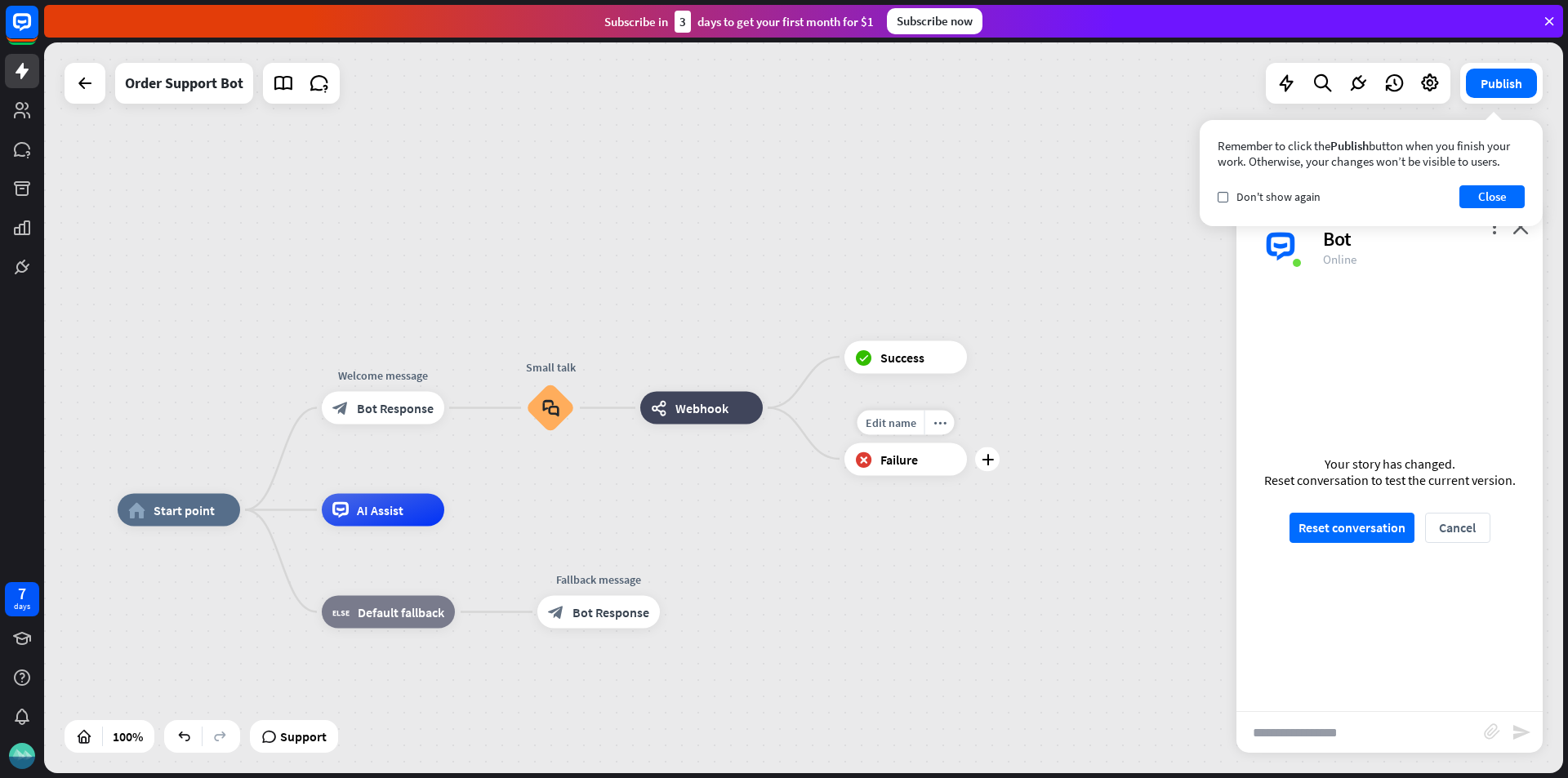
click at [894, 465] on span "Failure" at bounding box center [899, 459] width 37 height 16
click at [943, 432] on div "more_horiz" at bounding box center [939, 422] width 30 height 24
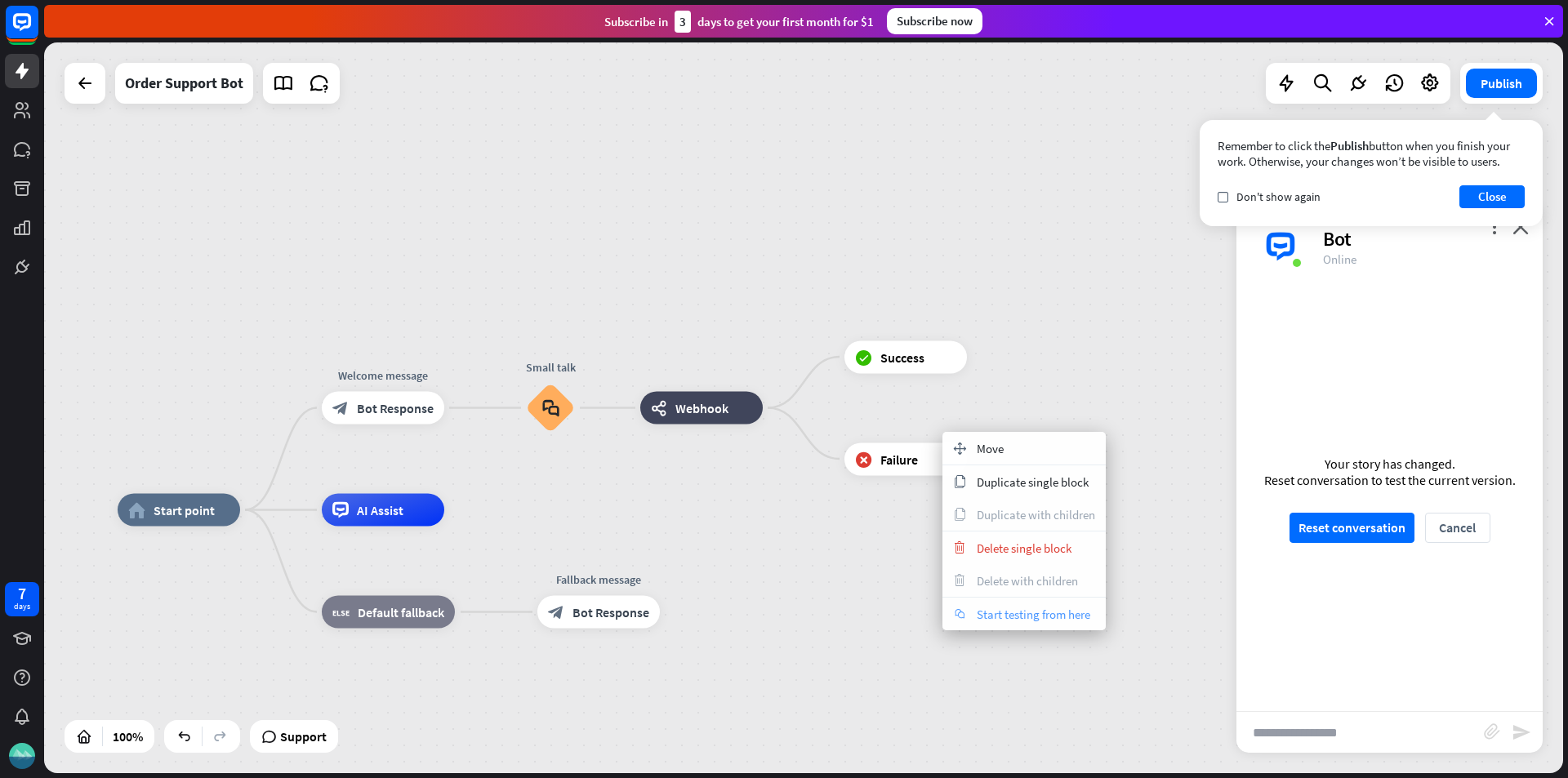
click at [1003, 620] on span "Start testing from here" at bounding box center [1033, 614] width 113 height 15
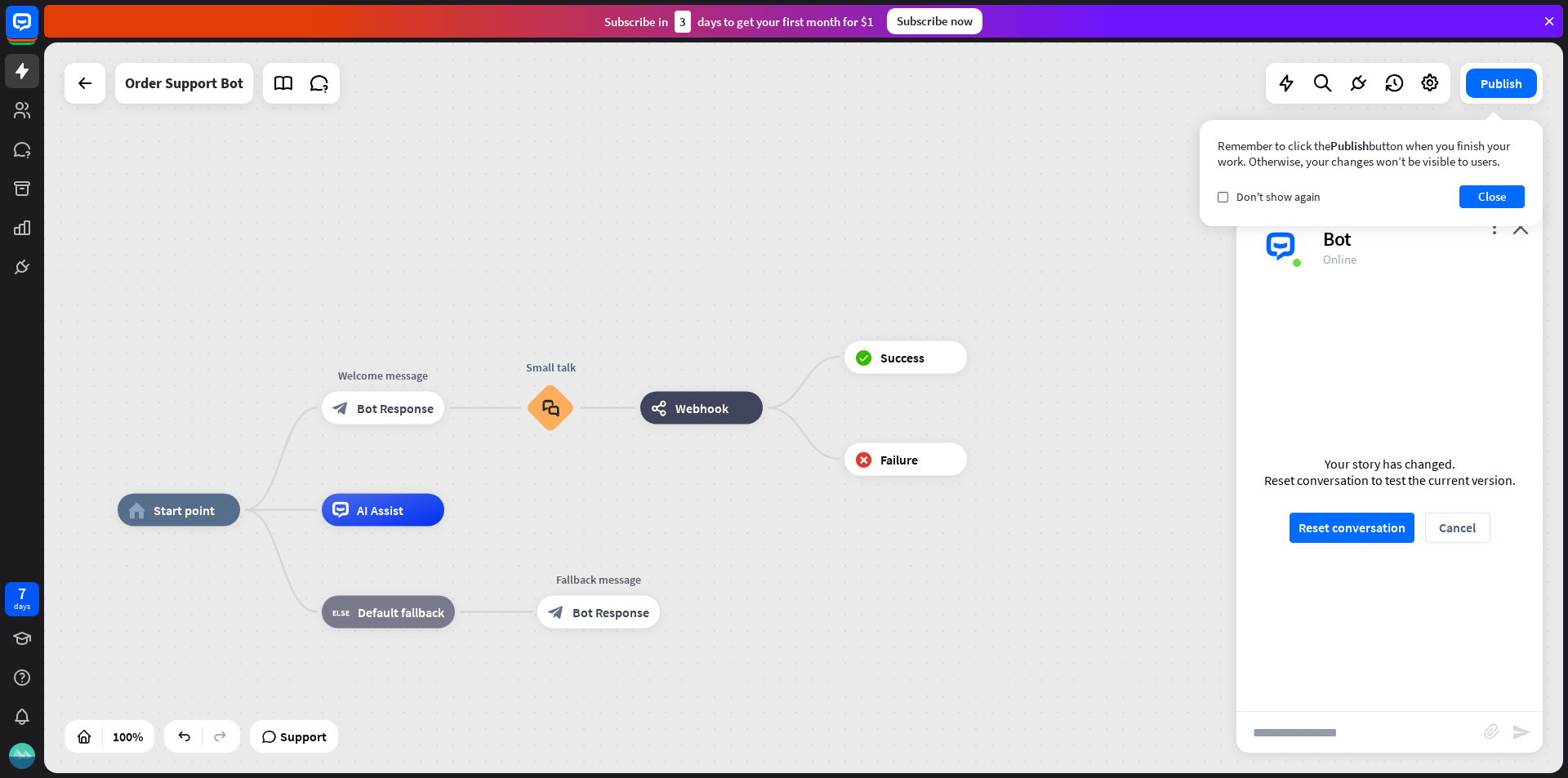
scroll to position [0, 0]
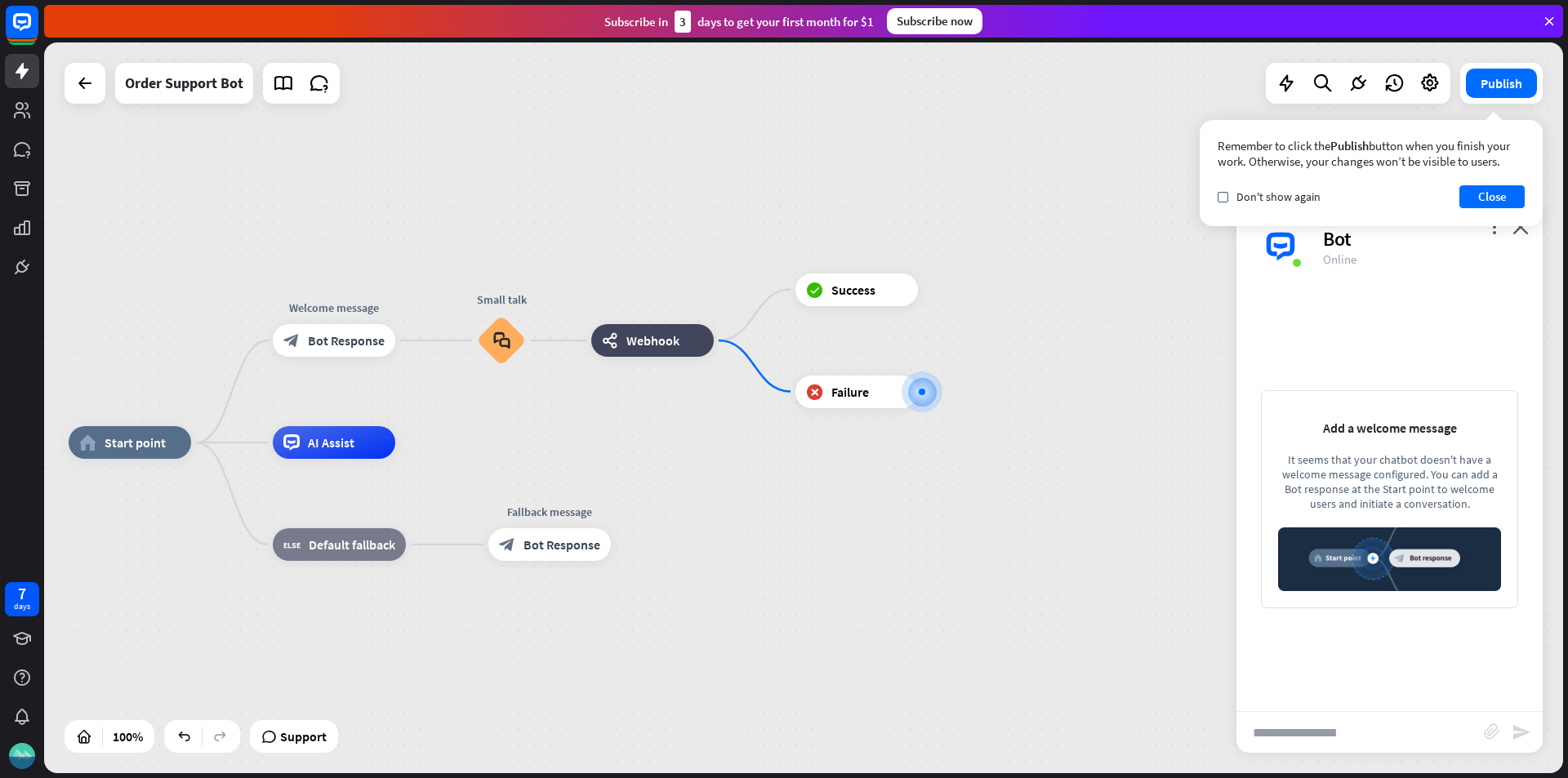
drag, startPoint x: 548, startPoint y: 507, endPoint x: 855, endPoint y: 491, distance: 307.4
click at [208, 446] on icon "plus" at bounding box center [213, 442] width 12 height 12
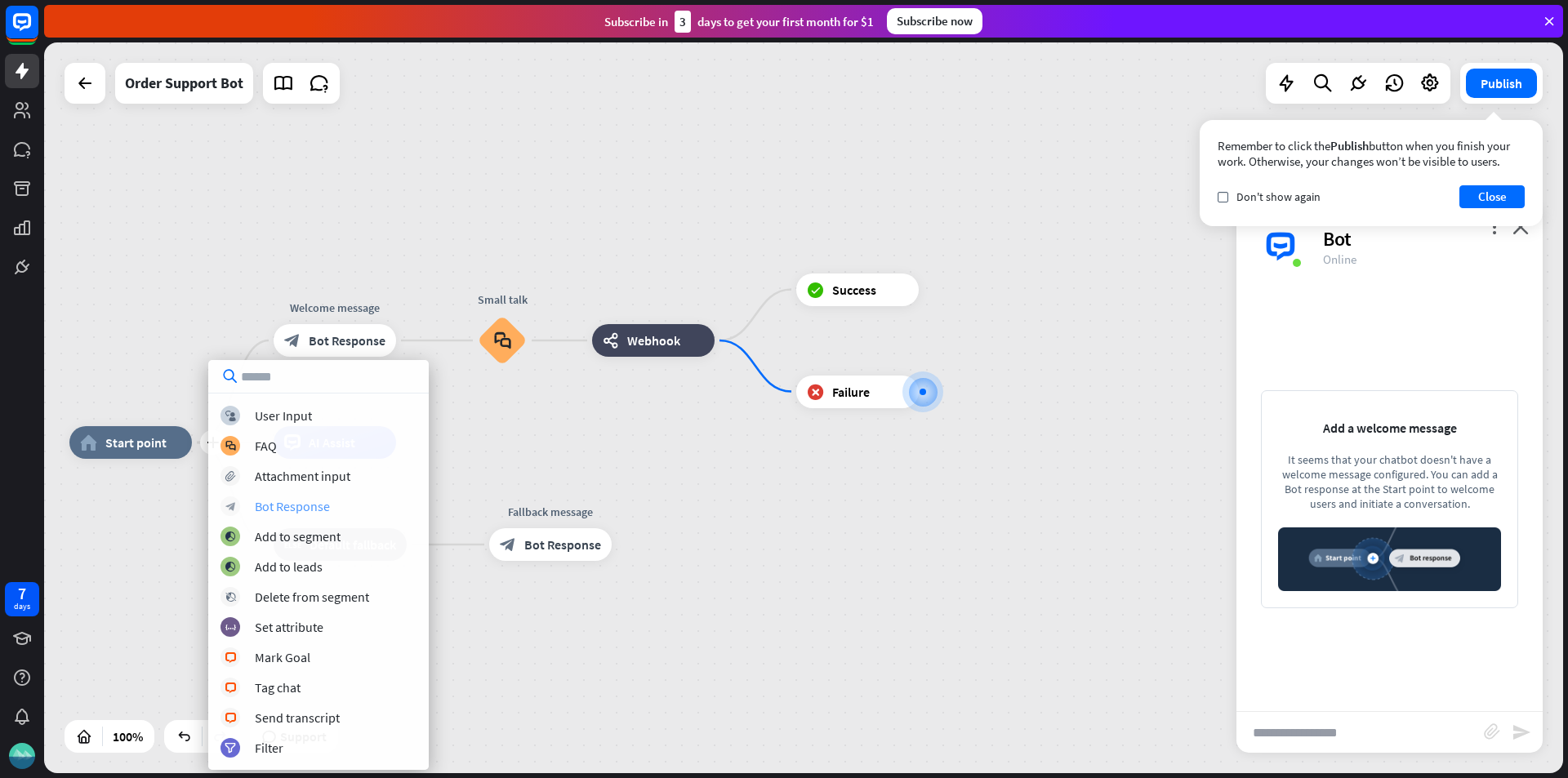
click at [337, 504] on div "block_bot_response Bot Response" at bounding box center [318, 506] width 196 height 20
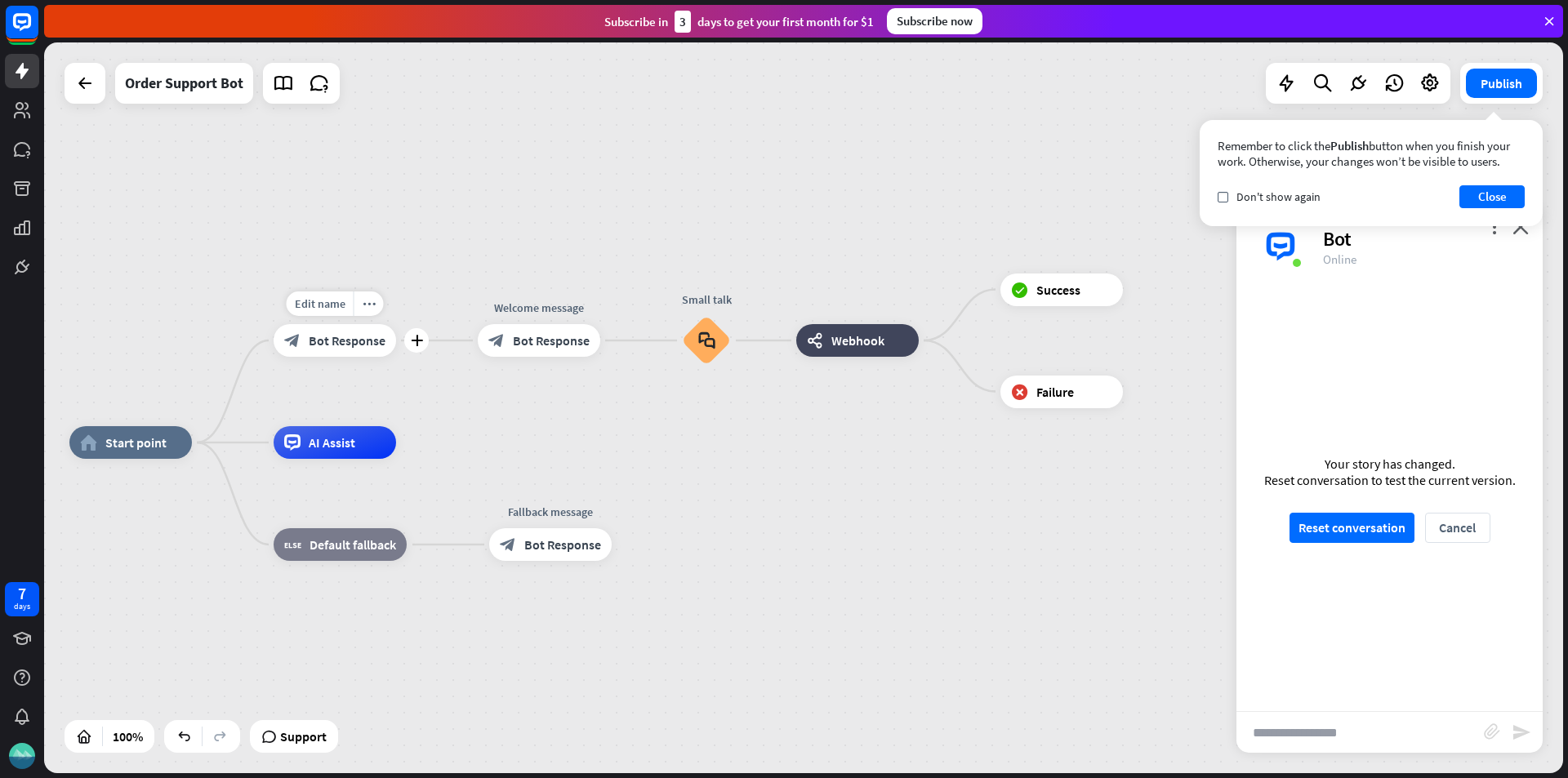
click at [354, 349] on div "block_bot_response Bot Response" at bounding box center [334, 340] width 122 height 33
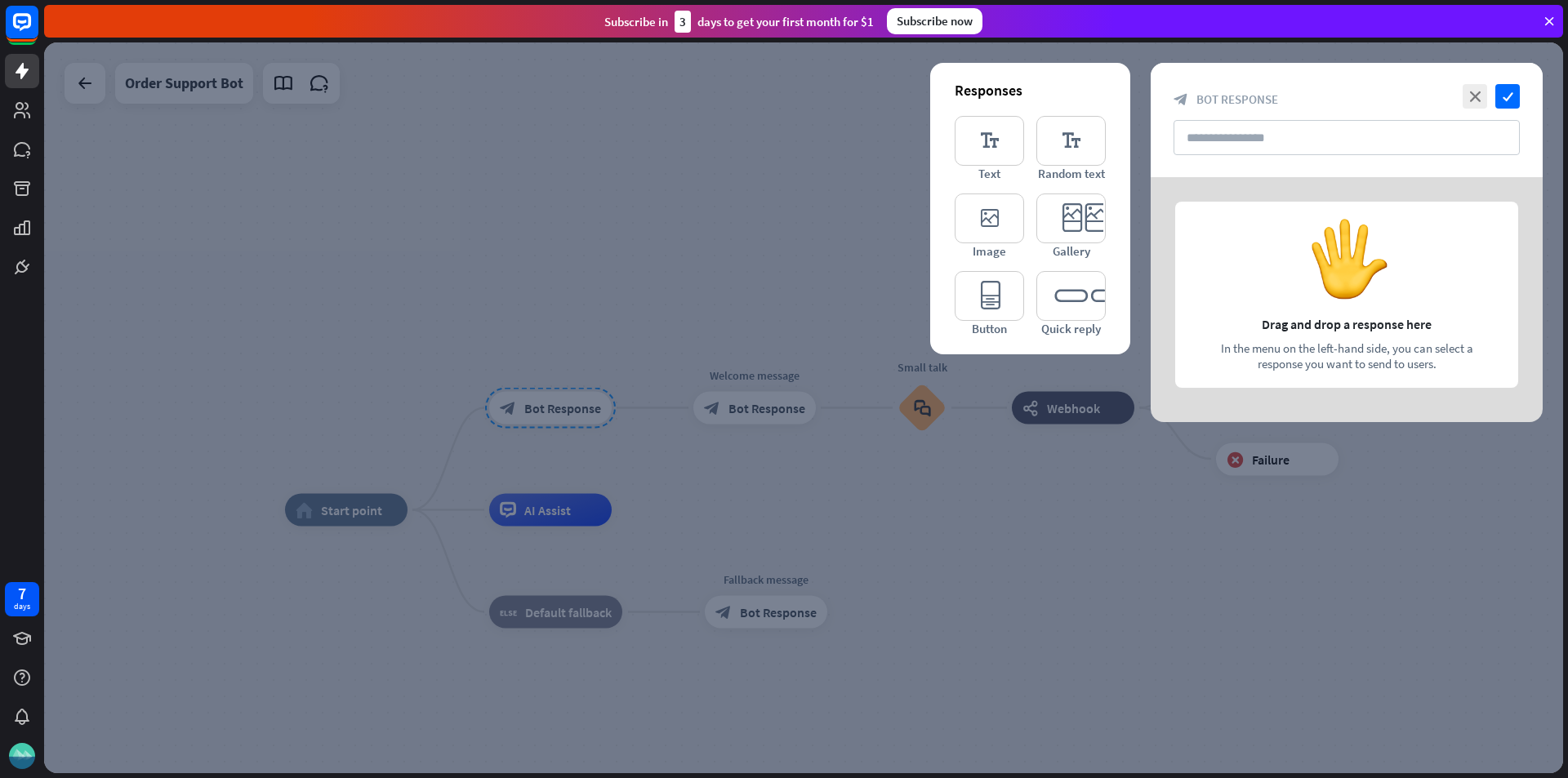
click at [1251, 103] on span "Bot Response" at bounding box center [1237, 99] width 82 height 15
copy div "Bot Response"
click at [1212, 134] on input "text" at bounding box center [1346, 137] width 347 height 35
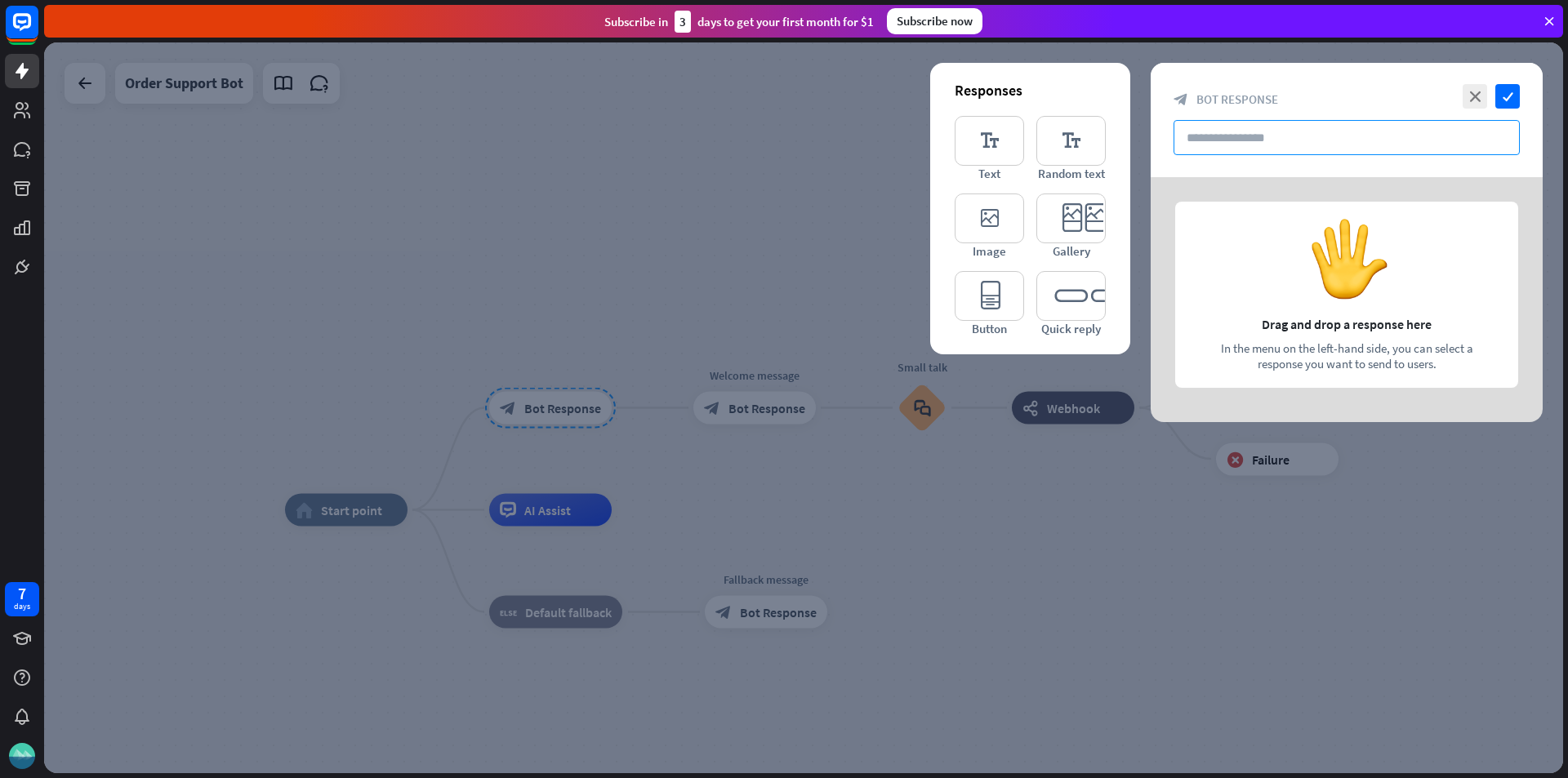
click at [1212, 134] on input "text" at bounding box center [1346, 137] width 347 height 35
drag, startPoint x: 1266, startPoint y: 138, endPoint x: 1167, endPoint y: 140, distance: 99.0
click at [1167, 140] on div "close check block_bot_response Bot Response" at bounding box center [1346, 120] width 392 height 114
click at [1005, 88] on div "Responses" at bounding box center [1030, 90] width 151 height 19
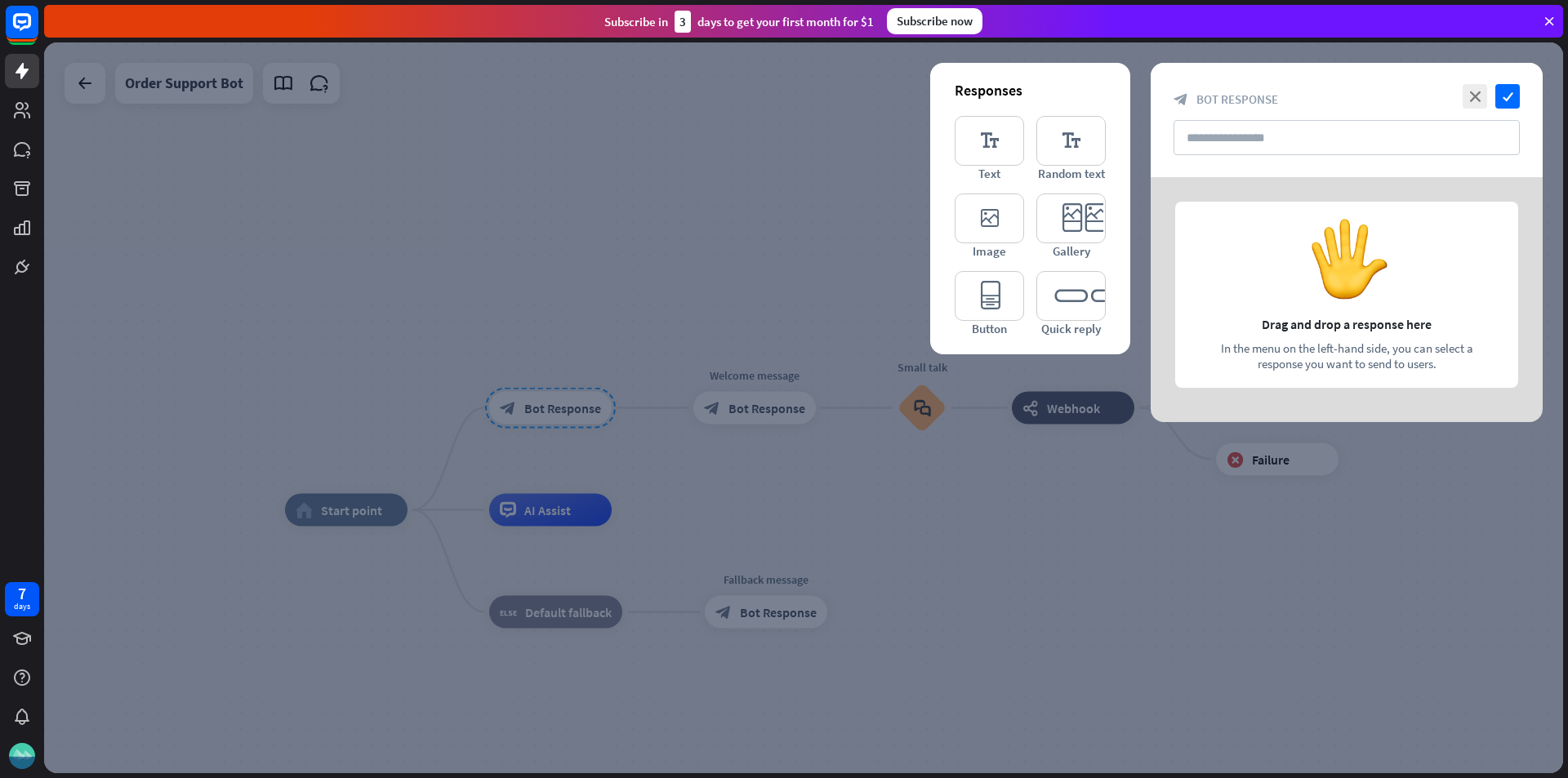
click at [1005, 88] on div "Responses" at bounding box center [1030, 90] width 151 height 19
copy div "Responses"
click at [1256, 146] on input "text" at bounding box center [1346, 137] width 347 height 35
type input "*"
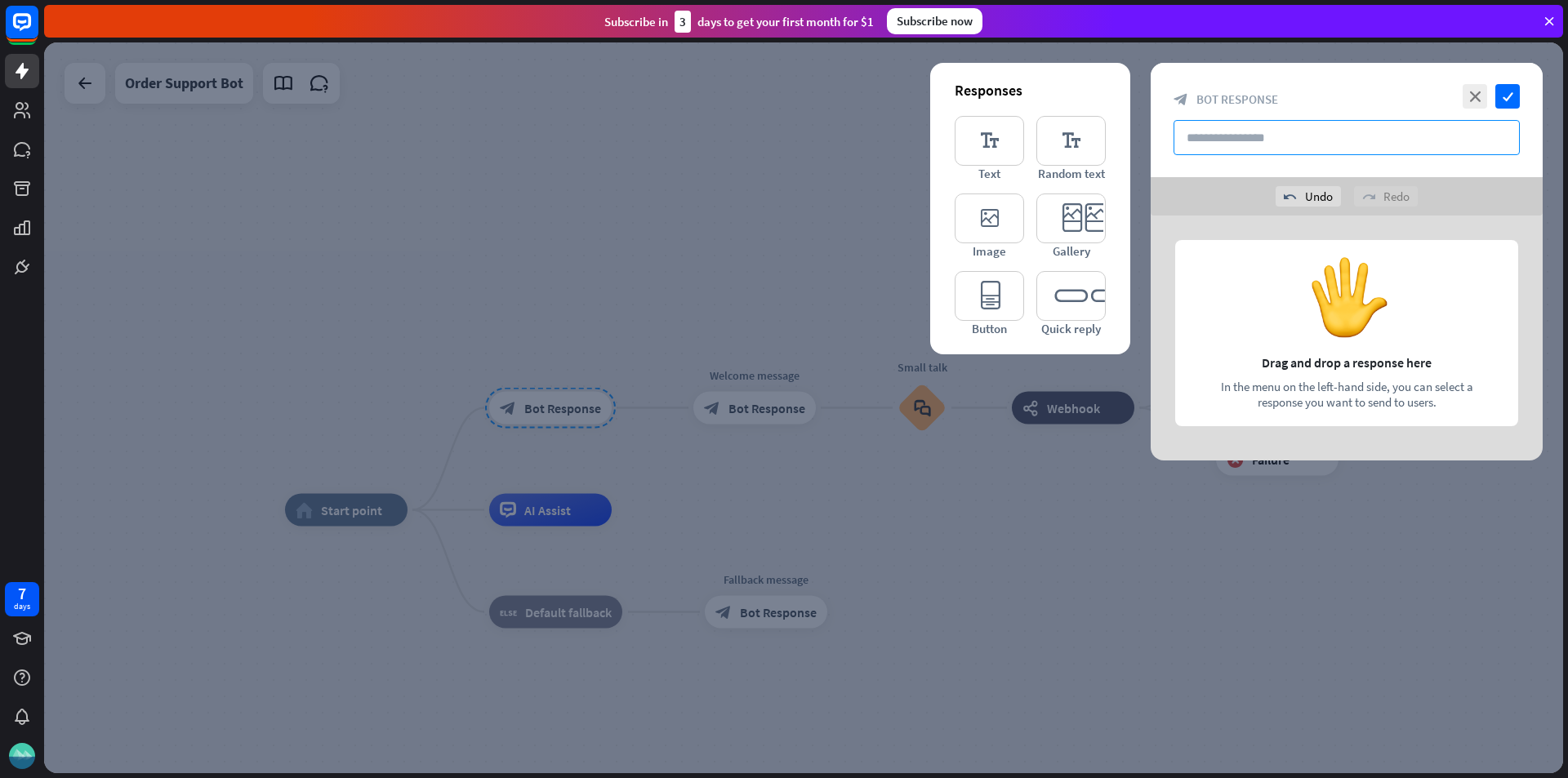
type input "*"
type input "**"
click at [1070, 295] on icon "editor_quick_replies" at bounding box center [1071, 296] width 69 height 50
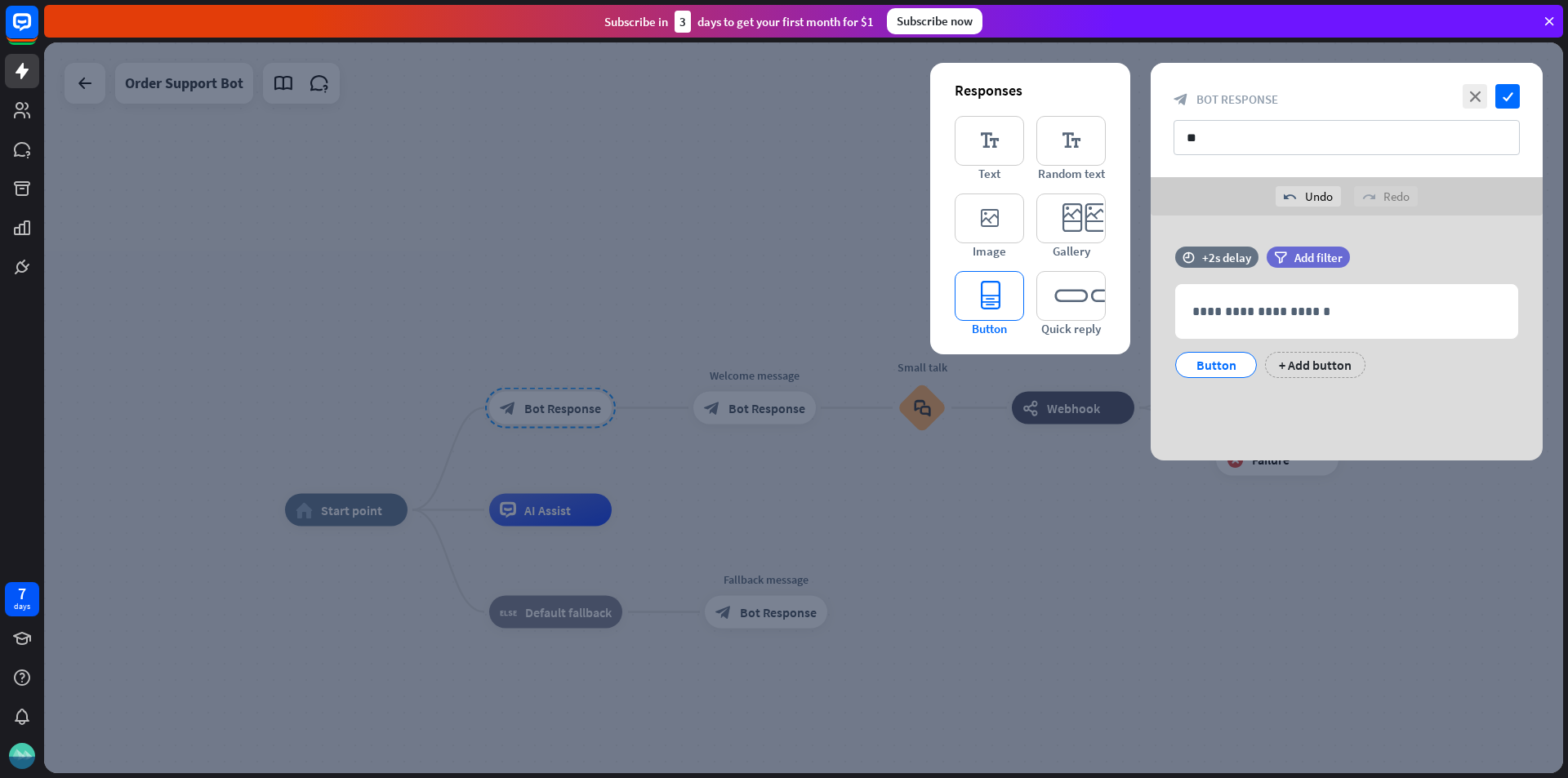
click at [1001, 307] on icon "editor_button" at bounding box center [989, 296] width 69 height 50
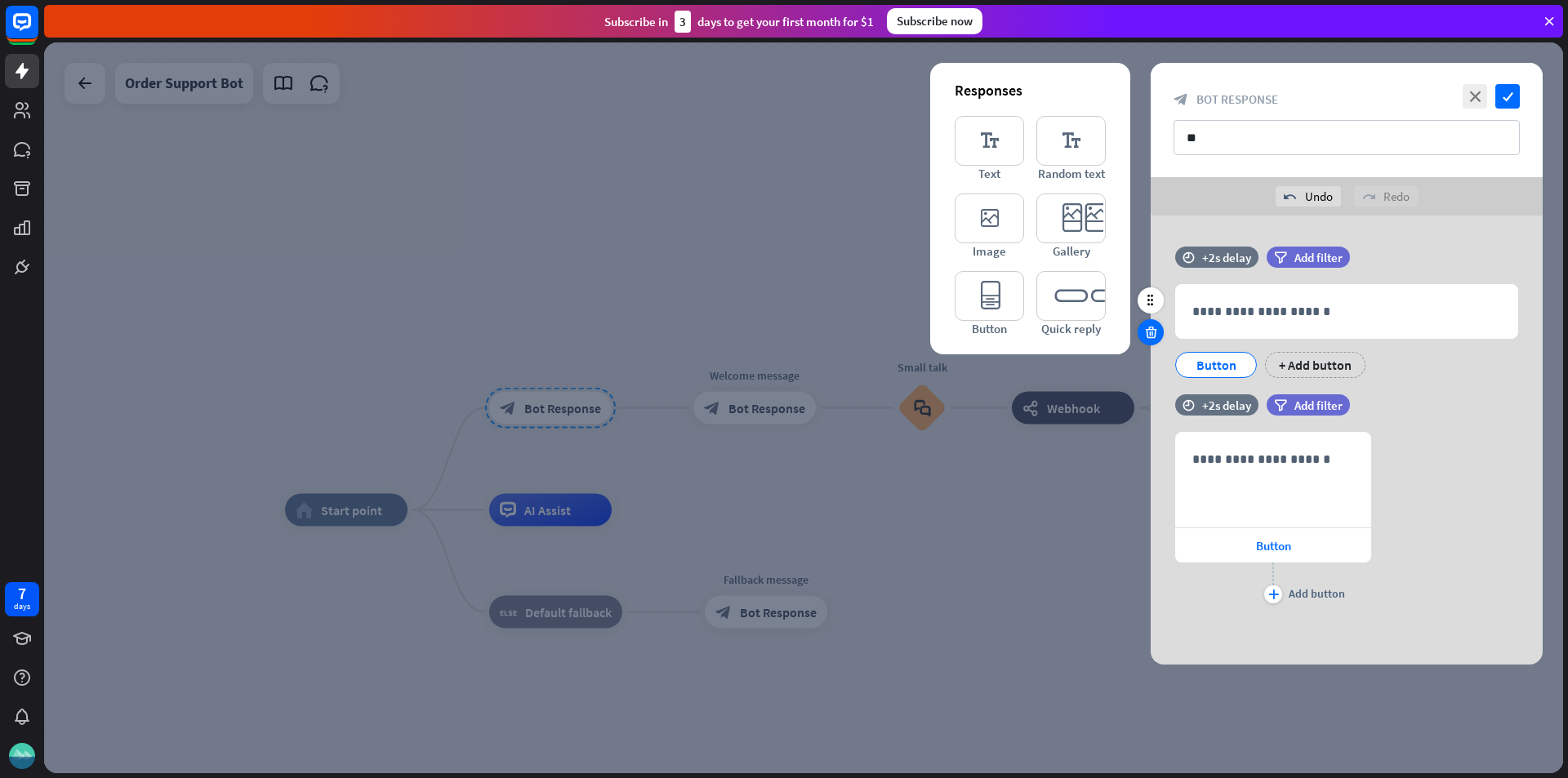
click at [1158, 327] on div at bounding box center [1150, 332] width 26 height 26
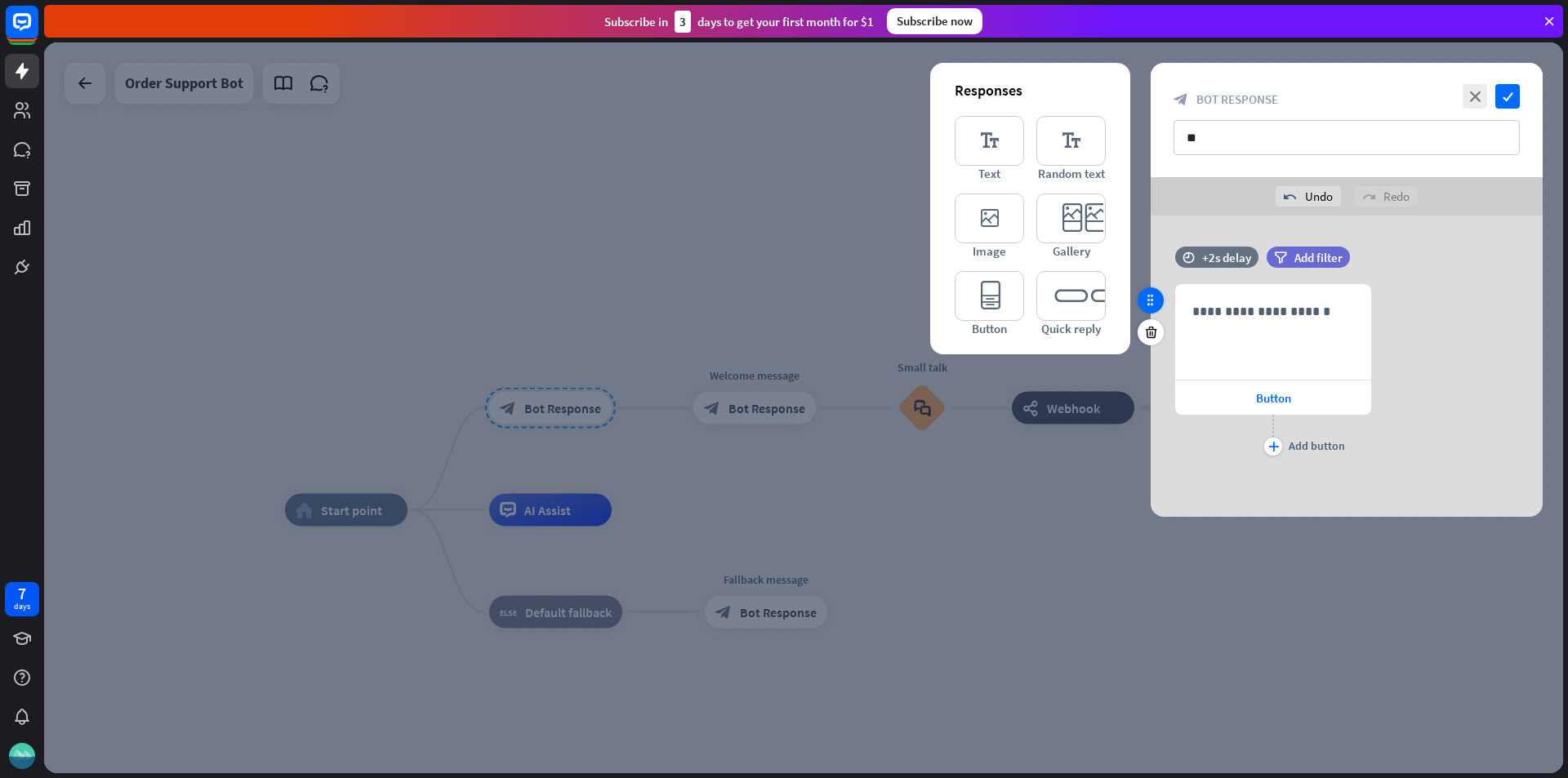
click at [1155, 304] on icon at bounding box center [1150, 300] width 14 height 14
click at [1155, 293] on icon at bounding box center [1150, 300] width 14 height 14
drag, startPoint x: 1155, startPoint y: 293, endPoint x: 1158, endPoint y: 313, distance: 20.2
click at [1158, 313] on div at bounding box center [1150, 316] width 26 height 58
click at [1247, 318] on p "**********" at bounding box center [1272, 311] width 161 height 20
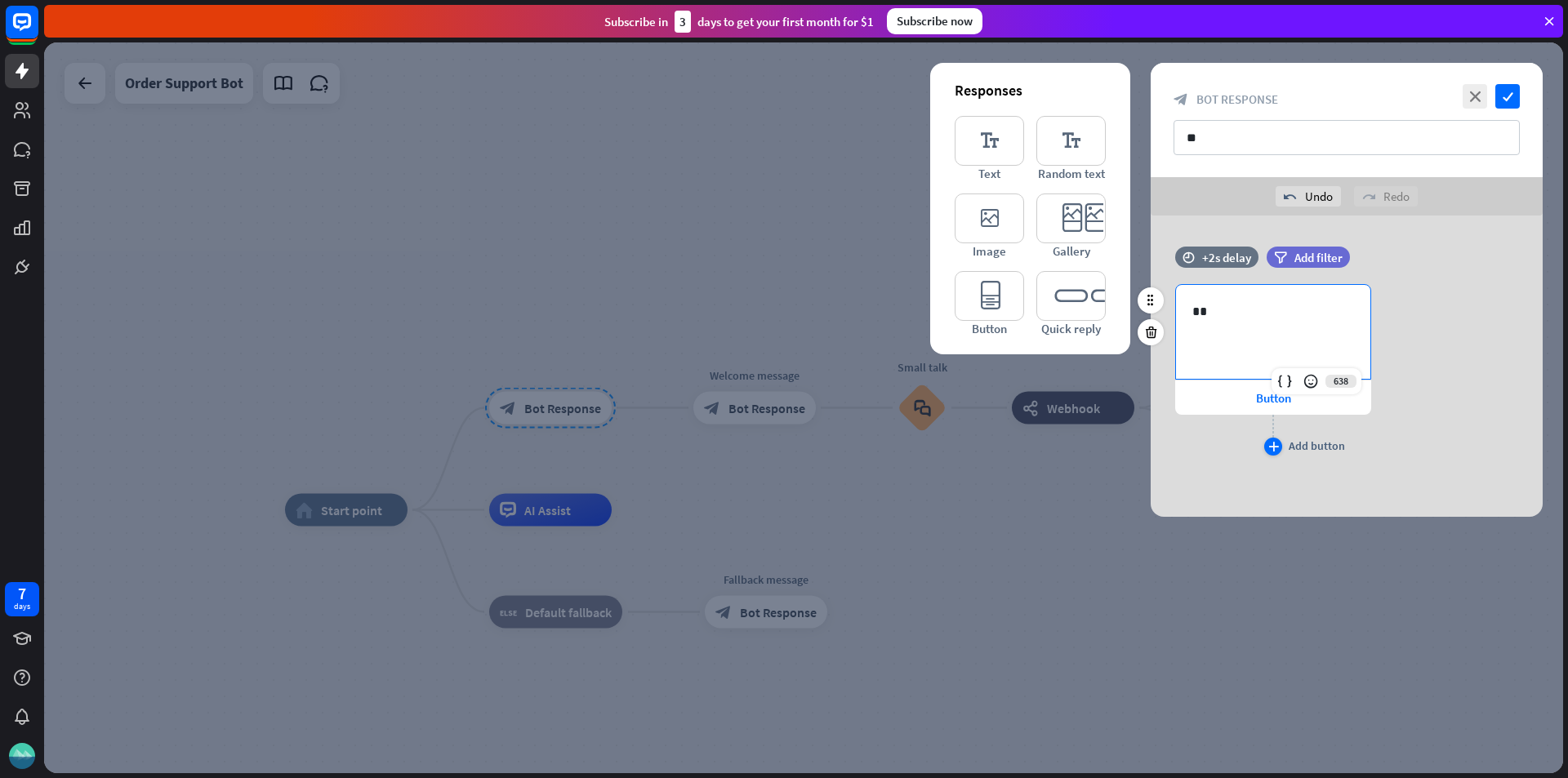
click at [1272, 445] on icon "plus" at bounding box center [1273, 446] width 11 height 10
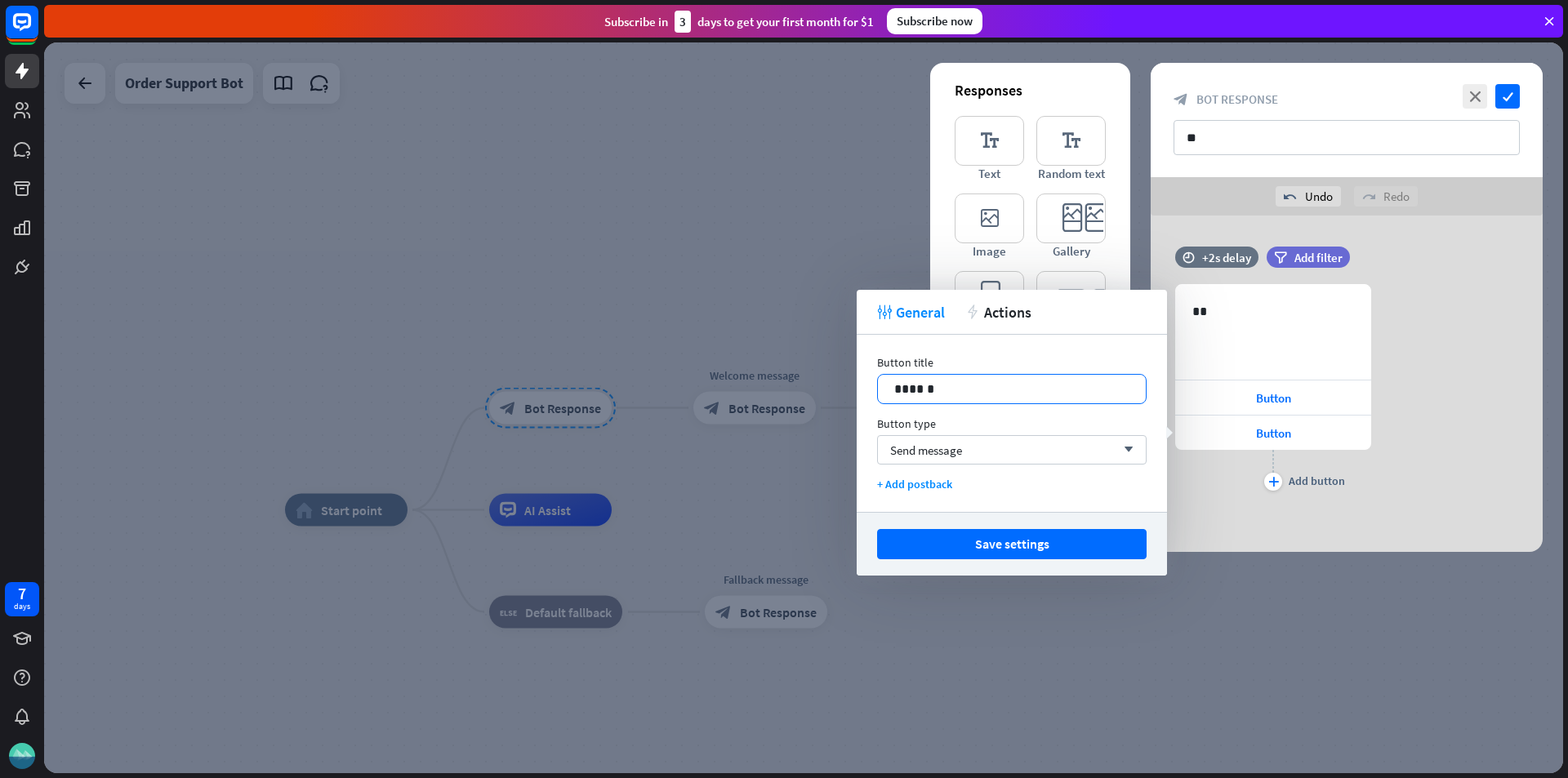
click at [1066, 391] on p "******" at bounding box center [1012, 389] width 235 height 20
drag, startPoint x: 911, startPoint y: 381, endPoint x: 829, endPoint y: 375, distance: 82.2
click at [829, 375] on body "7 days close Product Help First steps Get started with ChatBot Help Center Foll…" at bounding box center [784, 389] width 1568 height 778
click at [918, 393] on p "******" at bounding box center [1012, 389] width 235 height 20
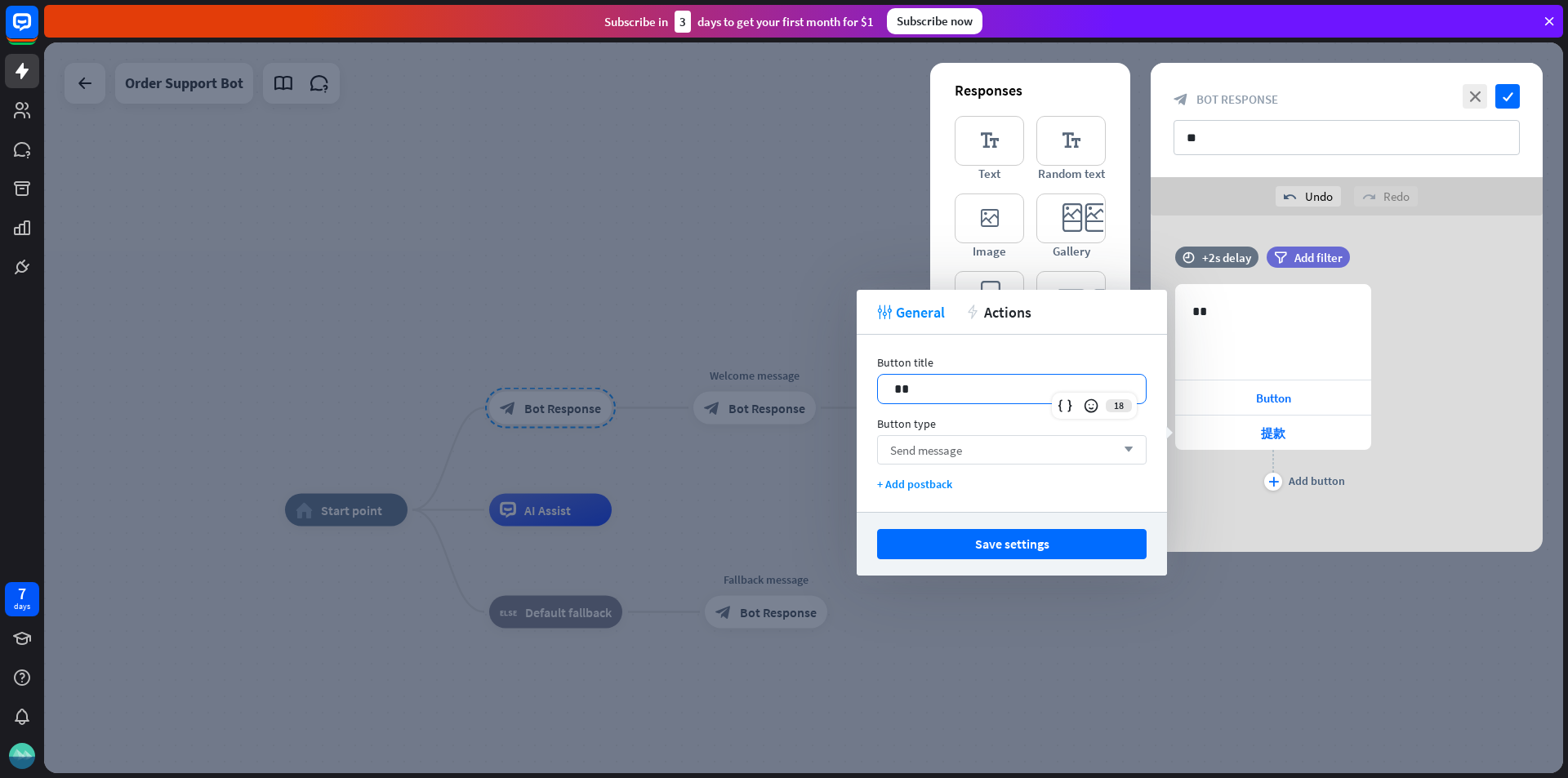
click at [969, 455] on div "Send message arrow_down" at bounding box center [1011, 449] width 269 height 29
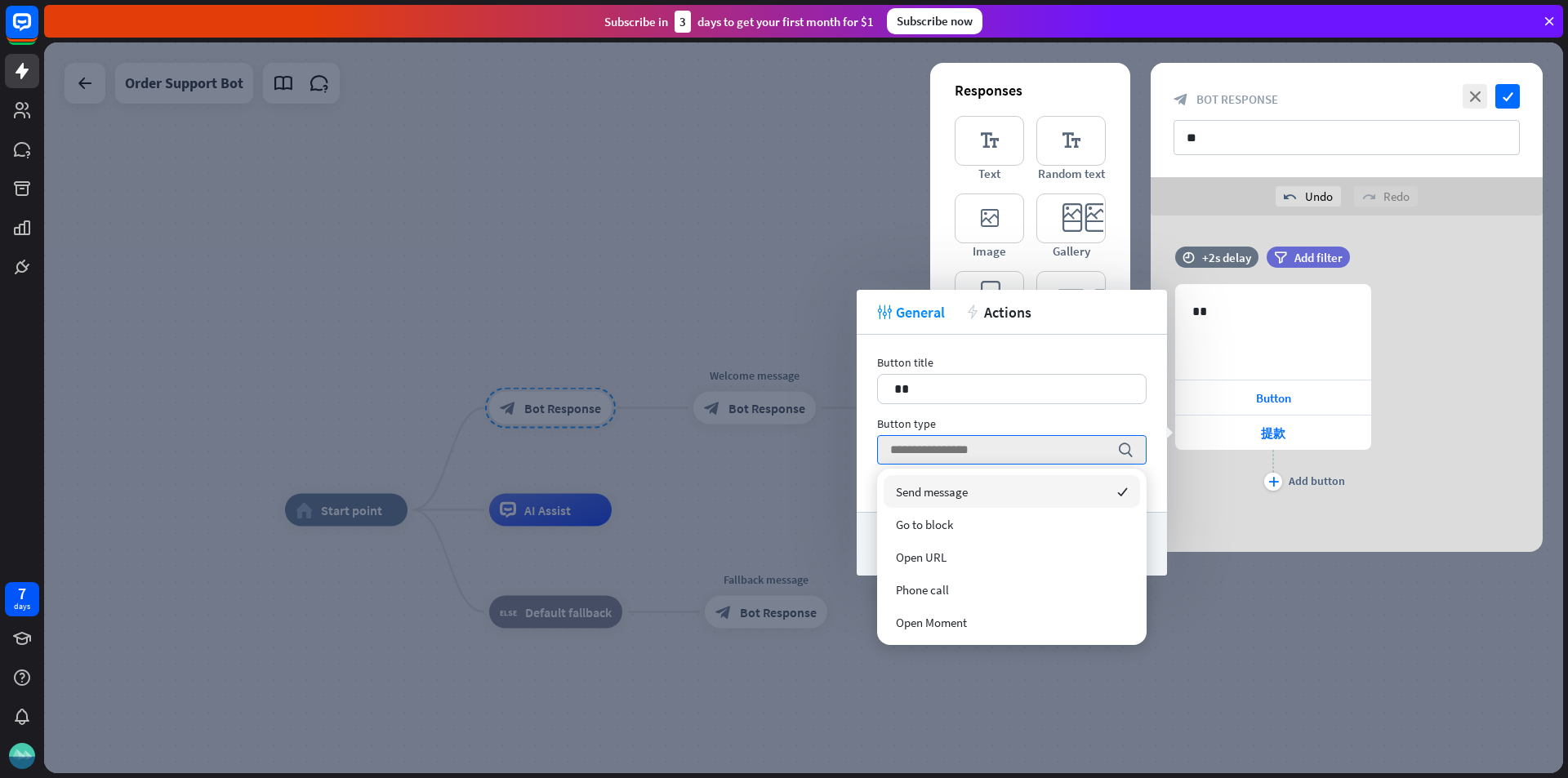
click at [1018, 487] on div "Send message checked" at bounding box center [1012, 491] width 257 height 33
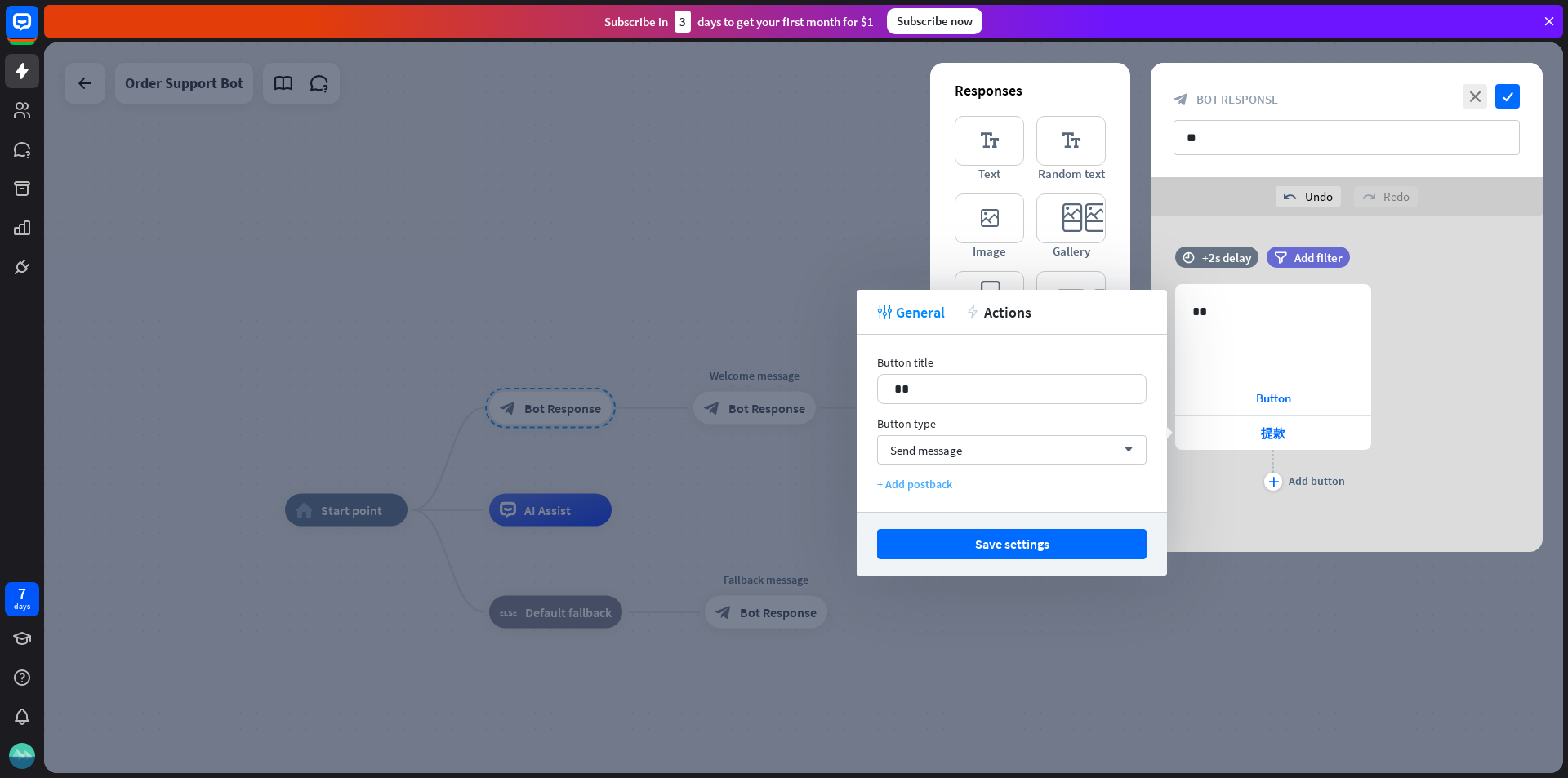
click at [903, 486] on div "+ Add postback" at bounding box center [1011, 484] width 269 height 14
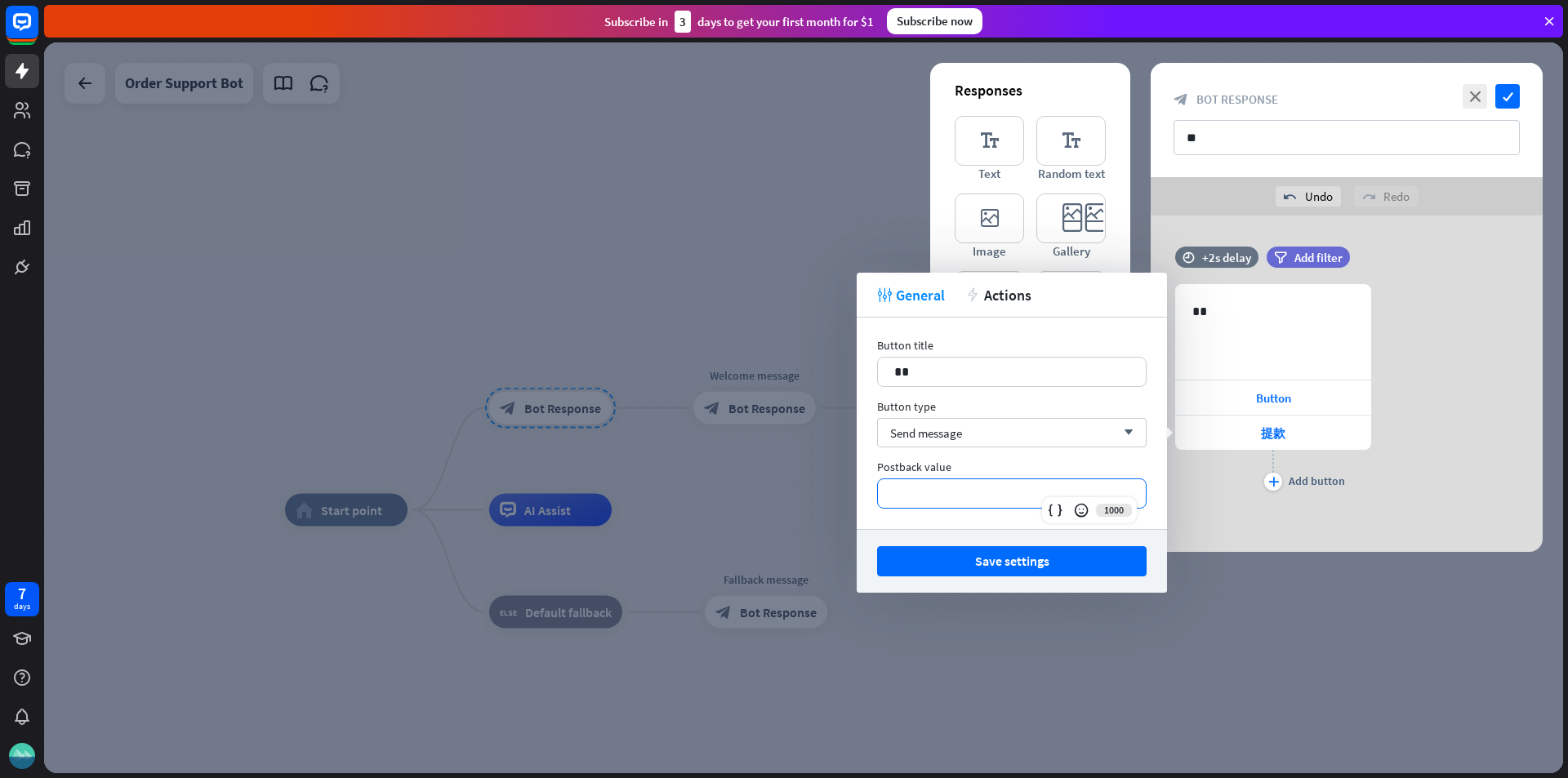
drag, startPoint x: 982, startPoint y: 498, endPoint x: 908, endPoint y: 489, distance: 74.5
click at [908, 489] on p "**********" at bounding box center [1012, 494] width 235 height 20
drag, startPoint x: 954, startPoint y: 471, endPoint x: 874, endPoint y: 468, distance: 80.1
click at [874, 468] on div "**********" at bounding box center [1011, 422] width 310 height 211
copy div "Postback value"
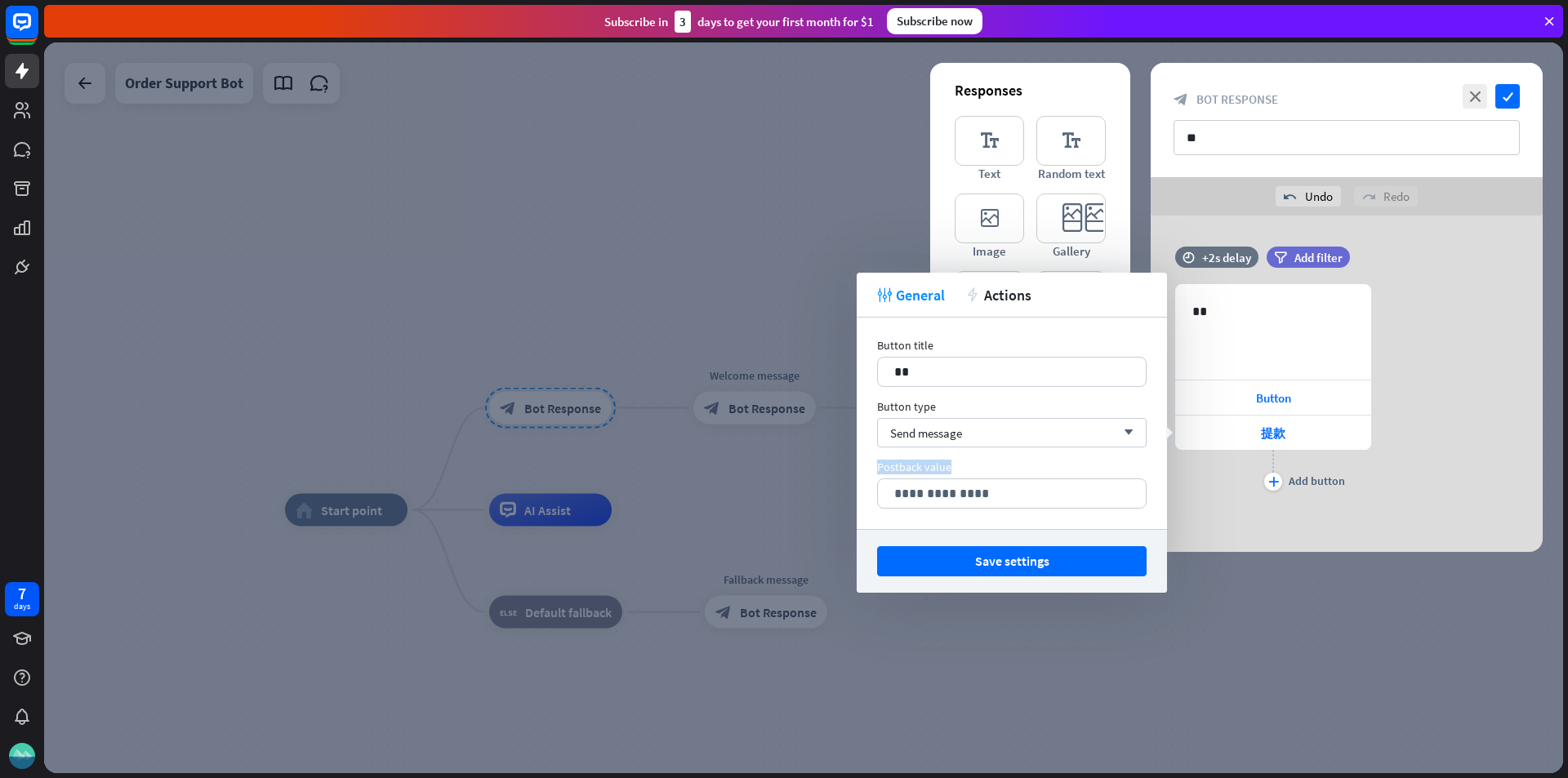
click at [1001, 471] on div "Postback value" at bounding box center [1011, 467] width 269 height 14
click at [974, 492] on p "**********" at bounding box center [1012, 494] width 235 height 20
click at [979, 561] on button "Save settings" at bounding box center [1011, 561] width 269 height 30
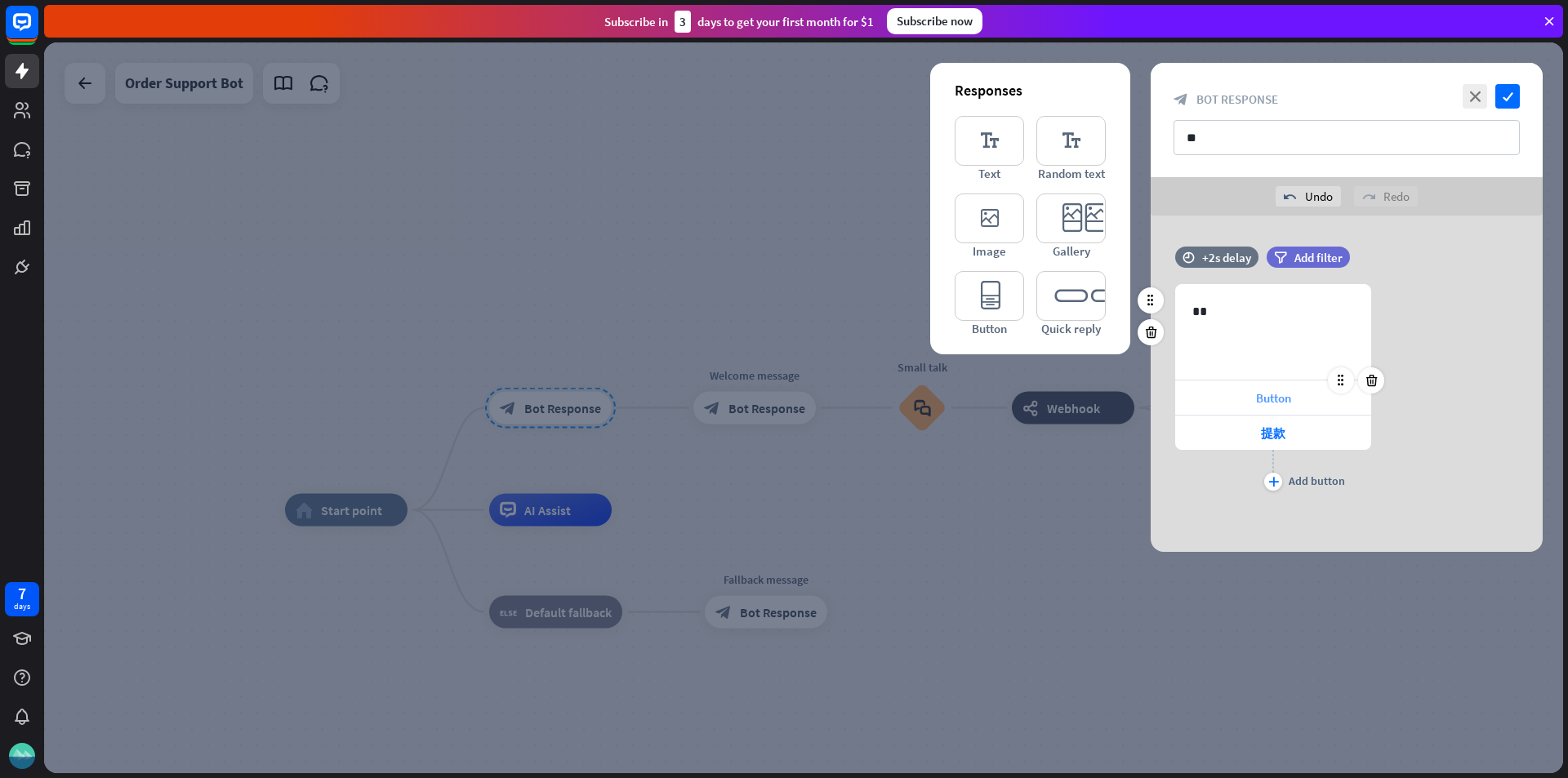
click at [1265, 395] on span "Button" at bounding box center [1272, 397] width 35 height 15
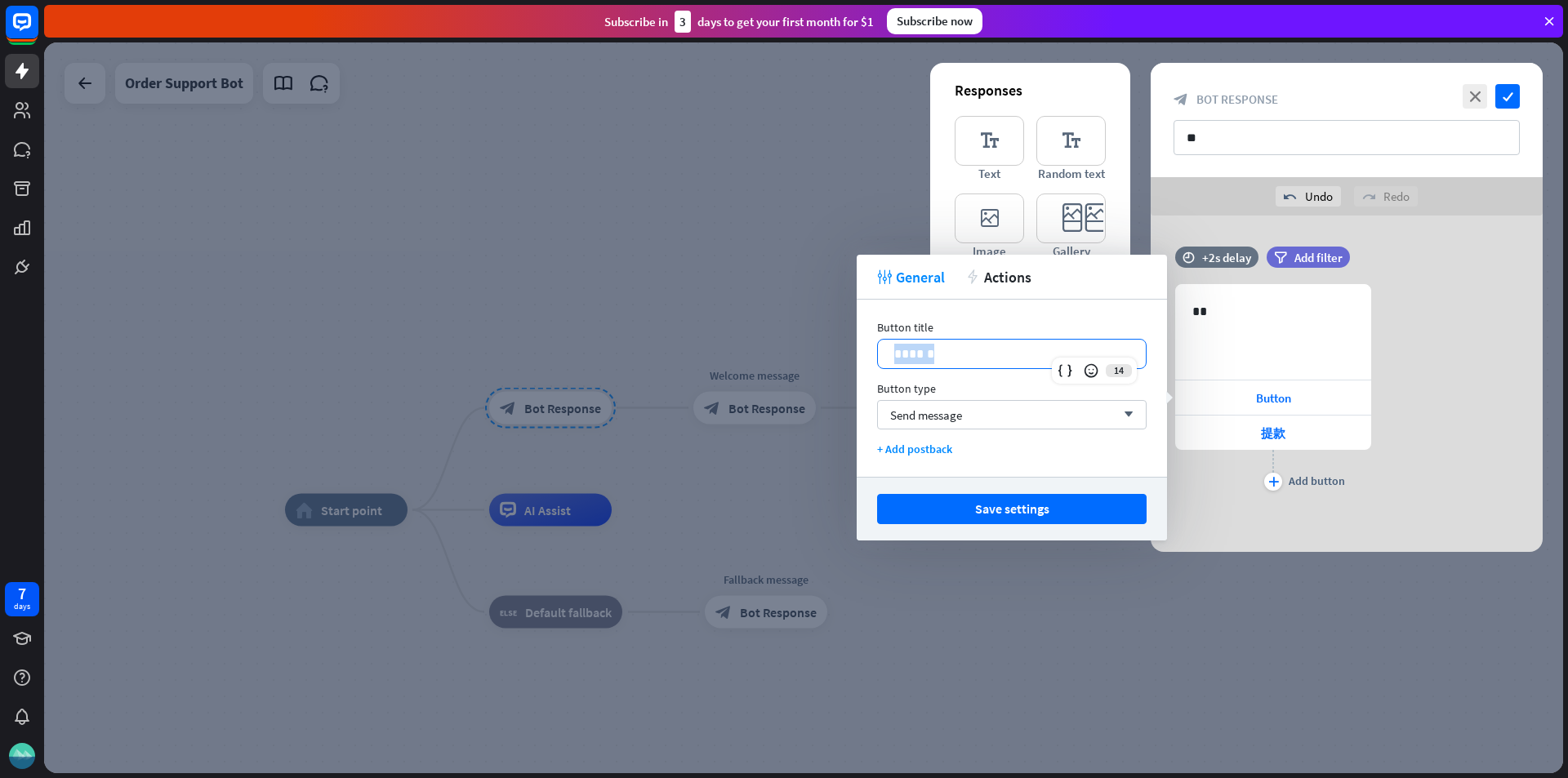
drag, startPoint x: 942, startPoint y: 356, endPoint x: 892, endPoint y: 348, distance: 50.6
click at [892, 348] on div "******" at bounding box center [1011, 354] width 268 height 29
click at [900, 350] on p "******" at bounding box center [1012, 354] width 235 height 20
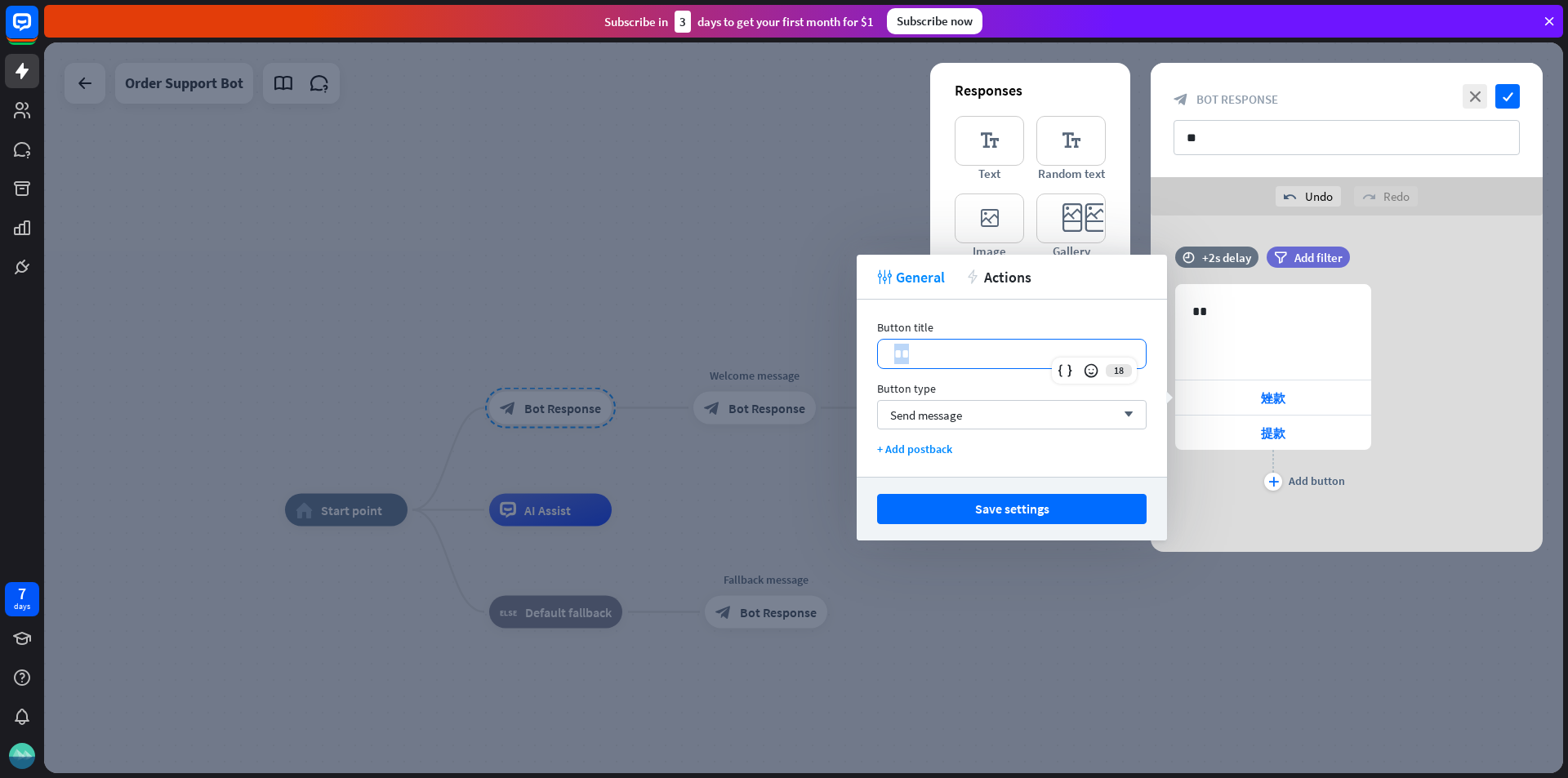
drag, startPoint x: 927, startPoint y: 361, endPoint x: 872, endPoint y: 357, distance: 55.1
click at [872, 357] on div "Button title 18 ** Button type Send message arrow_down + Add postback" at bounding box center [1011, 388] width 310 height 177
click at [976, 421] on div "Send message arrow_down" at bounding box center [1011, 414] width 269 height 29
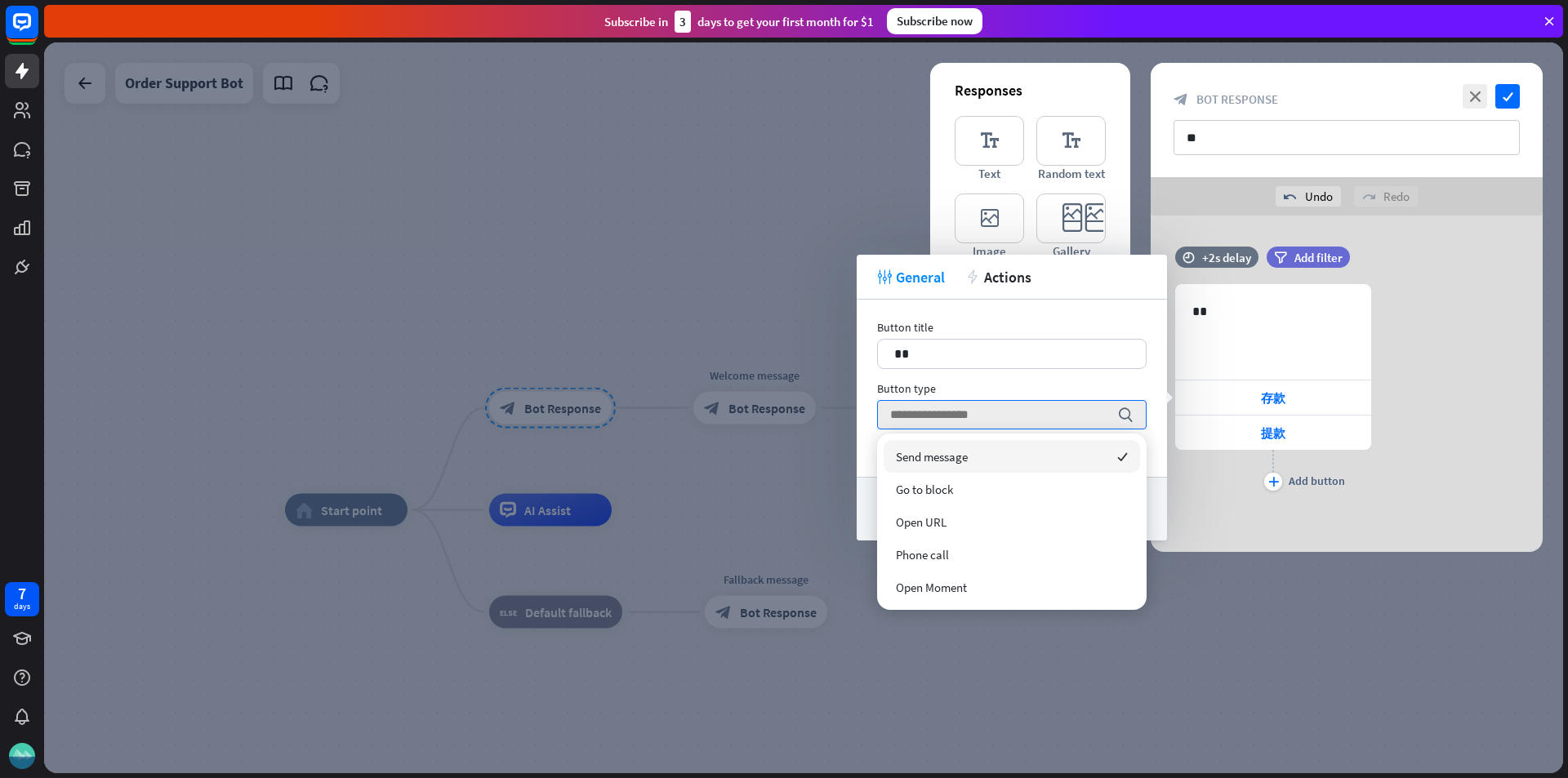
click at [961, 467] on div "Send message checked" at bounding box center [1012, 456] width 257 height 33
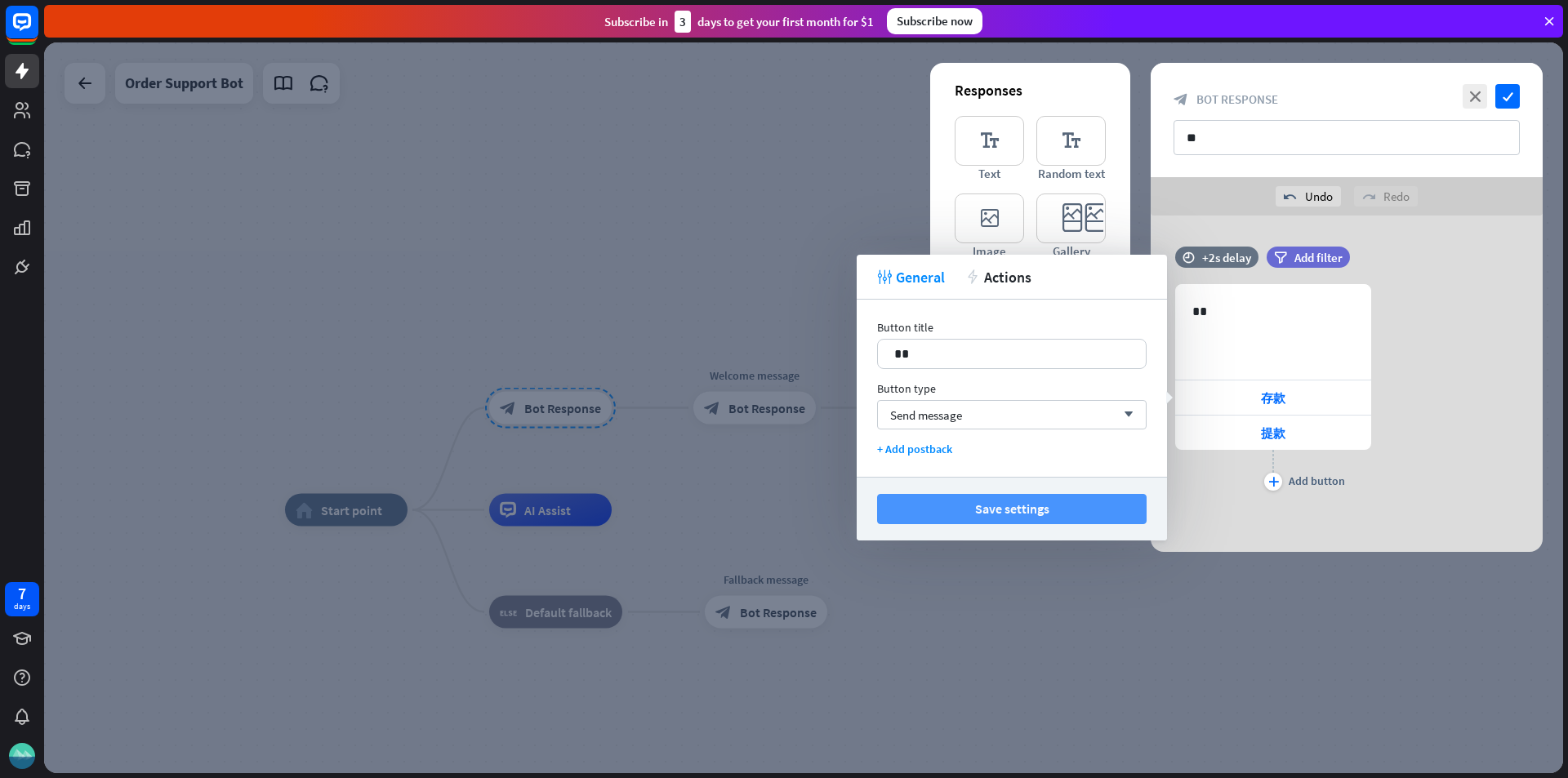
click at [972, 504] on button "Save settings" at bounding box center [1011, 509] width 269 height 30
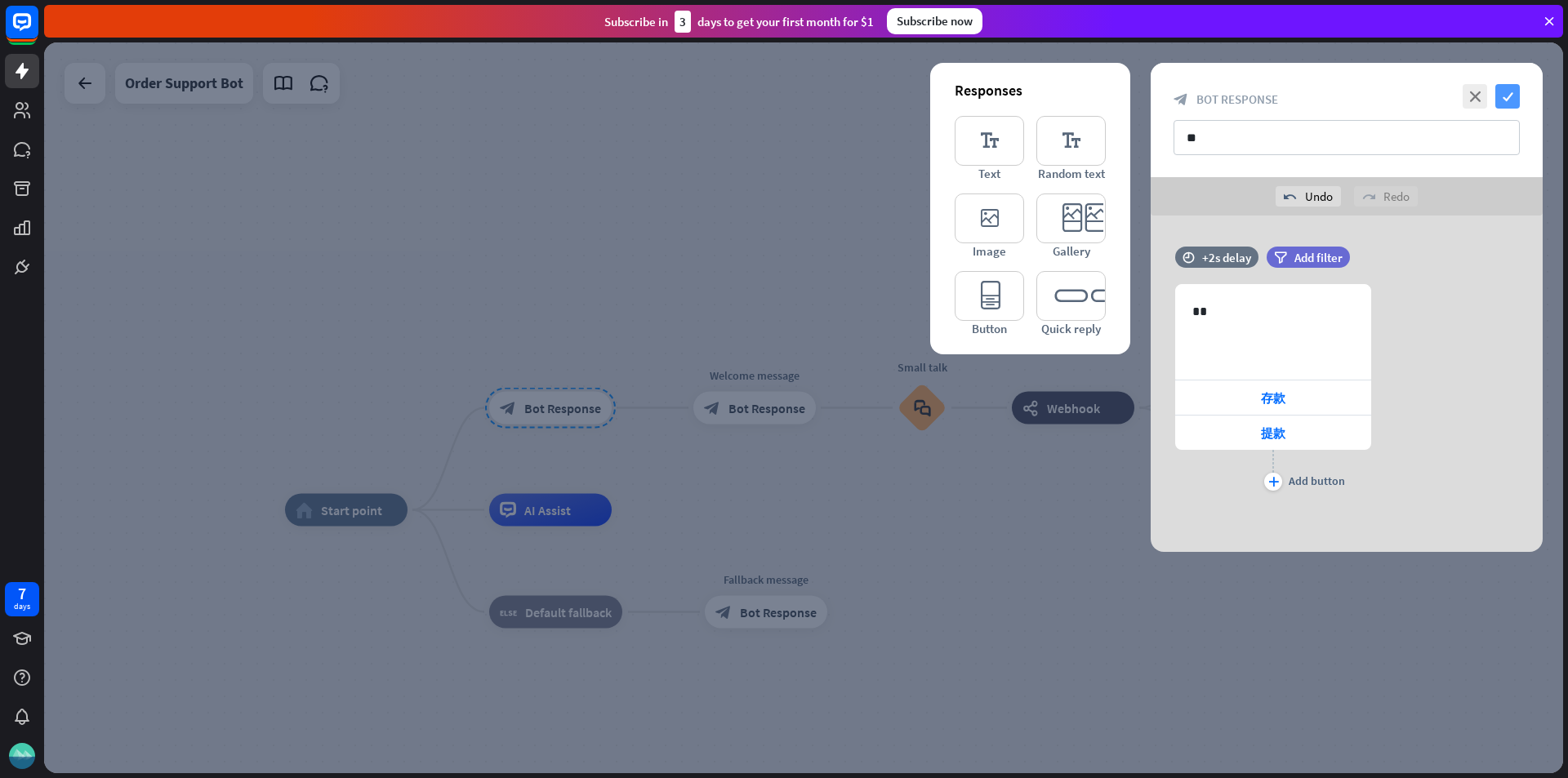
click at [1502, 101] on icon "check" at bounding box center [1507, 95] width 24 height 24
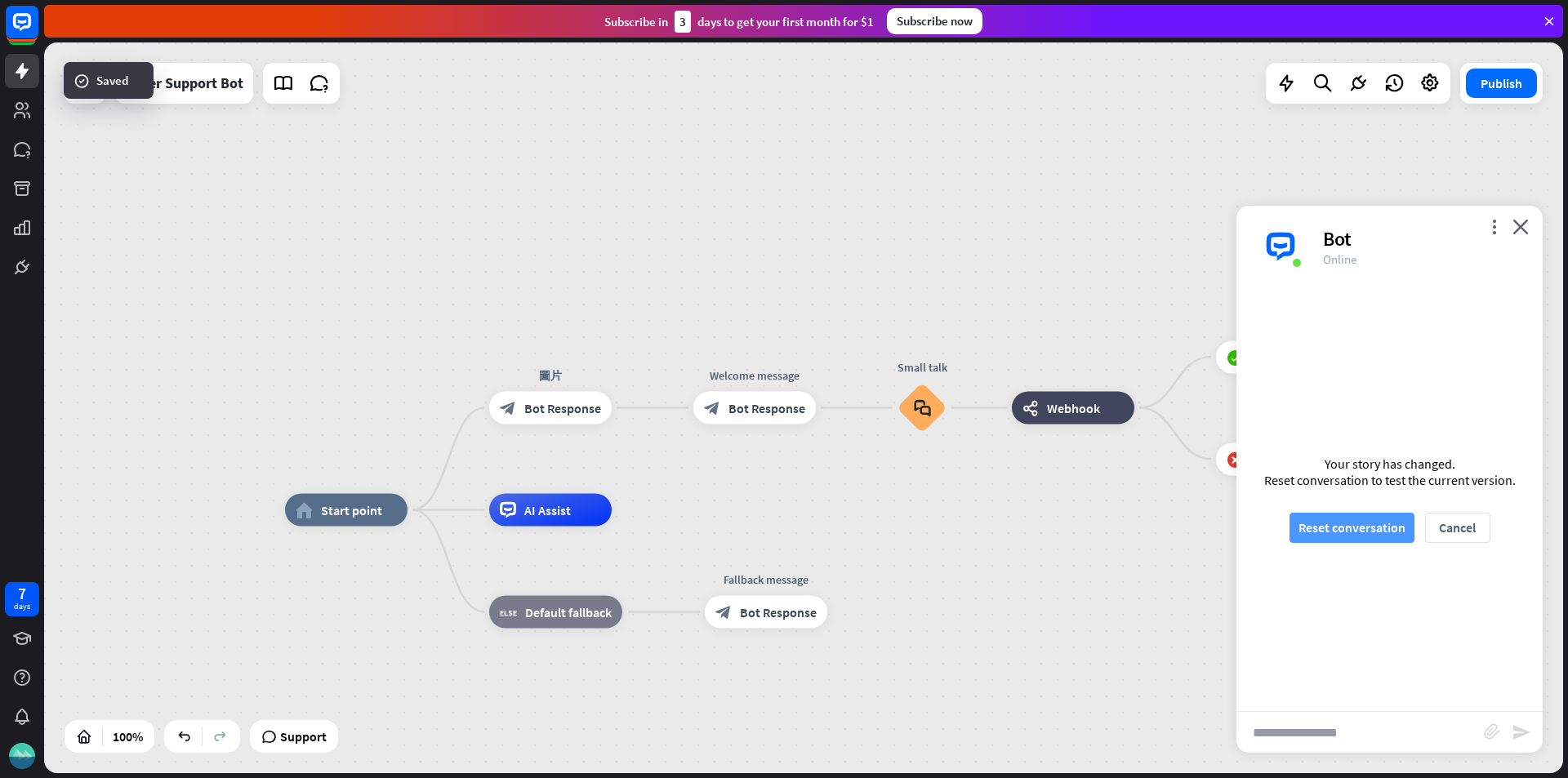
click at [1363, 533] on button "Reset conversation" at bounding box center [1352, 528] width 125 height 30
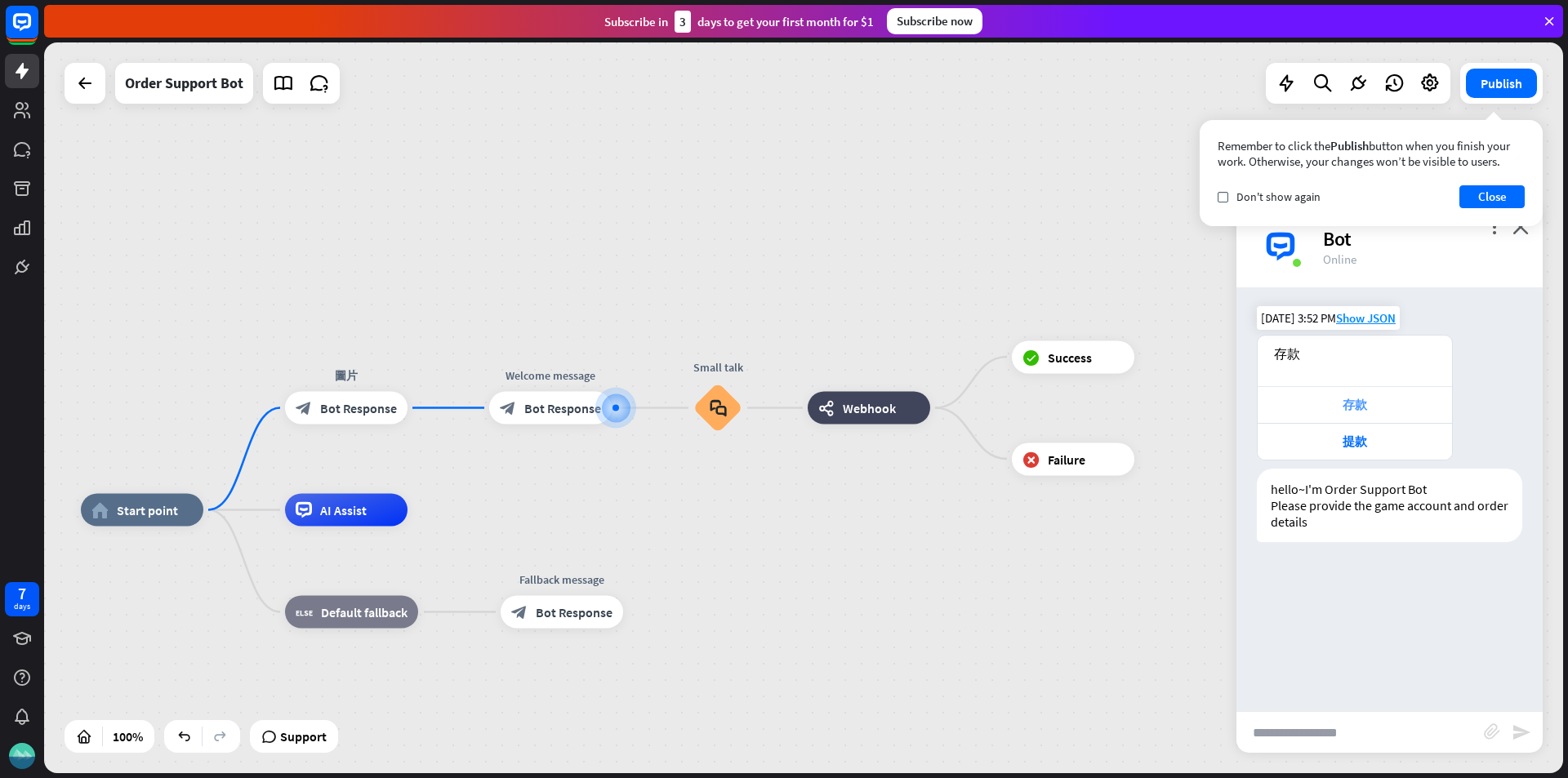
click at [1347, 401] on div "存款" at bounding box center [1354, 405] width 178 height 16
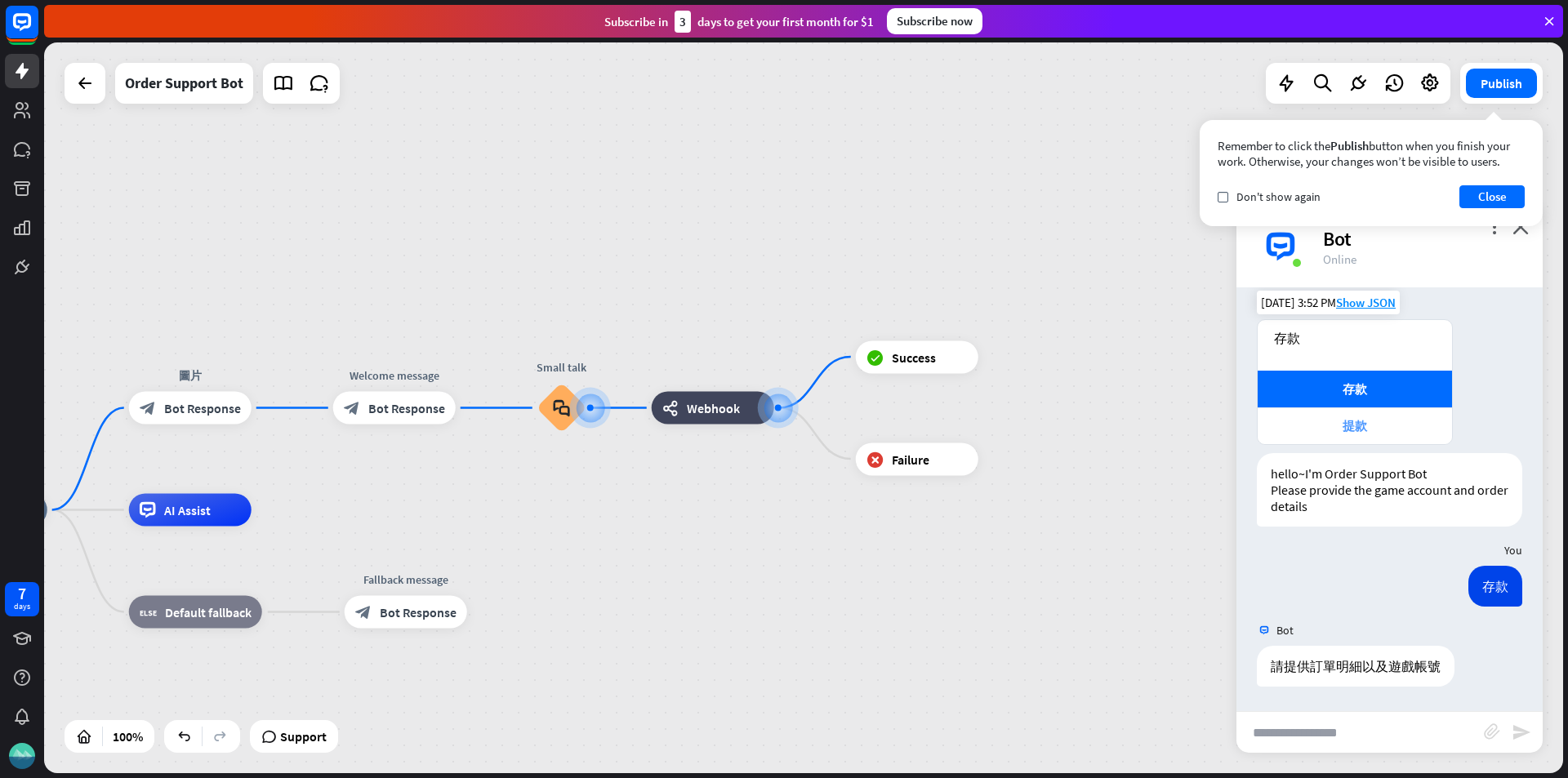
scroll to position [15, 0]
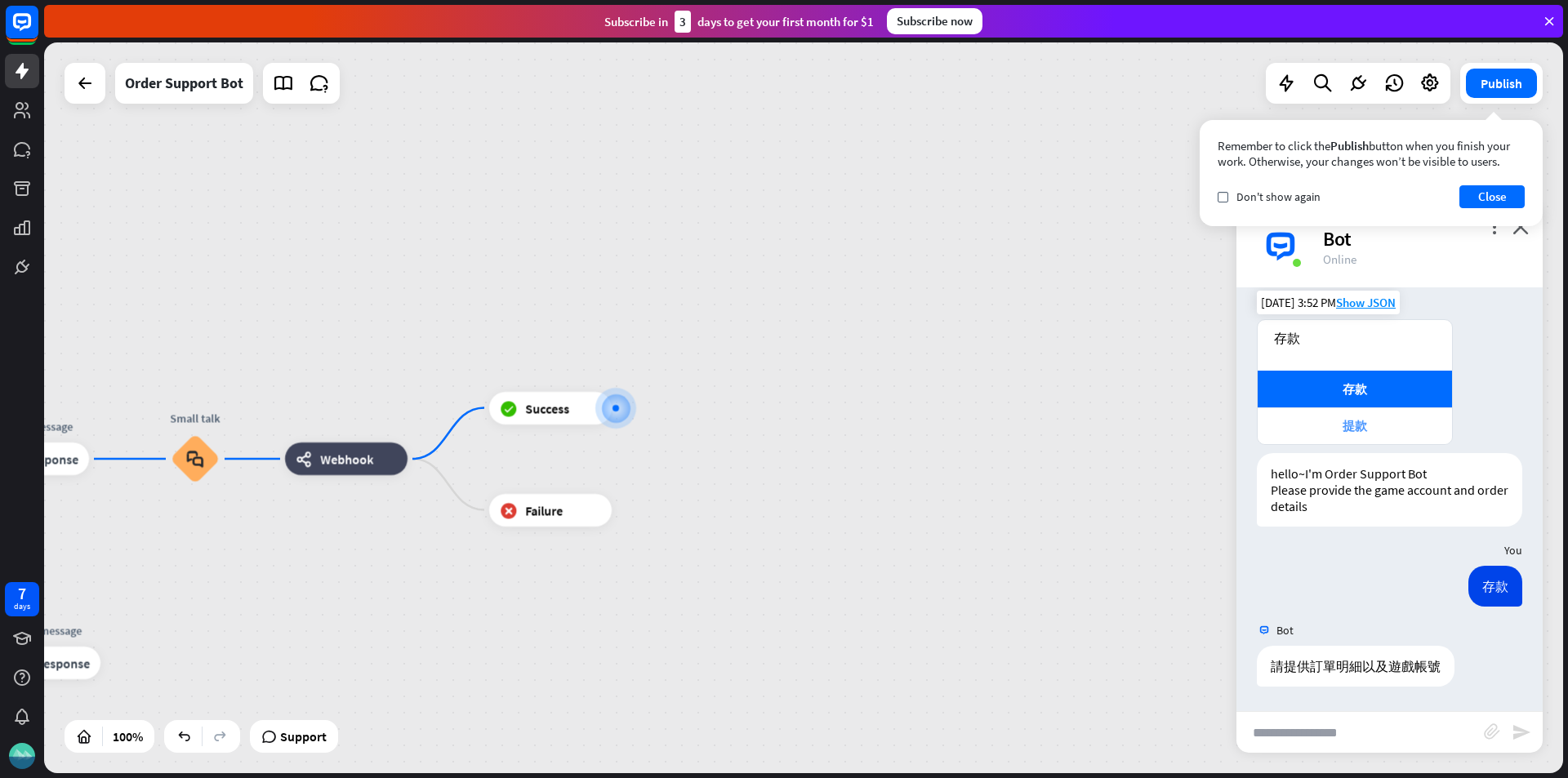
click at [1326, 431] on div "提款" at bounding box center [1354, 426] width 178 height 16
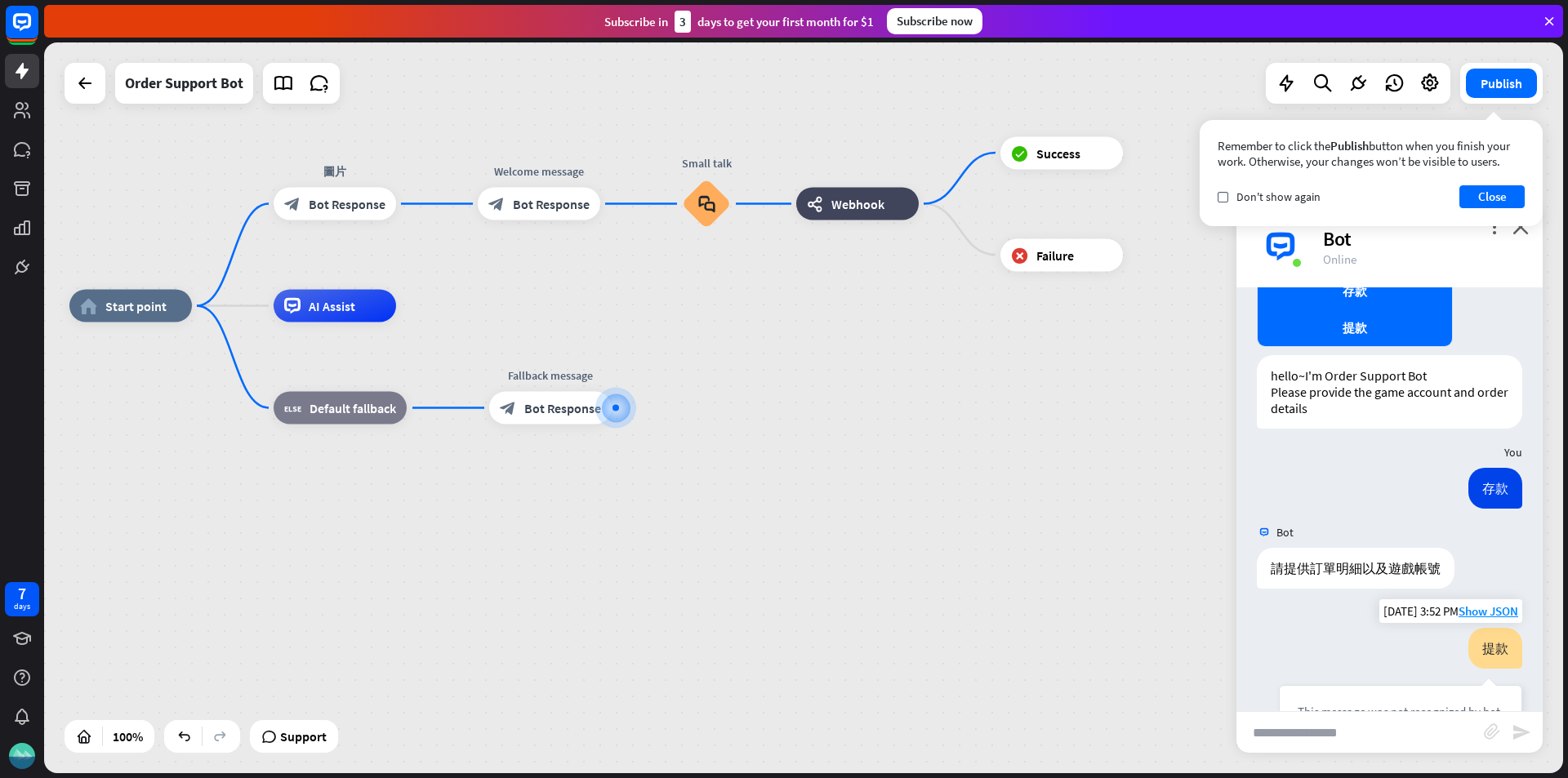
scroll to position [32, 0]
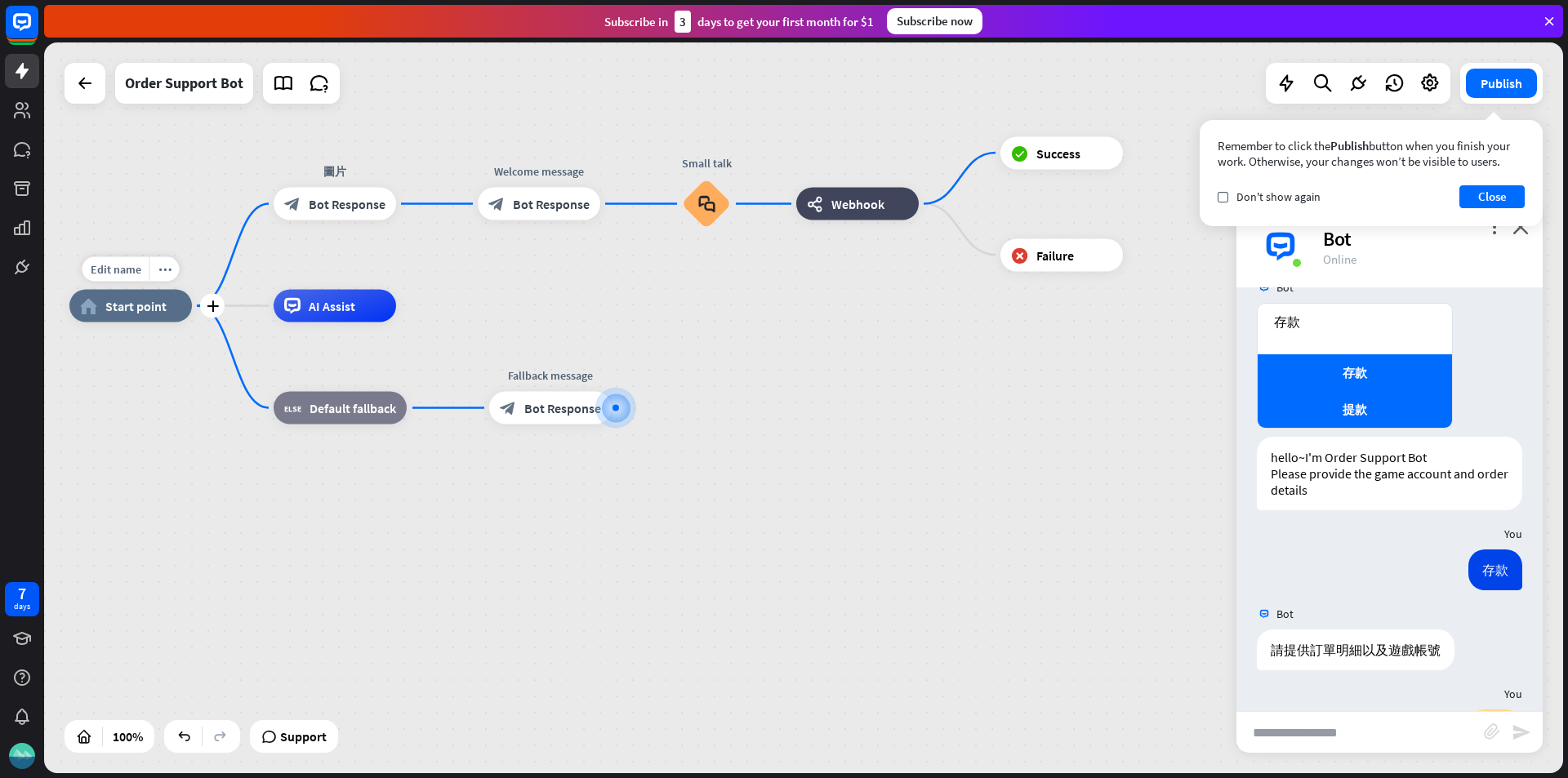
click at [129, 301] on span "Start point" at bounding box center [135, 307] width 61 height 16
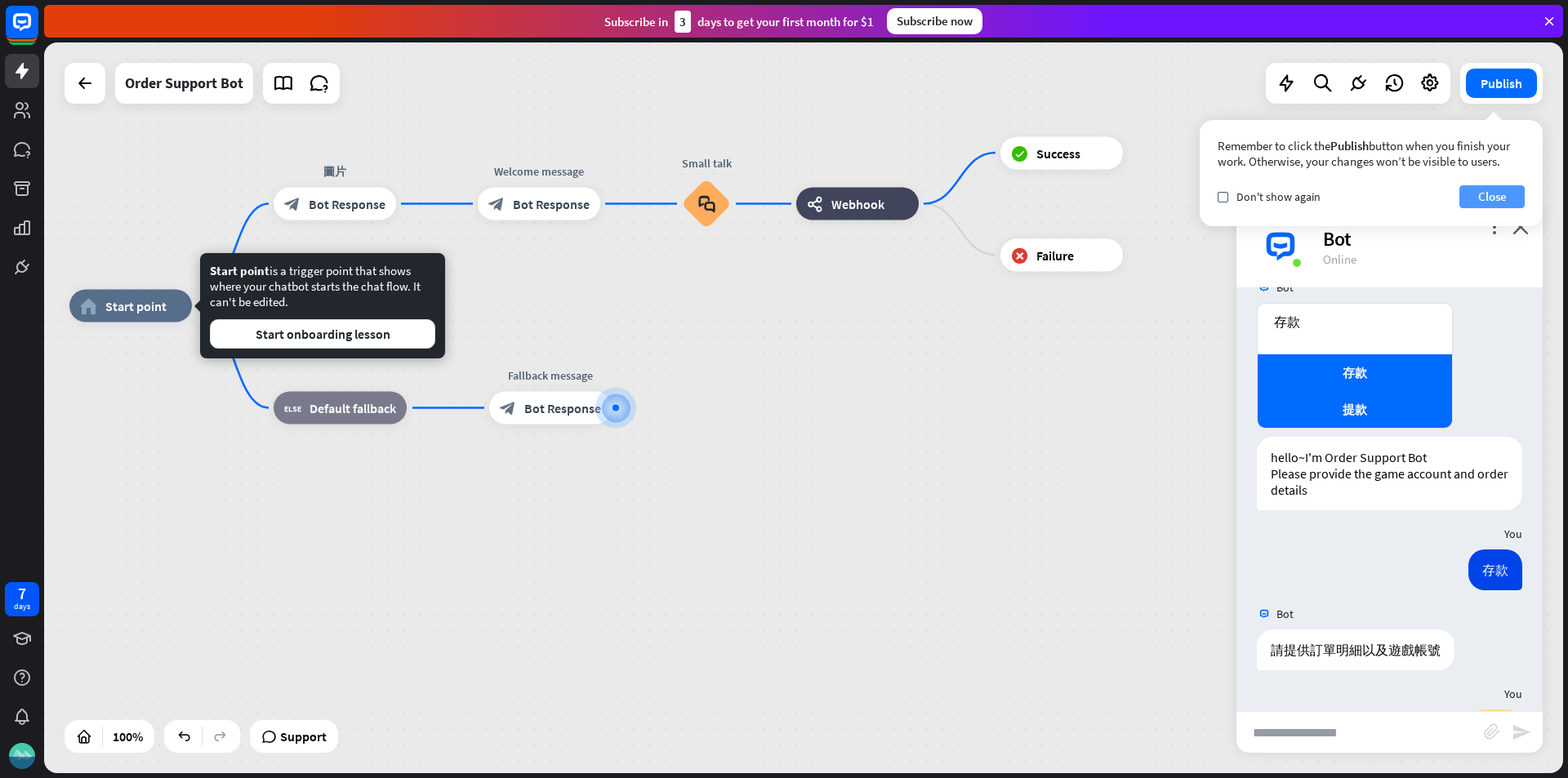
click at [1512, 195] on button "Close" at bounding box center [1491, 197] width 65 height 23
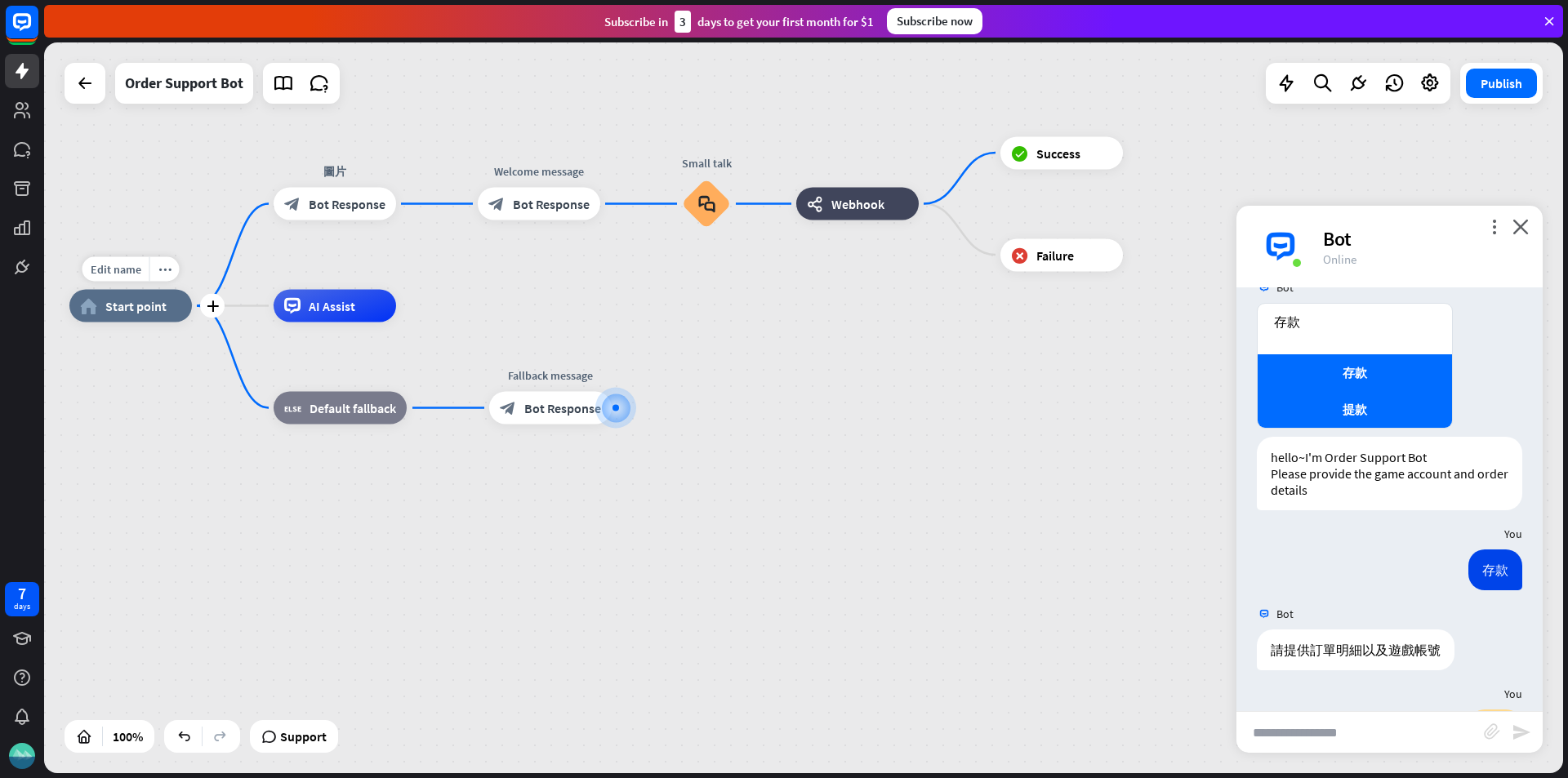
click at [159, 315] on div "home_2 Start point" at bounding box center [130, 306] width 122 height 33
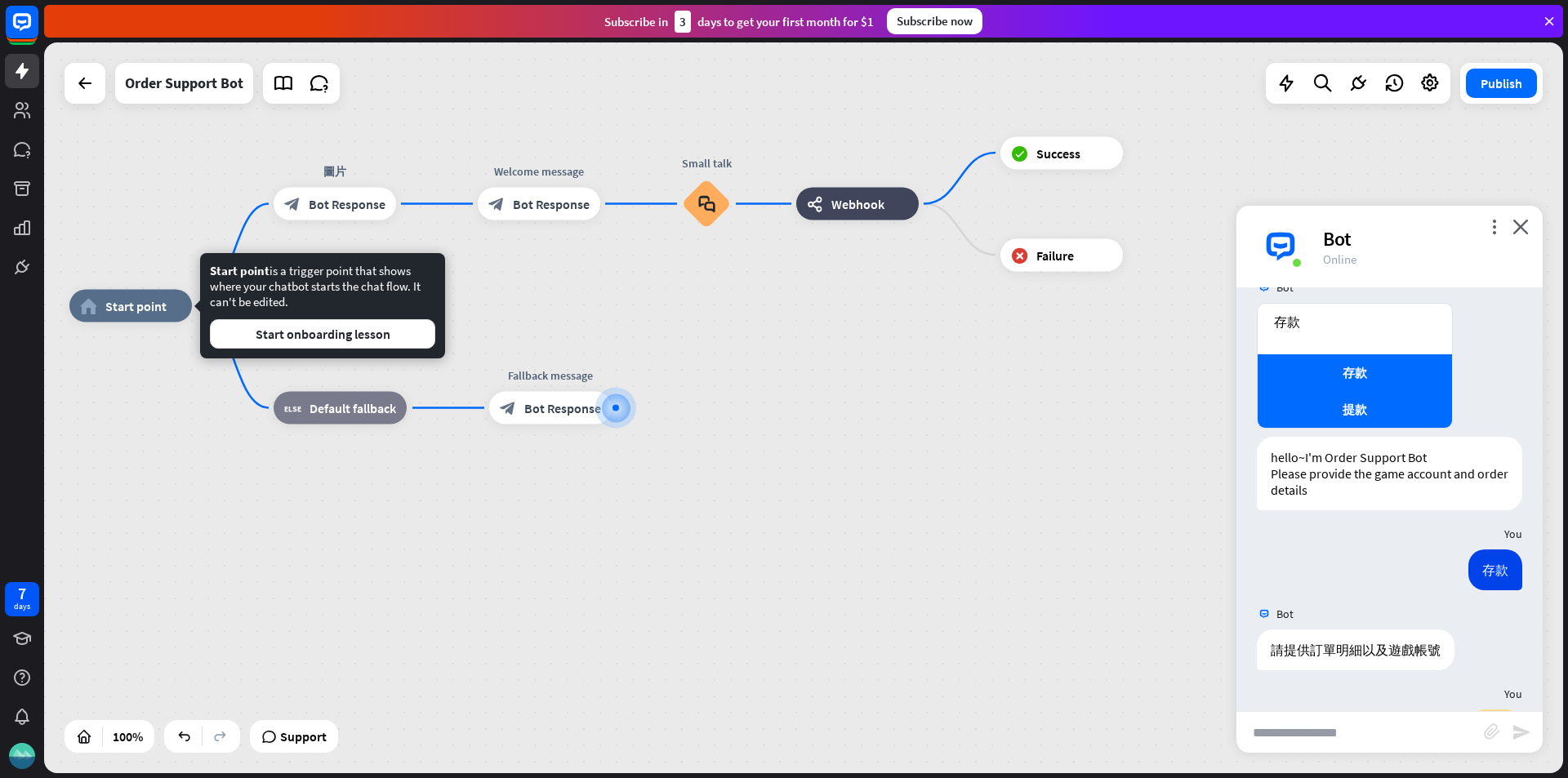
click at [1046, 355] on div "home_2 Start point 圖片 block_bot_response Bot Response Welcome message block_bot…" at bounding box center [829, 672] width 1519 height 731
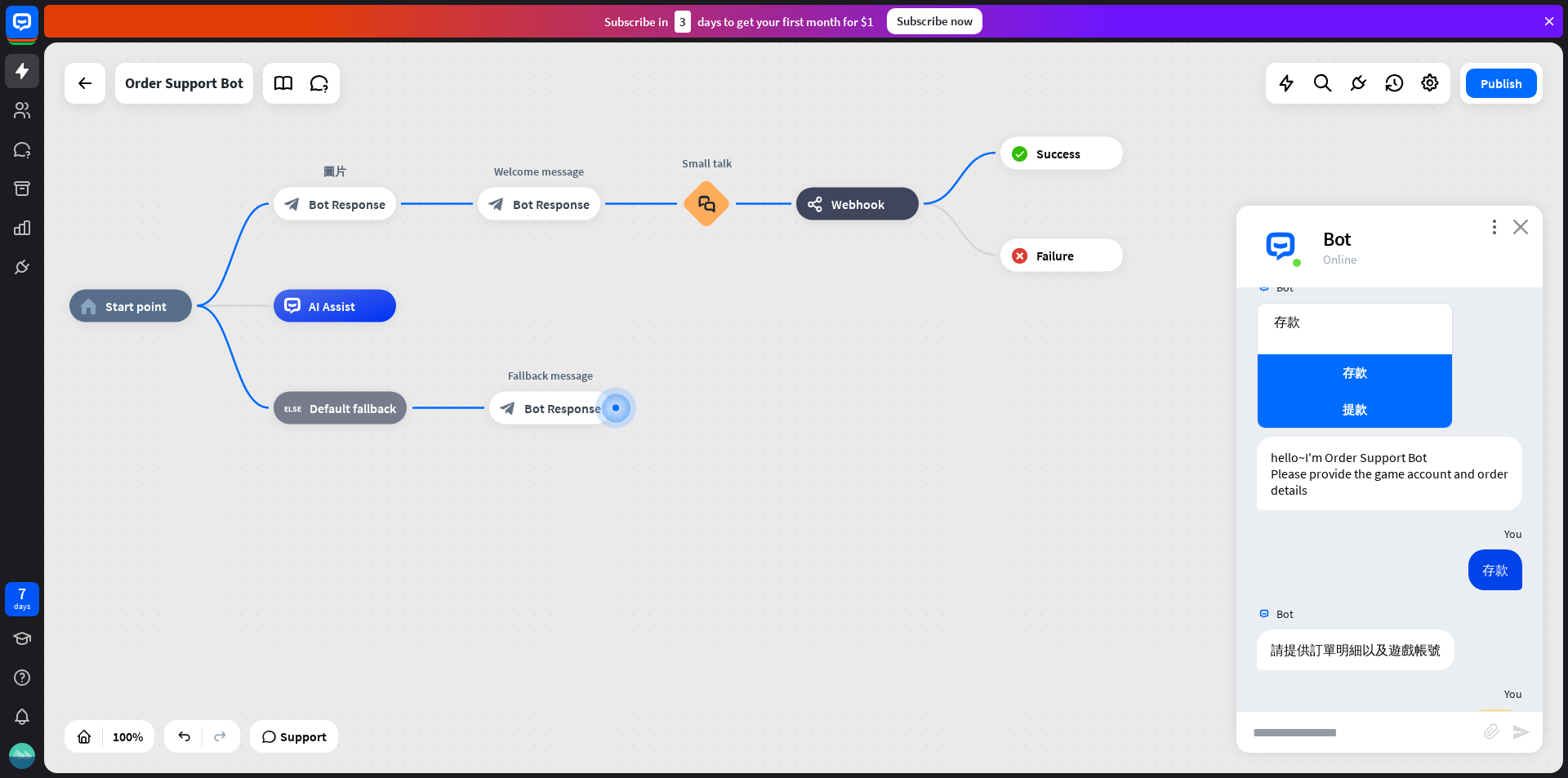
click at [1520, 230] on icon "close" at bounding box center [1520, 226] width 16 height 15
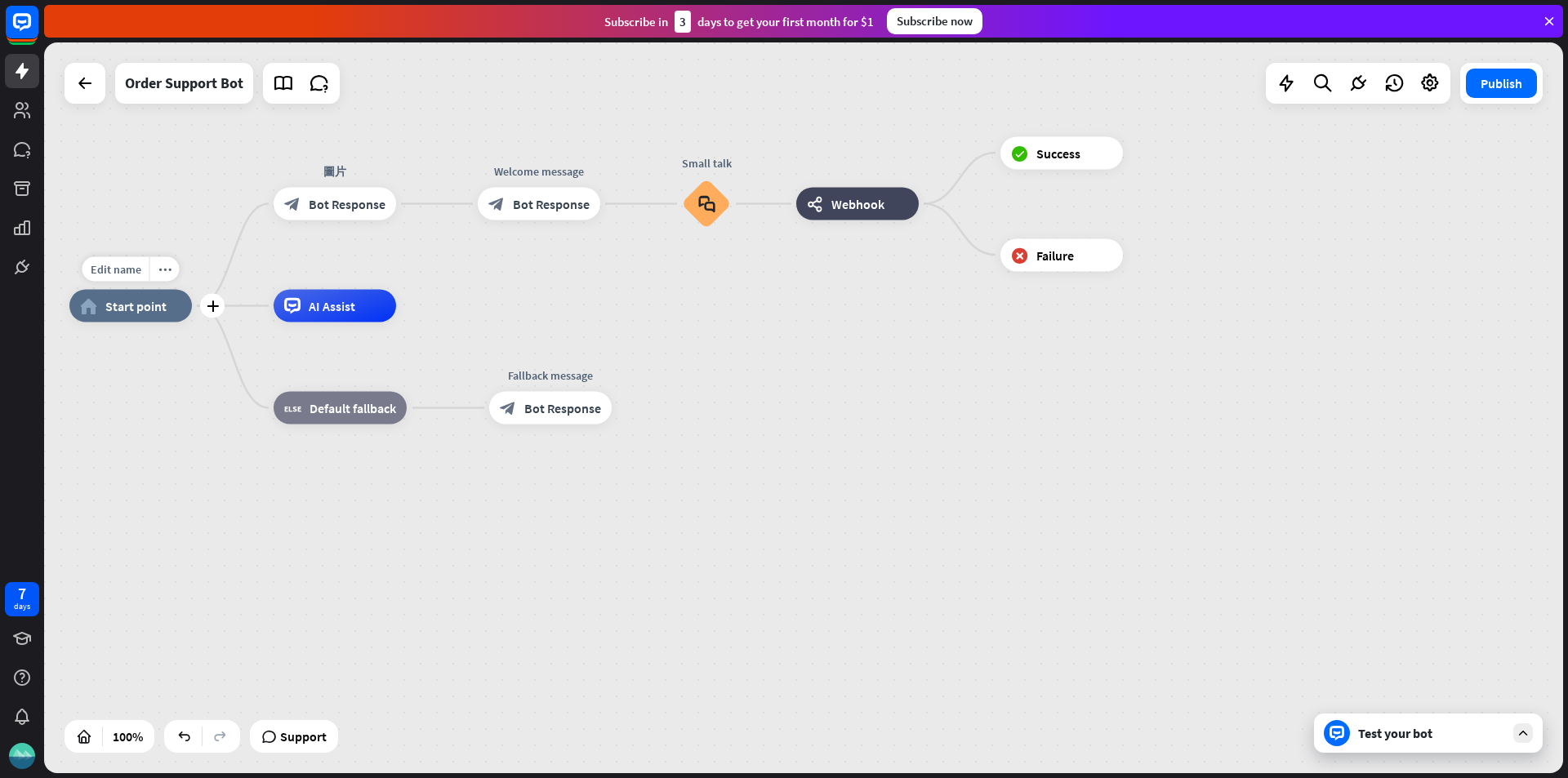
click at [166, 313] on div "home_2 Start point" at bounding box center [130, 306] width 122 height 33
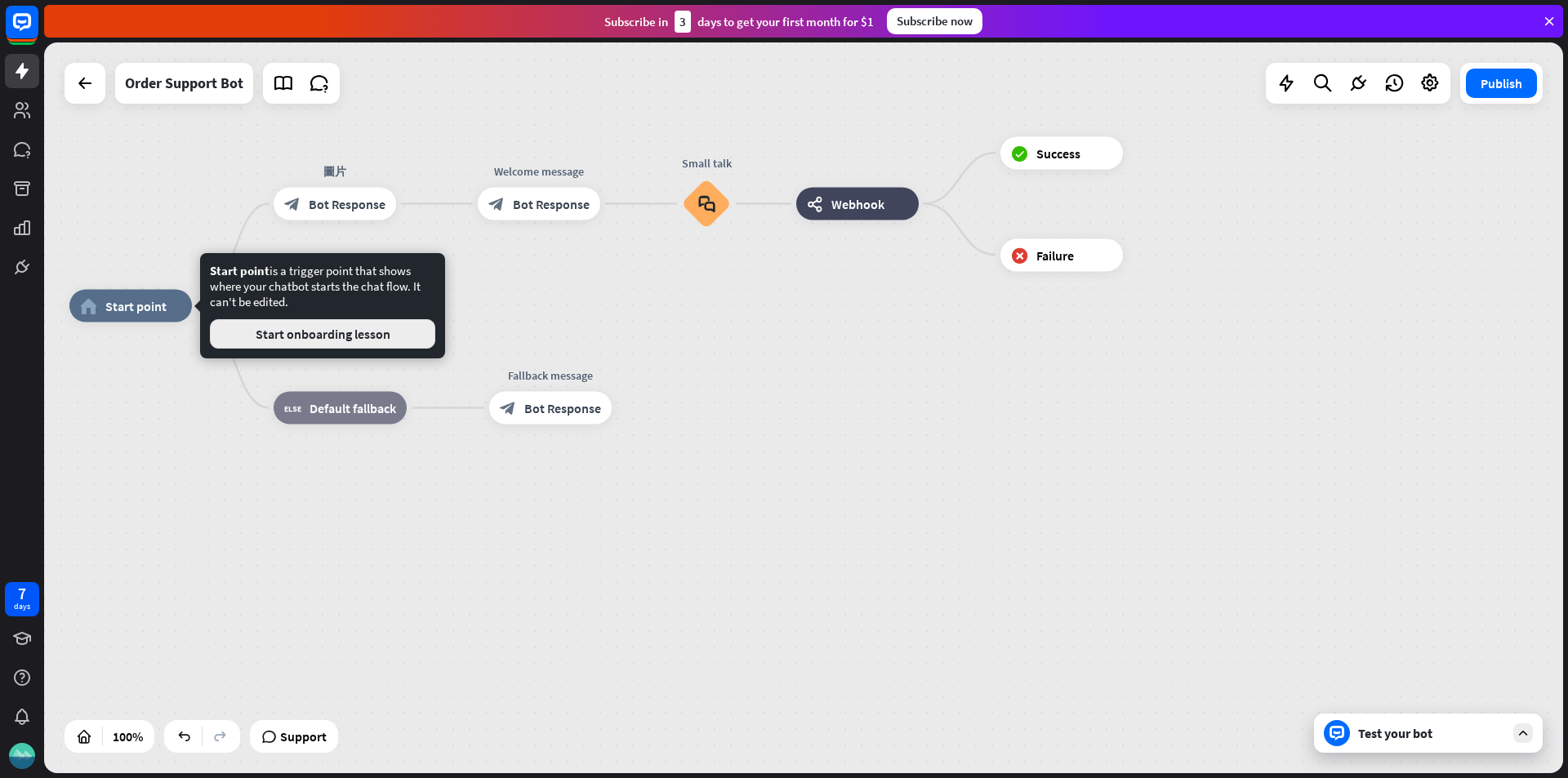
click at [269, 341] on button "Start onboarding lesson" at bounding box center [323, 333] width 225 height 29
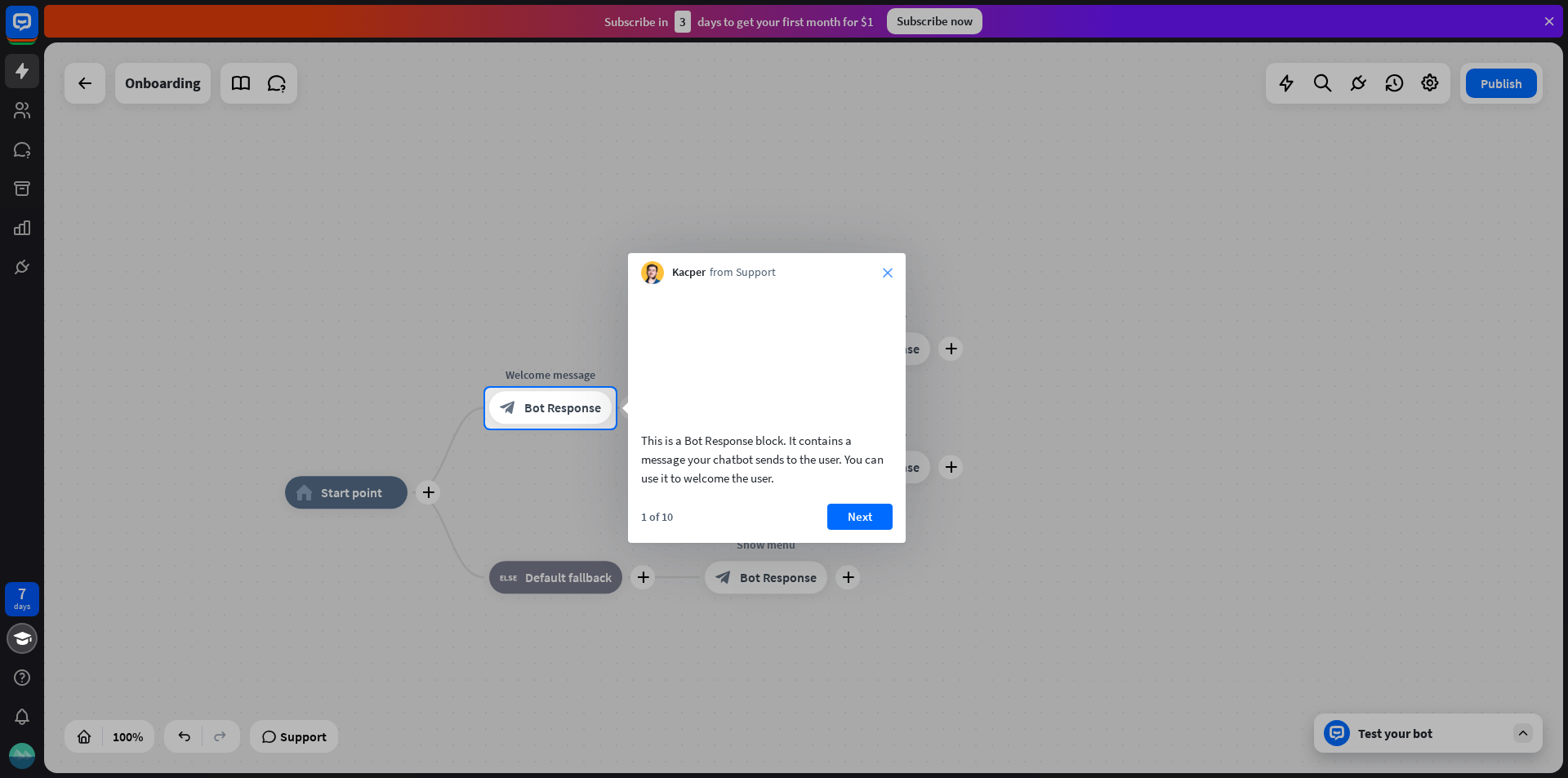
click at [883, 273] on icon "close" at bounding box center [887, 273] width 10 height 10
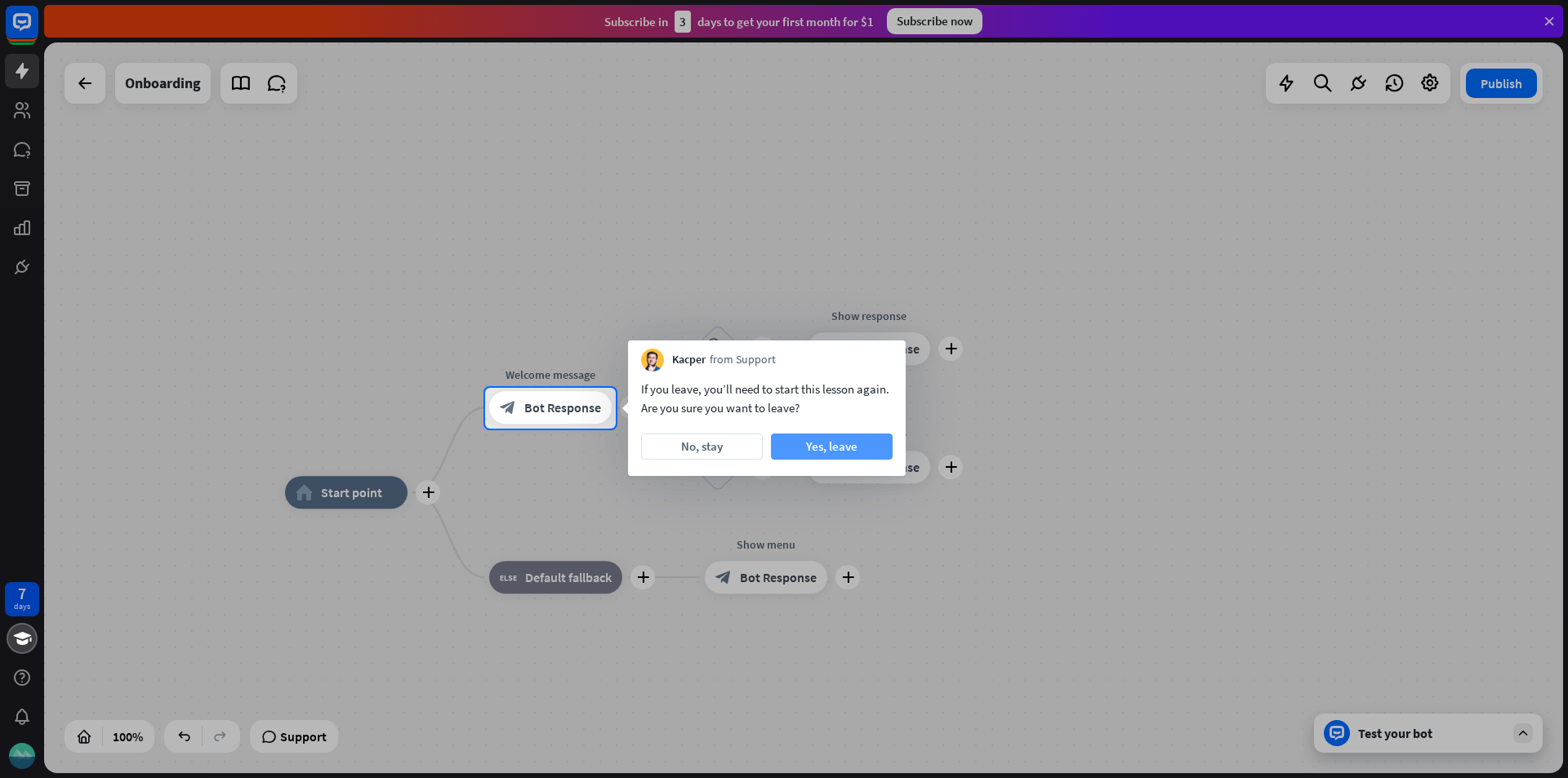
click at [809, 446] on button "Yes, leave" at bounding box center [831, 446] width 122 height 26
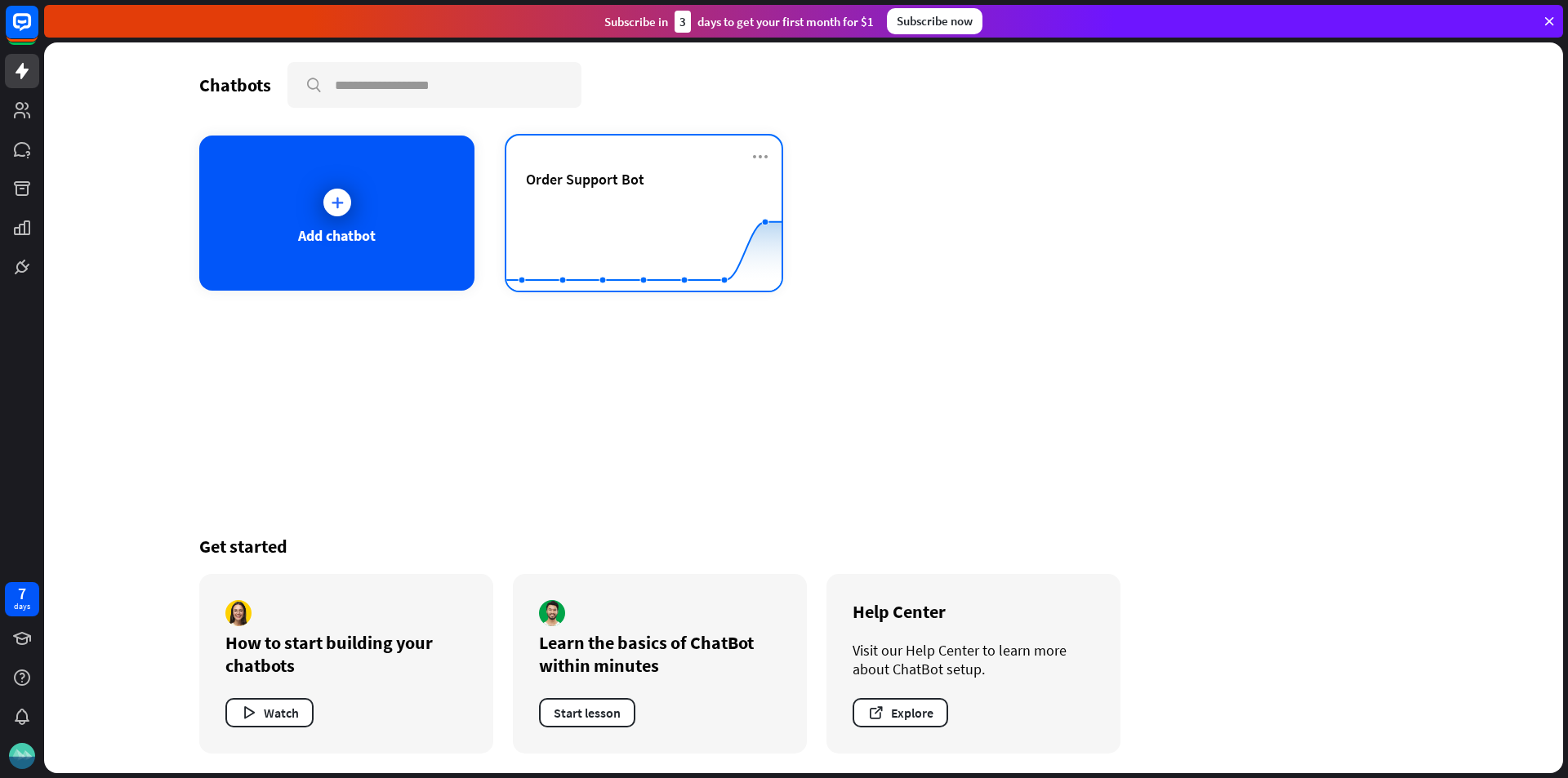
click at [602, 220] on rect at bounding box center [643, 250] width 275 height 102
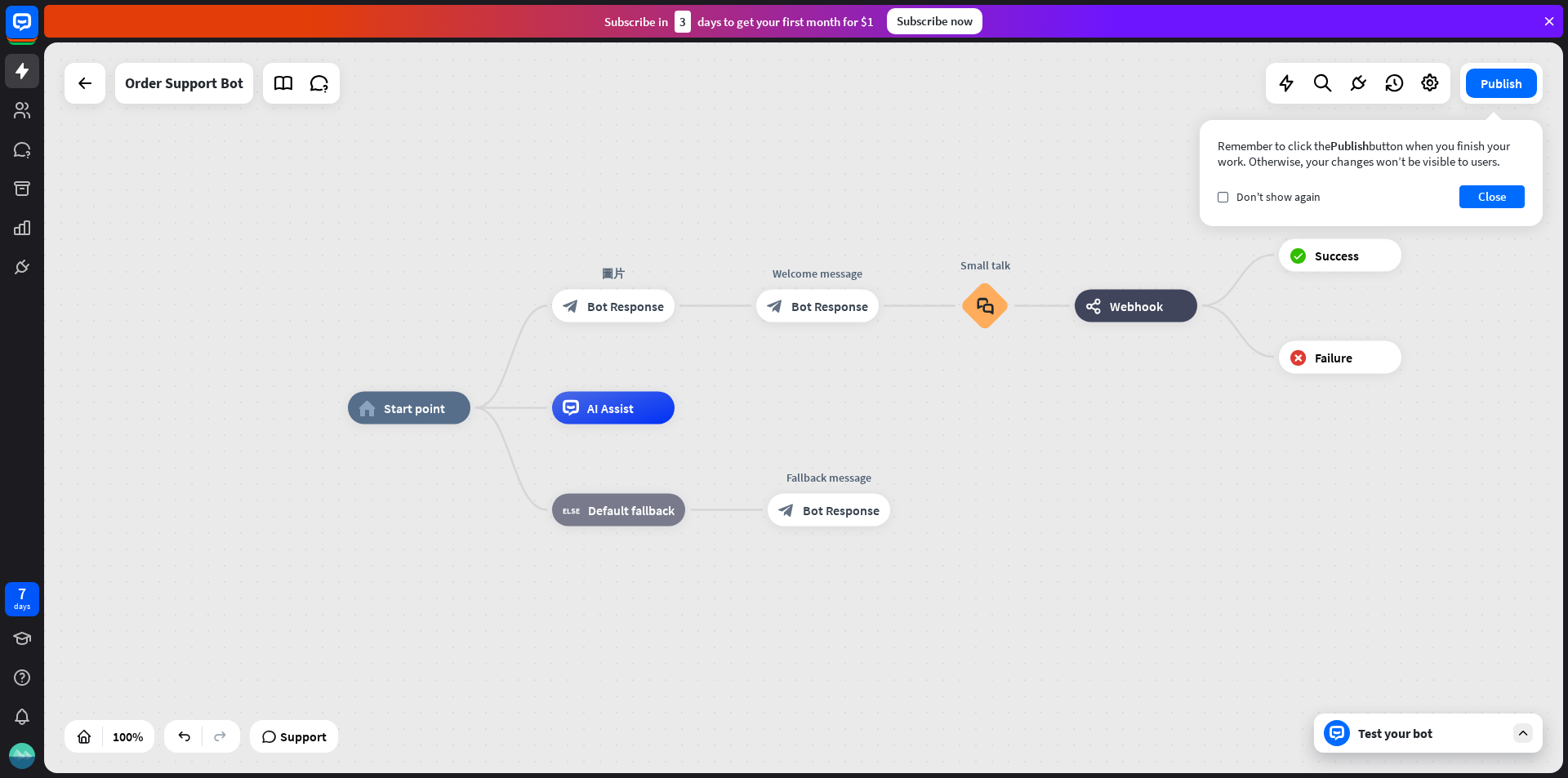
click at [1389, 730] on div "Test your bot" at bounding box center [1431, 733] width 147 height 16
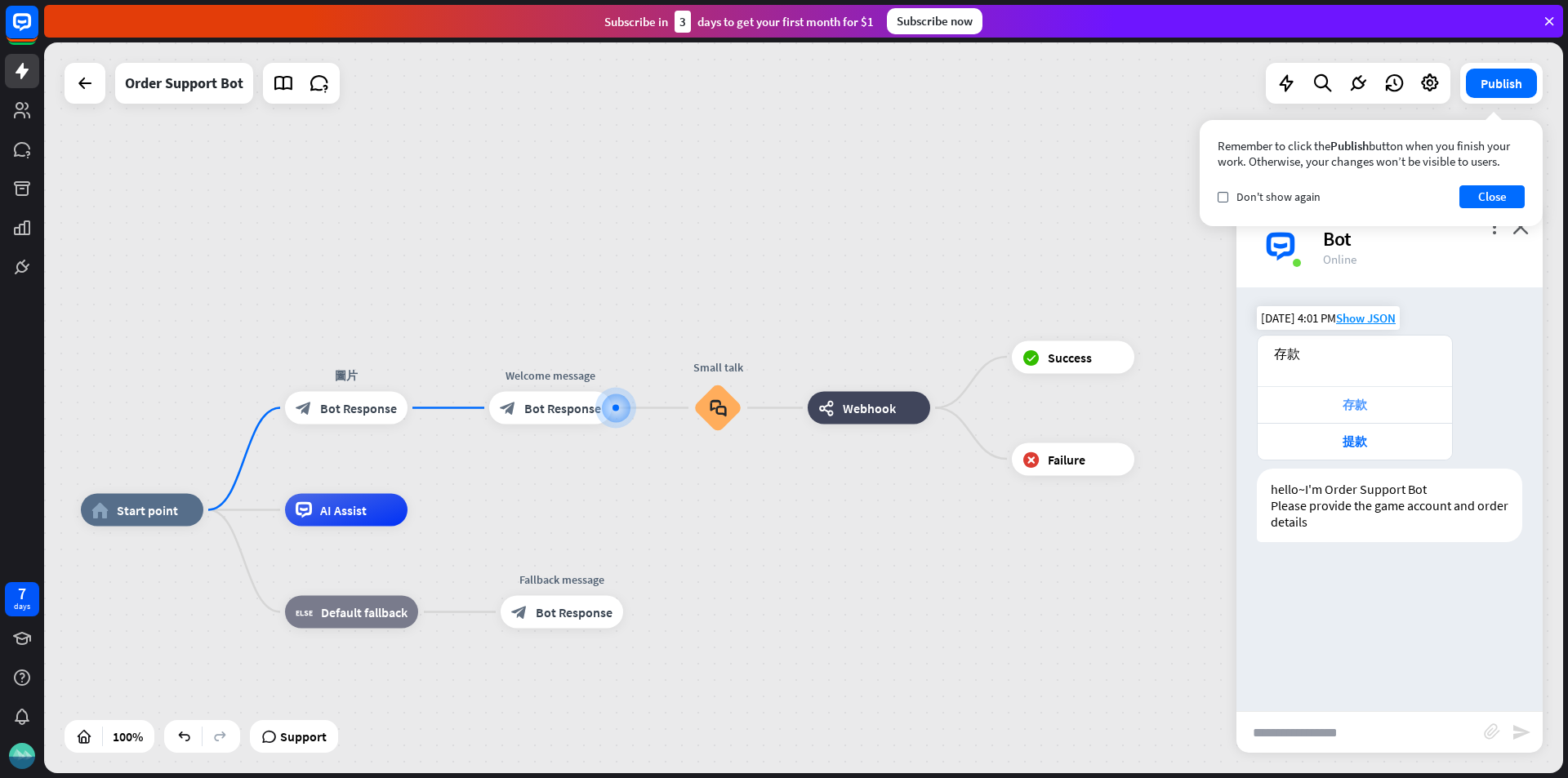
click at [1351, 403] on div "存款" at bounding box center [1354, 405] width 178 height 16
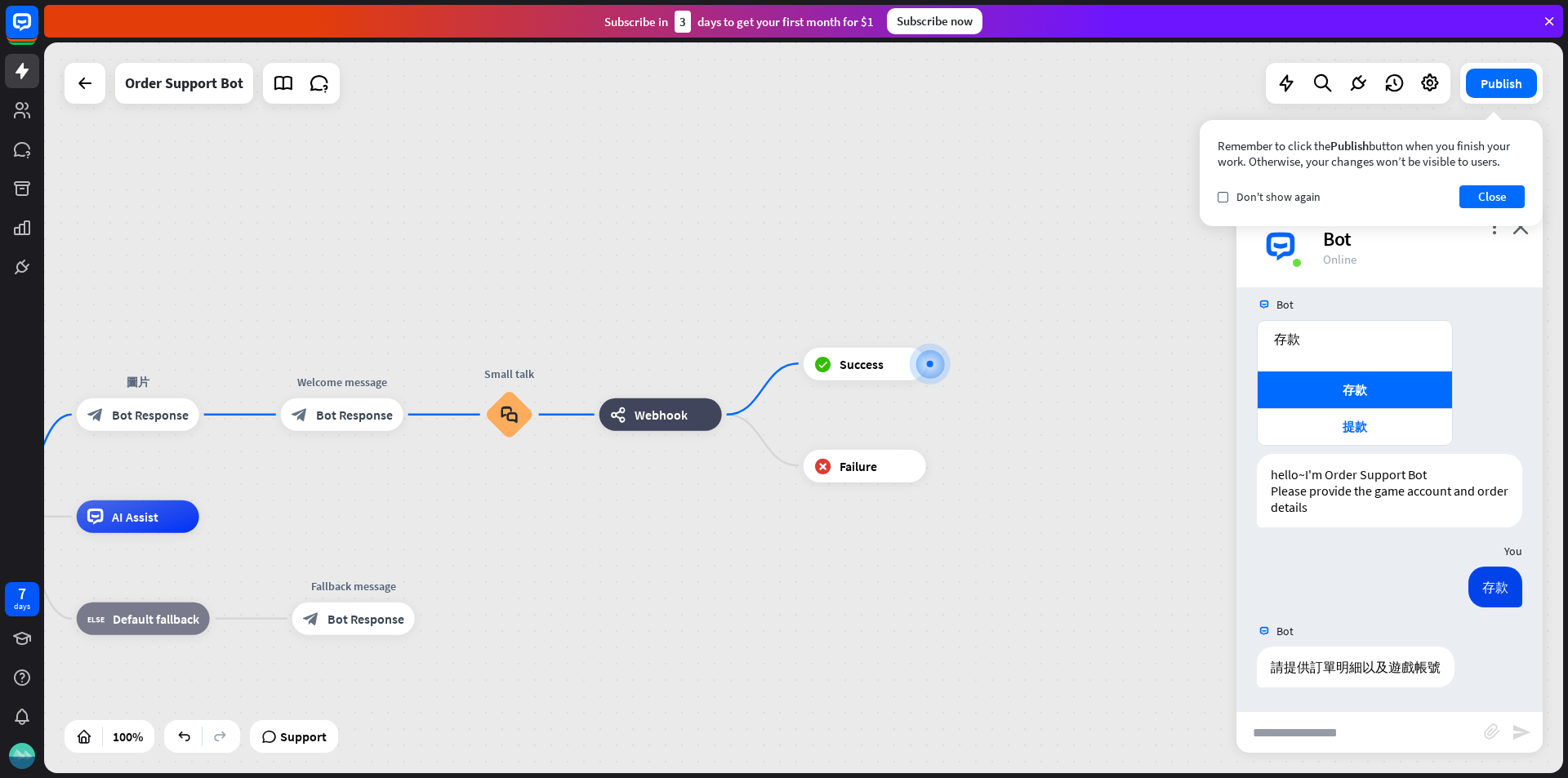
scroll to position [15, 0]
